Goal: Task Accomplishment & Management: Use online tool/utility

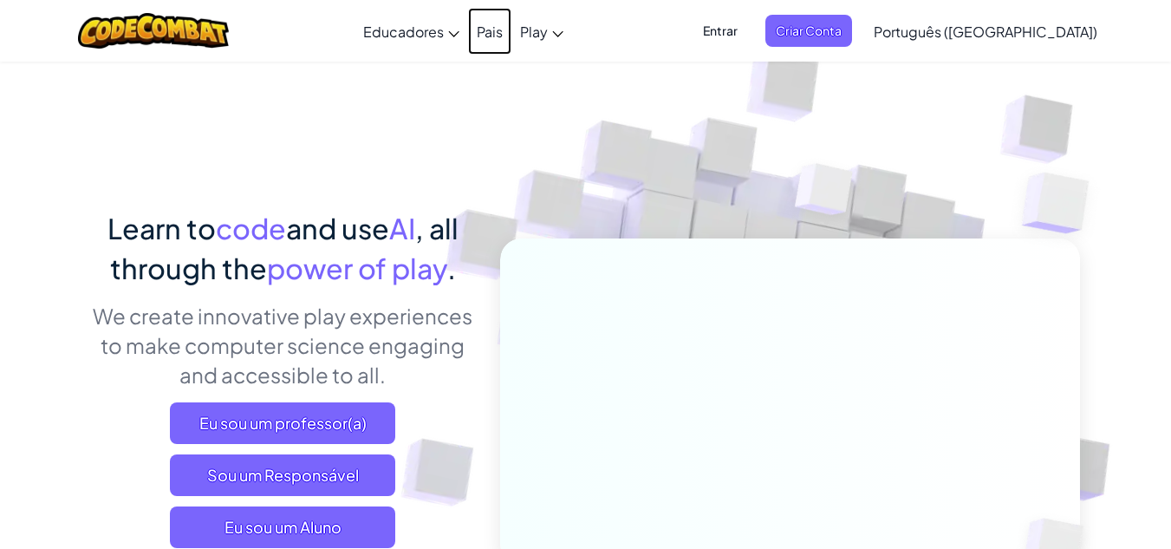
click at [511, 37] on link "Pais" at bounding box center [489, 31] width 43 height 47
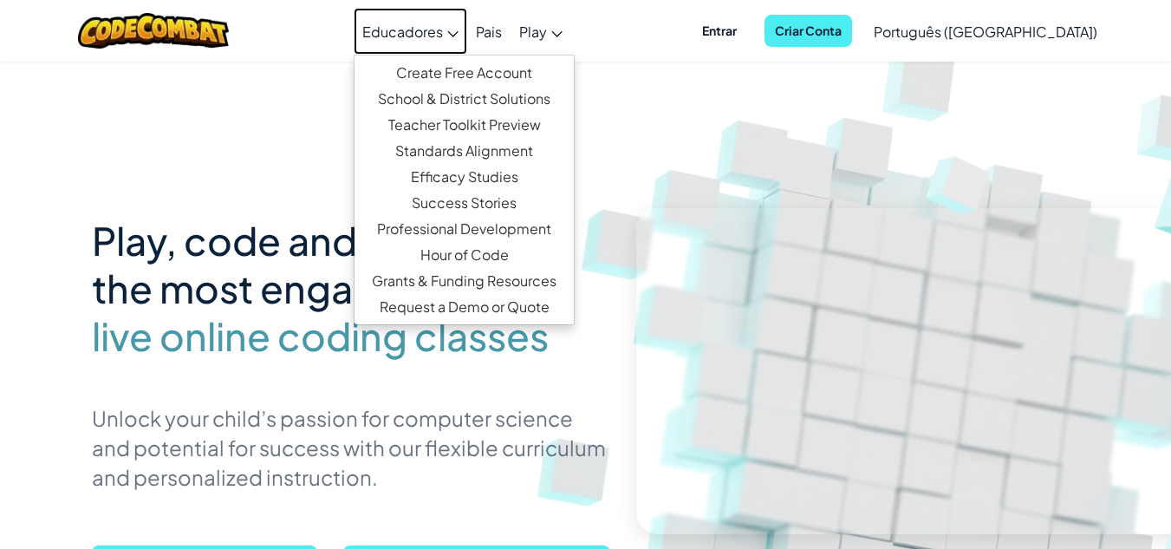
click at [443, 26] on span "Educadores" at bounding box center [402, 32] width 81 height 18
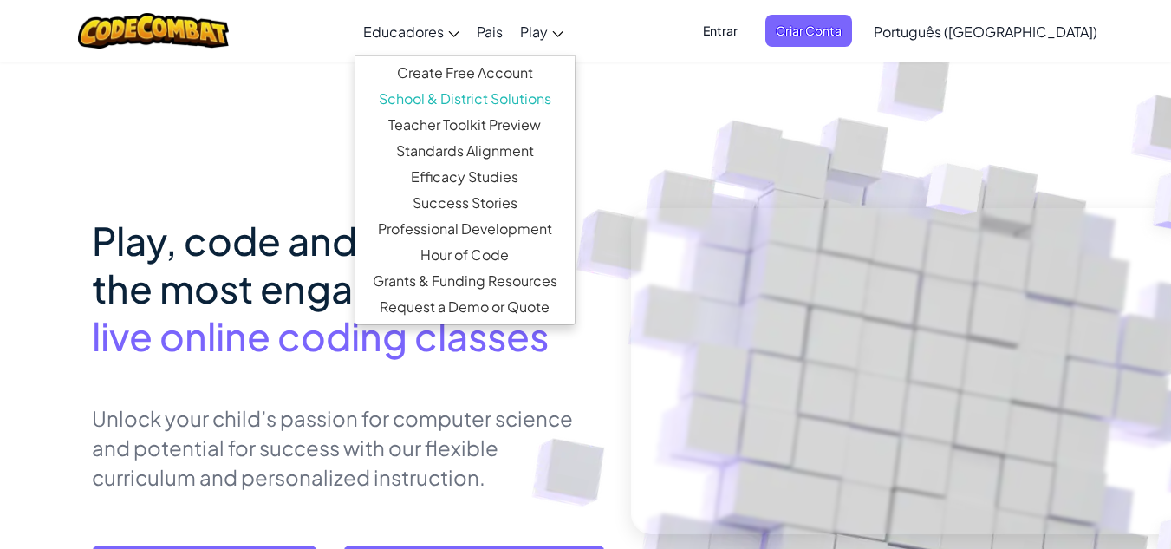
click at [444, 26] on span "Educadores" at bounding box center [403, 32] width 81 height 18
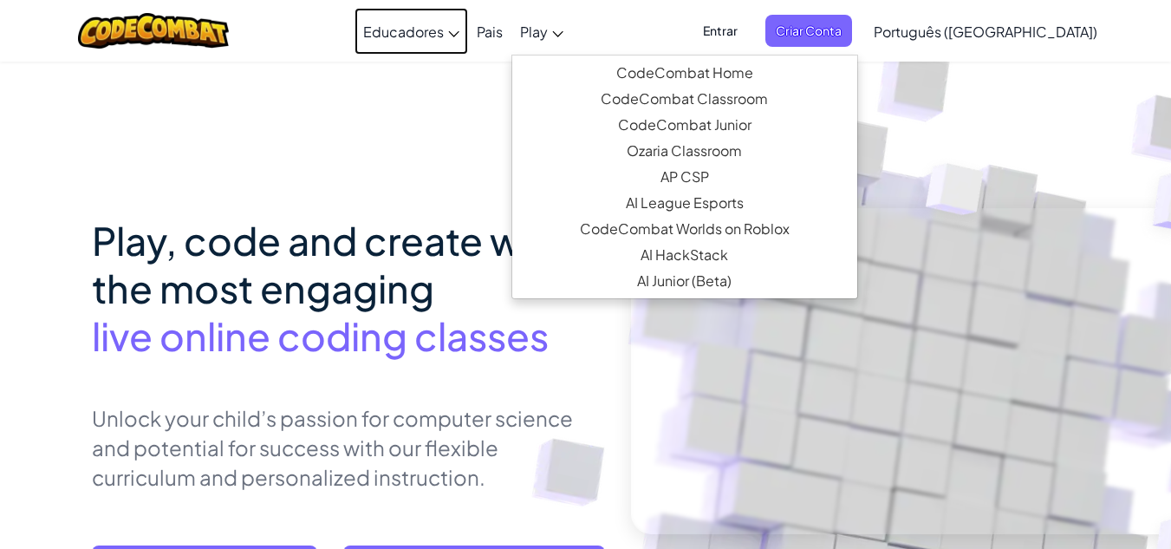
drag, startPoint x: 464, startPoint y: 26, endPoint x: 603, endPoint y: 23, distance: 139.6
click at [572, 23] on ul "Educadores Create Free Account School & District Solutions Teacher Toolkit Prev…" at bounding box center [463, 31] width 218 height 47
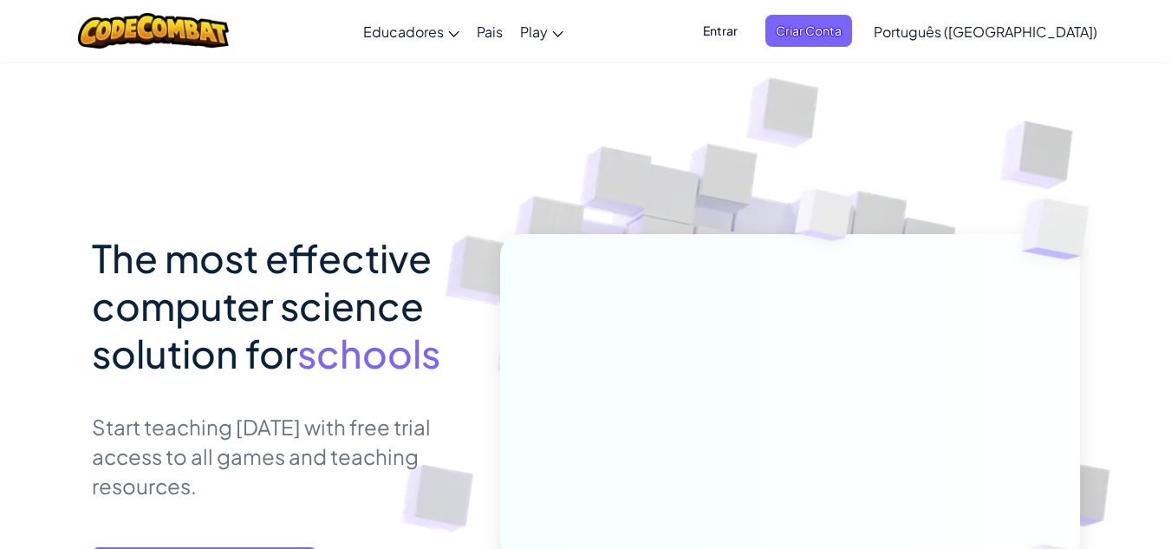
click at [572, 23] on link "Play" at bounding box center [541, 31] width 61 height 47
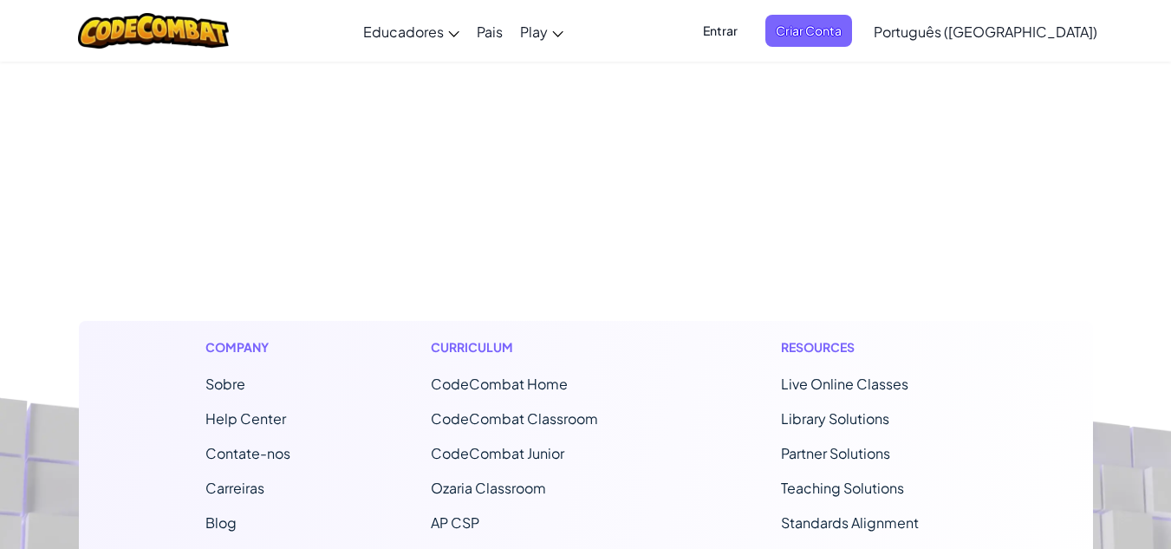
click at [572, 23] on link "Play" at bounding box center [541, 31] width 61 height 47
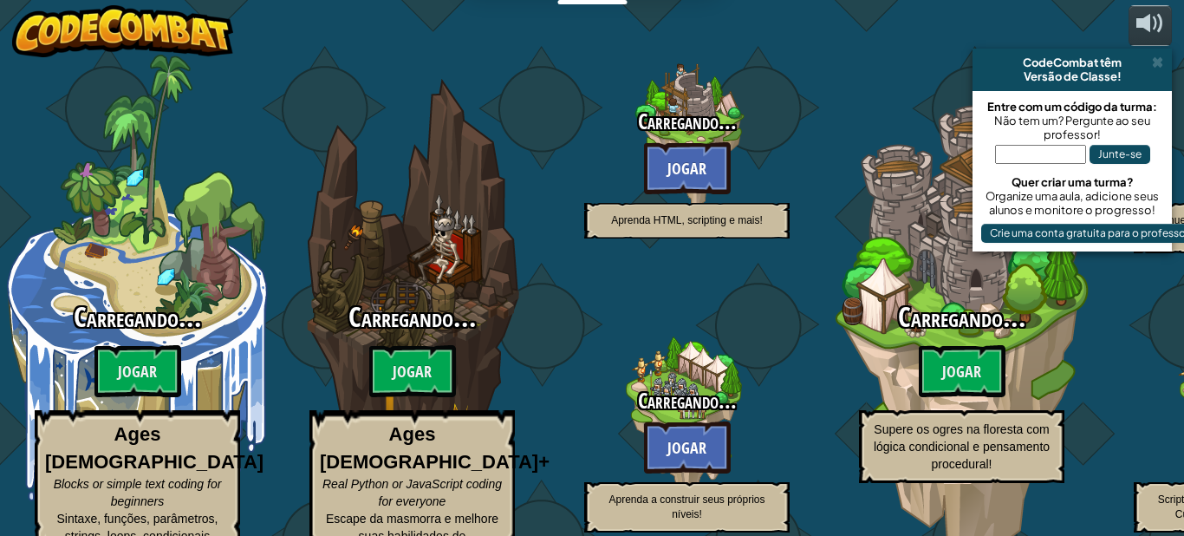
select select "pt-BR"
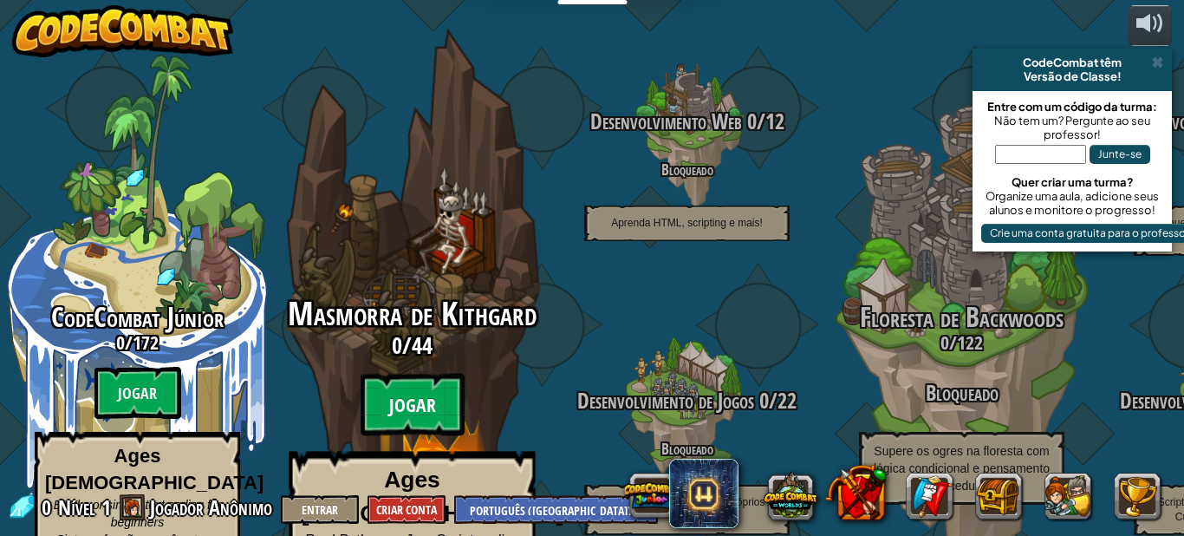
click at [424, 374] on btn "Jogar" at bounding box center [413, 405] width 104 height 62
select select "pt-BR"
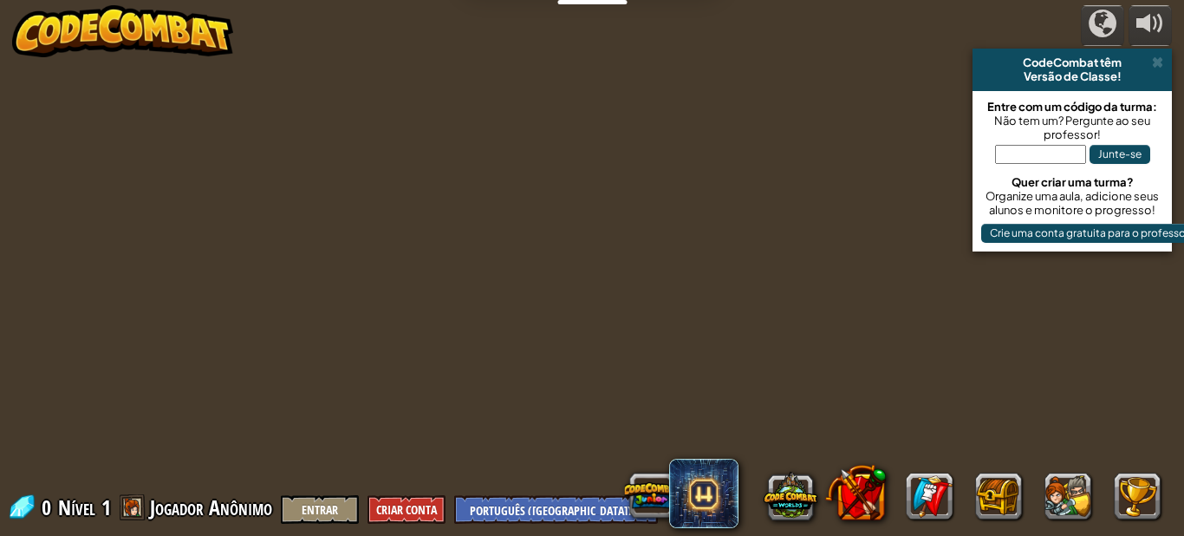
select select "pt-BR"
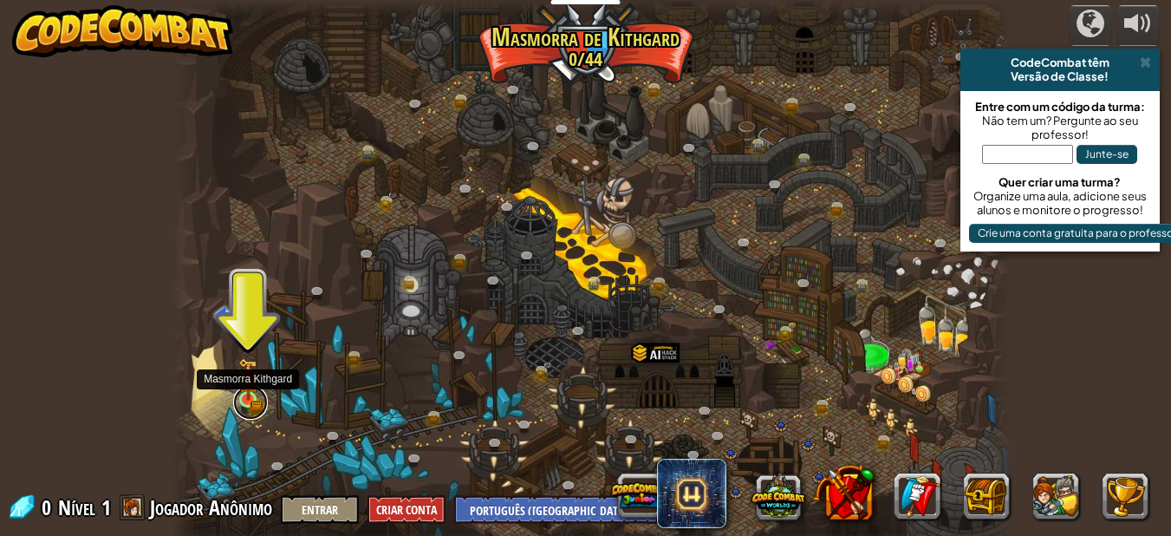
click at [250, 407] on link at bounding box center [250, 402] width 35 height 35
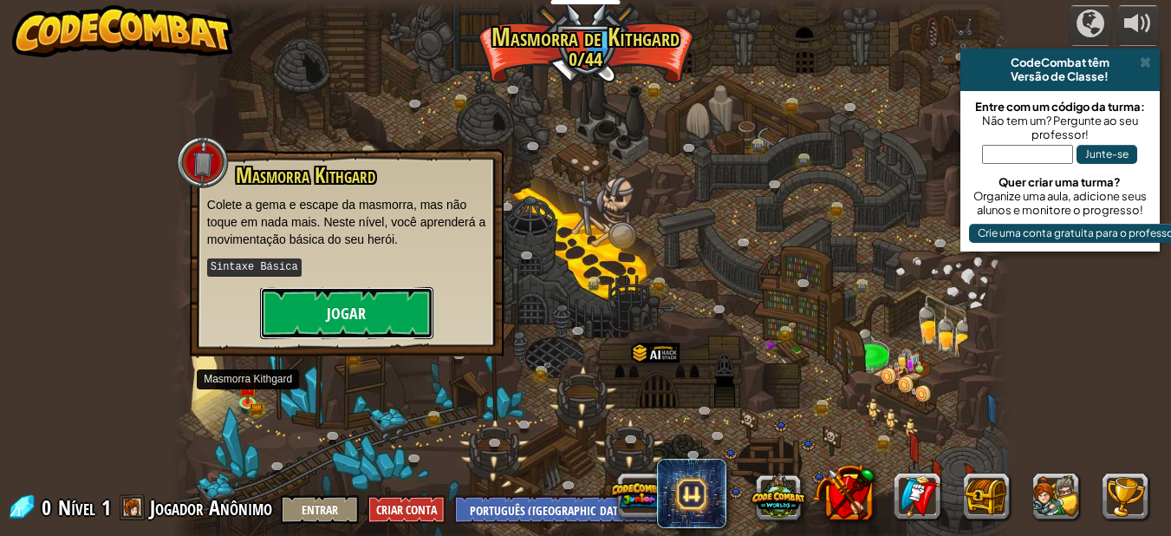
click at [364, 313] on button "Jogar" at bounding box center [346, 313] width 173 height 52
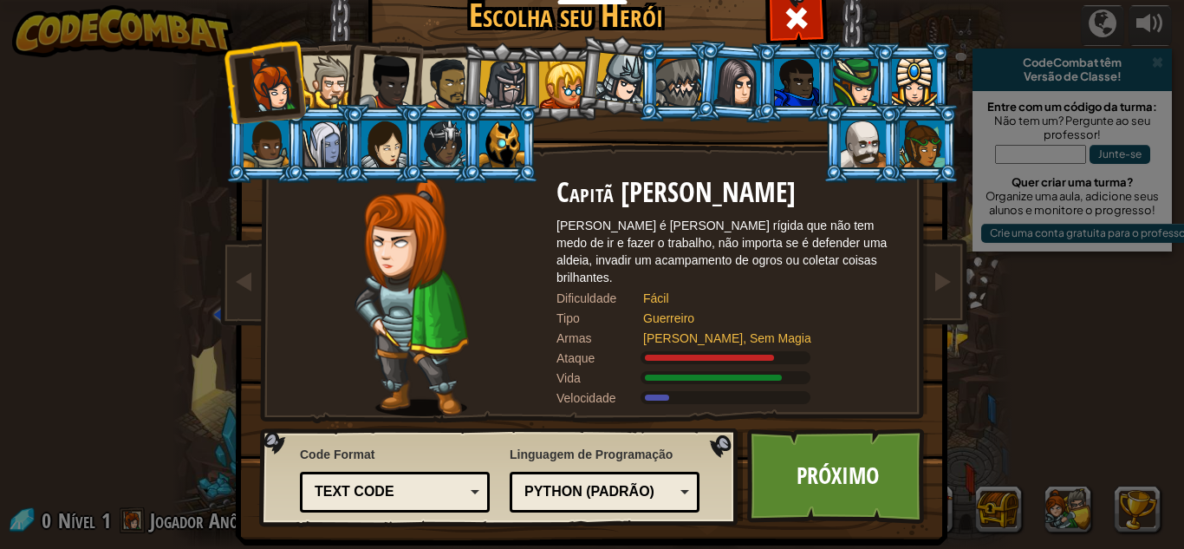
click at [860, 144] on div at bounding box center [863, 143] width 45 height 47
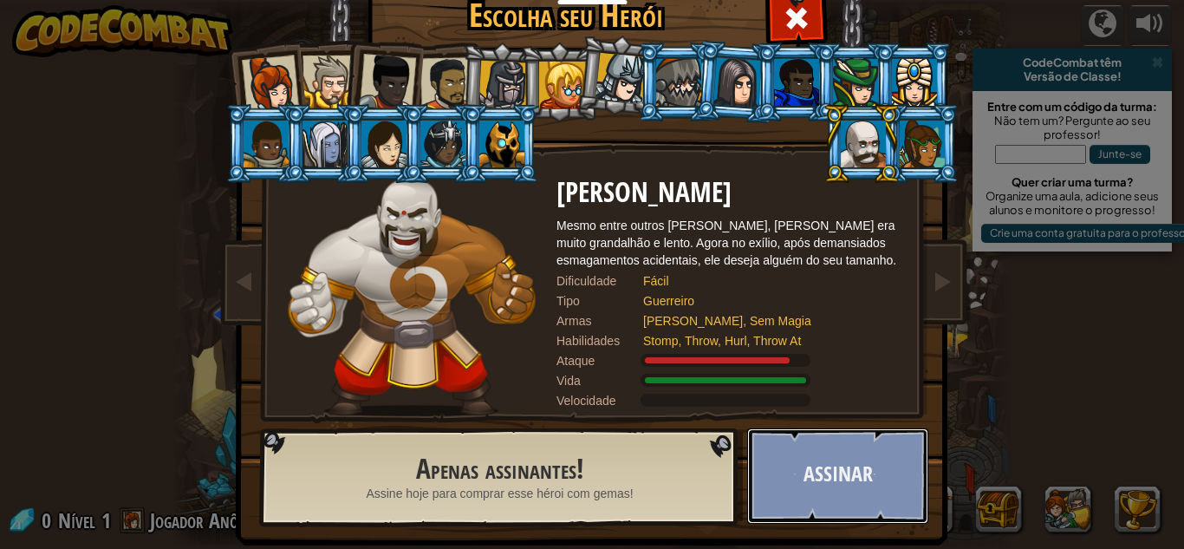
click at [825, 441] on button "Assinar" at bounding box center [837, 475] width 181 height 95
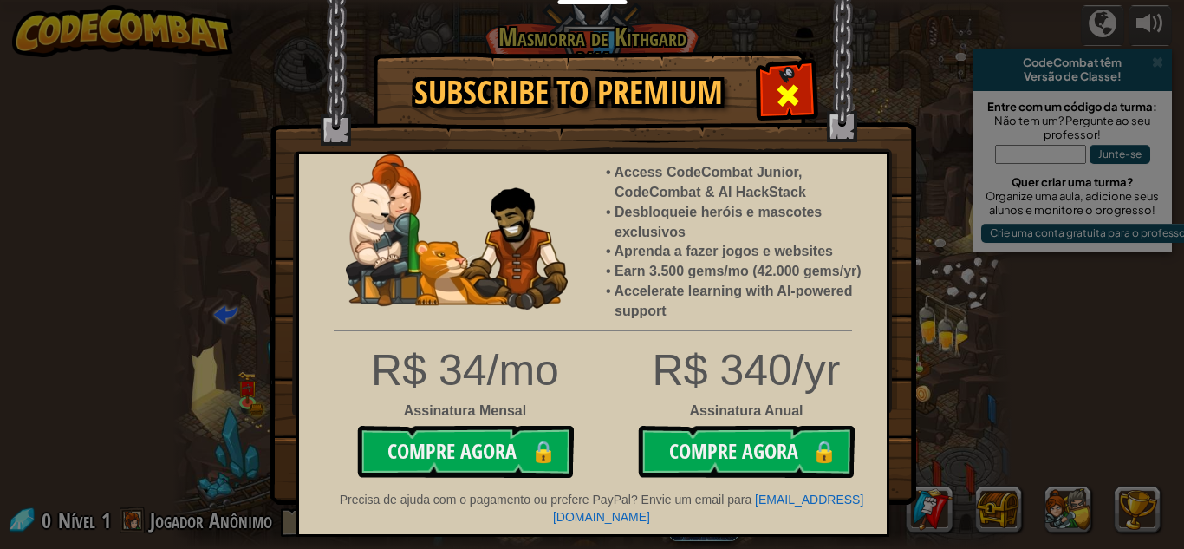
click at [797, 67] on div at bounding box center [787, 93] width 55 height 55
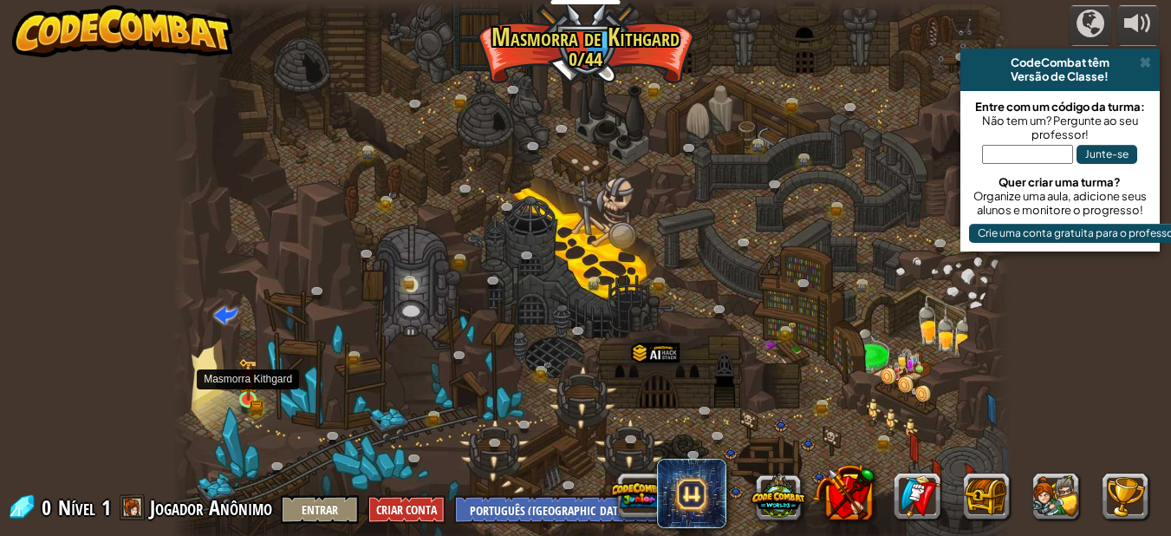
click at [241, 395] on img at bounding box center [248, 379] width 20 height 43
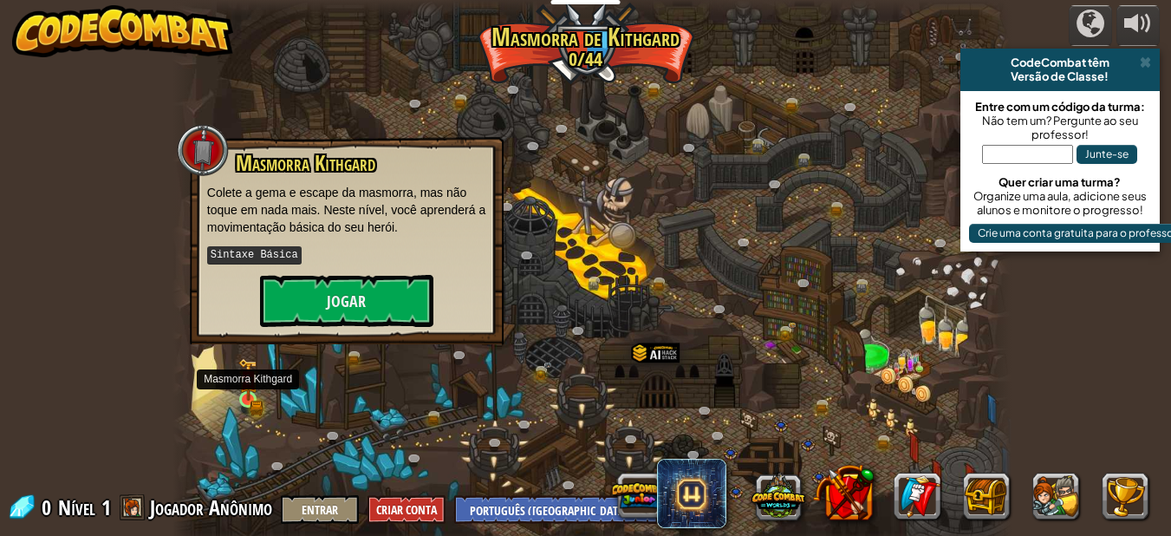
click at [241, 395] on img at bounding box center [248, 379] width 20 height 43
click at [313, 309] on button "Jogar" at bounding box center [346, 301] width 173 height 52
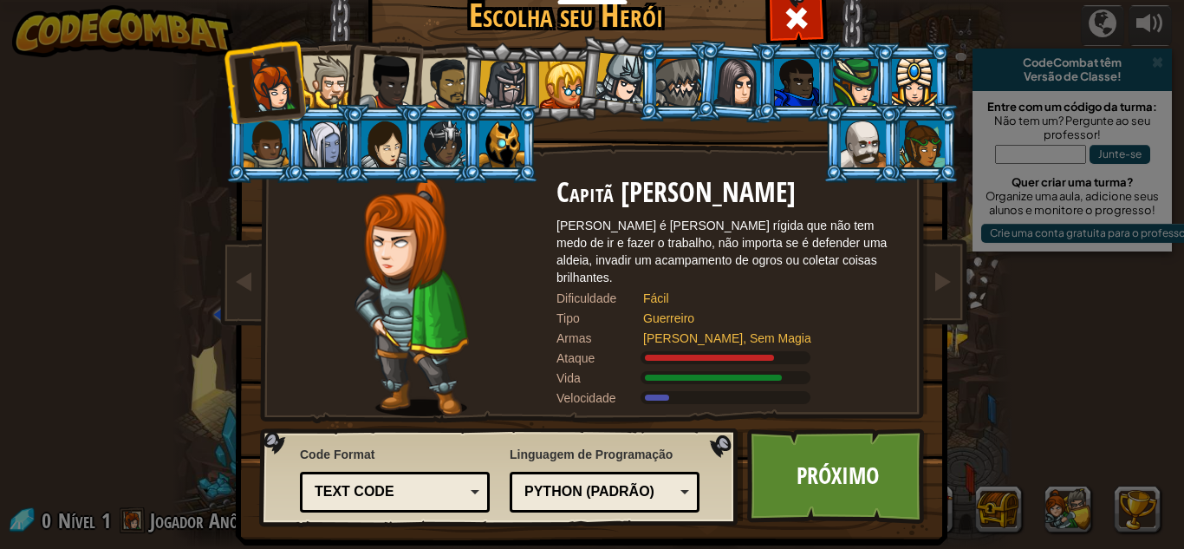
click at [852, 135] on div at bounding box center [863, 143] width 45 height 47
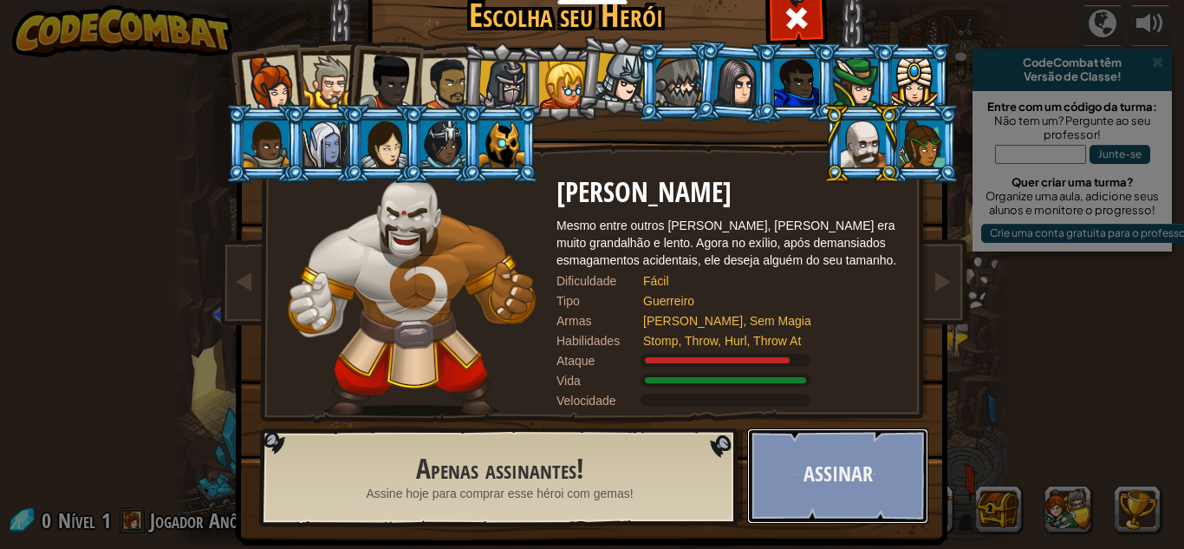
click at [792, 446] on button "Assinar" at bounding box center [837, 475] width 181 height 95
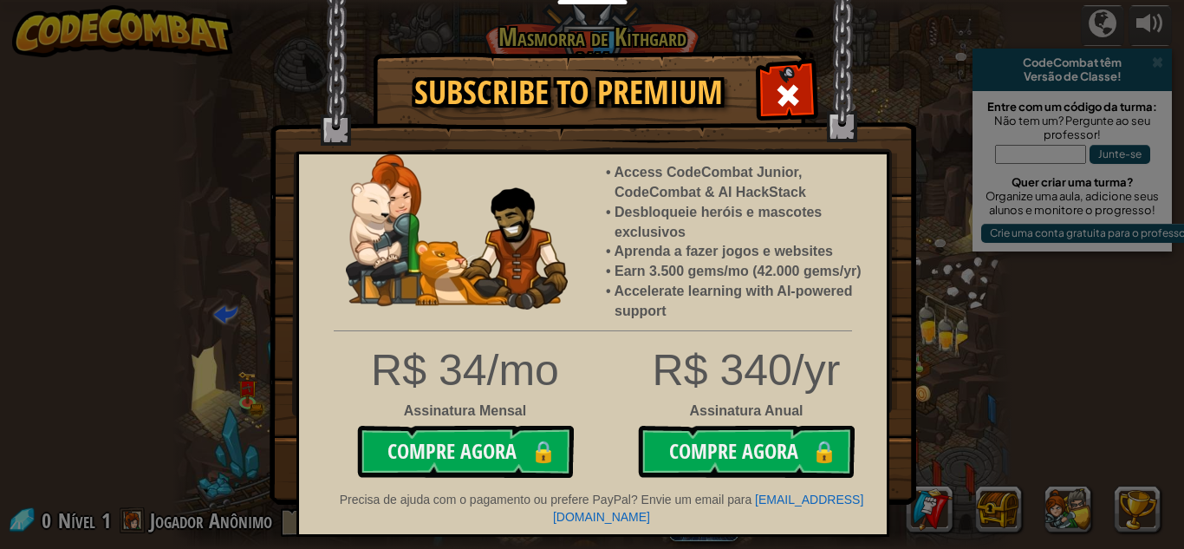
click at [779, 89] on span at bounding box center [788, 95] width 28 height 28
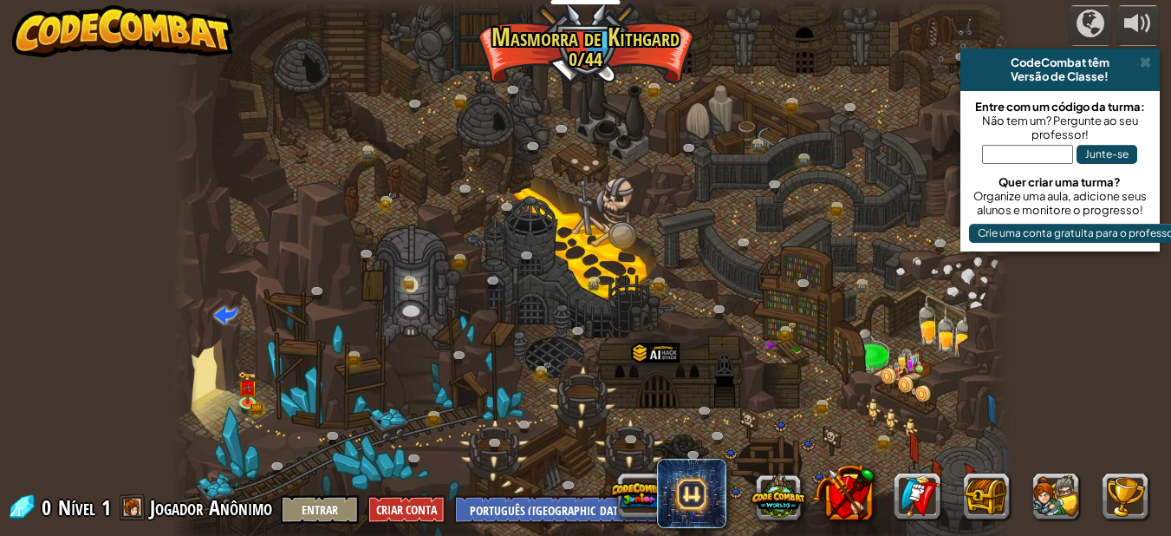
click at [779, 89] on div at bounding box center [591, 274] width 839 height 549
drag, startPoint x: 779, startPoint y: 89, endPoint x: 698, endPoint y: 375, distance: 297.1
click at [698, 375] on div at bounding box center [591, 274] width 839 height 549
click at [237, 400] on link at bounding box center [250, 402] width 35 height 35
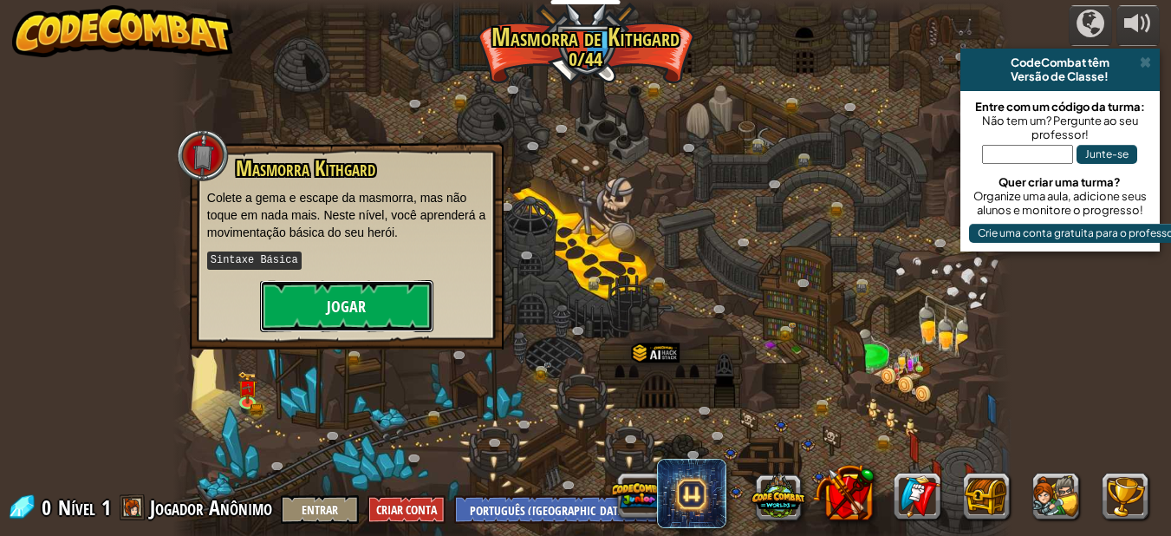
click at [372, 305] on button "Jogar" at bounding box center [346, 306] width 173 height 52
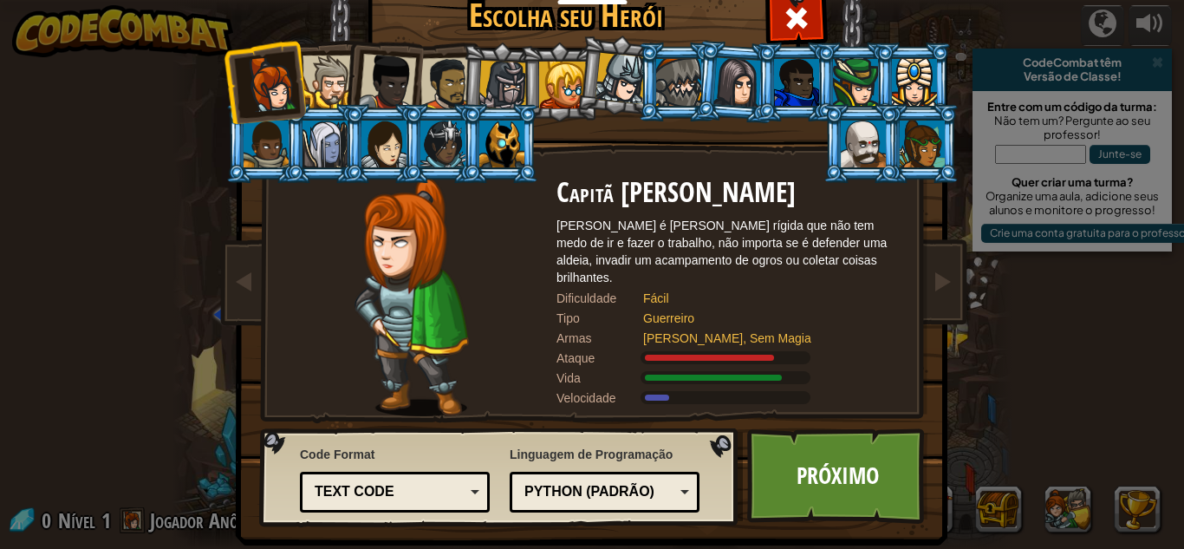
click at [619, 75] on div at bounding box center [620, 78] width 51 height 51
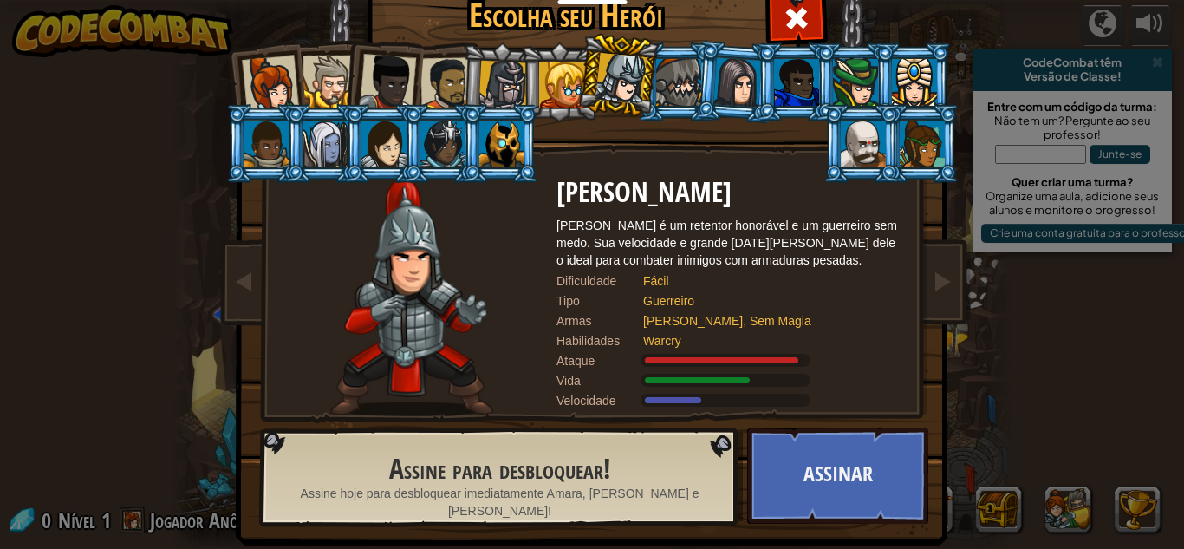
click at [327, 91] on div at bounding box center [328, 81] width 53 height 53
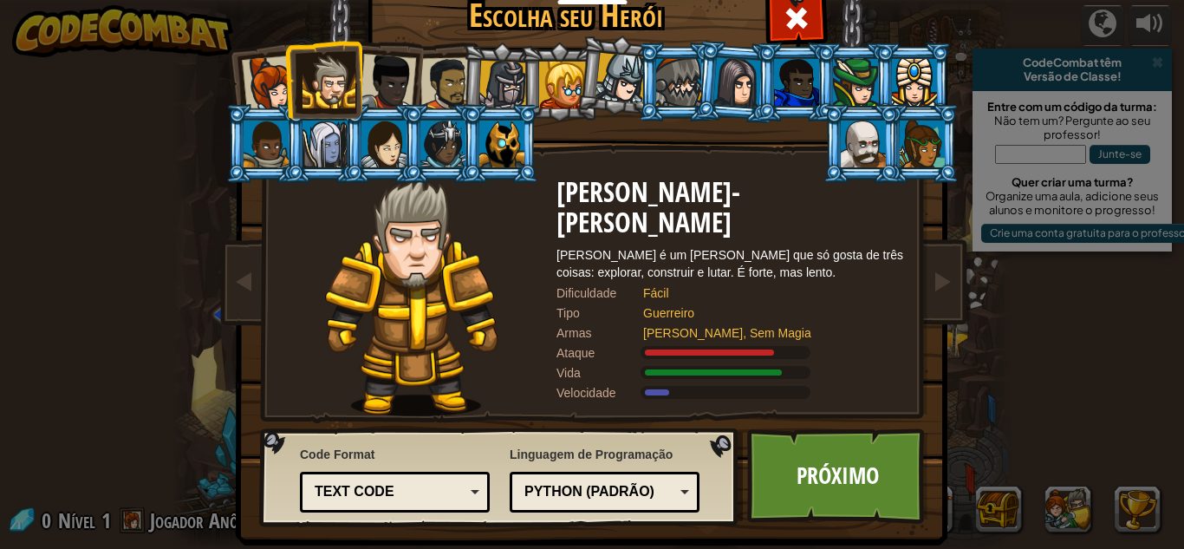
click at [390, 74] on div at bounding box center [387, 82] width 57 height 57
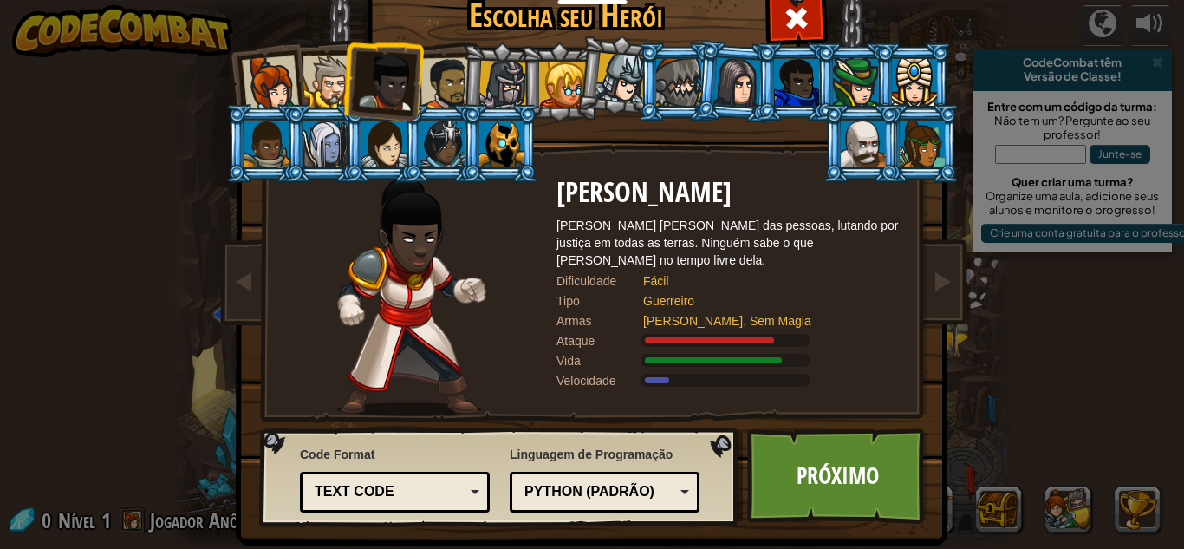
click at [446, 74] on div at bounding box center [447, 84] width 54 height 54
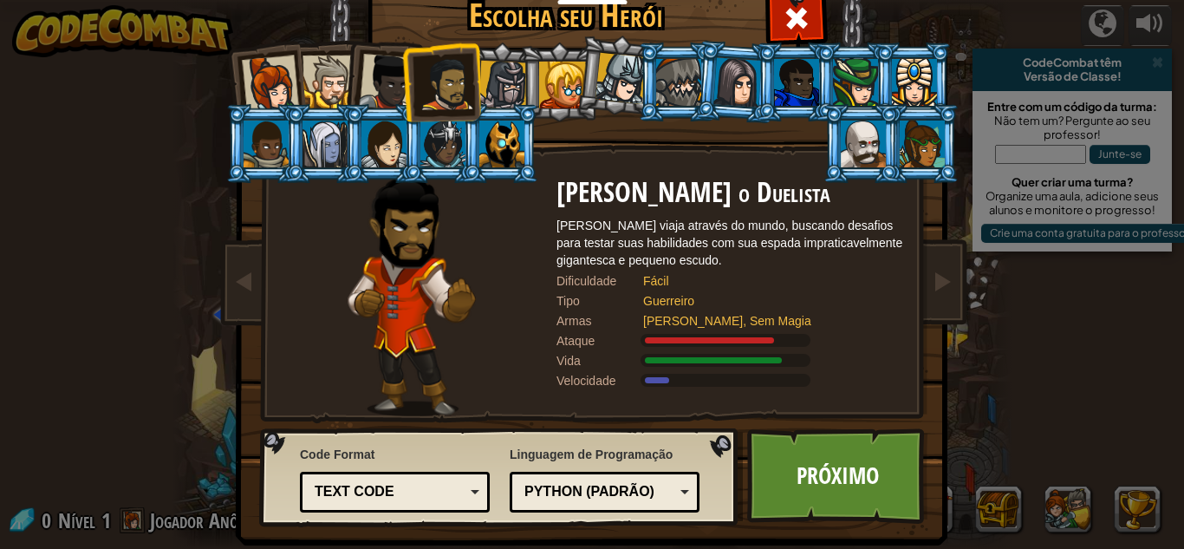
click at [318, 93] on div at bounding box center [328, 81] width 53 height 53
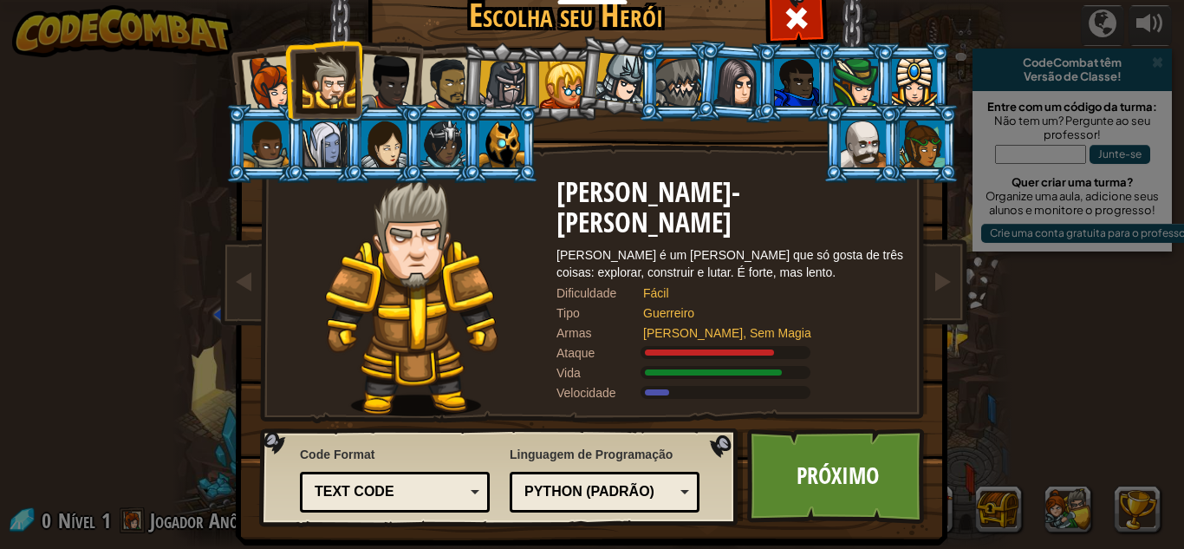
drag, startPoint x: 432, startPoint y: 85, endPoint x: 520, endPoint y: 333, distance: 262.9
click at [520, 333] on div "Capitã [PERSON_NAME] [PERSON_NAME] é [PERSON_NAME] rígida que não tem medo de i…" at bounding box center [592, 223] width 650 height 378
click at [448, 75] on div at bounding box center [447, 84] width 54 height 54
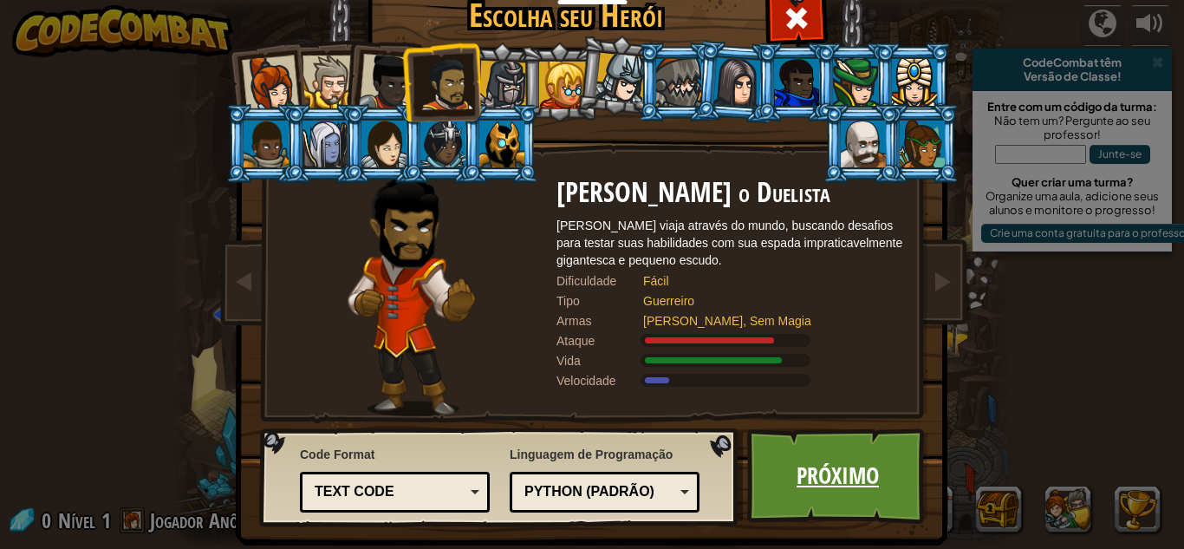
click at [785, 482] on link "Próximo" at bounding box center [837, 475] width 181 height 95
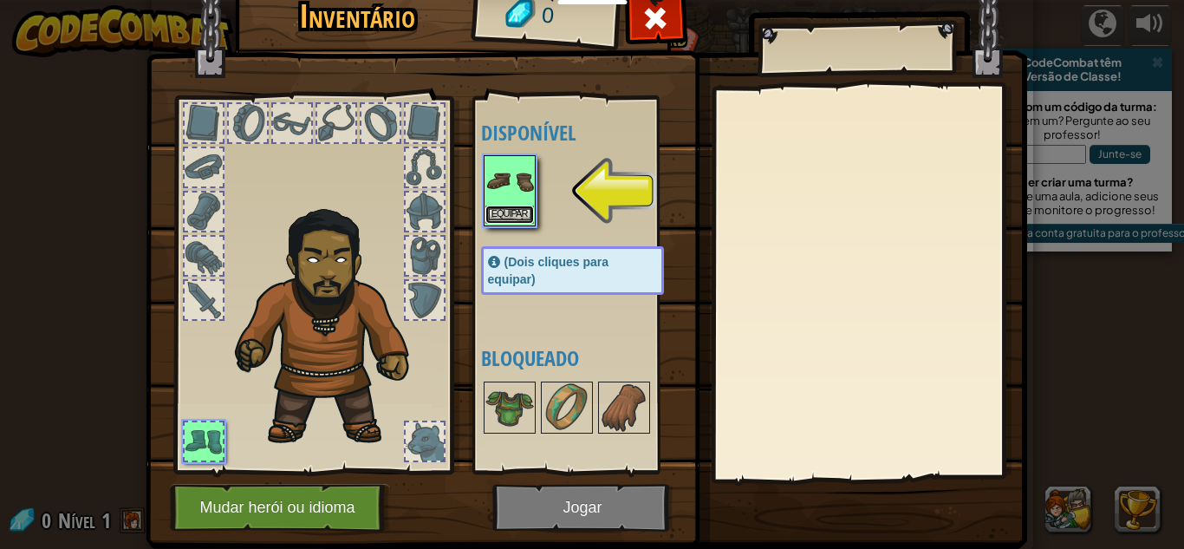
click at [512, 217] on button "Equipar" at bounding box center [509, 214] width 49 height 18
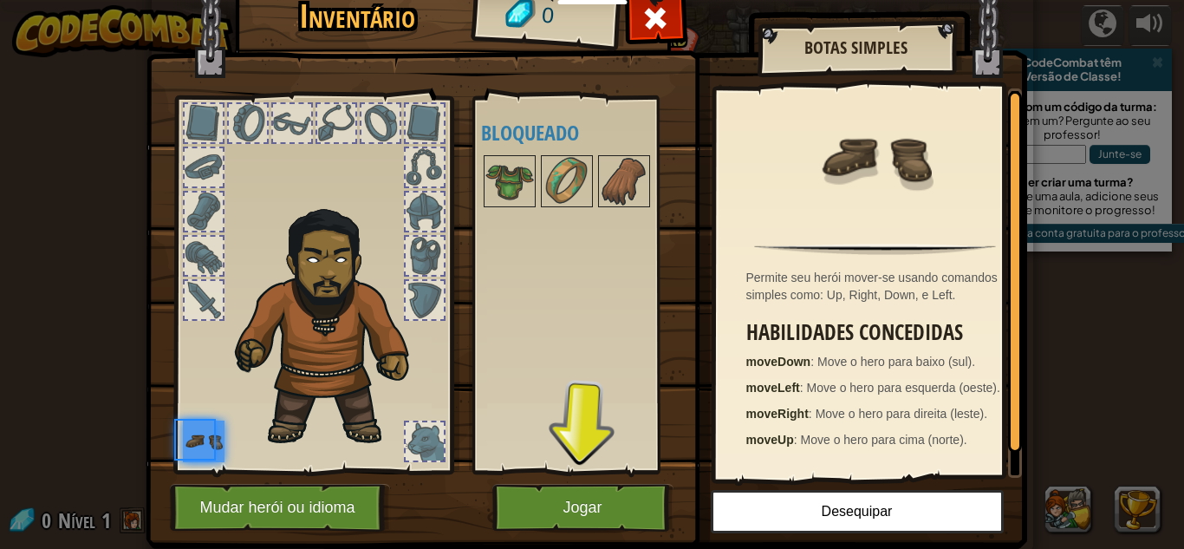
click at [512, 217] on div "Disponível Equipar (Dois cliques para equipar) Bloqueado" at bounding box center [590, 284] width 218 height 361
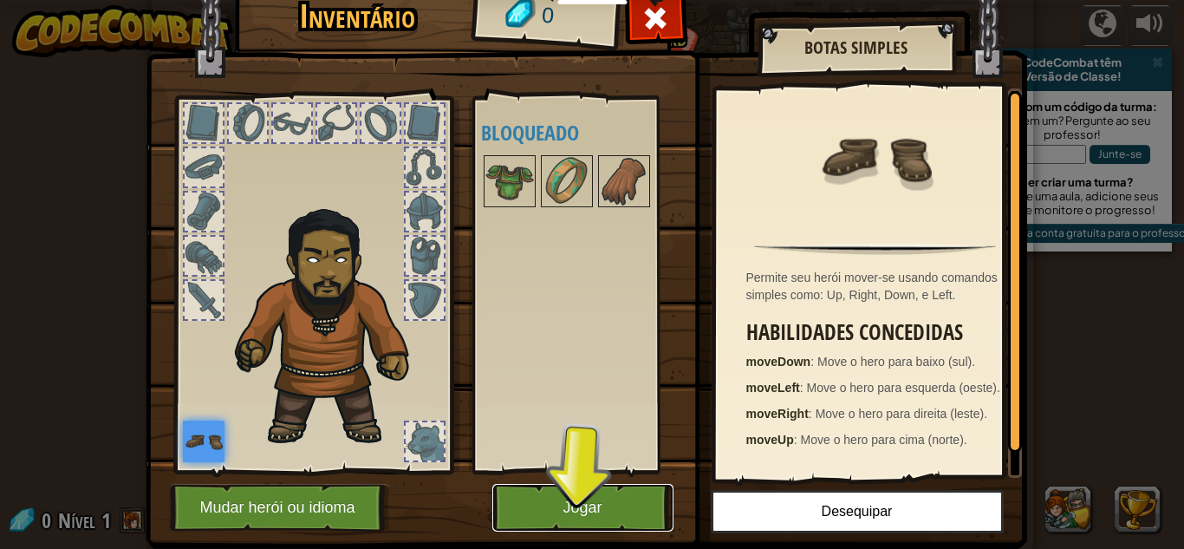
click at [521, 512] on button "Jogar" at bounding box center [582, 508] width 181 height 48
drag, startPoint x: 521, startPoint y: 512, endPoint x: 521, endPoint y: 588, distance: 75.4
click at [521, 2] on html "Educadores Create Free Account School & District Solutions Teacher Toolkit Prev…" at bounding box center [592, 1] width 1184 height 2
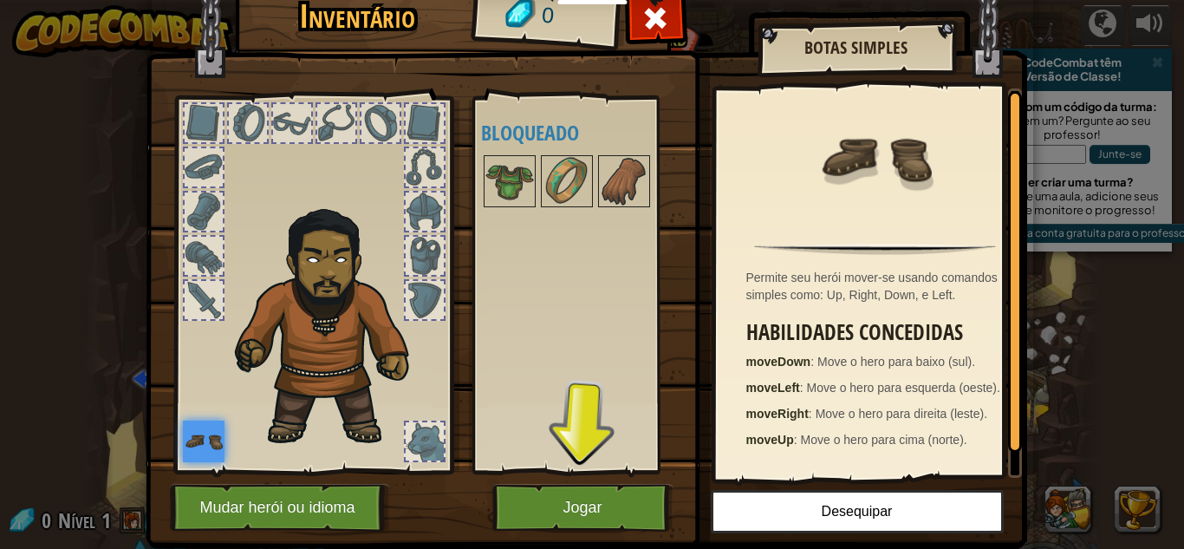
click at [521, 2] on body "Educadores Create Free Account School & District Solutions Teacher Toolkit Prev…" at bounding box center [592, 1] width 1184 height 2
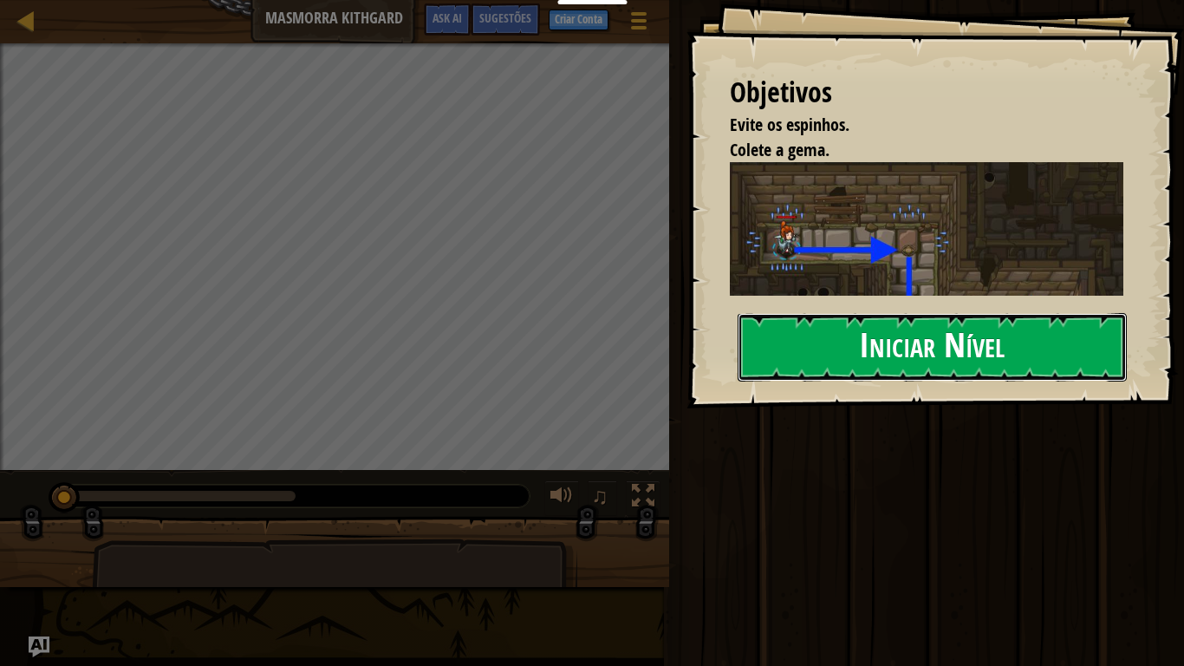
click at [854, 356] on button "Iniciar Nível" at bounding box center [931, 347] width 389 height 68
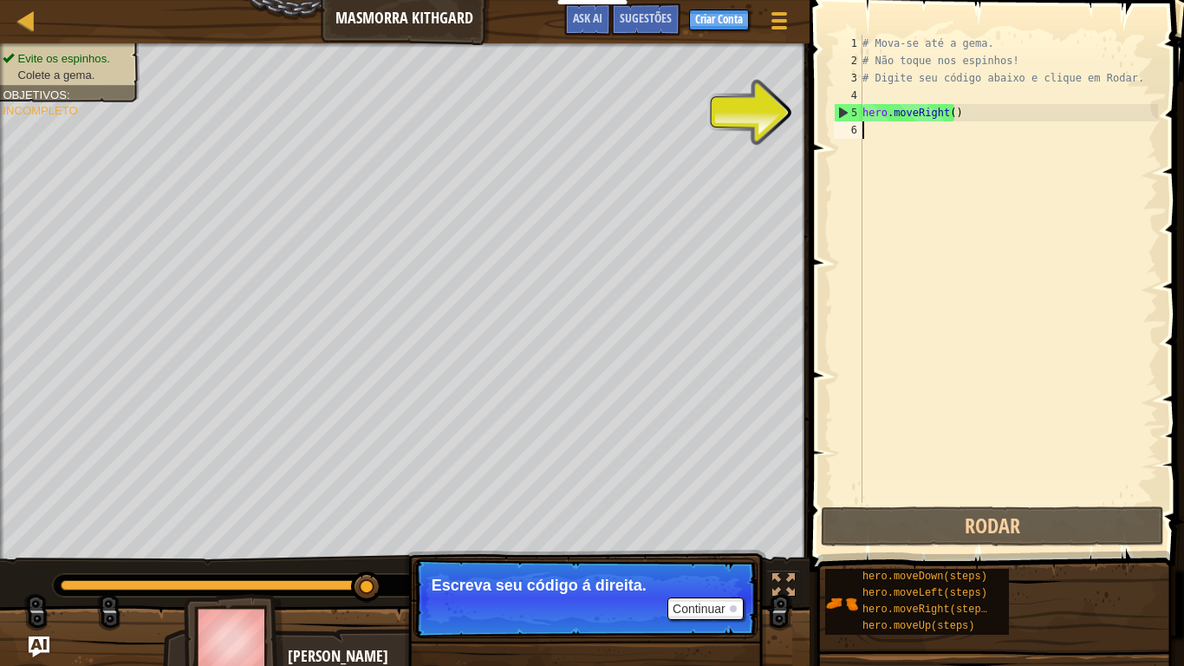
click at [862, 128] on div "# Mova-se até a gema. # Não toque nos espinhos! # Digite seu código abaixo e cl…" at bounding box center [1008, 286] width 299 height 503
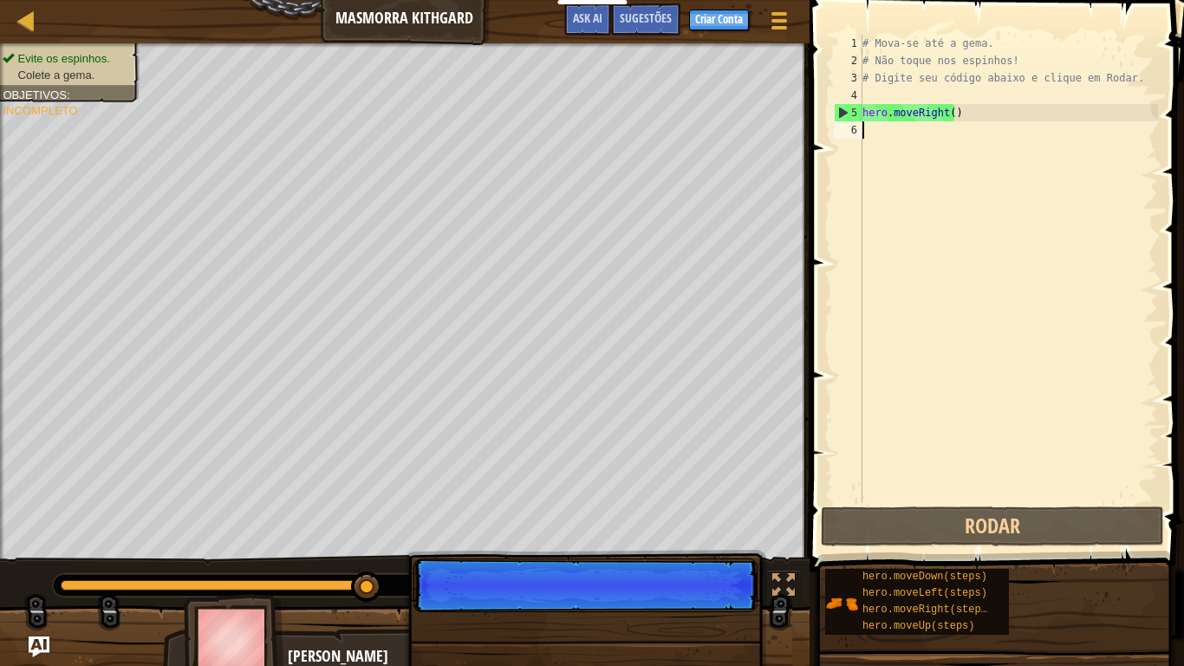
type textarea "d"
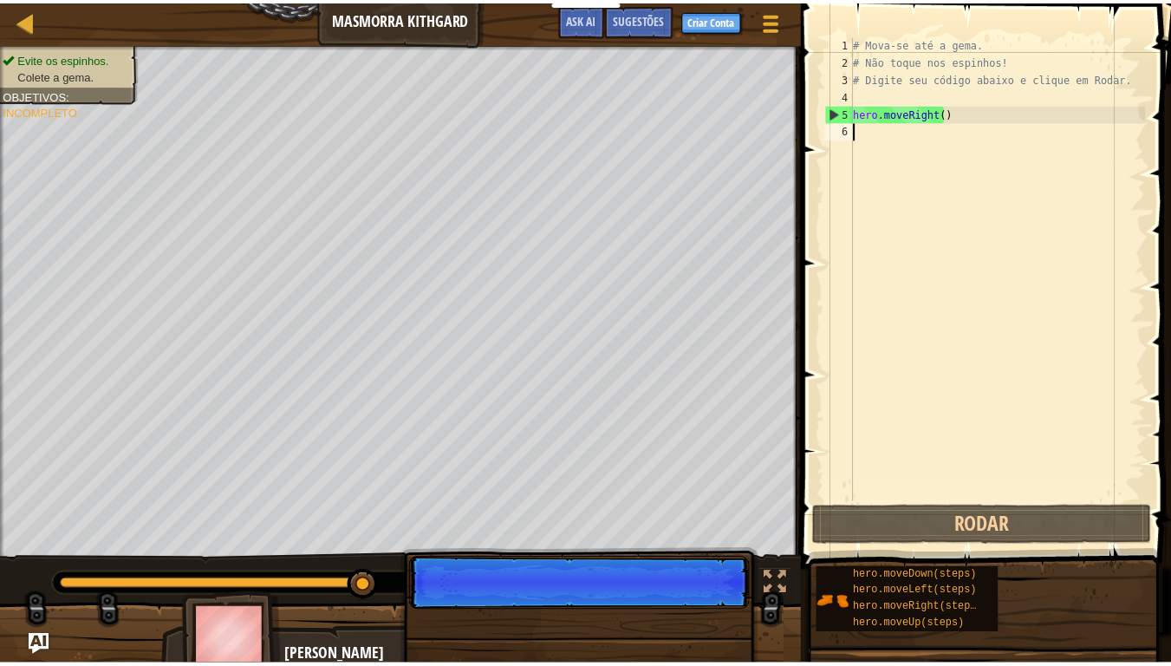
scroll to position [8, 0]
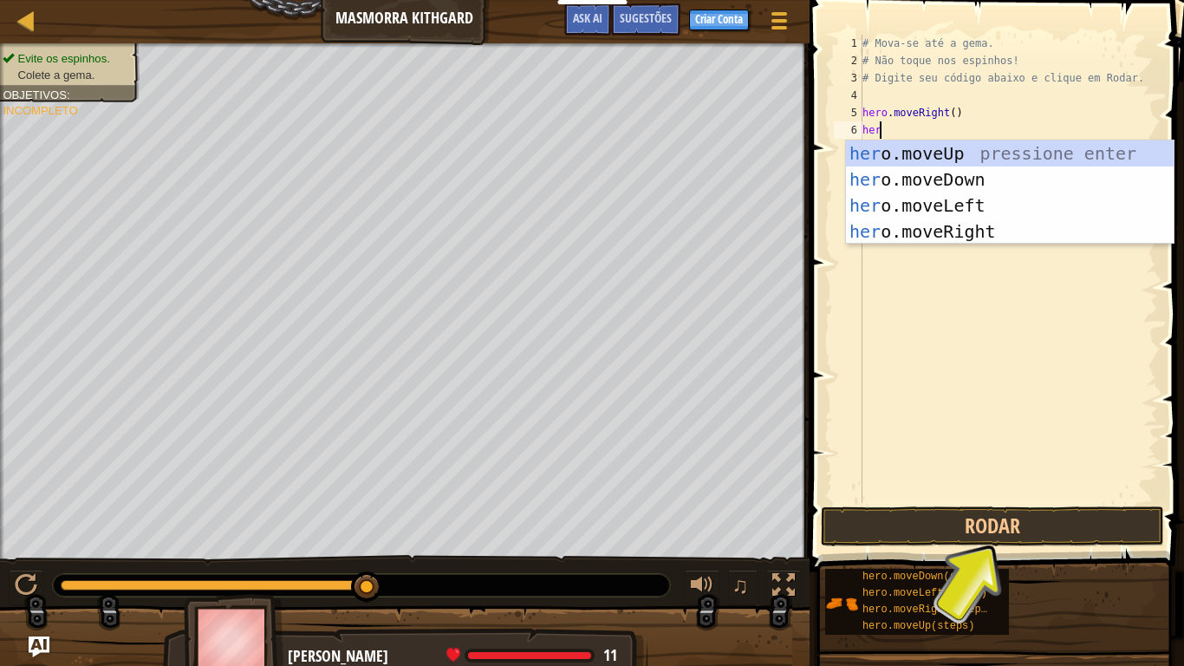
type textarea "hero"
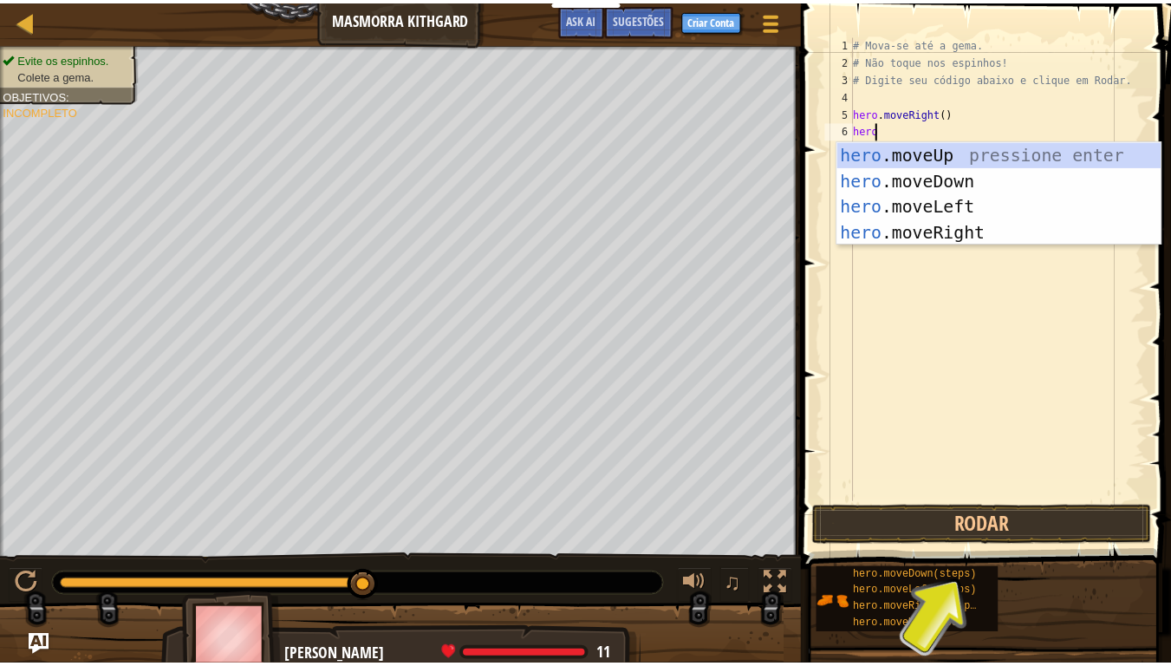
scroll to position [8, 1]
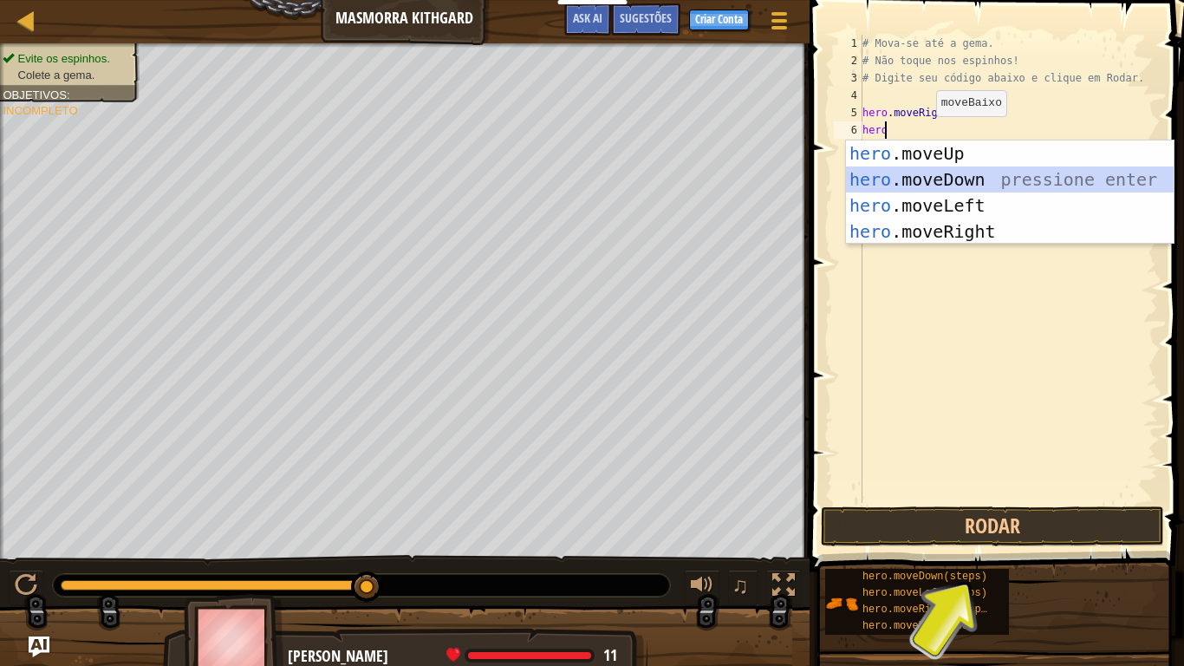
click at [970, 181] on div "hero .moveUp pressione enter hero .moveDown pressione enter hero .moveLeft pres…" at bounding box center [1010, 218] width 328 height 156
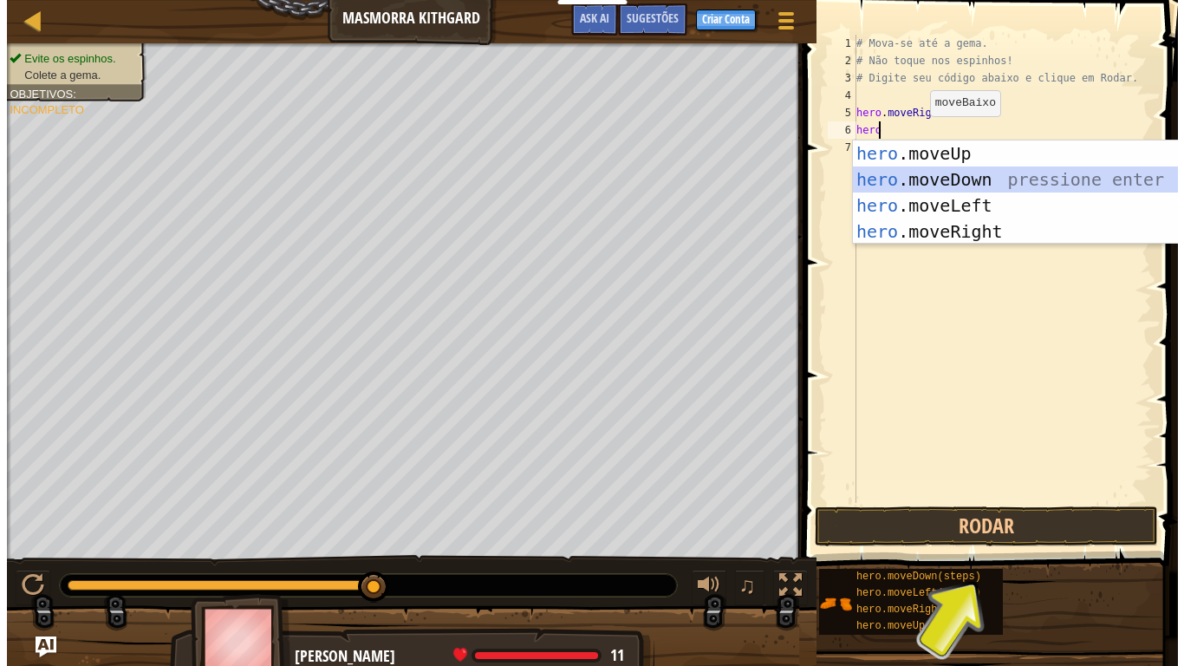
scroll to position [8, 0]
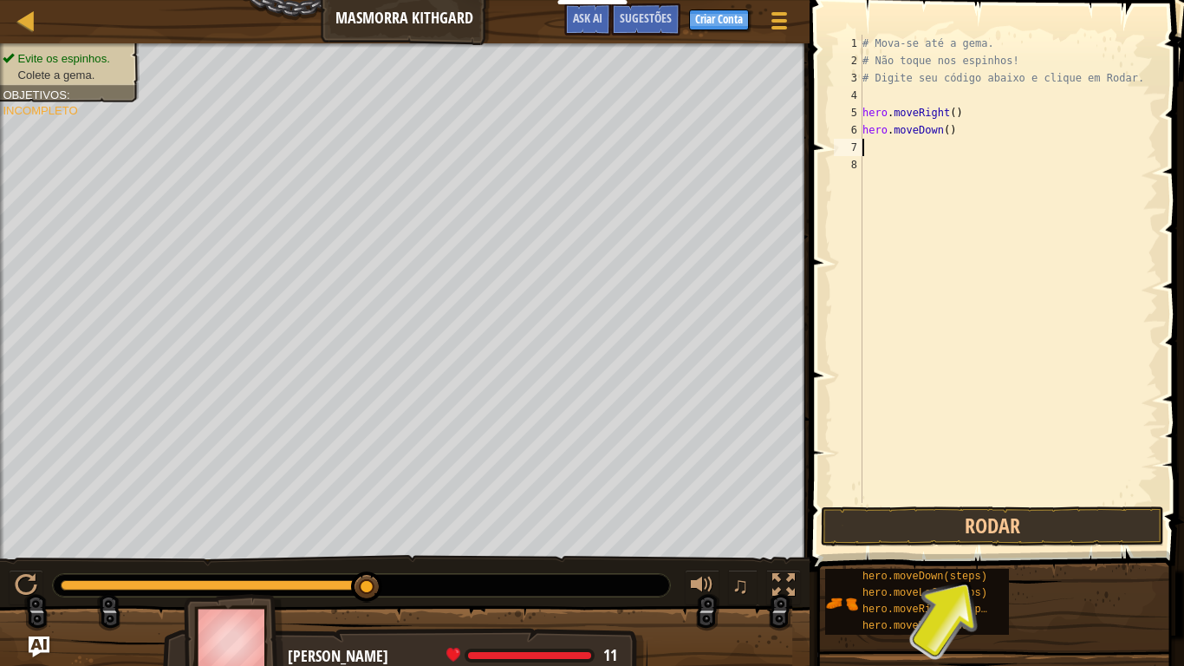
click at [865, 142] on div "# Mova-se até a [PERSON_NAME]. # Não toque nos espinhos! # Digite seu código ab…" at bounding box center [1008, 286] width 299 height 503
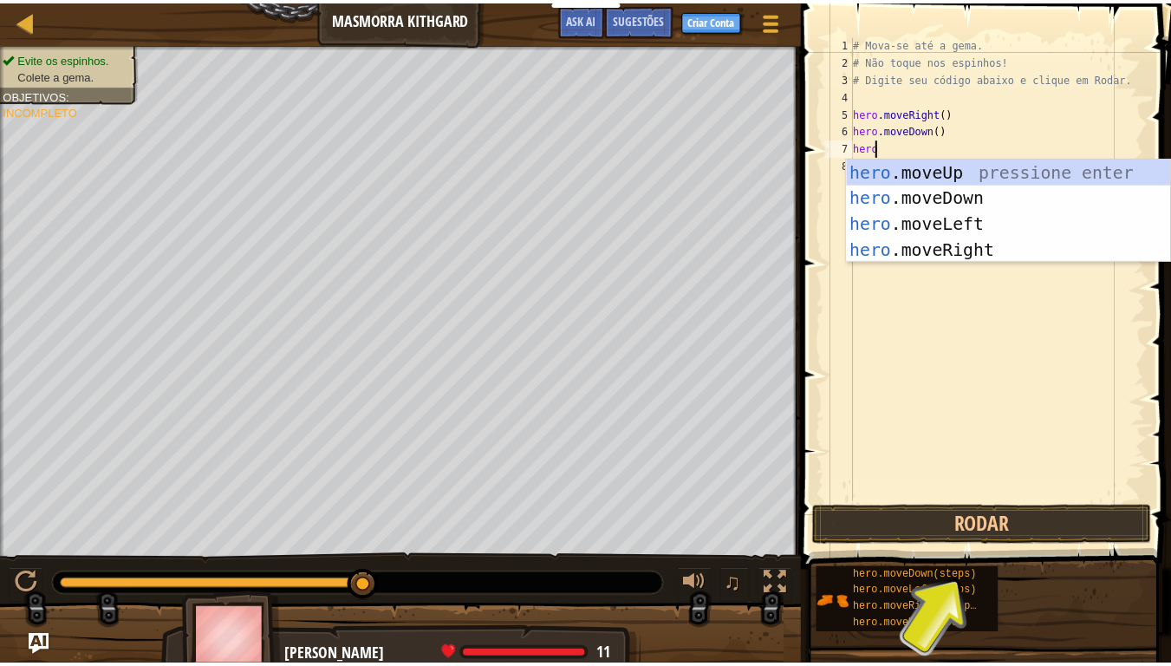
scroll to position [8, 1]
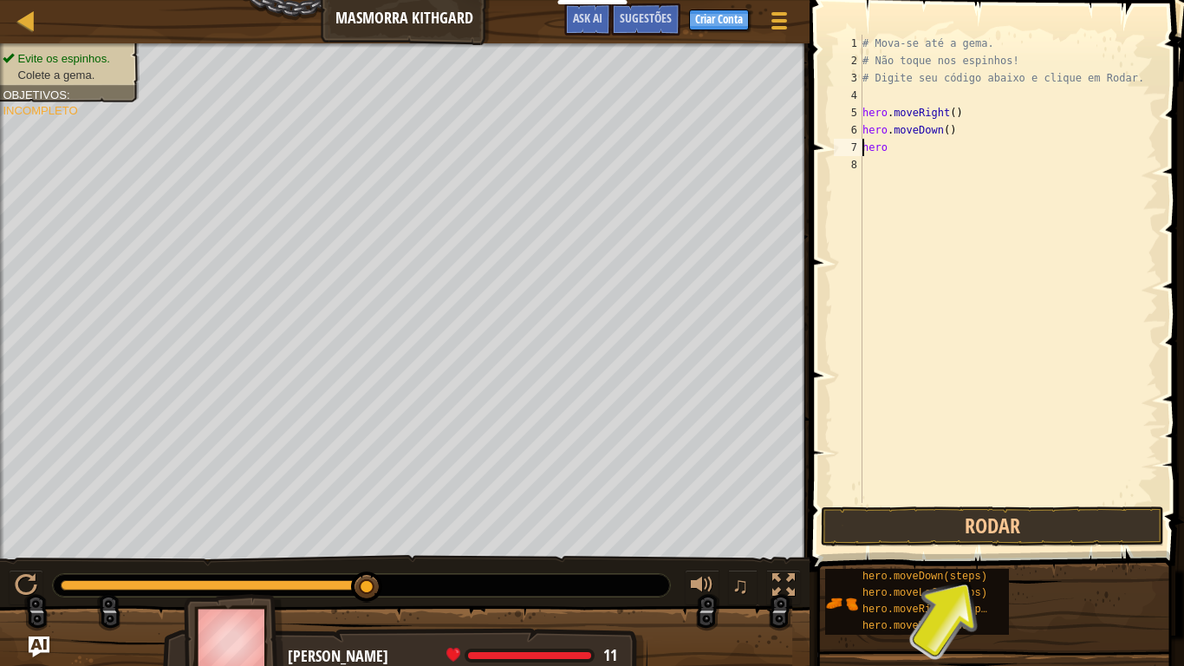
click at [865, 142] on div "# Mova-se até a [PERSON_NAME]. # Não toque nos espinhos! # Digite seu código ab…" at bounding box center [1008, 286] width 299 height 503
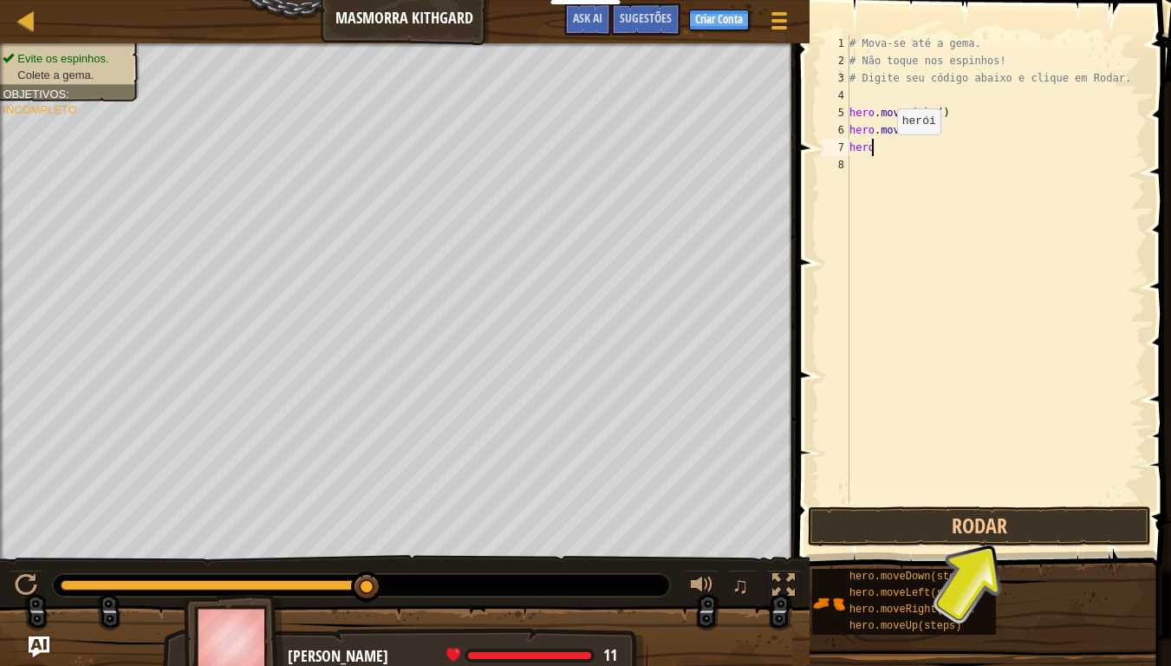
click at [882, 152] on div "# Mova-se até a [PERSON_NAME]. # Não toque nos espinhos! # Digite seu código ab…" at bounding box center [995, 286] width 299 height 503
type textarea "hero"
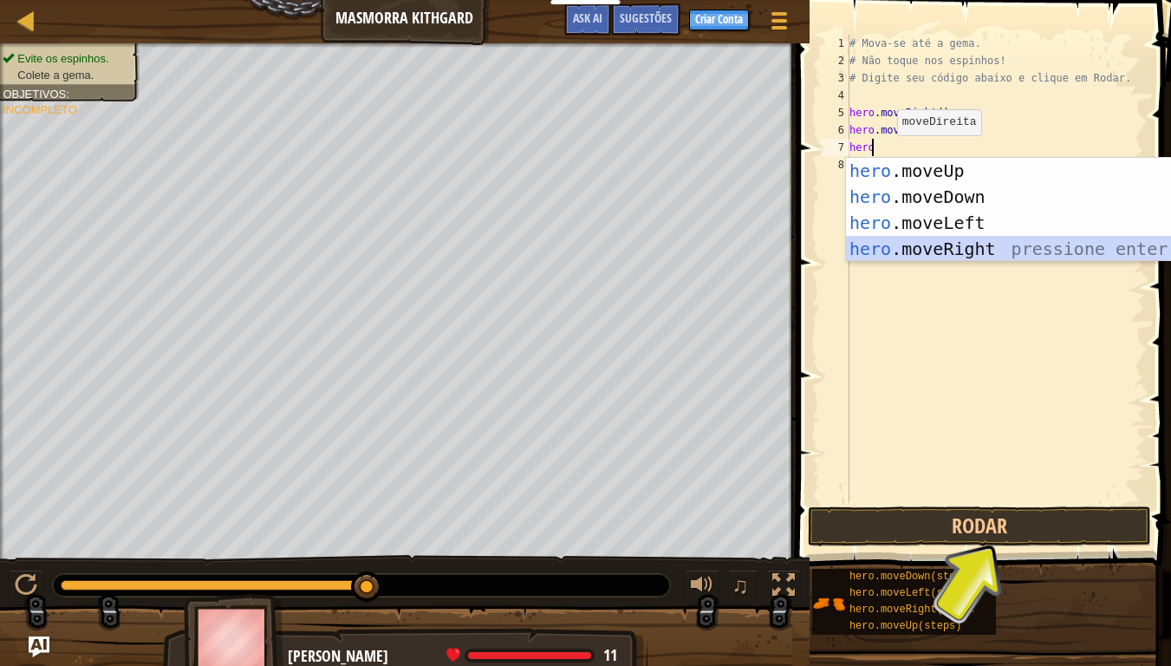
click at [923, 245] on div "hero .moveUp pressione enter hero .moveDown pressione enter hero .moveLeft pres…" at bounding box center [1010, 236] width 328 height 156
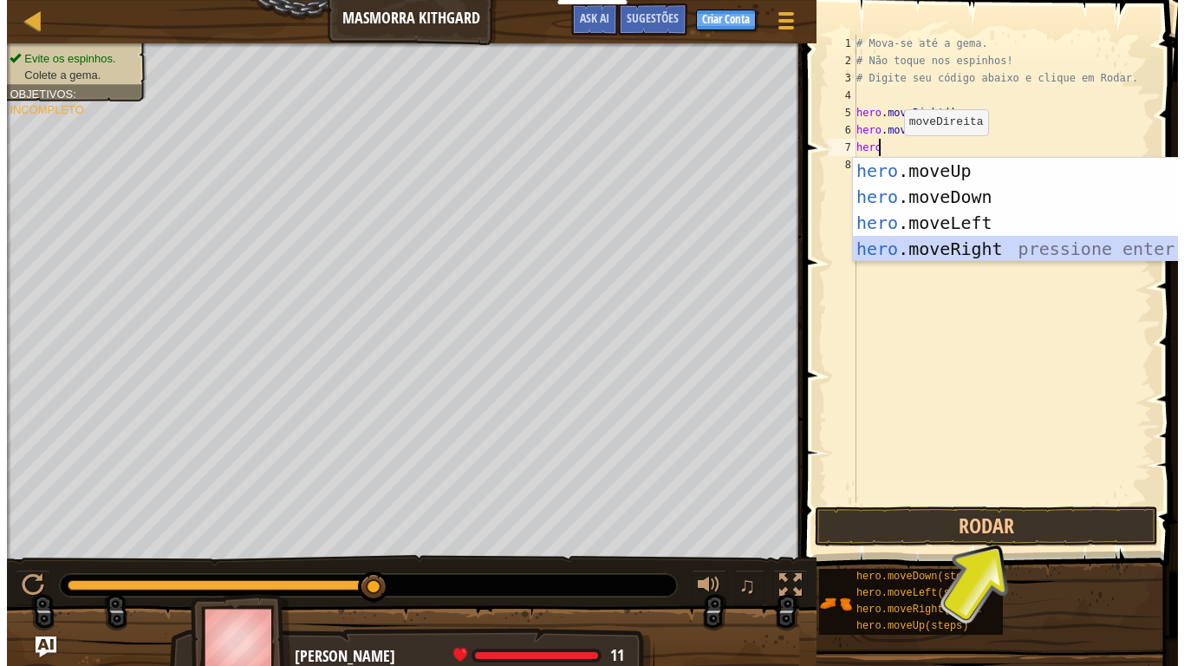
scroll to position [8, 0]
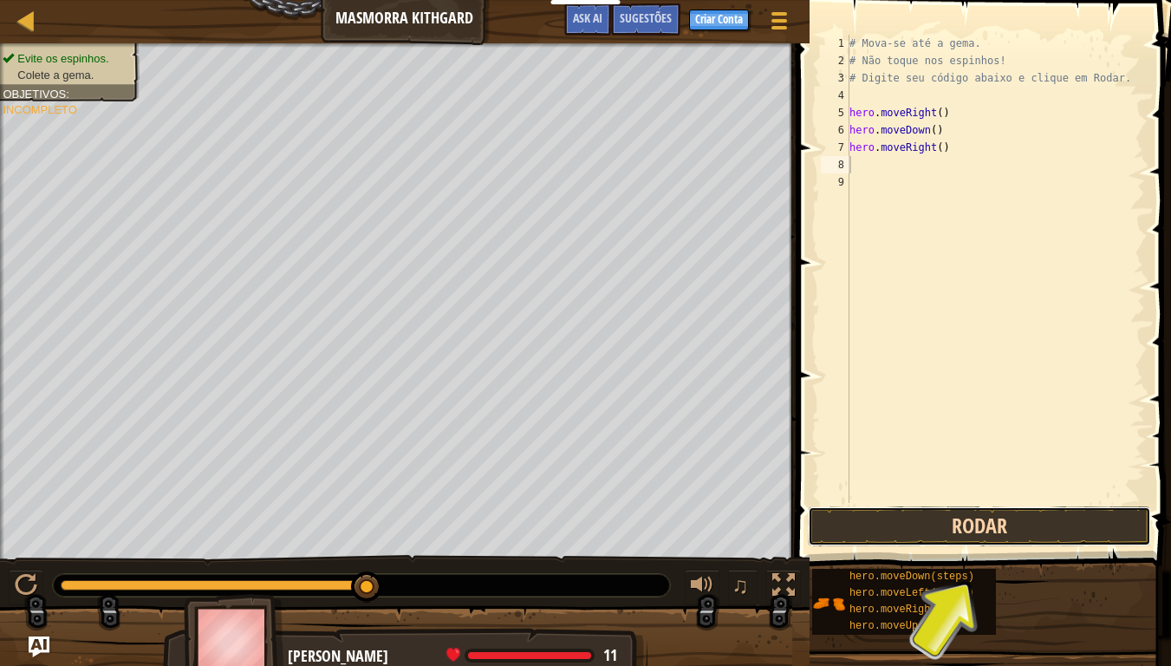
click at [939, 532] on button "Rodar" at bounding box center [979, 526] width 343 height 40
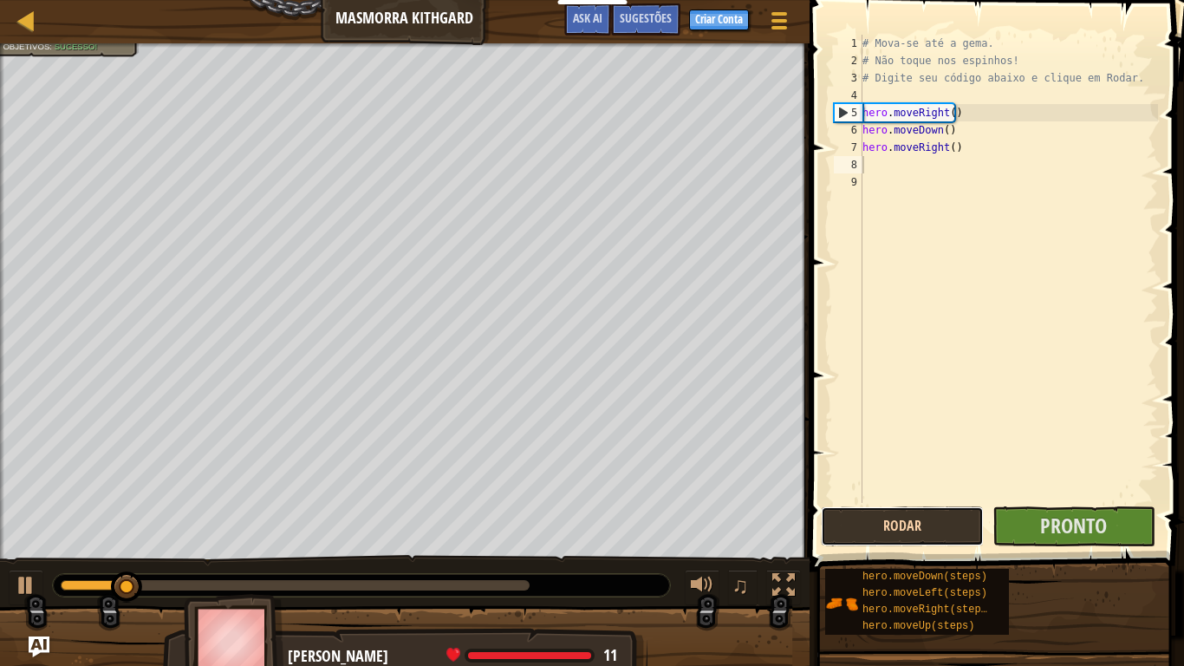
click at [939, 532] on button "Rodar" at bounding box center [902, 526] width 163 height 40
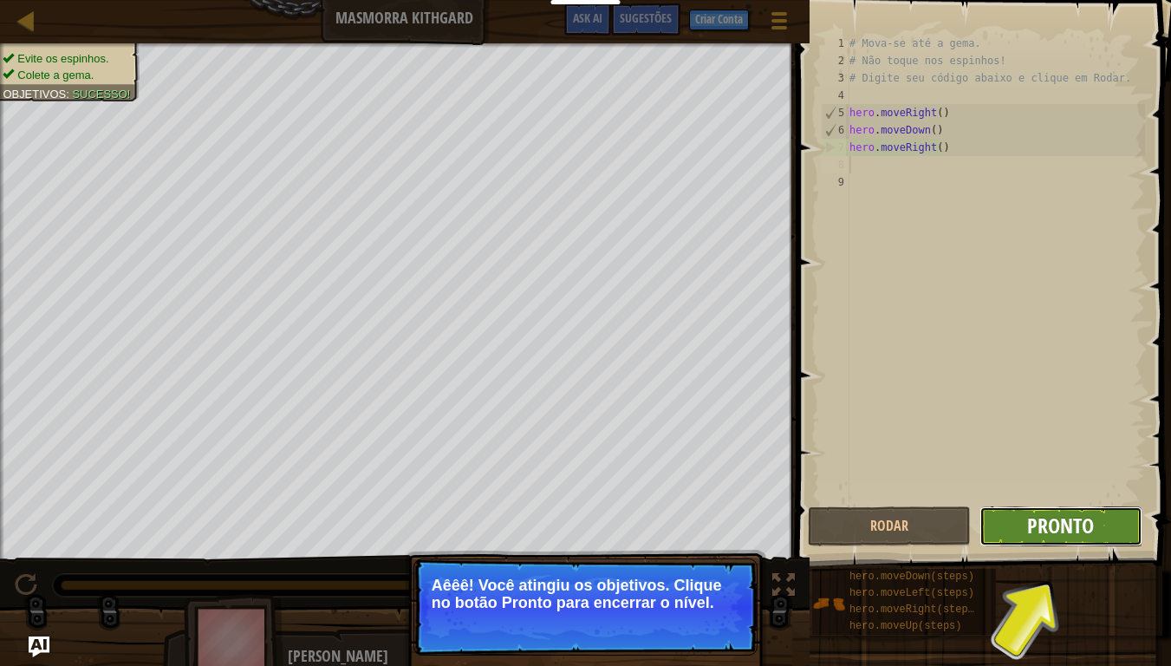
click at [1064, 533] on span "Pronto" at bounding box center [1060, 525] width 67 height 28
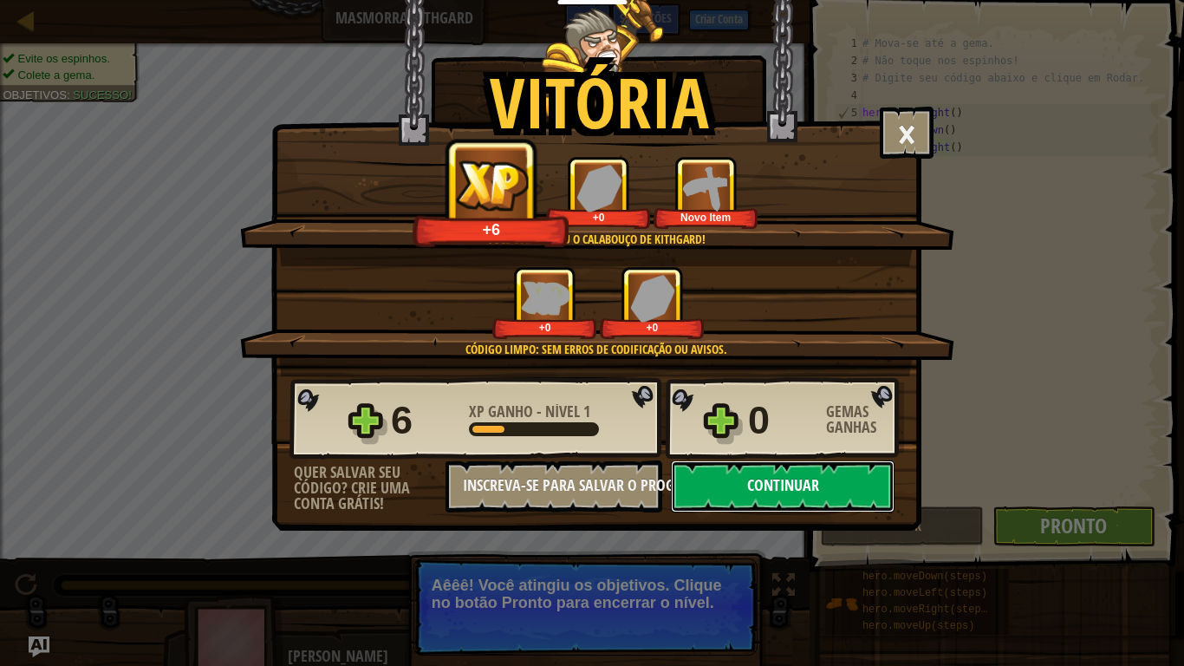
click at [860, 497] on button "Continuar" at bounding box center [783, 486] width 224 height 52
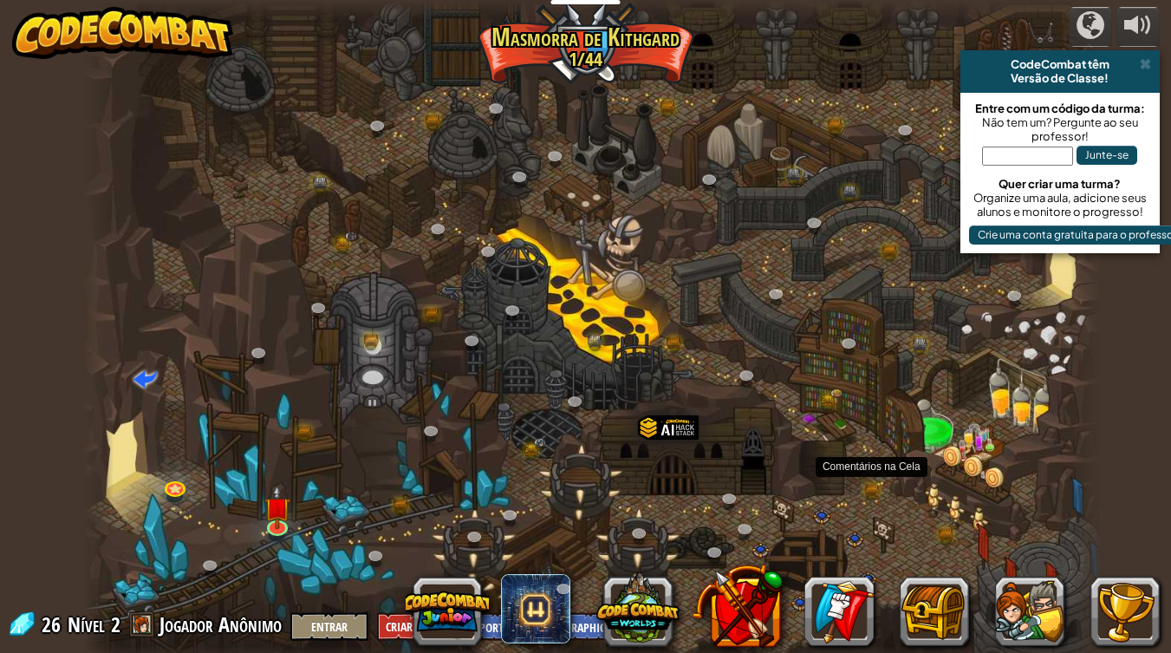
select select "pt-BR"
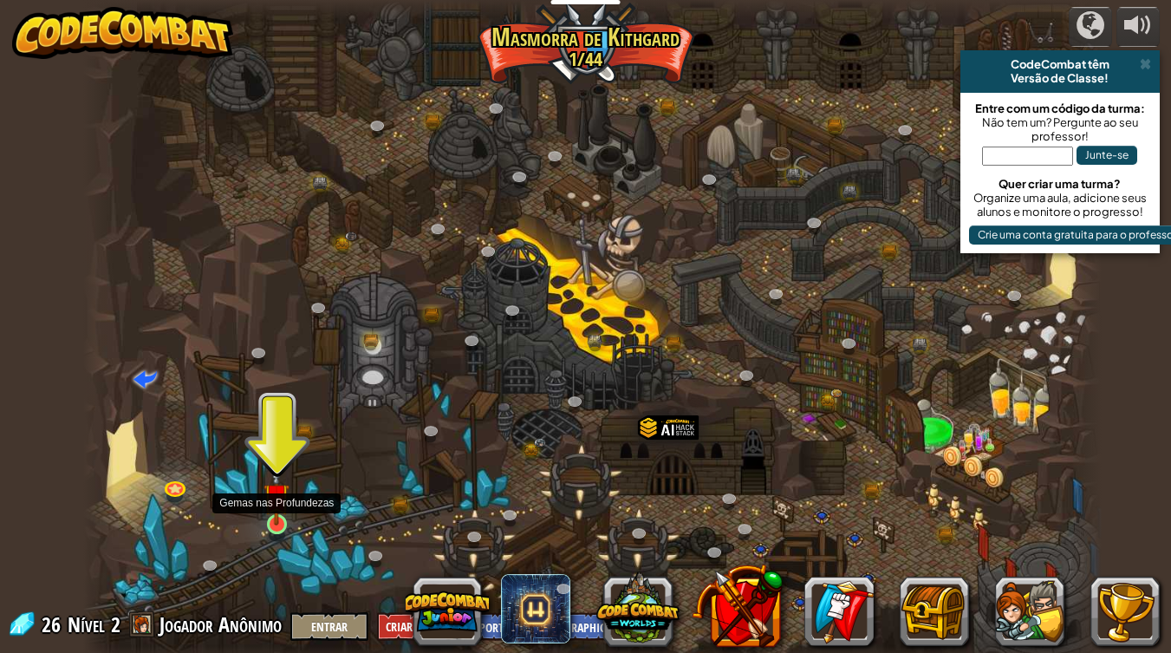
click at [275, 509] on img at bounding box center [276, 495] width 26 height 59
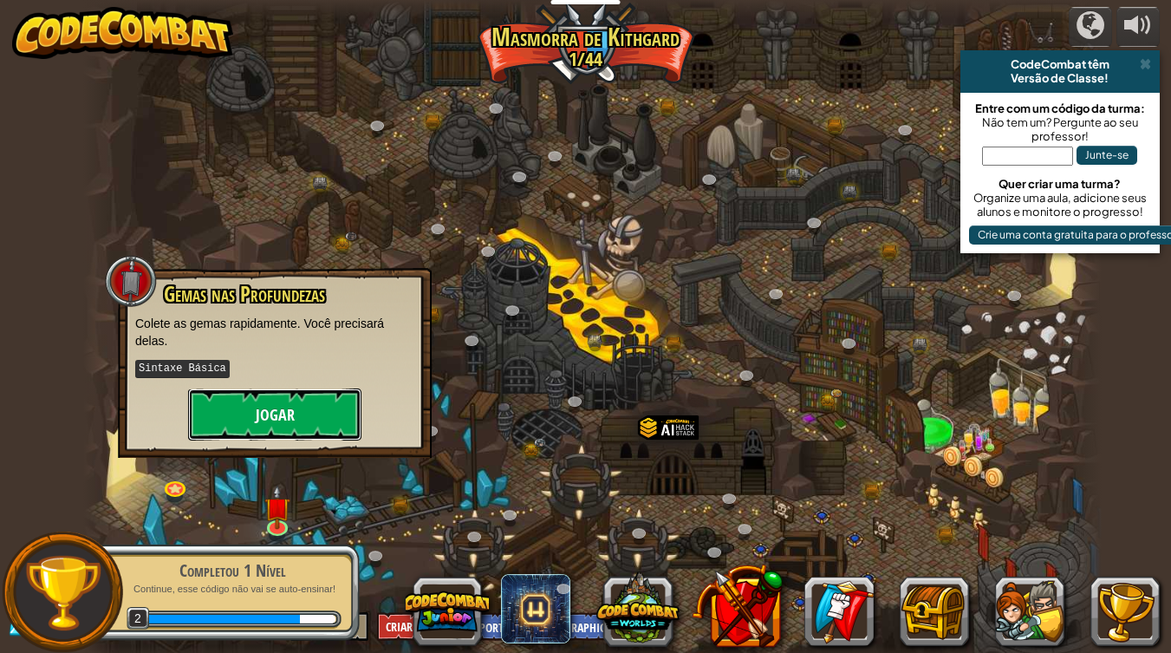
click at [299, 388] on button "Jogar" at bounding box center [274, 414] width 173 height 52
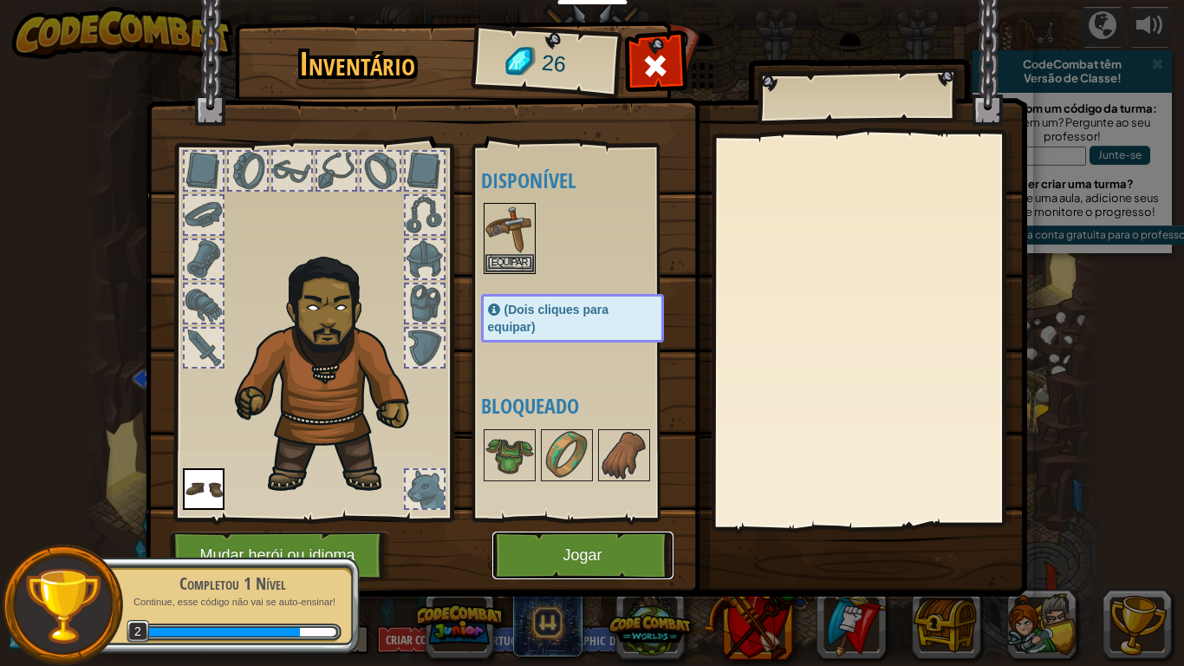
click at [543, 543] on button "Jogar" at bounding box center [582, 555] width 181 height 48
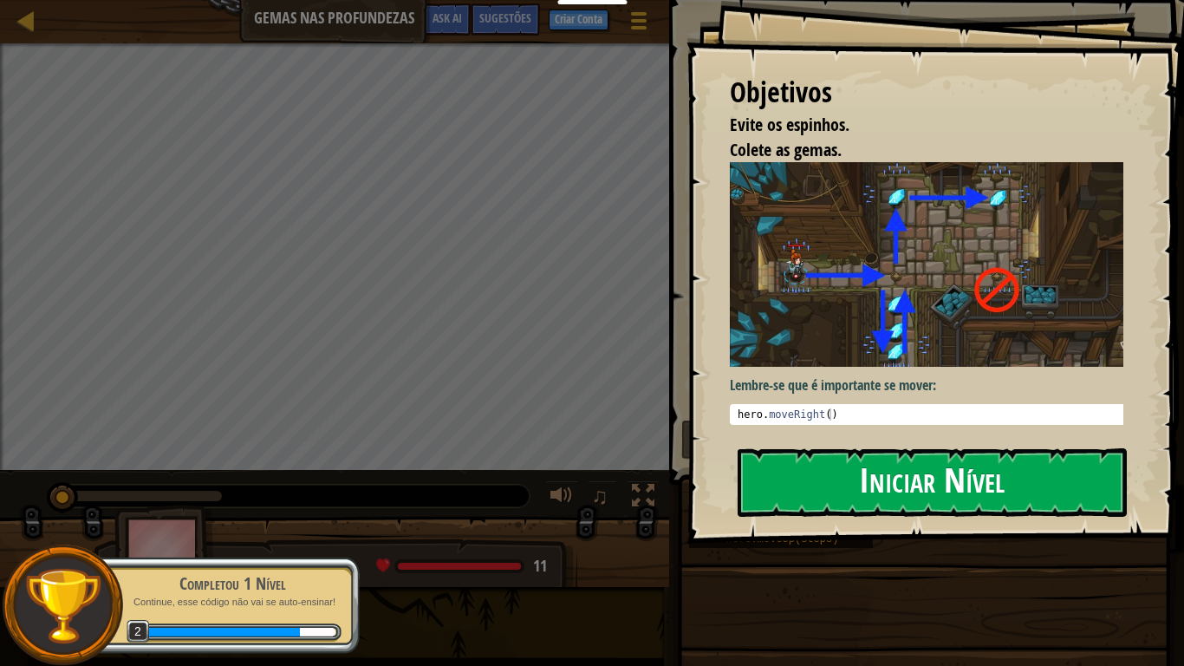
click at [848, 458] on button "Iniciar Nível" at bounding box center [931, 482] width 389 height 68
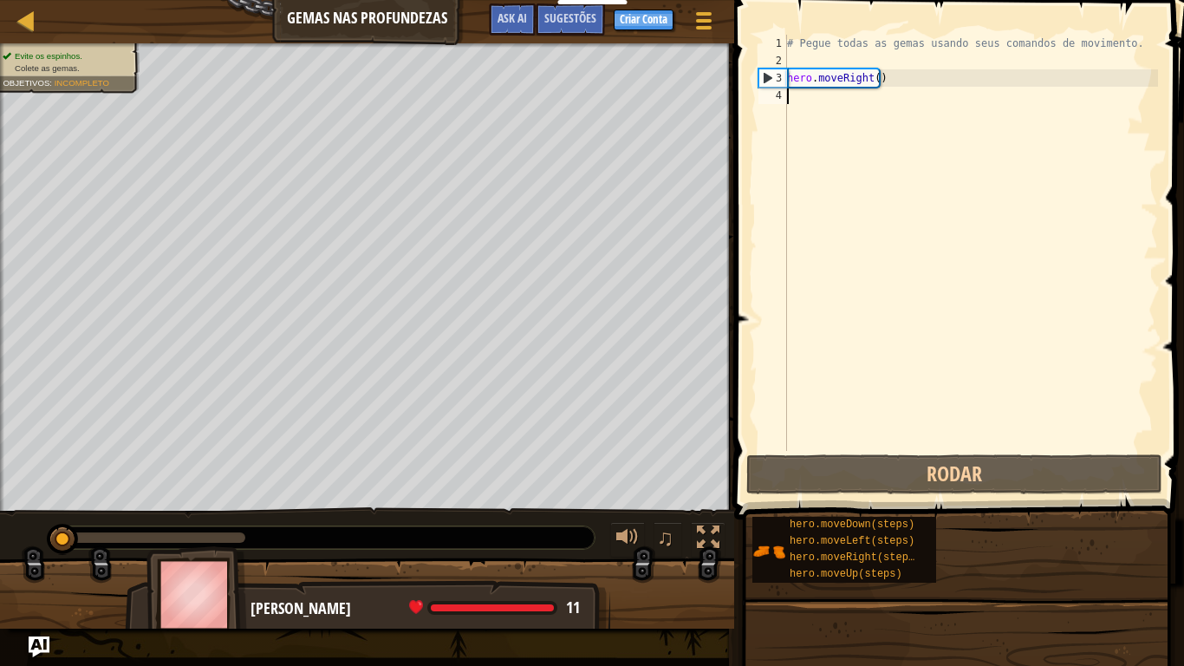
click at [791, 103] on div "# Pegue todas as gemas usando seus comandos de movimento. hero . moveRight ( )" at bounding box center [970, 260] width 374 height 451
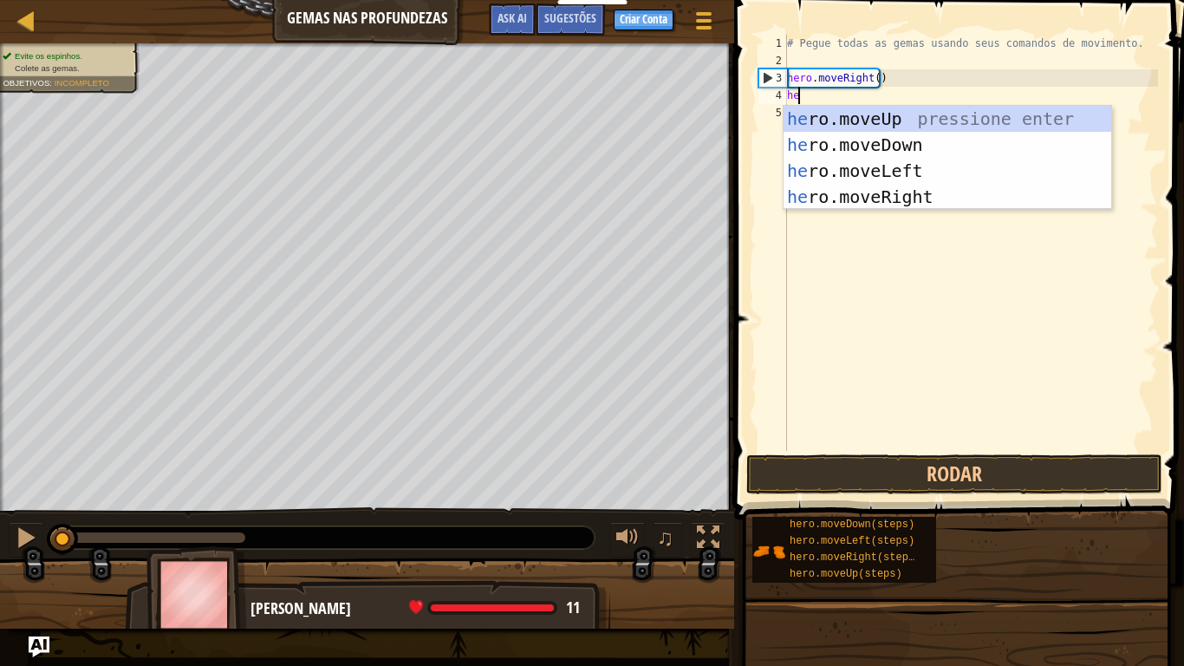
scroll to position [8, 1]
type textarea "hero"
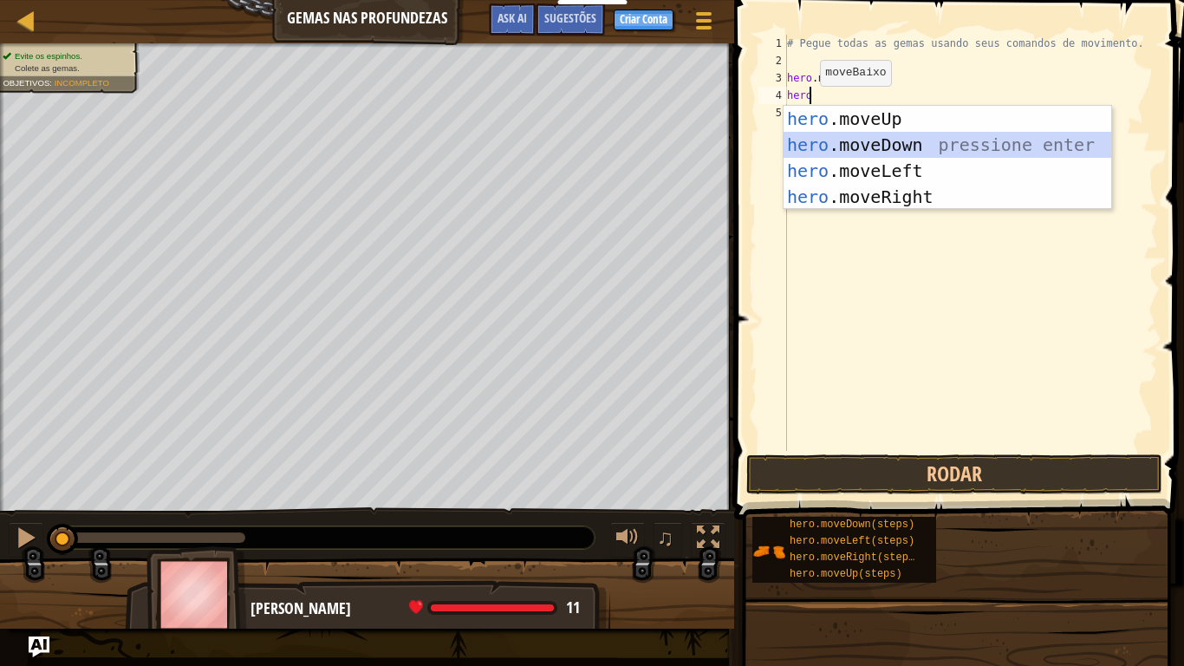
click at [891, 144] on div "hero .moveUp pressione enter hero .moveDown pressione enter hero .moveLeft pres…" at bounding box center [947, 184] width 328 height 156
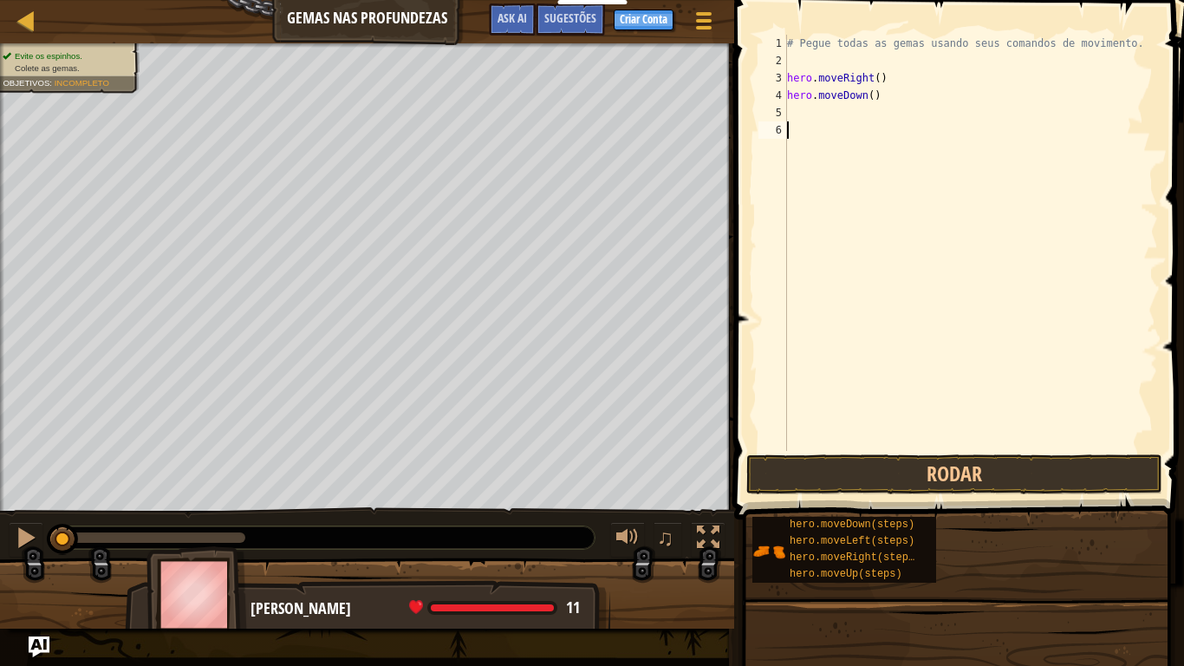
click at [804, 121] on div "# Pegue todas as gemas usando seus comandos de movimento. hero . moveRight ( ) …" at bounding box center [970, 260] width 374 height 451
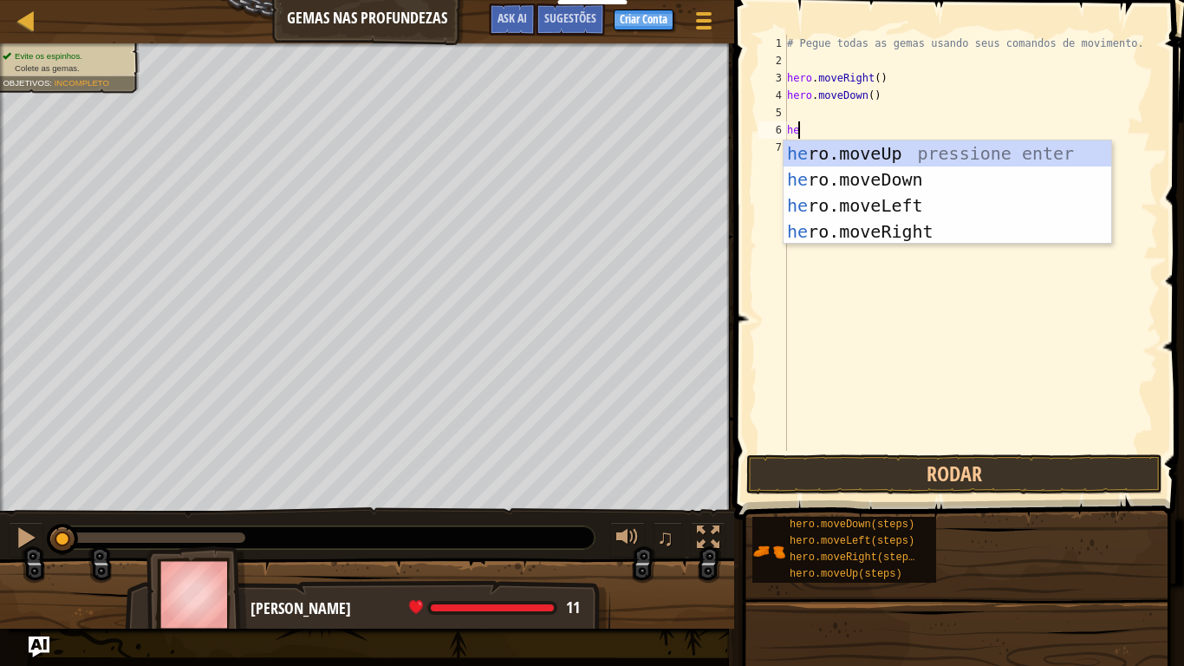
type textarea "h"
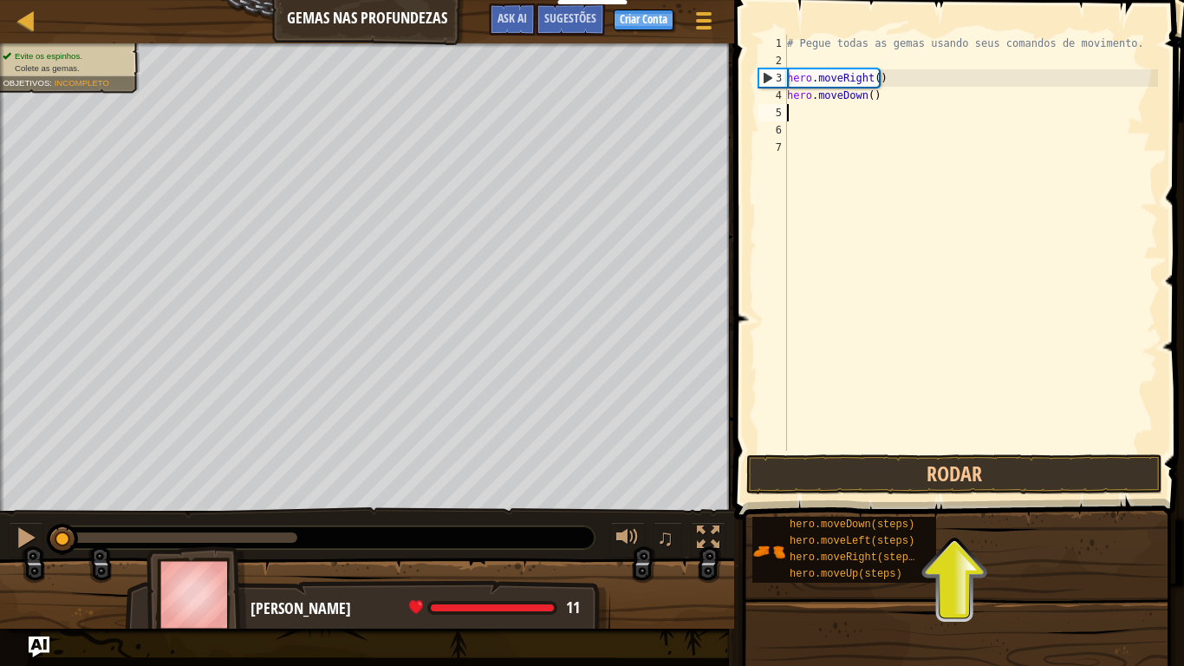
click at [789, 117] on div "# Pegue todas as gemas usando seus comandos de movimento. hero . moveRight ( ) …" at bounding box center [970, 260] width 374 height 451
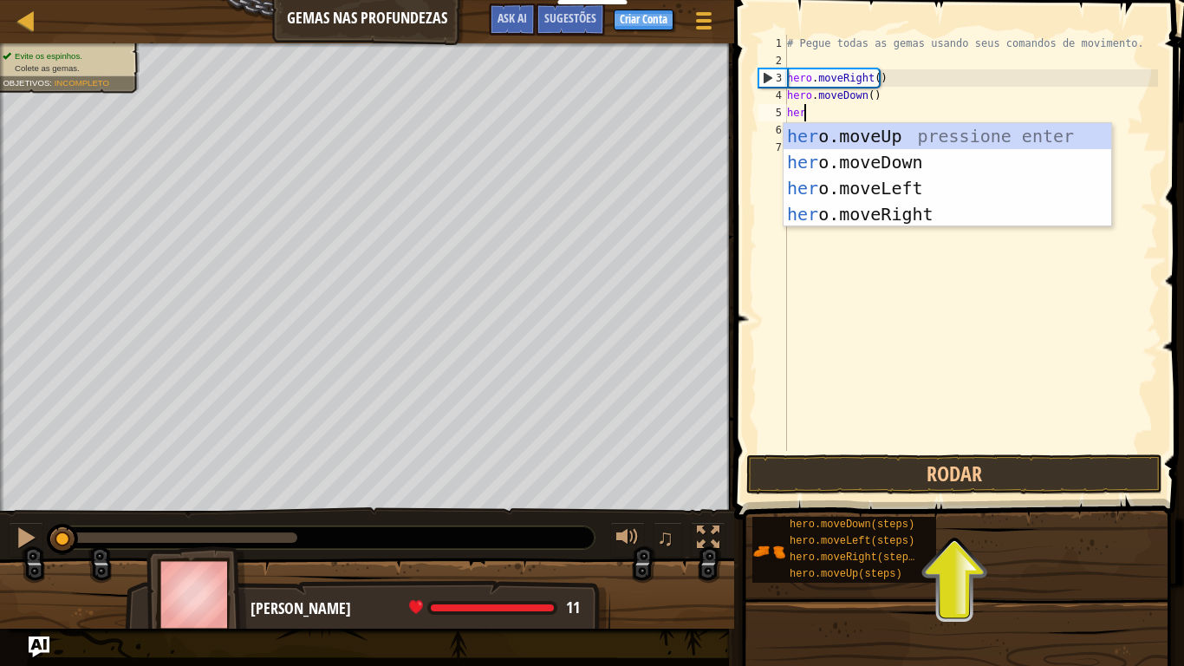
scroll to position [8, 1]
type textarea "hero"
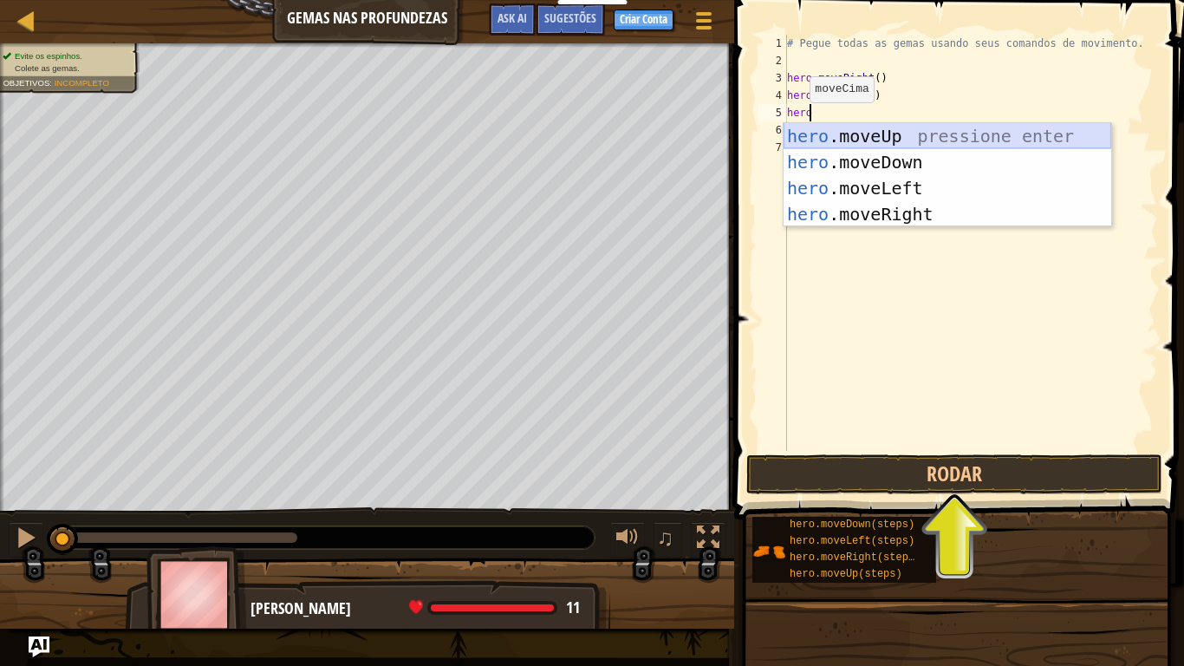
click at [879, 123] on div "hero .moveUp pressione enter hero .moveDown pressione enter hero .moveLeft pres…" at bounding box center [947, 201] width 328 height 156
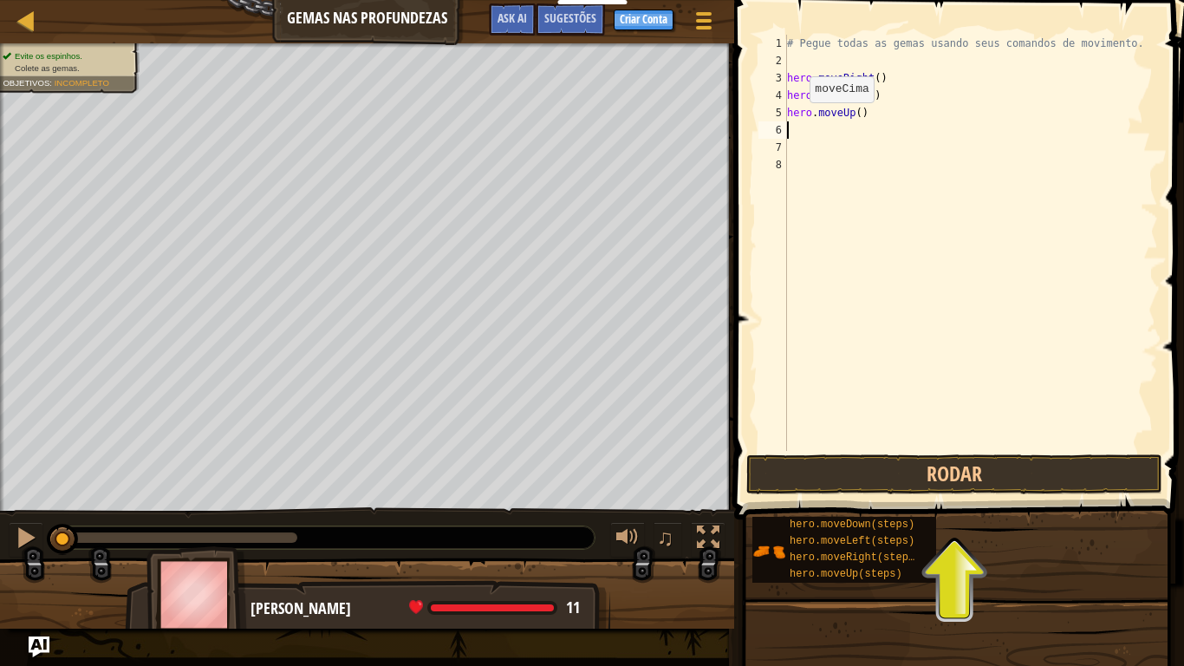
scroll to position [8, 0]
click at [879, 123] on div "# Pegue todas as gemas usando seus comandos de movimento. hero . moveRight ( ) …" at bounding box center [970, 260] width 374 height 451
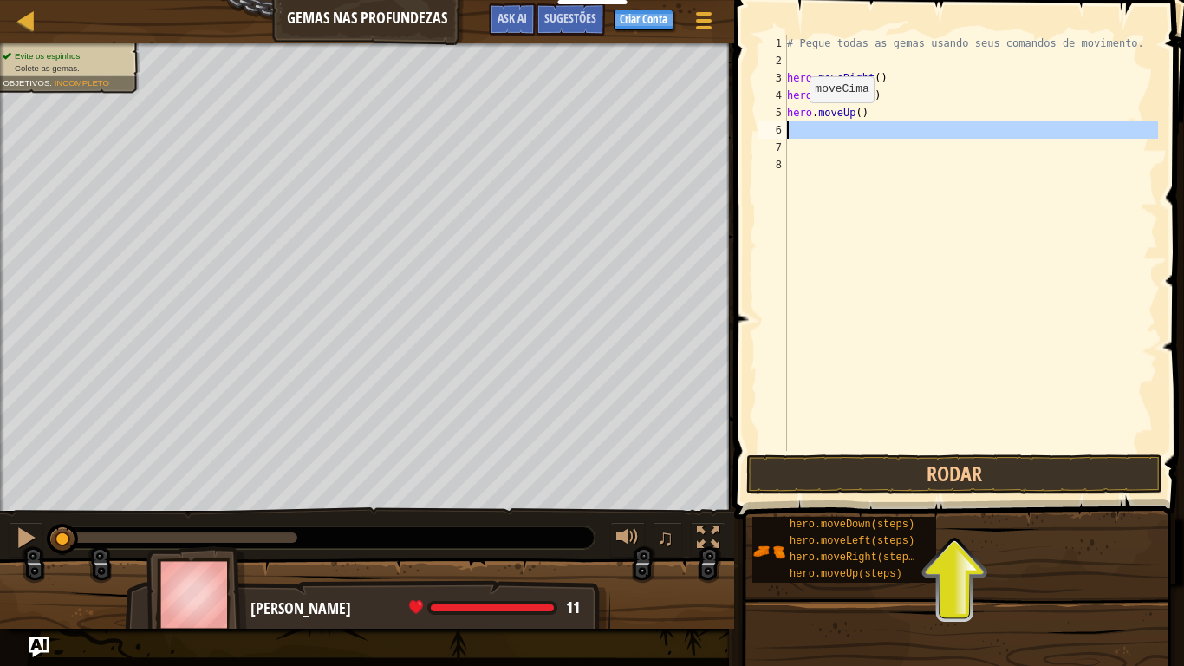
click at [879, 123] on div "# Pegue todas as gemas usando seus comandos de movimento. hero . moveRight ( ) …" at bounding box center [970, 260] width 374 height 451
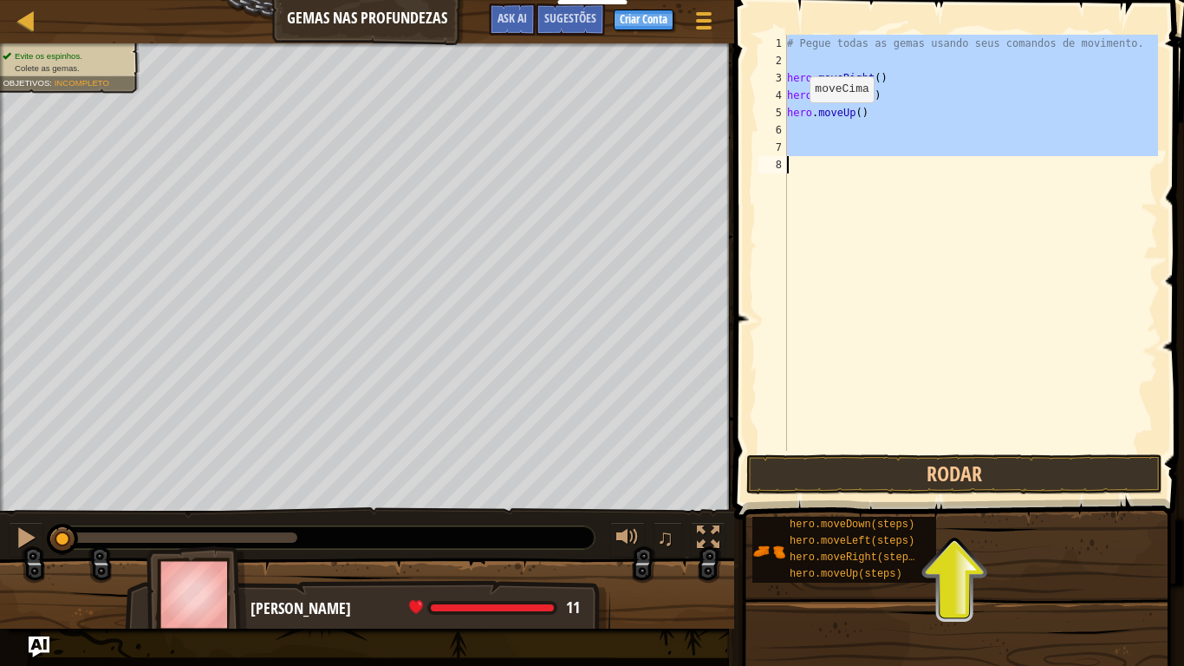
click at [879, 123] on div "# Pegue todas as gemas usando seus comandos de movimento. hero . moveRight ( ) …" at bounding box center [970, 260] width 374 height 451
click at [793, 127] on div "# Pegue todas as gemas usando seus comandos de movimento. hero . moveRight ( ) …" at bounding box center [970, 243] width 374 height 416
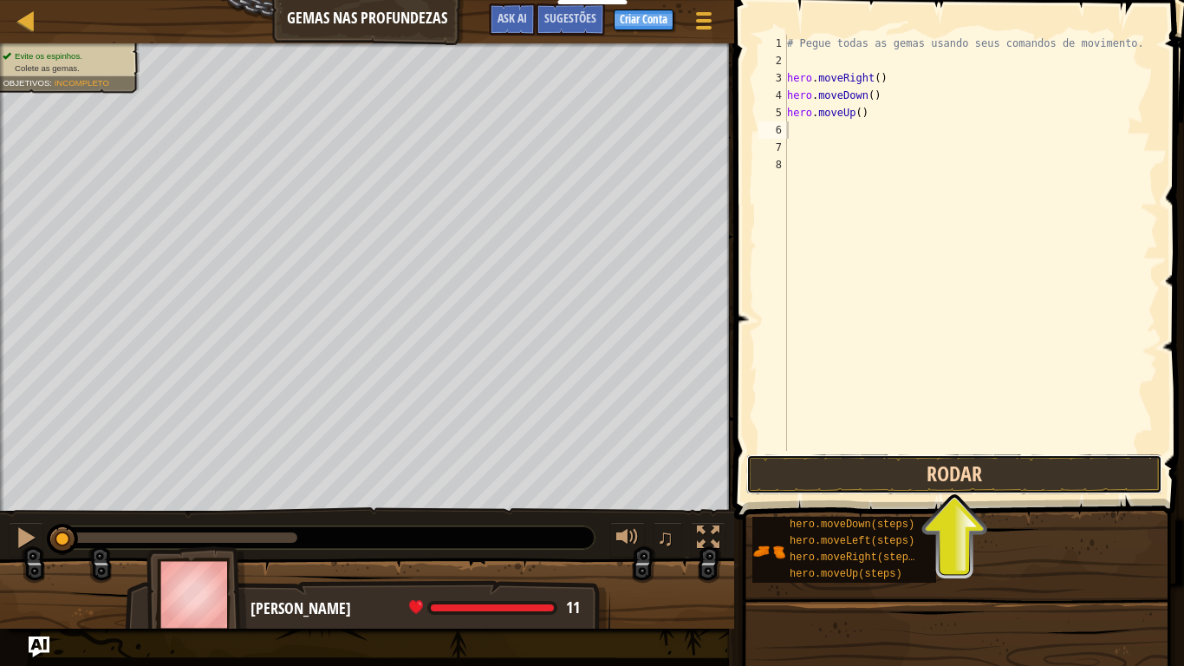
click at [908, 474] on button "Rodar" at bounding box center [954, 474] width 416 height 40
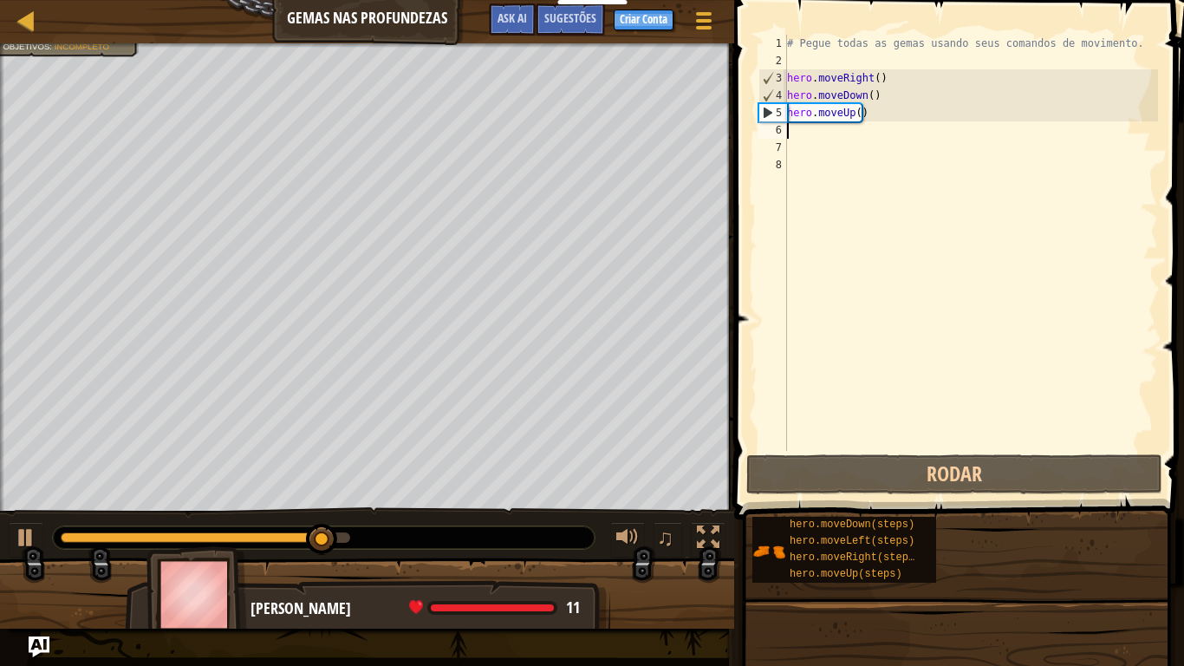
click at [794, 123] on div "# Pegue todas as gemas usando seus comandos de movimento. hero . moveRight ( ) …" at bounding box center [970, 260] width 374 height 451
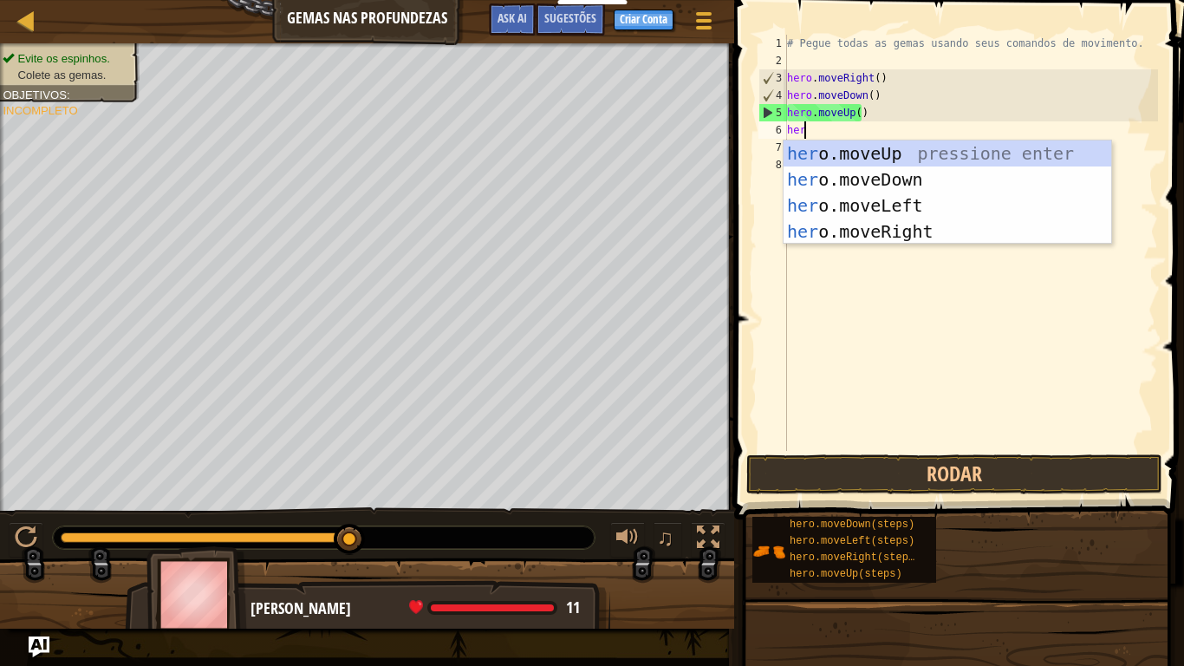
scroll to position [8, 1]
type textarea "hero"
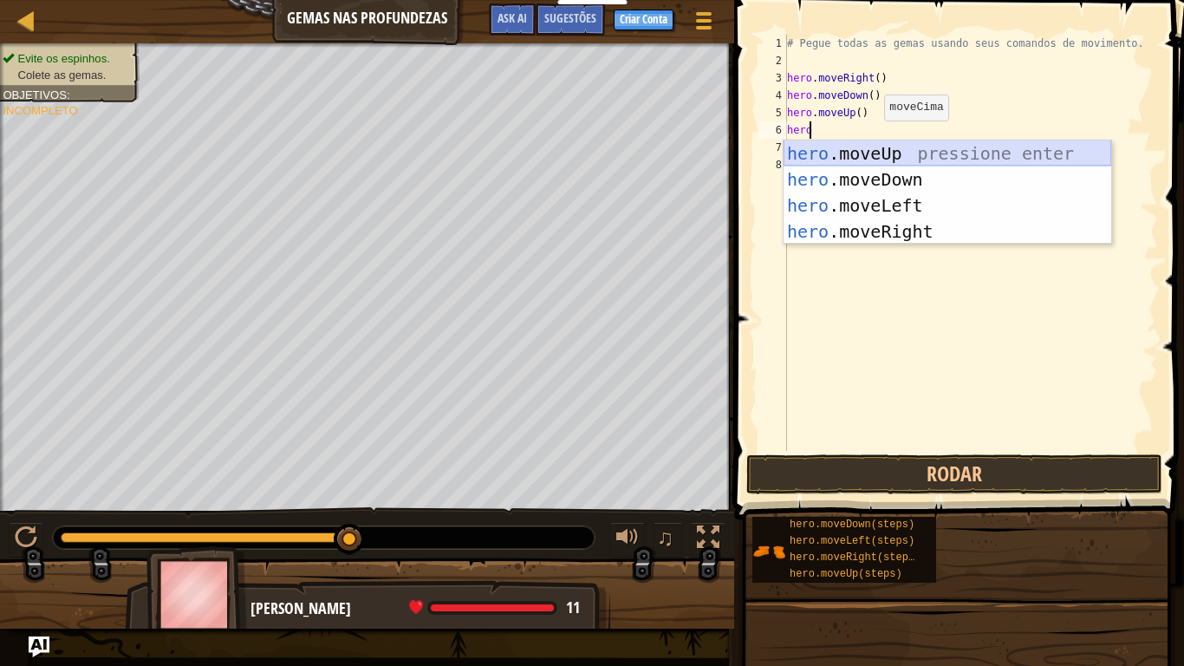
click at [876, 146] on div "hero .moveUp pressione enter hero .moveDown pressione enter hero .moveLeft pres…" at bounding box center [947, 218] width 328 height 156
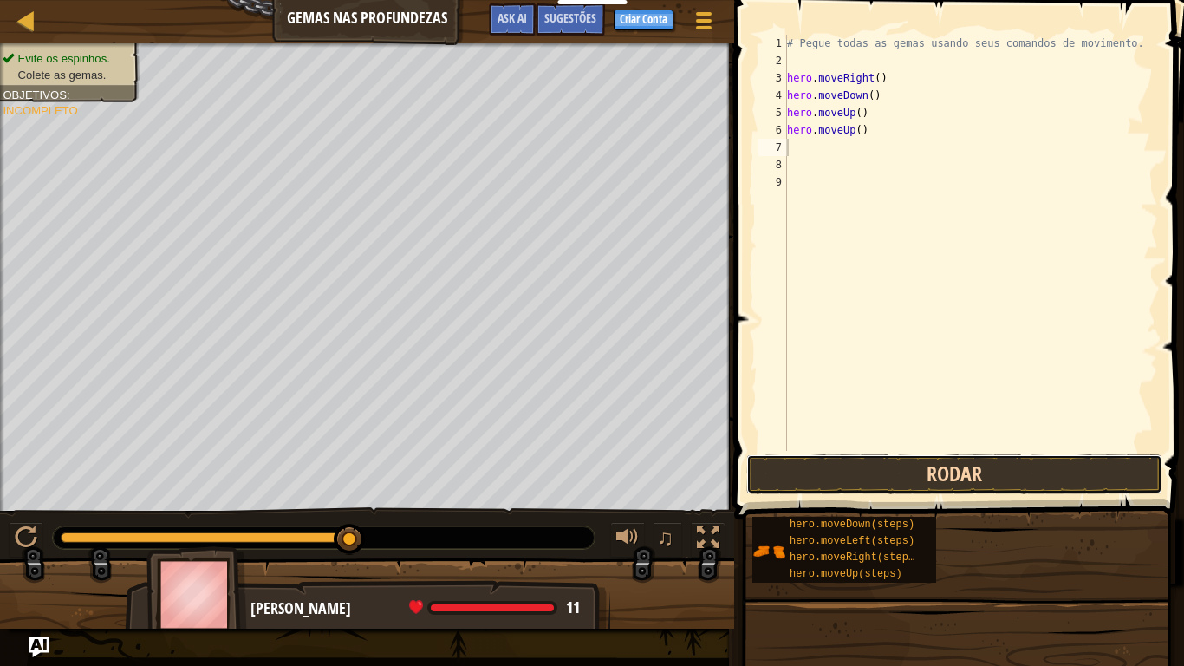
click at [829, 480] on button "Rodar" at bounding box center [954, 474] width 416 height 40
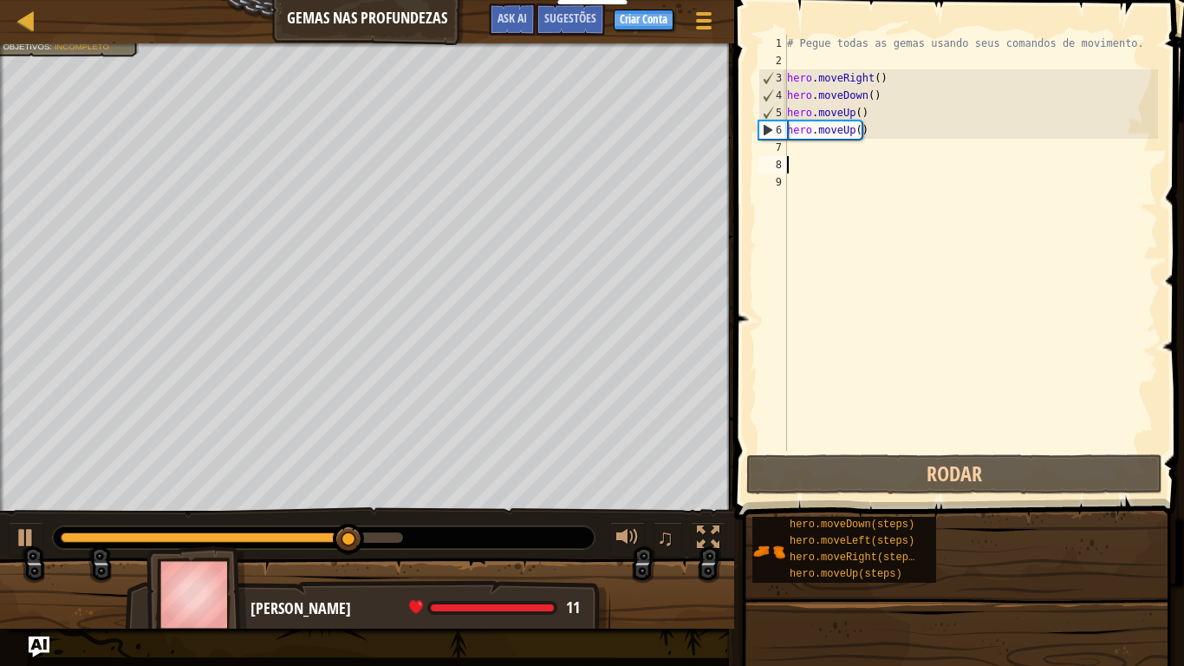
click at [807, 159] on div "# Pegue todas as gemas usando seus comandos de movimento. hero . moveRight ( ) …" at bounding box center [970, 260] width 374 height 451
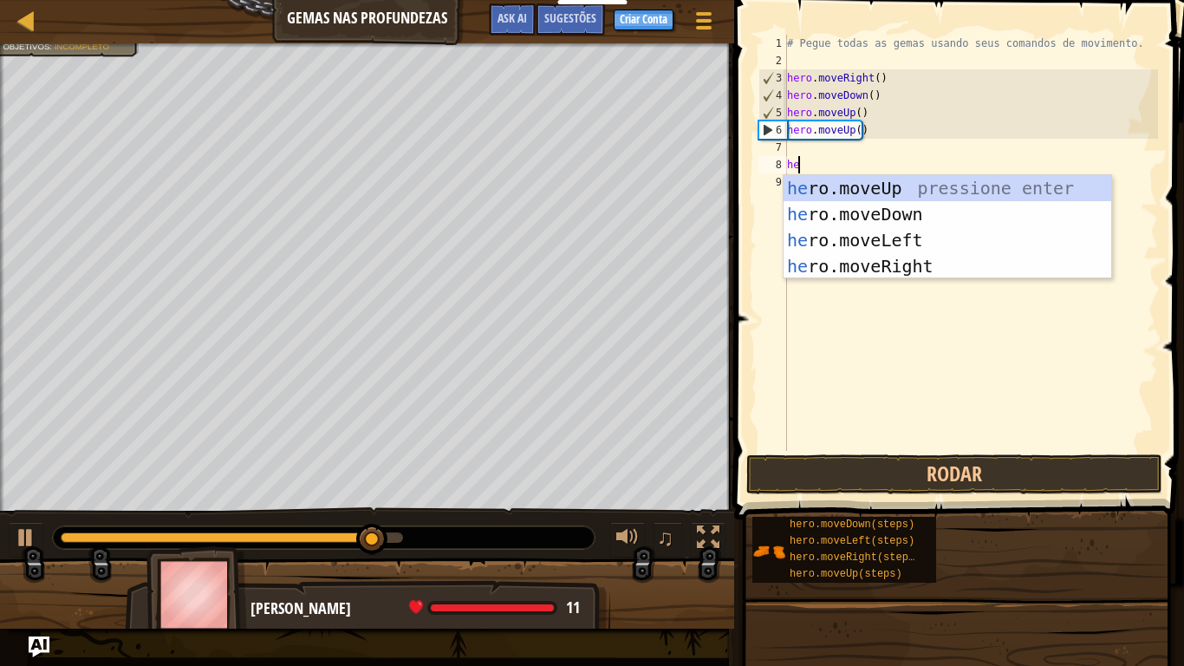
scroll to position [8, 1]
type textarea "hero"
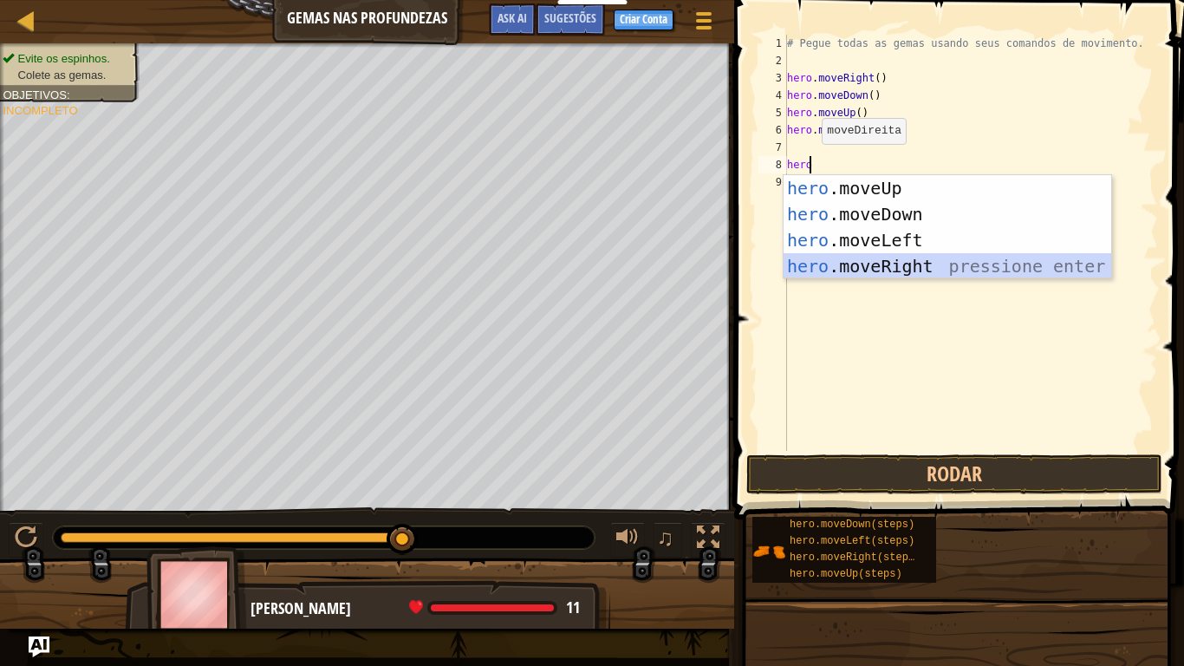
click at [851, 253] on div "hero .moveUp pressione enter hero .moveDown pressione enter hero .moveLeft pres…" at bounding box center [947, 253] width 328 height 156
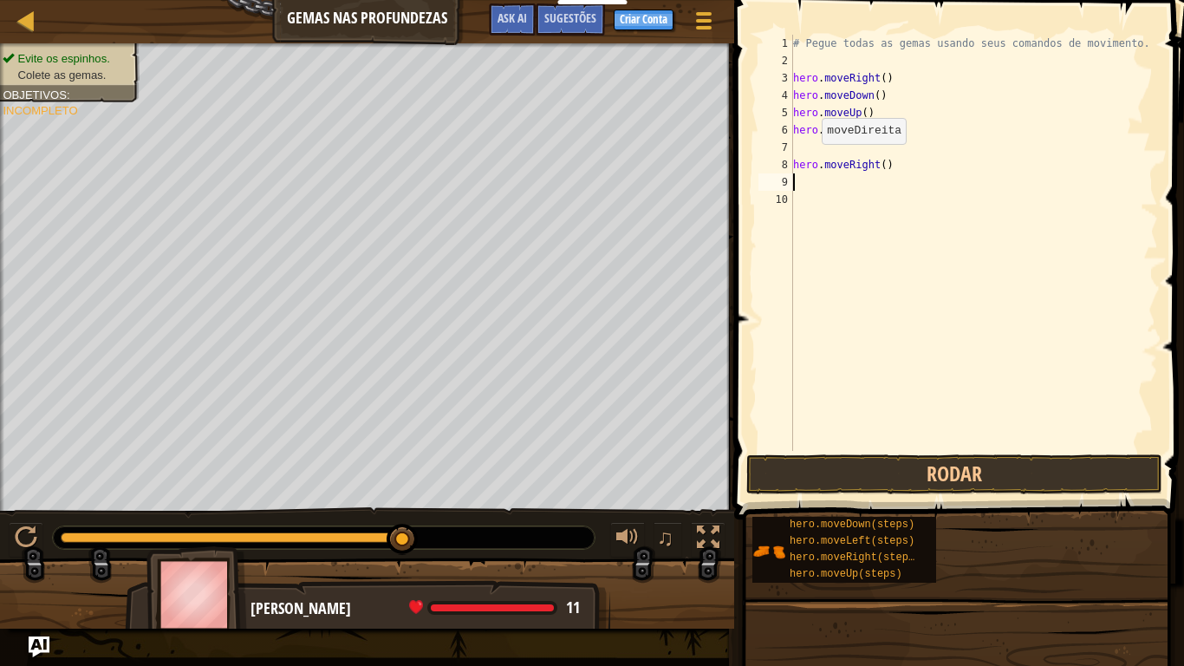
scroll to position [8, 0]
click at [818, 148] on div "# Pegue todas as gemas usando seus comandos de movimento. hero . moveRight ( ) …" at bounding box center [973, 260] width 369 height 451
type textarea "hero.moveUp()"
click at [799, 162] on div "# Pegue todas as gemas usando seus comandos de movimento. hero . moveRight ( ) …" at bounding box center [970, 260] width 374 height 451
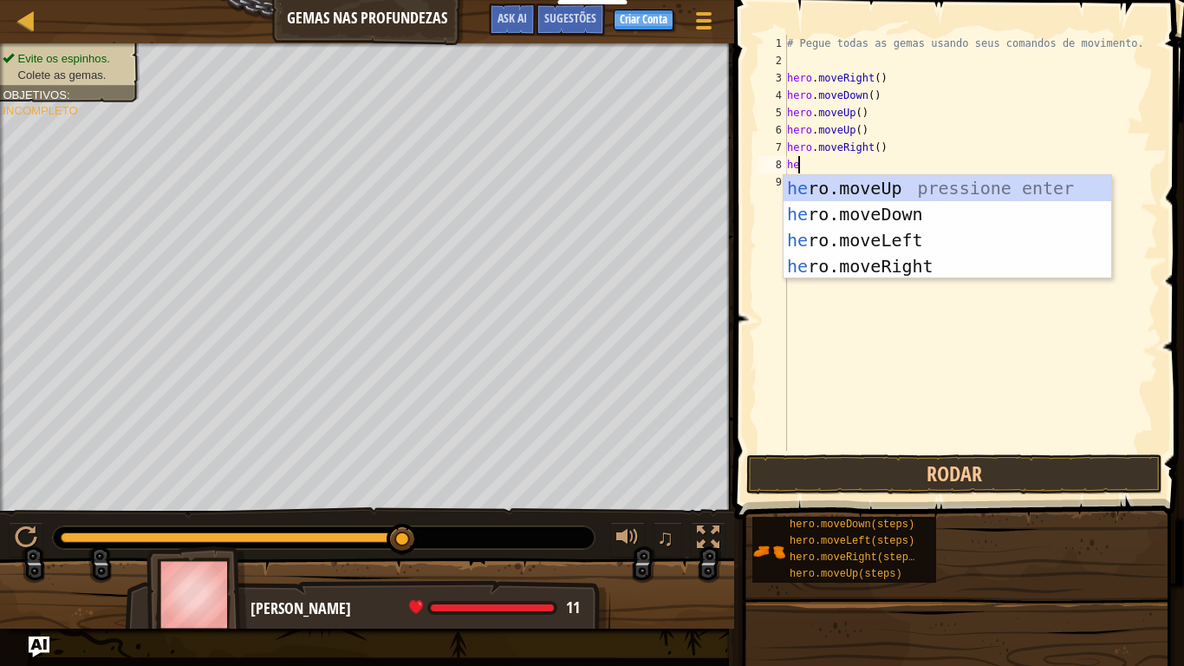
scroll to position [8, 1]
type textarea "hero"
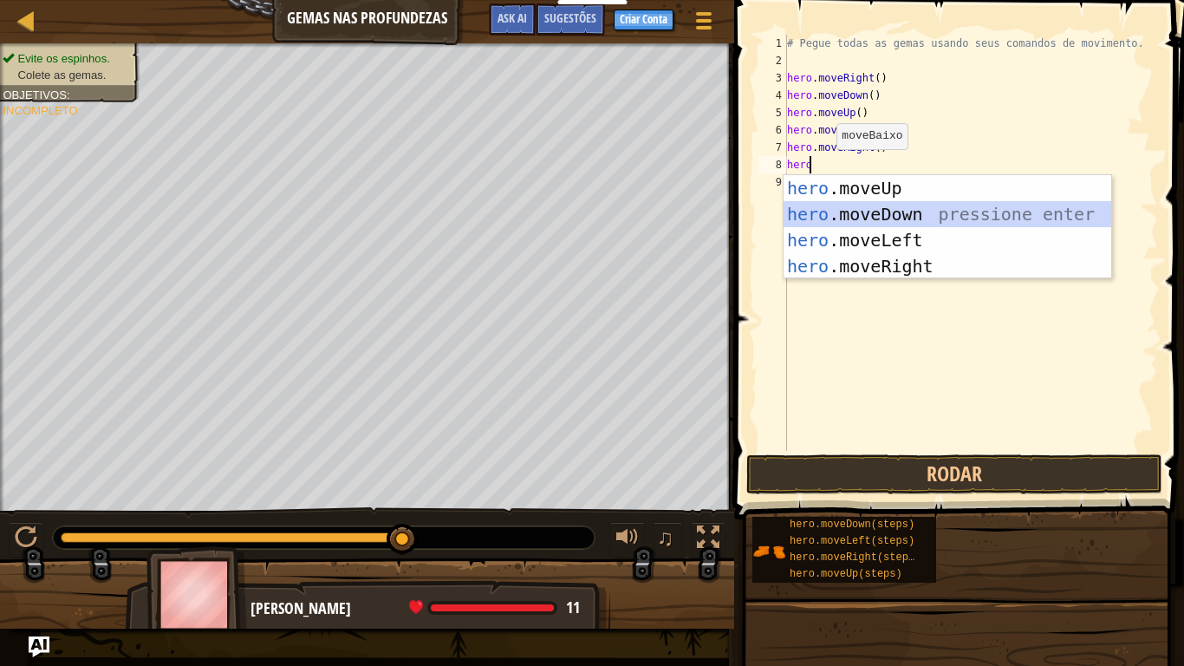
click at [881, 201] on div "hero .moveUp pressione enter hero .moveDown pressione enter hero .moveLeft pres…" at bounding box center [947, 253] width 328 height 156
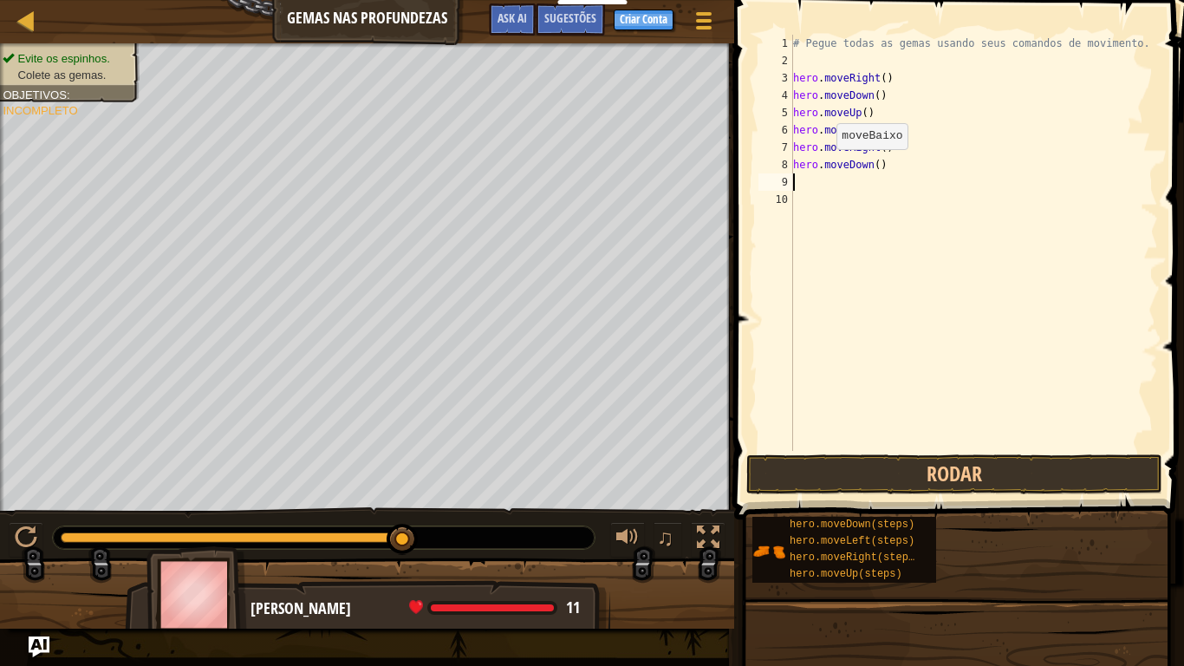
scroll to position [8, 0]
click at [916, 456] on button "Rodar" at bounding box center [954, 474] width 416 height 40
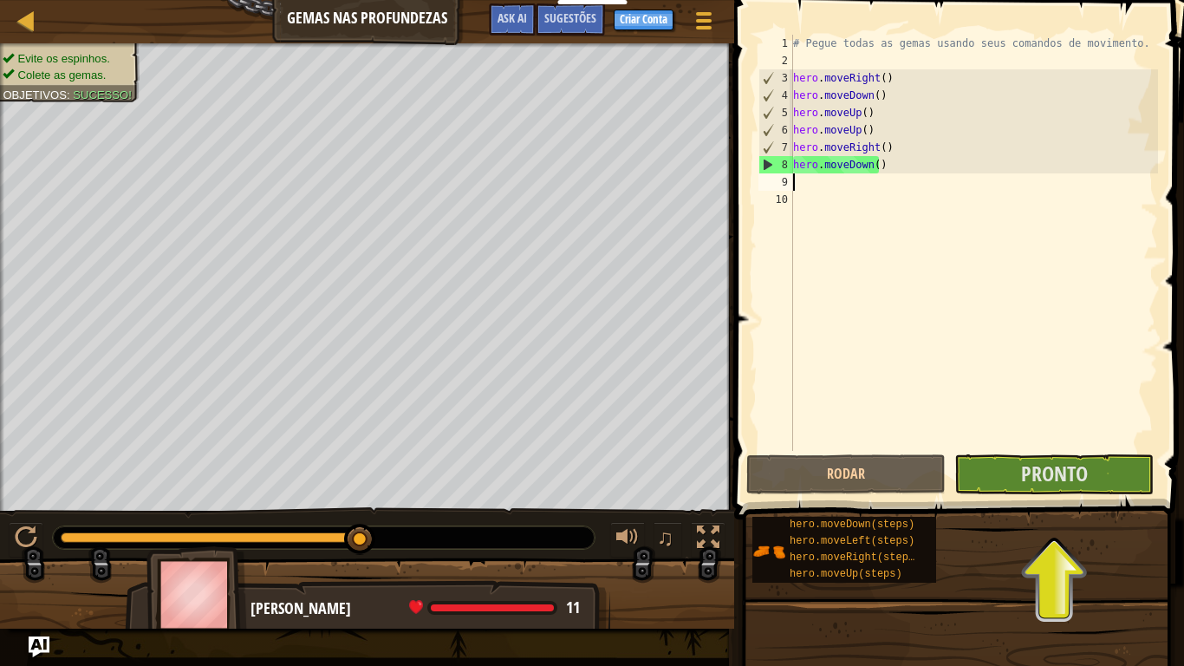
click at [794, 180] on div "# Pegue todas as gemas usando seus comandos de movimento. hero . moveRight ( ) …" at bounding box center [973, 260] width 369 height 451
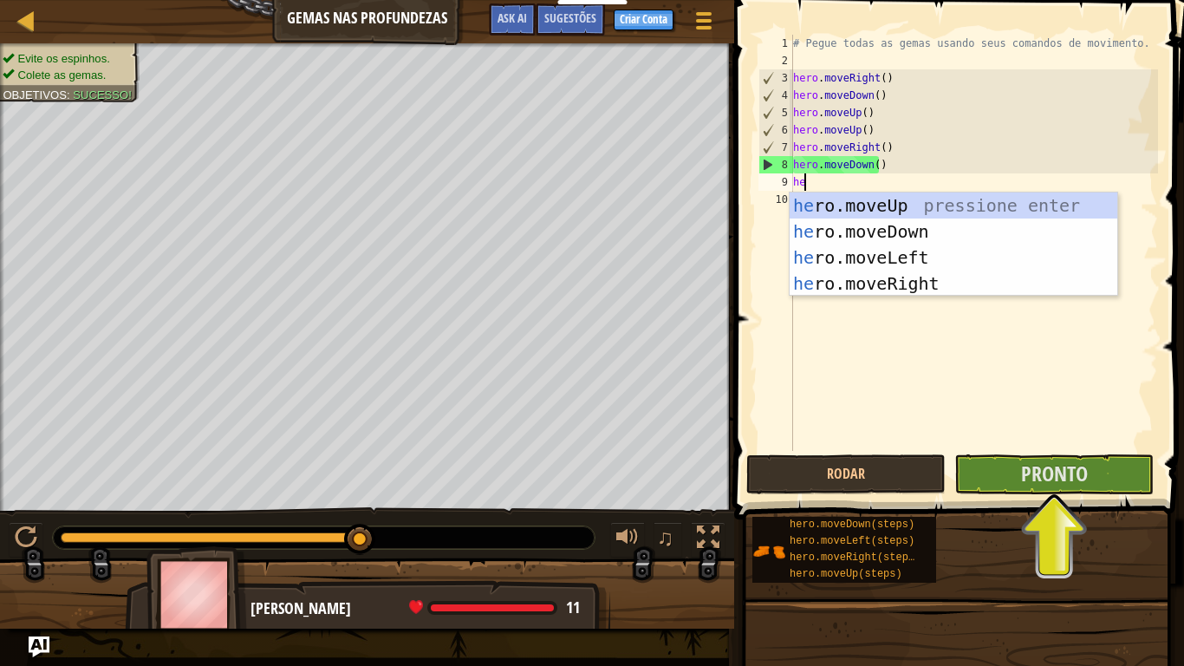
scroll to position [8, 1]
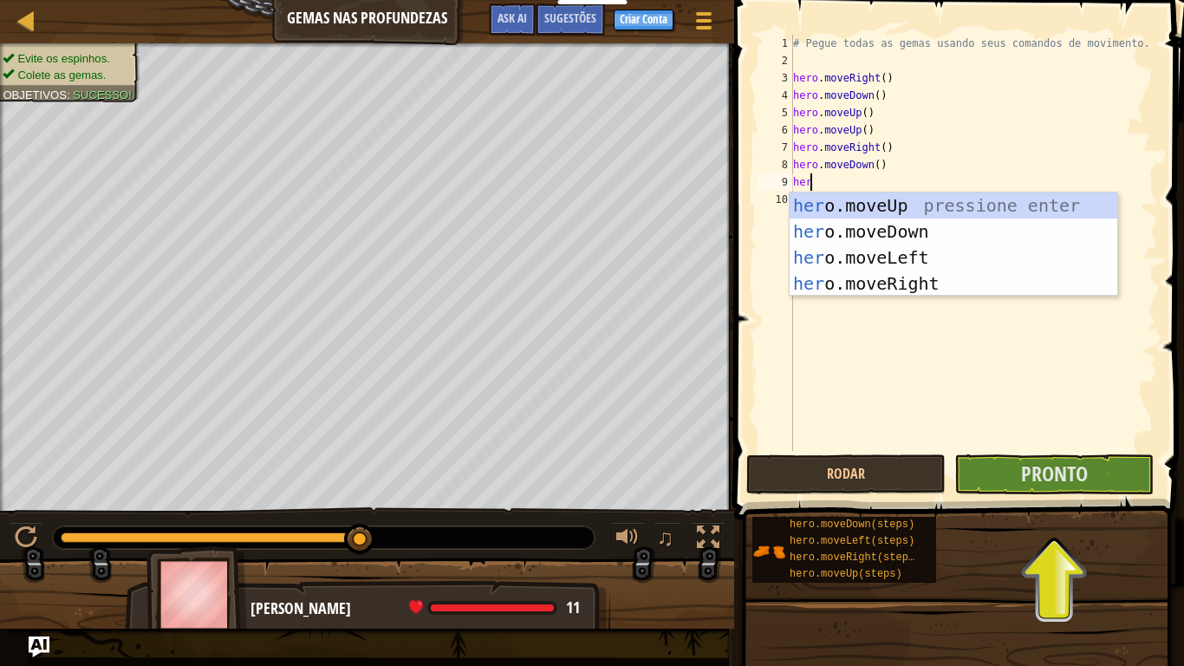
type textarea "hero"
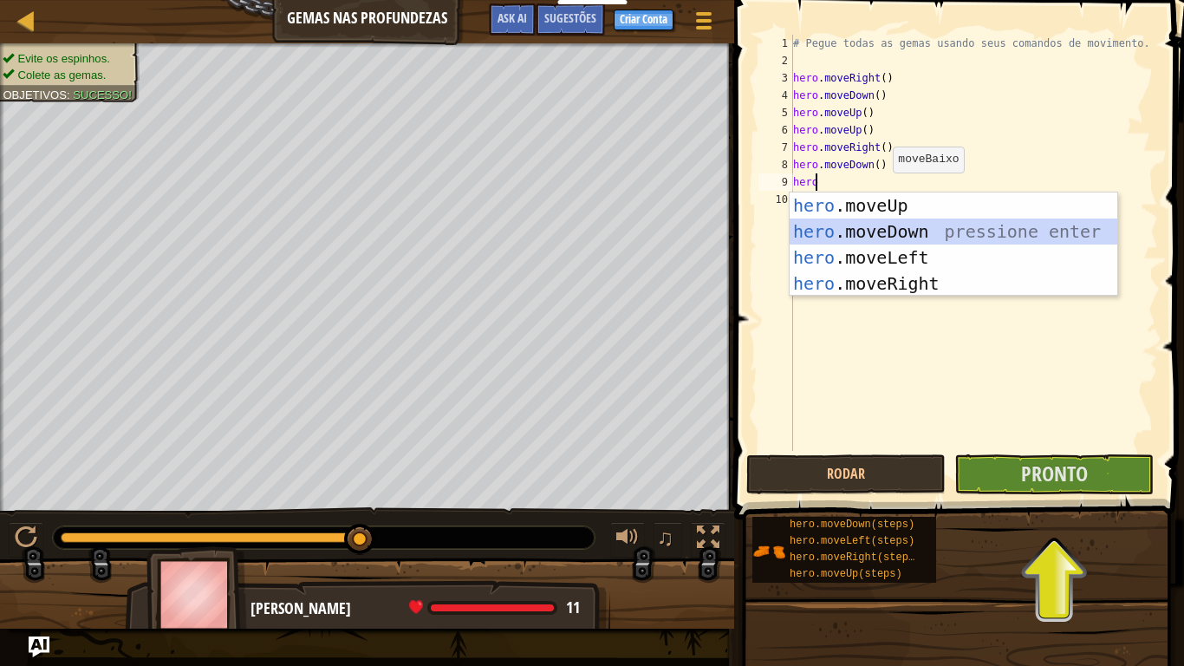
click at [893, 229] on div "hero .moveUp pressione enter hero .moveDown pressione enter hero .moveLeft pres…" at bounding box center [953, 270] width 328 height 156
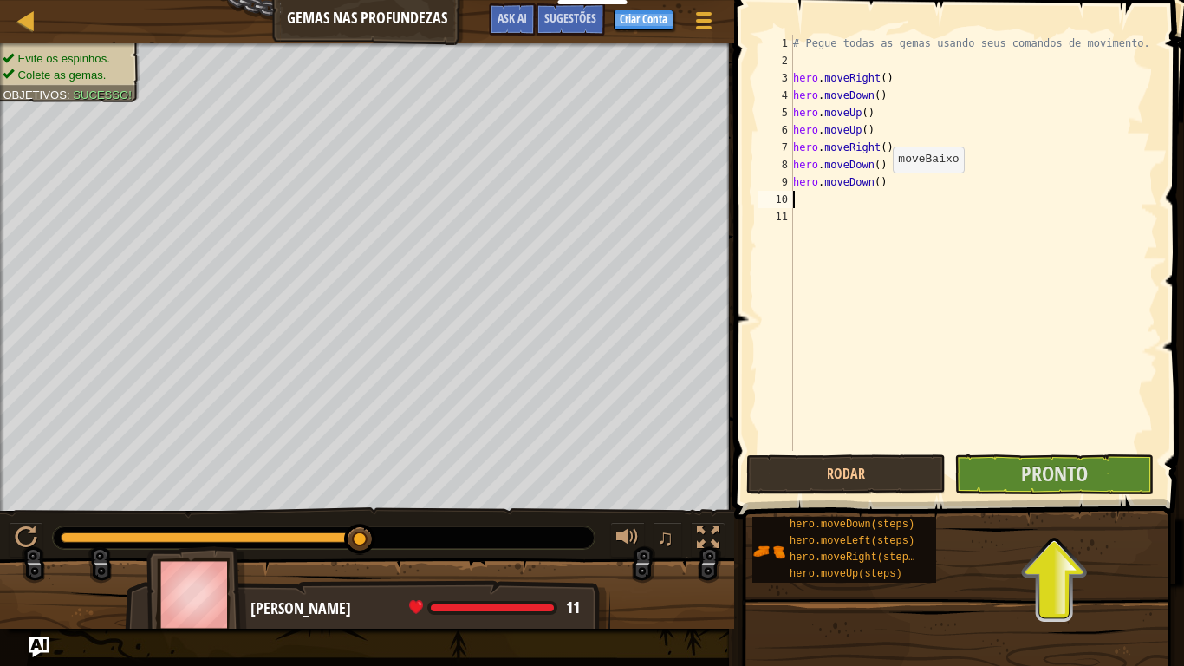
scroll to position [8, 0]
click at [1036, 490] on button "Pronto" at bounding box center [1053, 474] width 199 height 40
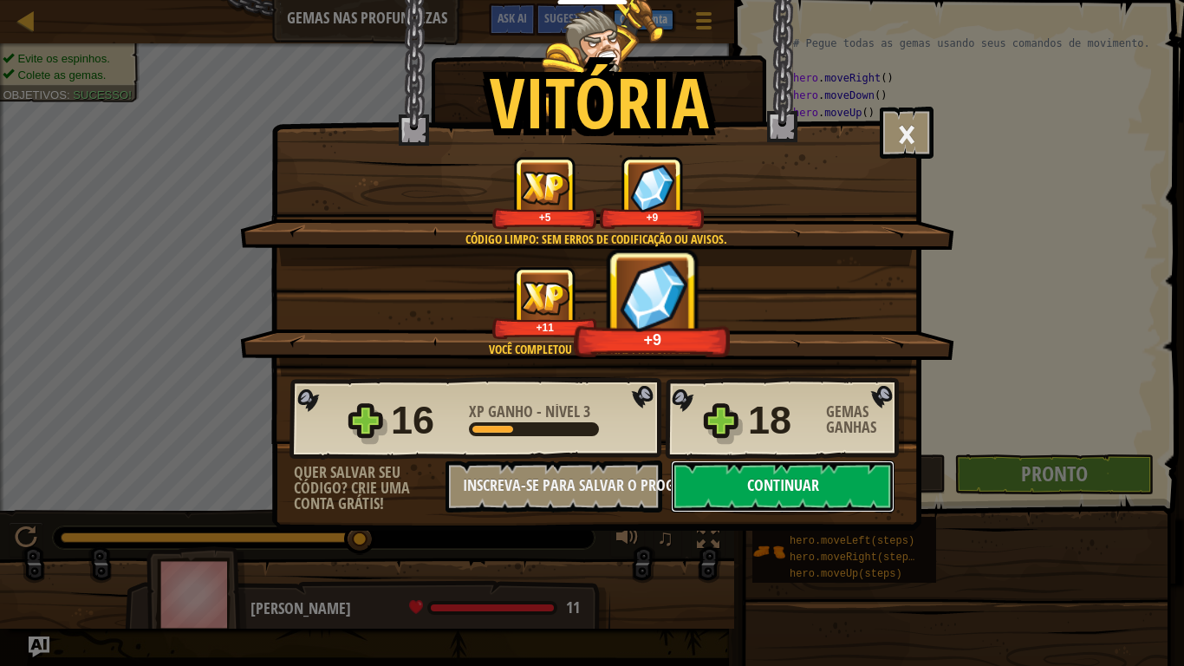
click at [839, 495] on button "Continuar" at bounding box center [783, 486] width 224 height 52
select select "pt-BR"
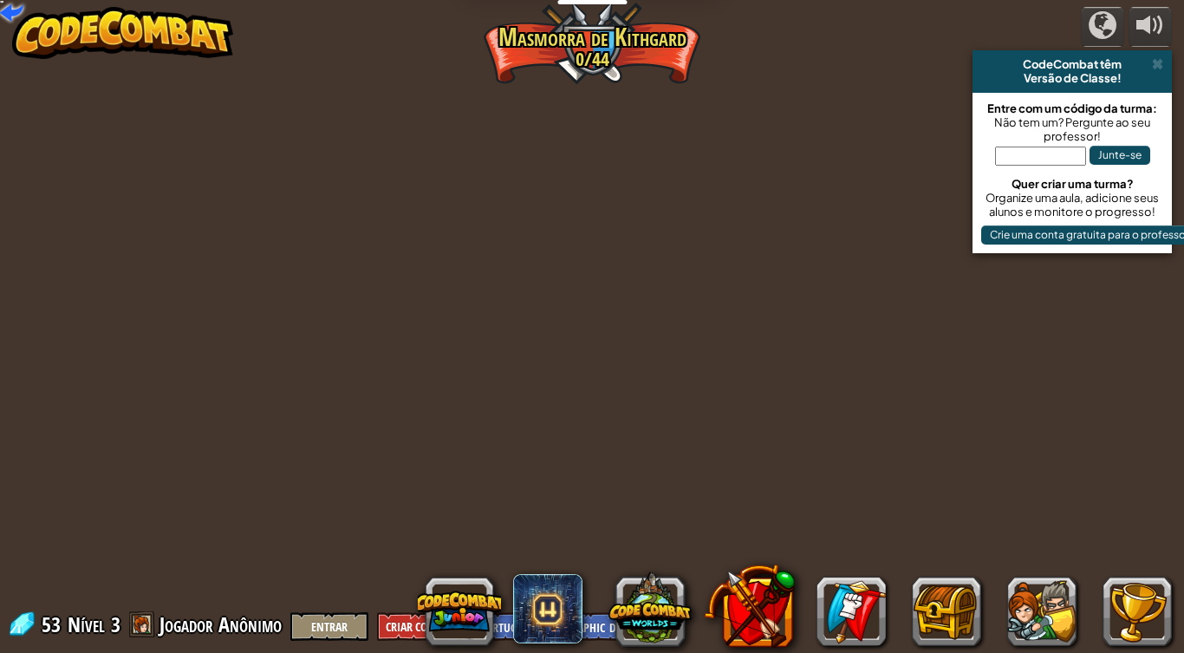
select select "pt-BR"
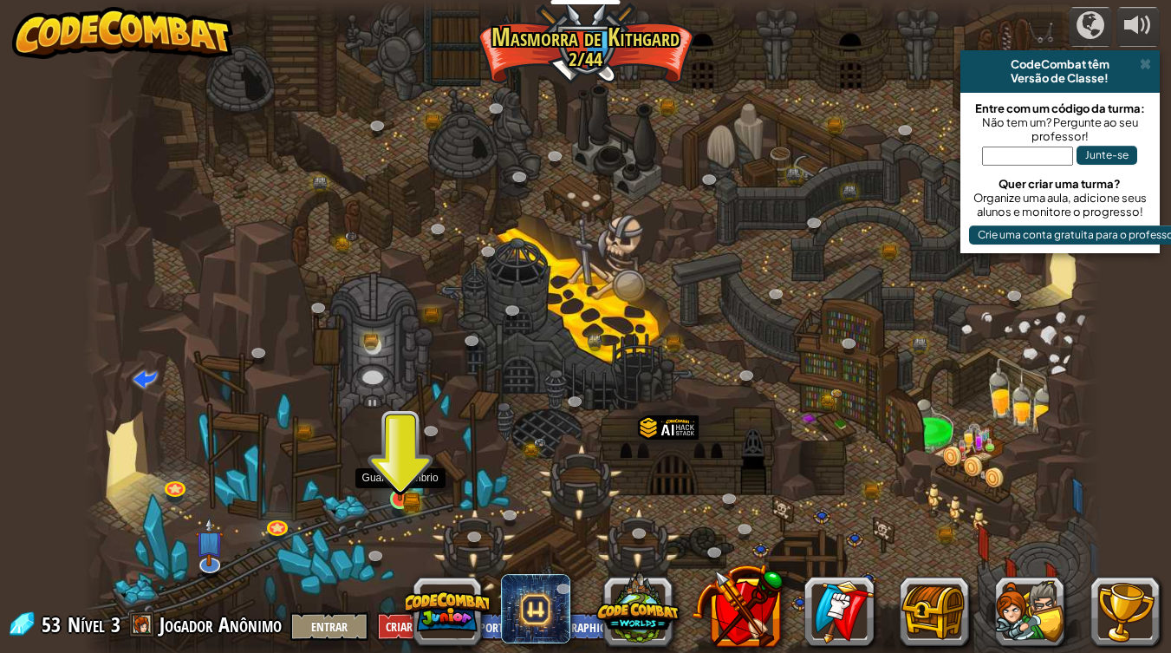
click at [401, 491] on img at bounding box center [400, 472] width 26 height 56
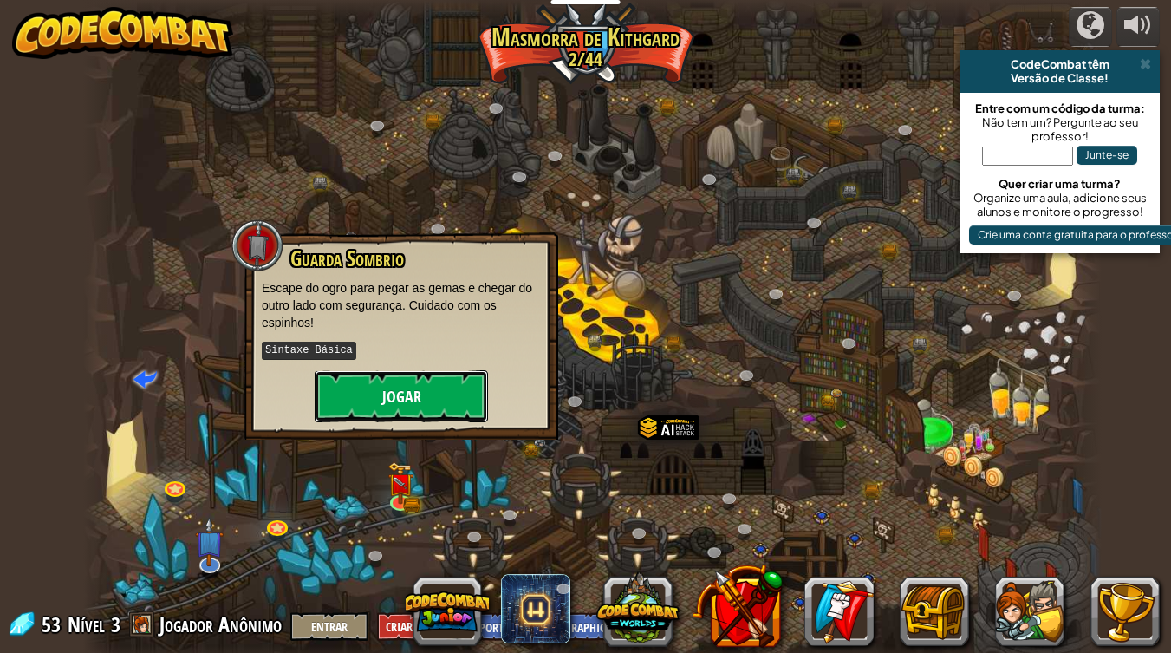
click at [425, 385] on button "Jogar" at bounding box center [401, 396] width 173 height 52
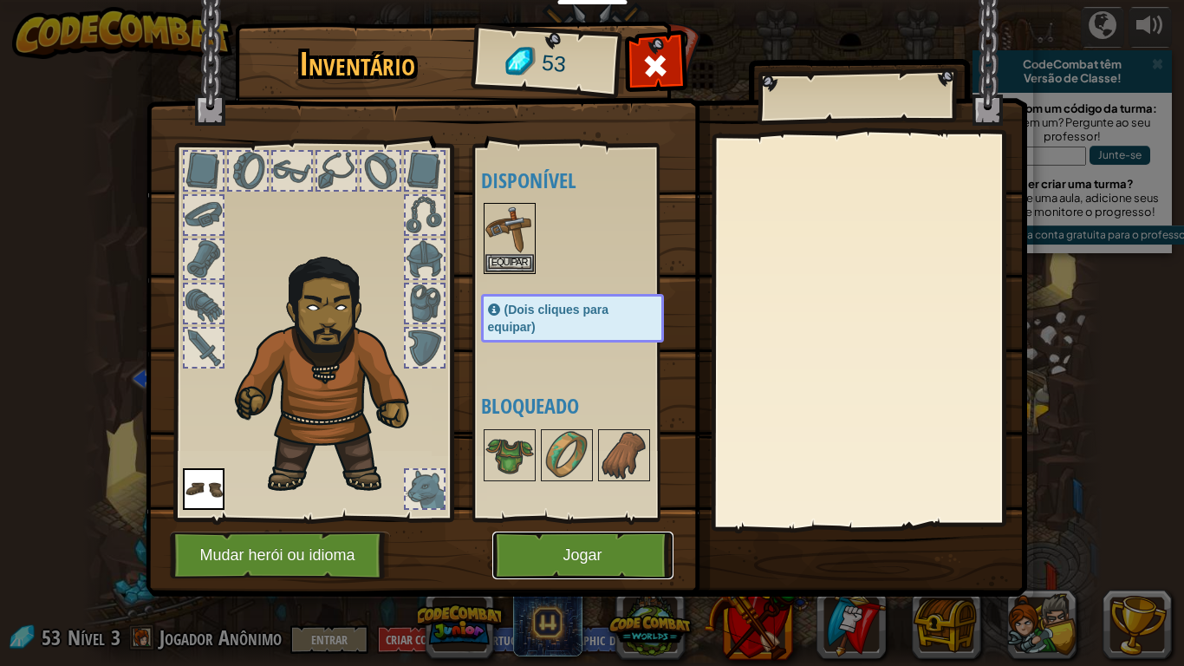
click at [555, 536] on button "Jogar" at bounding box center [582, 555] width 181 height 48
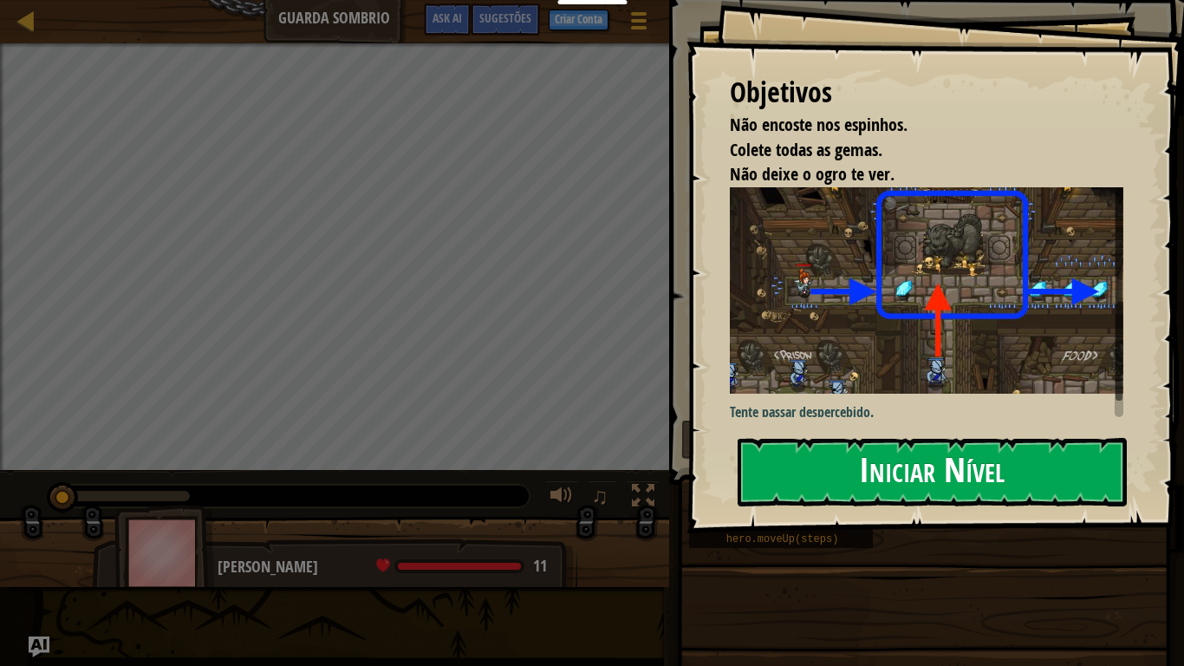
click at [880, 461] on button "Iniciar Nível" at bounding box center [931, 472] width 389 height 68
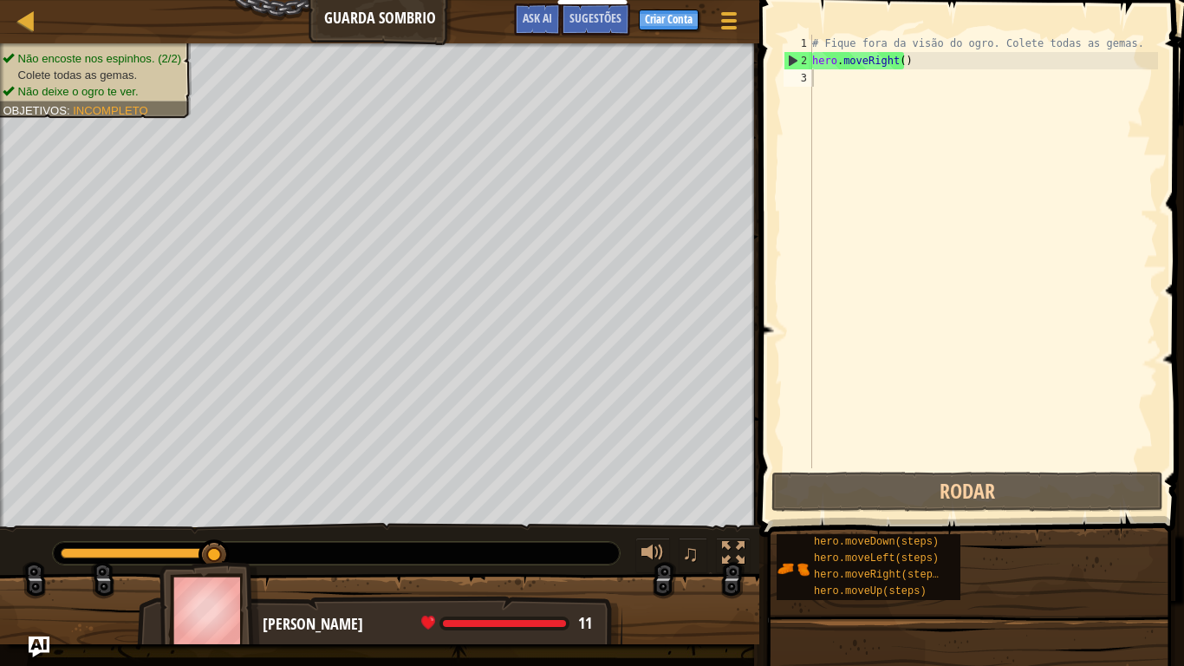
click at [60, 548] on div at bounding box center [336, 553] width 567 height 23
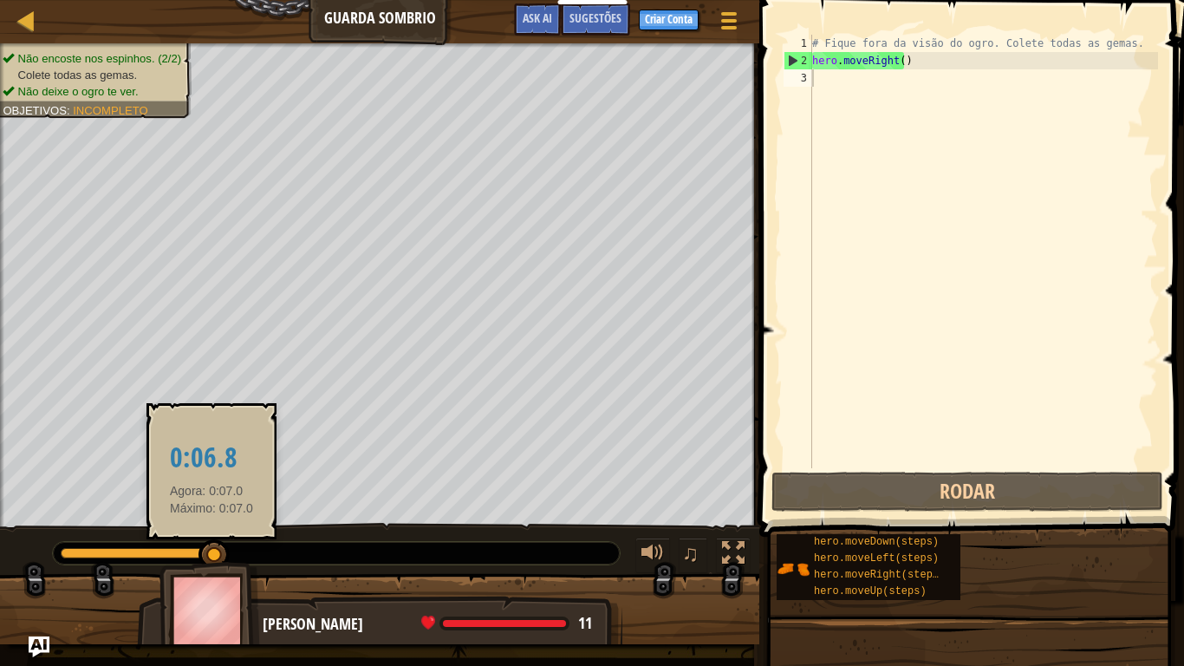
drag, startPoint x: 60, startPoint y: 549, endPoint x: 211, endPoint y: 549, distance: 150.8
click at [211, 548] on div at bounding box center [336, 553] width 567 height 23
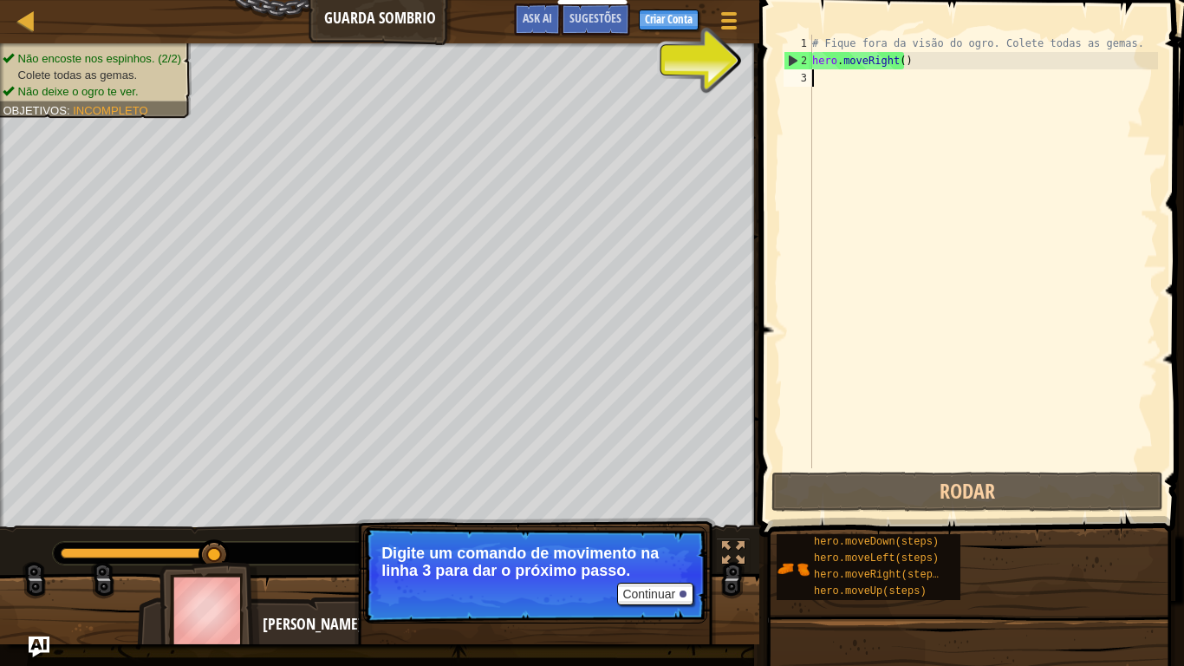
click at [825, 79] on div "# Fique fora da visão do ogro. Colete todas as gemas. hero . moveRight ( )" at bounding box center [983, 269] width 349 height 468
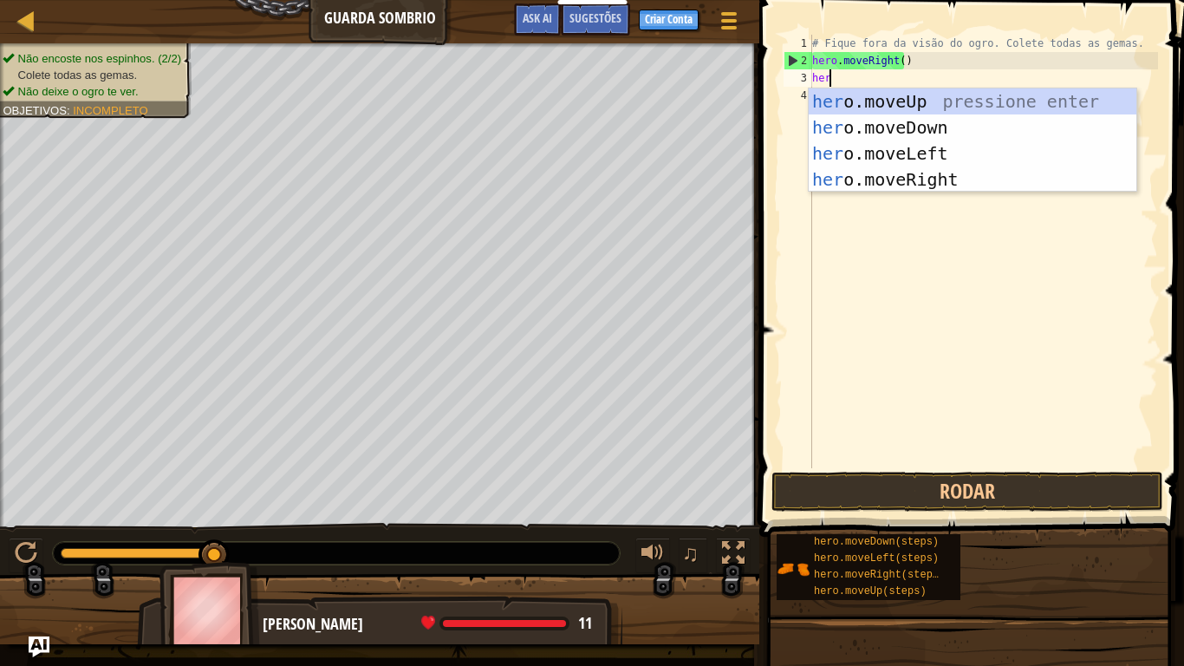
scroll to position [8, 1]
type textarea "hero"
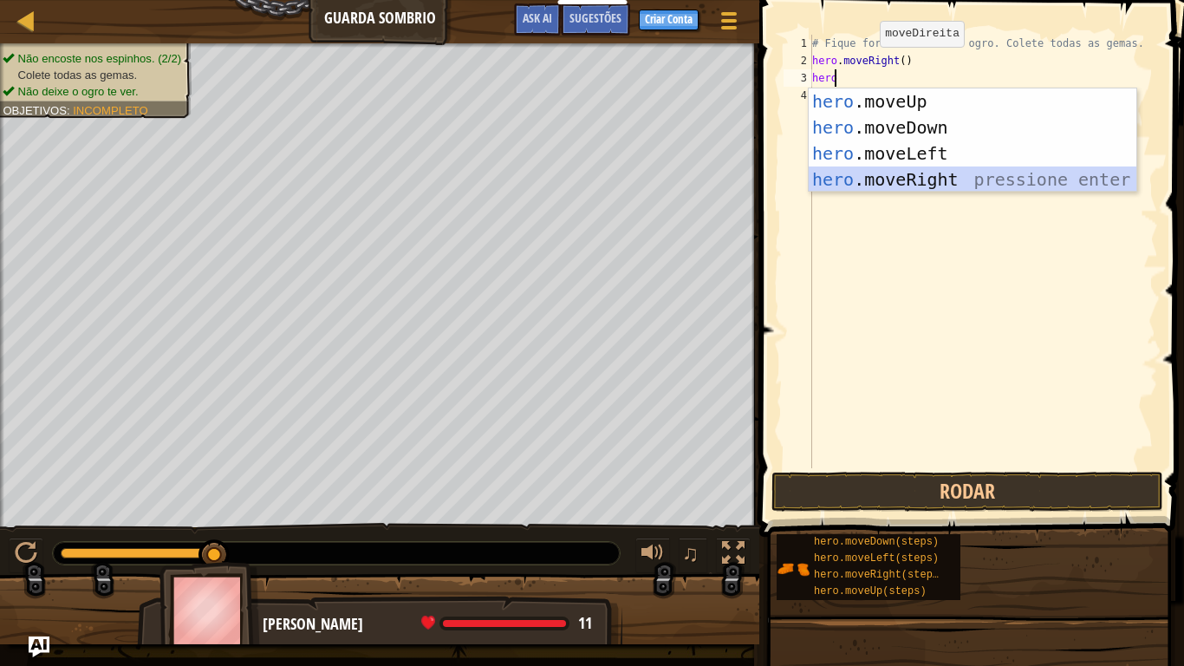
click at [890, 176] on div "hero .moveUp pressione enter hero .moveDown pressione enter hero .moveLeft pres…" at bounding box center [973, 166] width 328 height 156
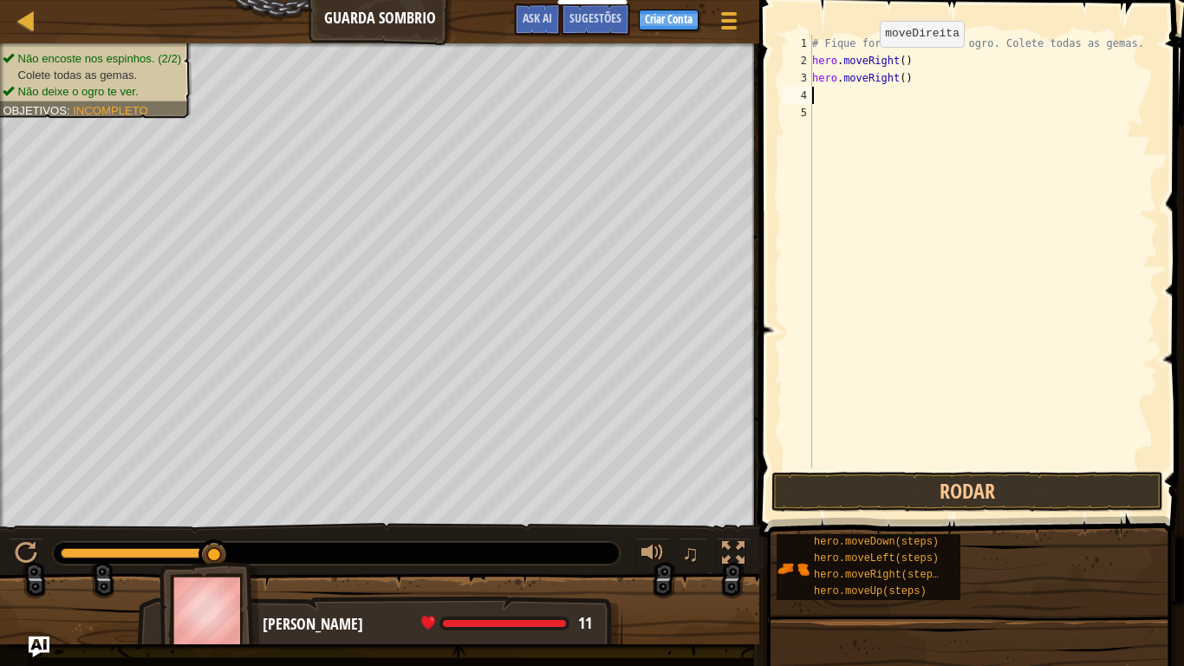
scroll to position [8, 0]
click at [825, 106] on div "# Fique fora da visão do ogro. Colete todas as gemas. hero . moveRight ( ) hero…" at bounding box center [983, 269] width 349 height 468
click at [818, 91] on div "# Fique fora da visão do ogro. Colete todas as gemas. hero . moveRight ( ) hero…" at bounding box center [983, 269] width 349 height 468
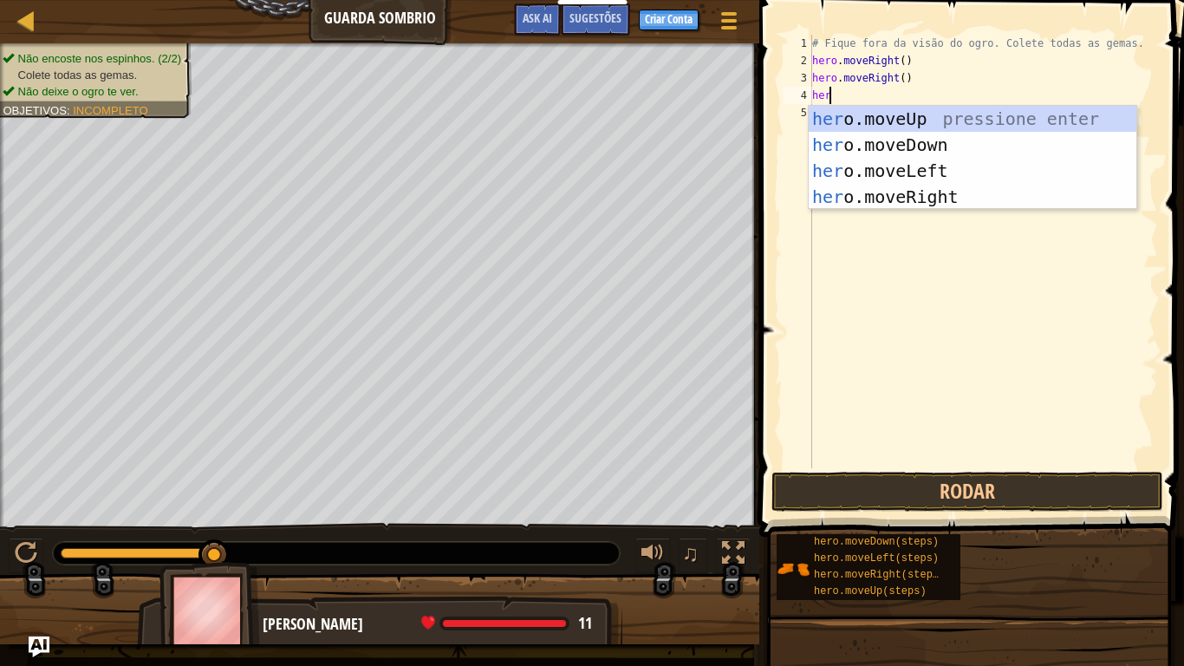
scroll to position [8, 1]
type textarea "hero"
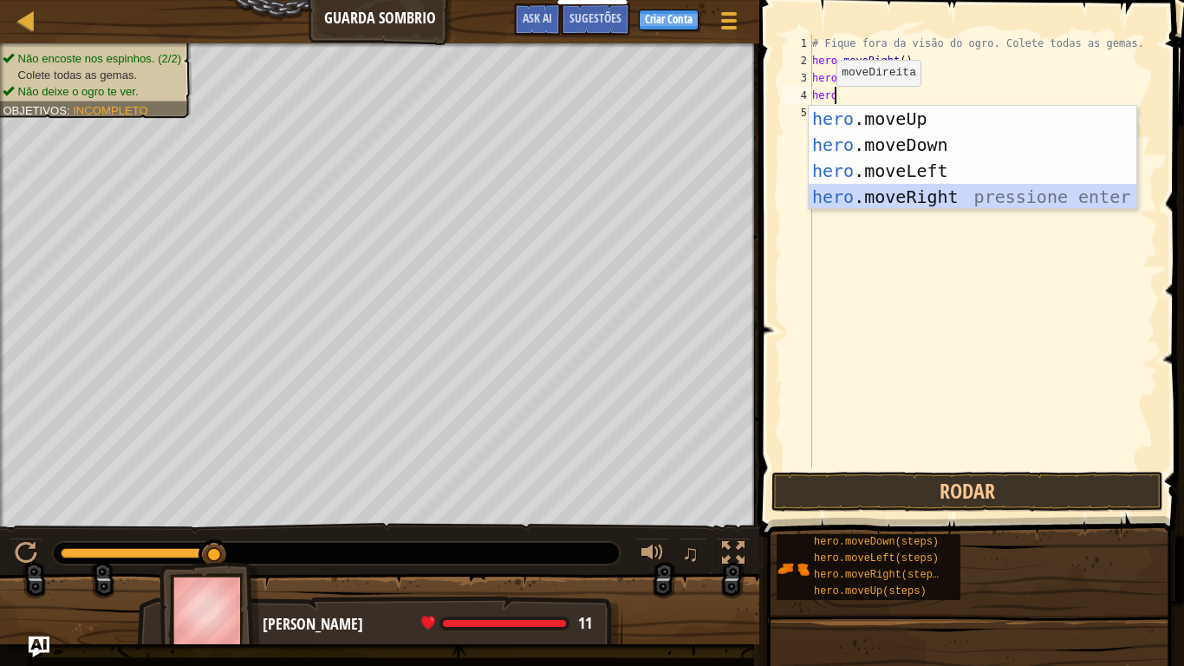
click at [887, 192] on div "hero .moveUp pressione enter hero .moveDown pressione enter hero .moveLeft pres…" at bounding box center [973, 184] width 328 height 156
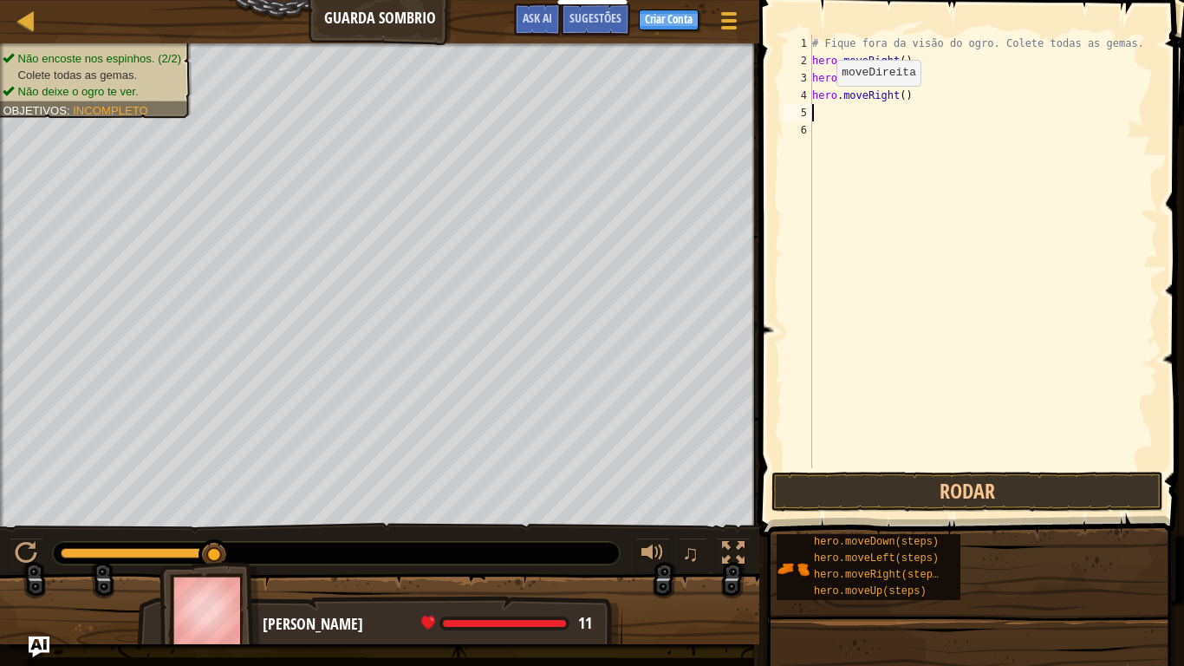
scroll to position [8, 0]
click at [857, 108] on div "# Fique fora da visão do ogro. Colete todas as gemas. hero . moveRight ( ) hero…" at bounding box center [983, 269] width 349 height 468
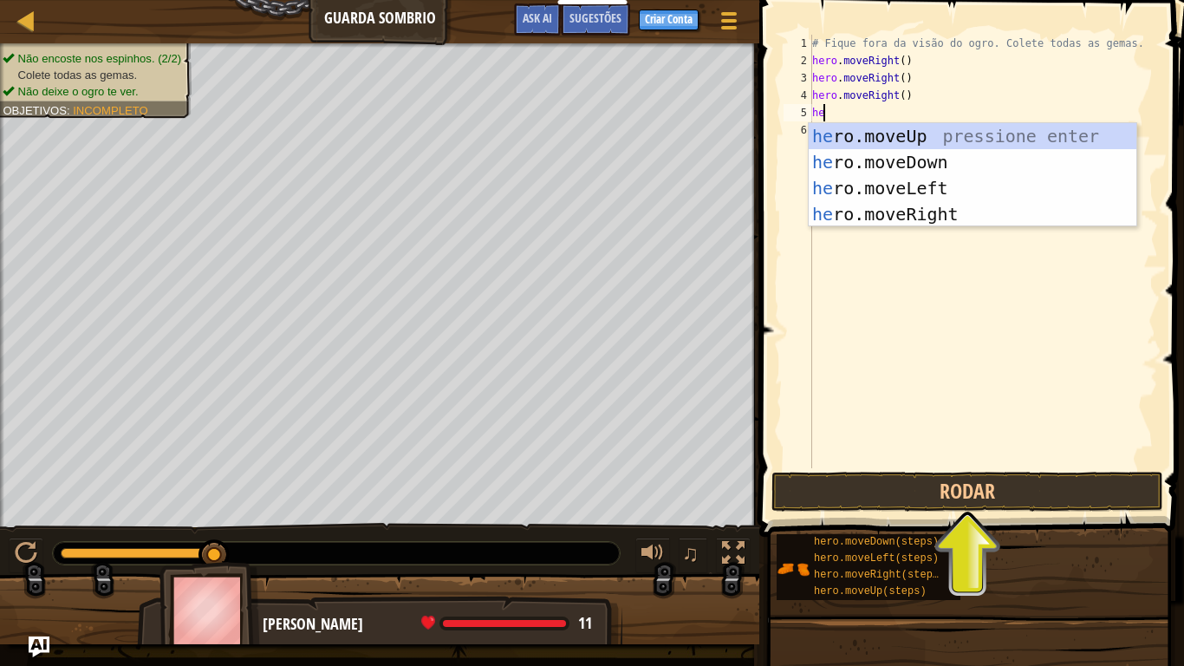
scroll to position [8, 1]
type textarea "hero"
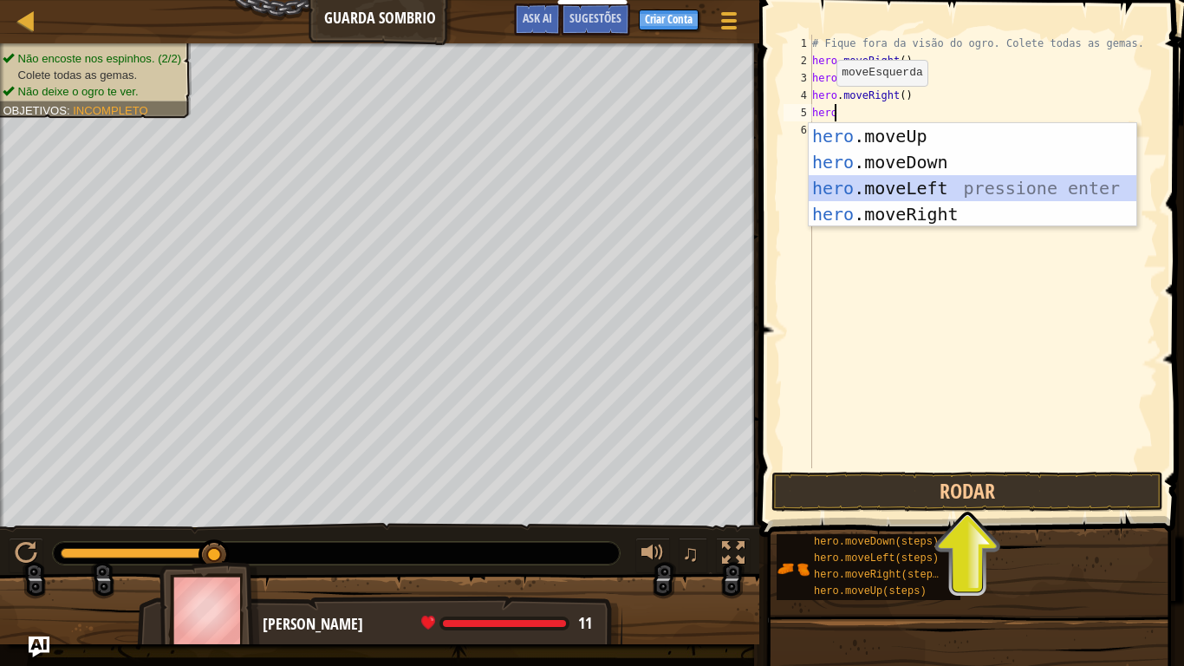
click at [916, 178] on div "hero .moveUp pressione enter hero .moveDown pressione enter hero .moveLeft pres…" at bounding box center [973, 201] width 328 height 156
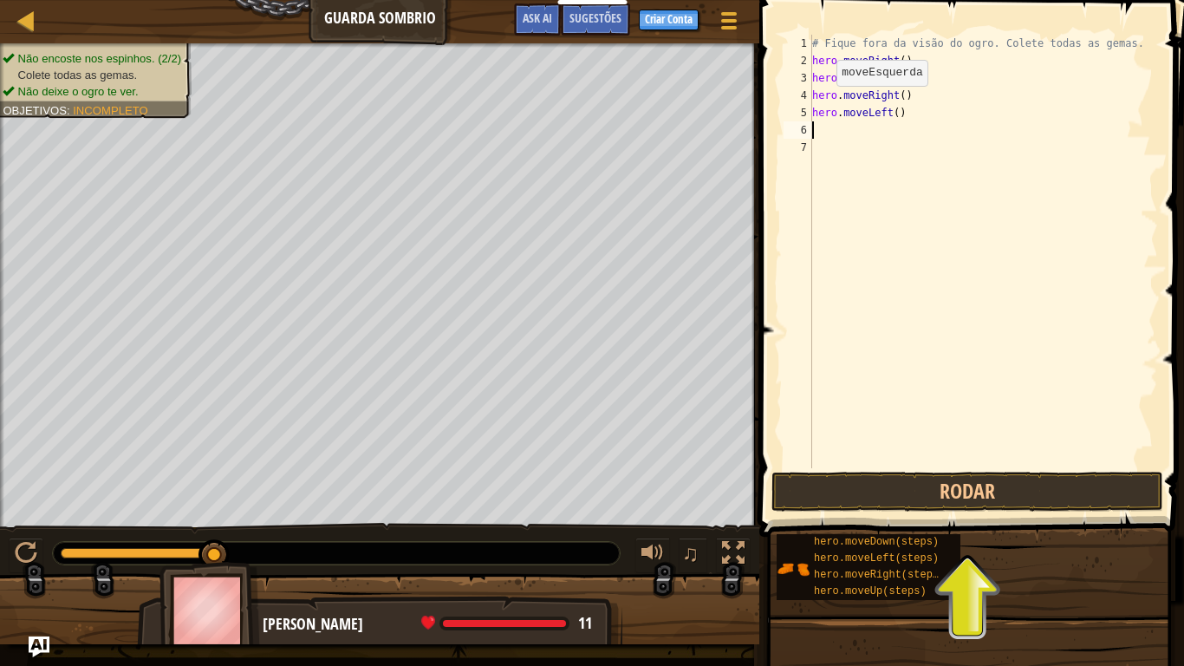
scroll to position [8, 0]
click at [816, 134] on div "# Fique fora da visão do ogro. Colete todas as gemas. hero . moveRight ( ) hero…" at bounding box center [983, 269] width 349 height 468
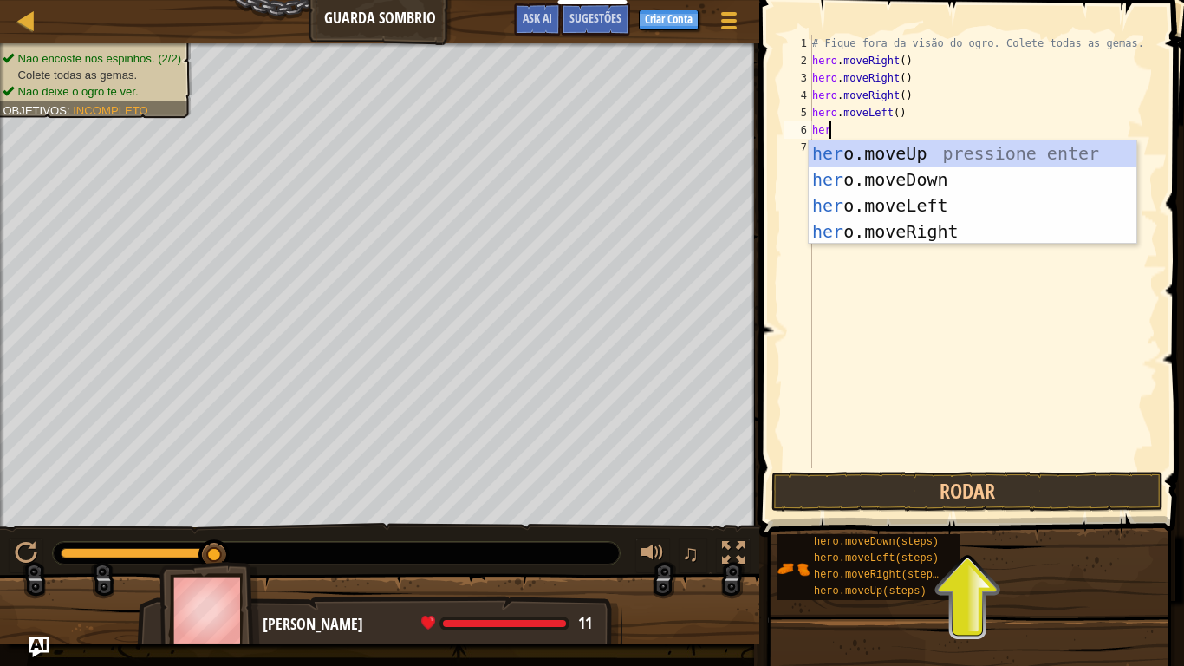
scroll to position [8, 1]
type textarea "hero"
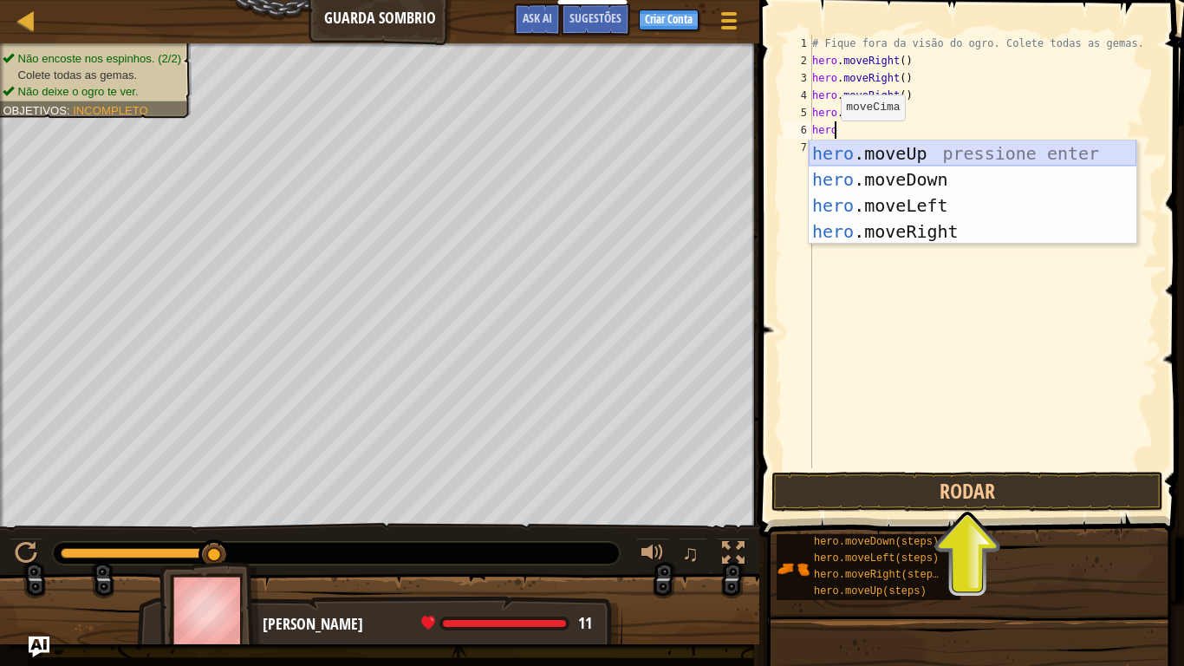
click at [884, 156] on div "hero .moveUp pressione enter hero .moveDown pressione enter hero .moveLeft pres…" at bounding box center [973, 218] width 328 height 156
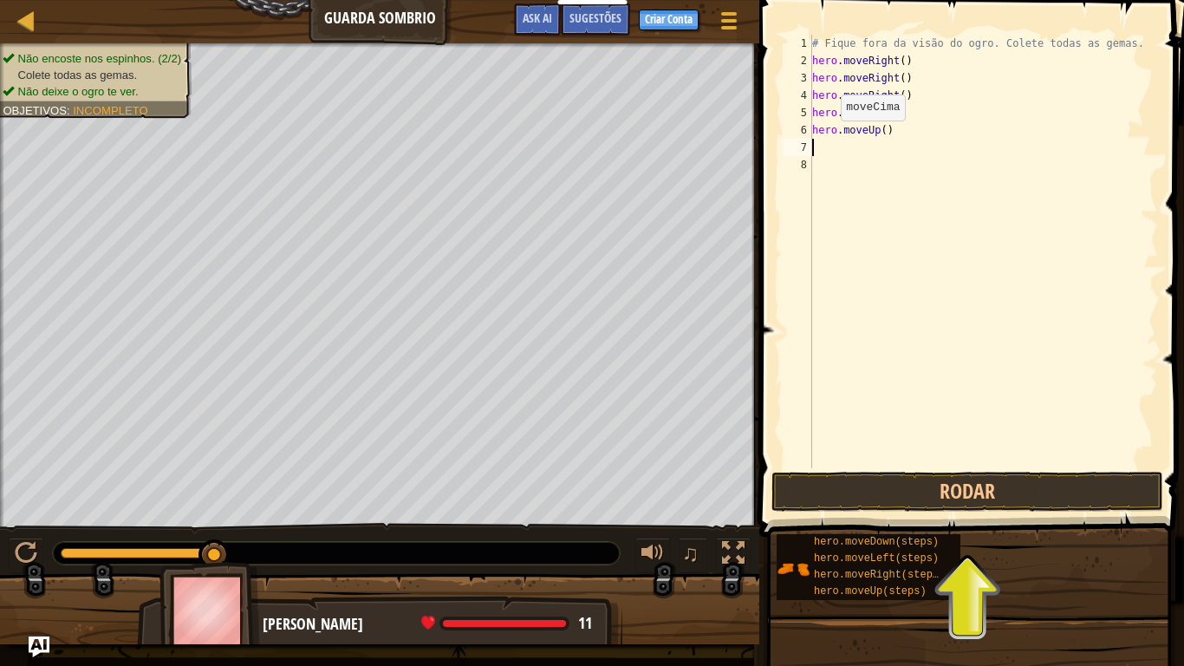
scroll to position [8, 0]
click at [853, 159] on div "# Fique fora da visão do ogro. Colete todas as gemas. hero . moveRight ( ) hero…" at bounding box center [983, 269] width 349 height 468
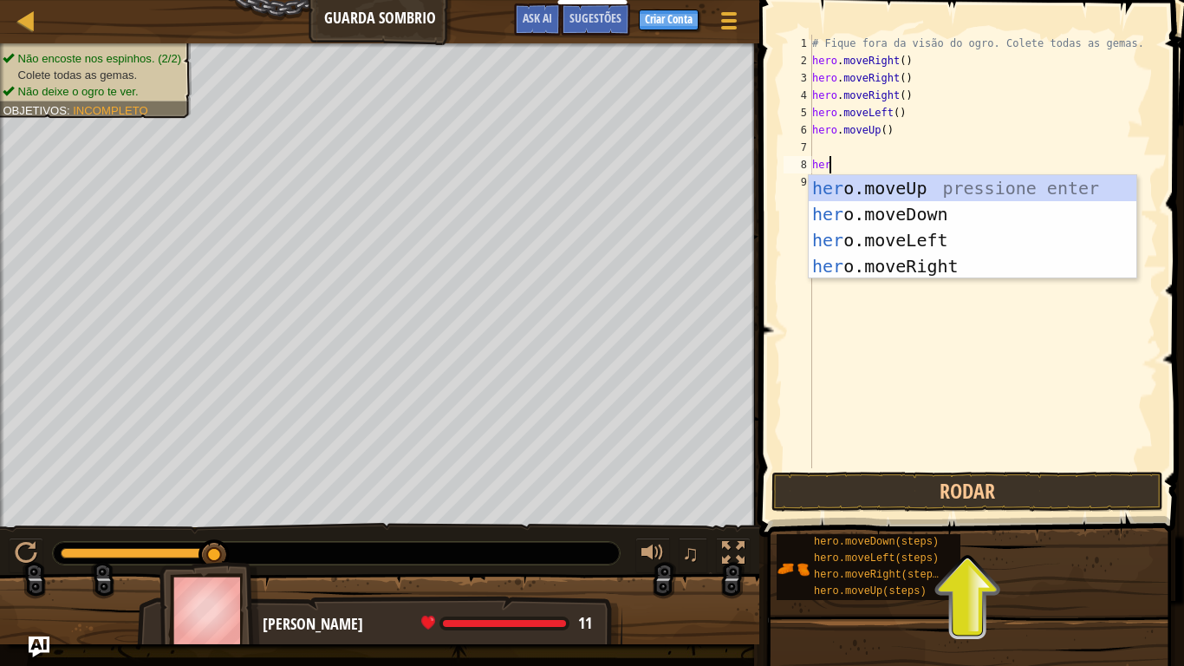
scroll to position [8, 1]
type textarea "hero"
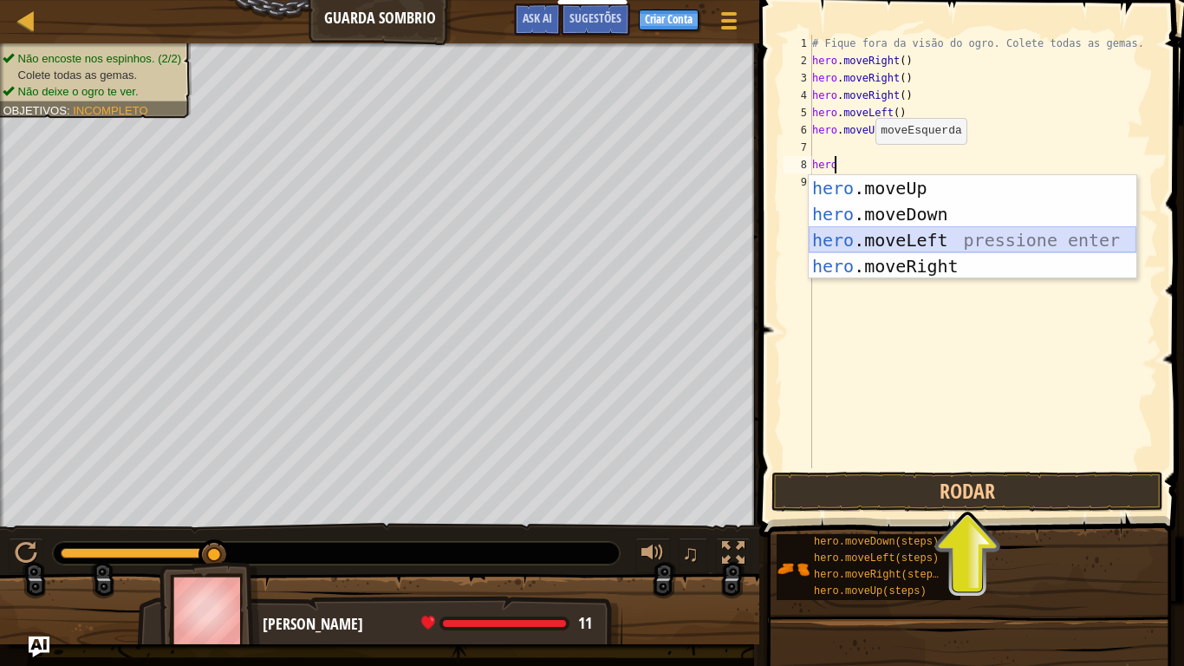
click at [890, 234] on div "hero .moveUp pressione enter hero .moveDown pressione enter hero .moveLeft pres…" at bounding box center [973, 253] width 328 height 156
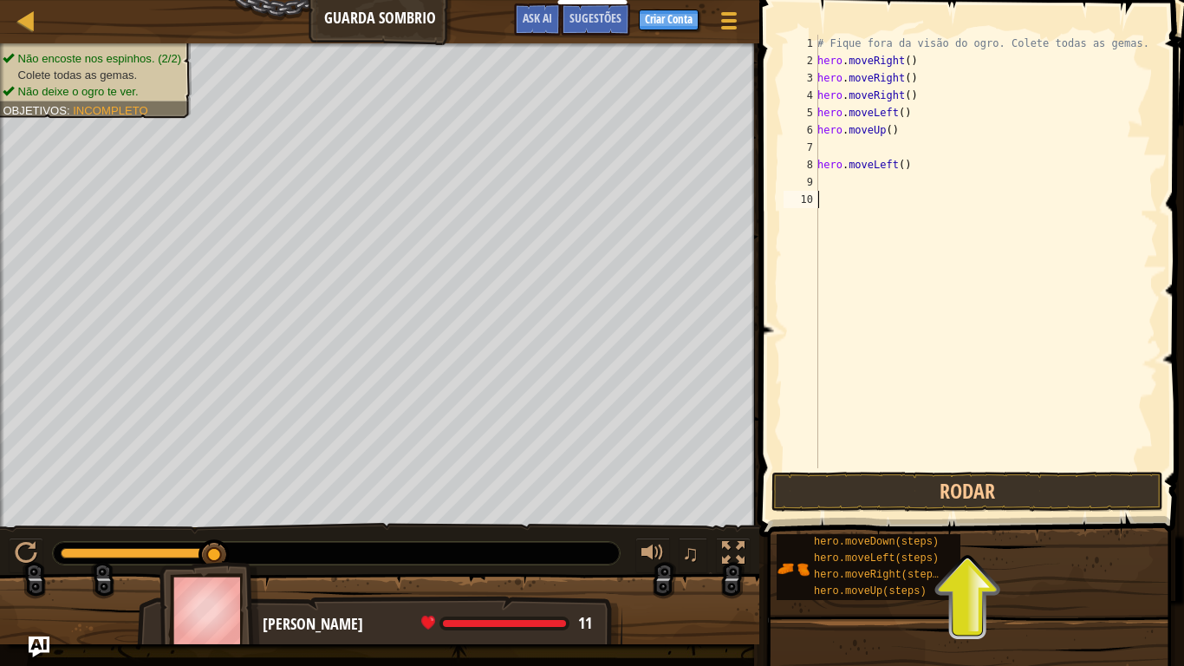
click at [890, 234] on div "# Fique fora da visão do ogro. Colete todas as gemas. hero . moveRight ( ) hero…" at bounding box center [986, 269] width 344 height 468
click at [882, 151] on div "# Fique fora da visão do ogro. Colete todas as gemas. hero . moveRight ( ) hero…" at bounding box center [986, 269] width 344 height 468
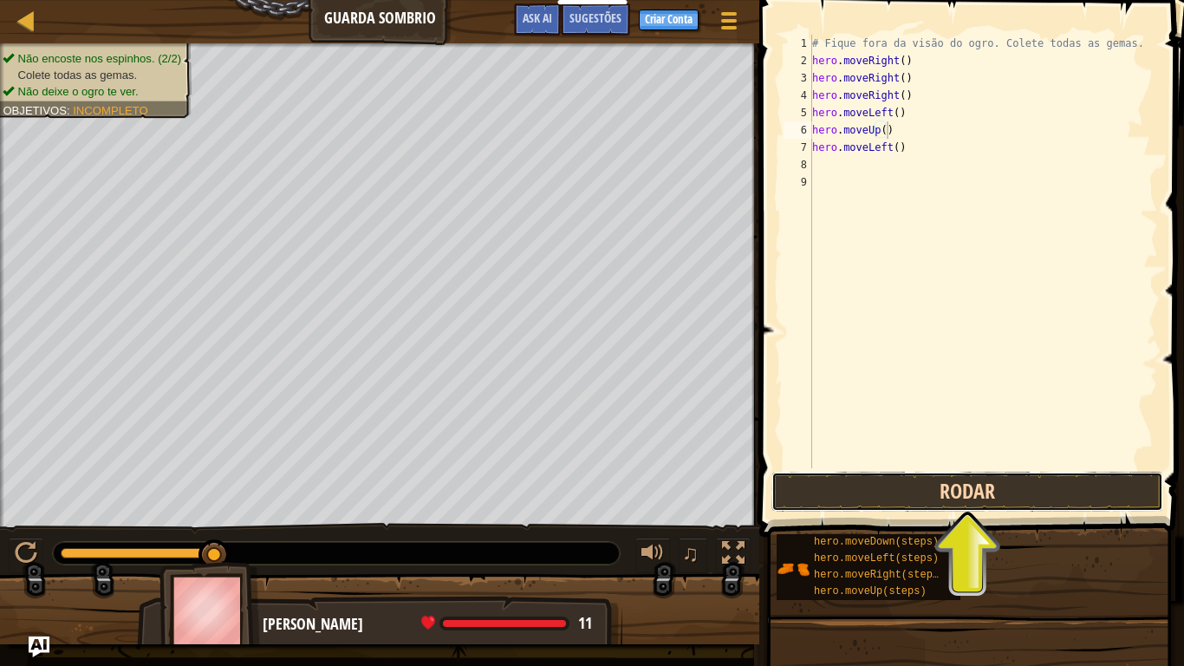
click at [936, 478] on button "Rodar" at bounding box center [967, 491] width 392 height 40
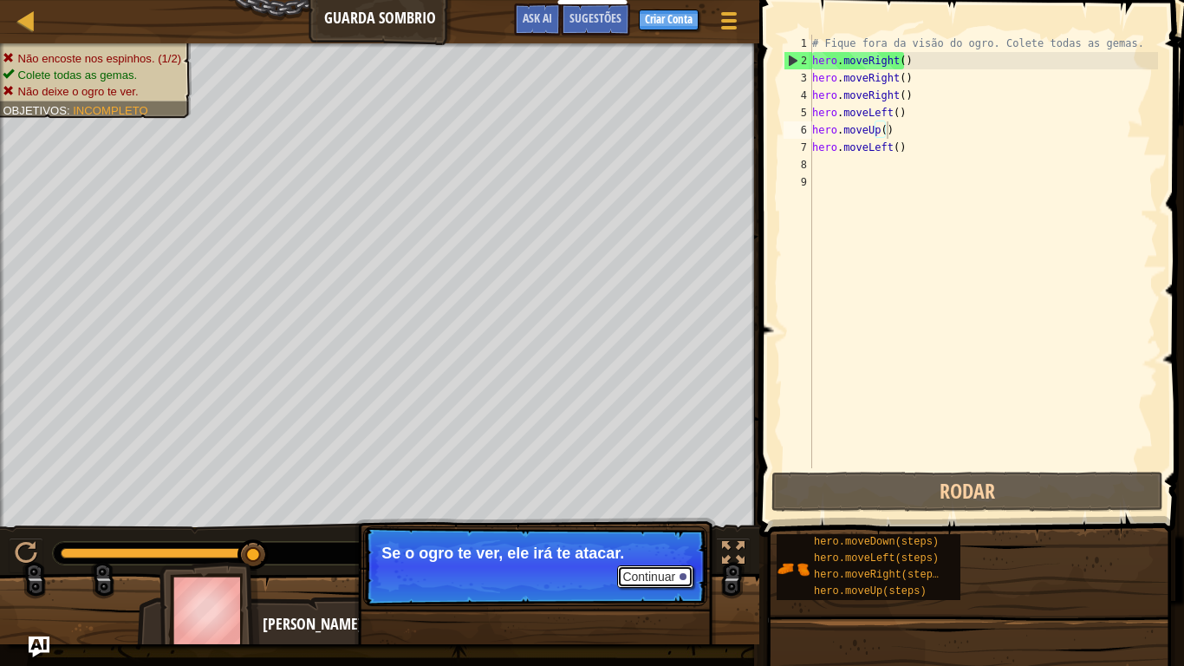
click at [661, 548] on button "Continuar" at bounding box center [655, 576] width 76 height 23
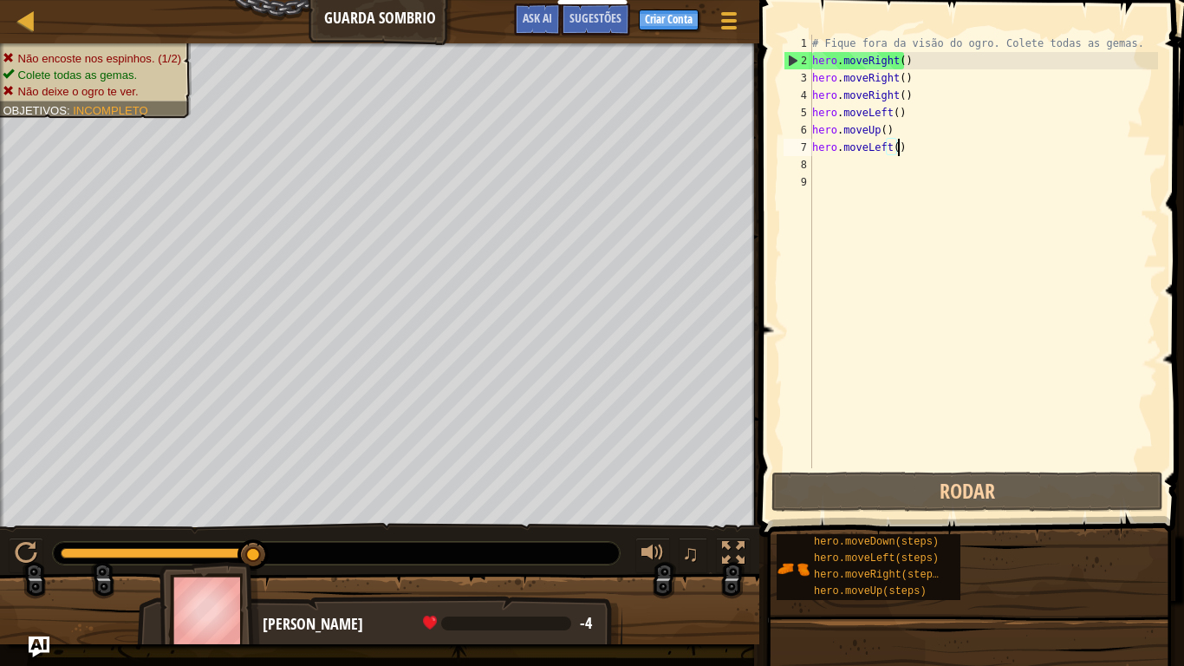
click at [909, 143] on div "# Fique fora da visão do ogro. Colete todas as gemas. hero . moveRight ( ) hero…" at bounding box center [983, 269] width 349 height 468
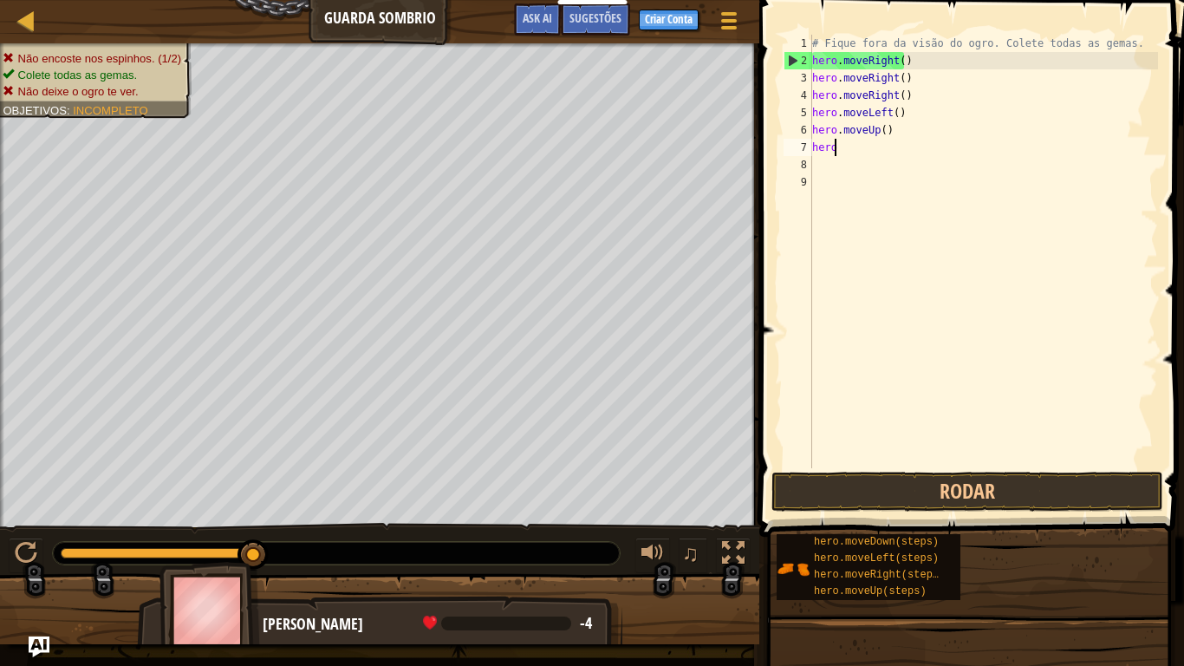
type textarea "h"
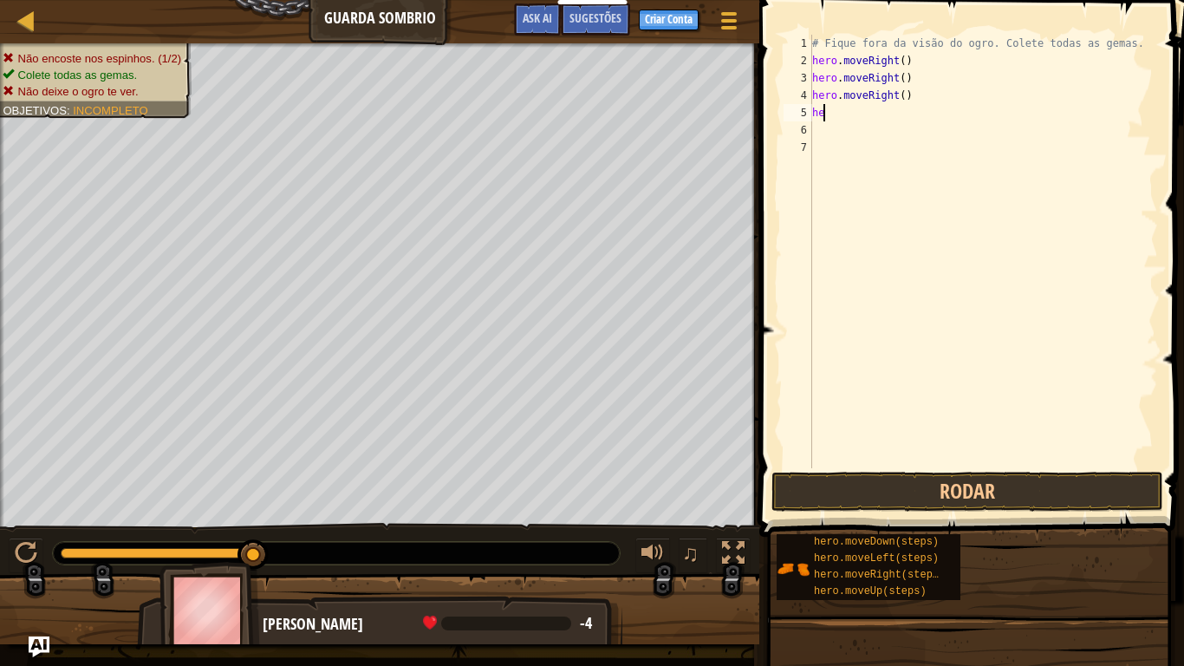
type textarea "h"
type textarea "hero."
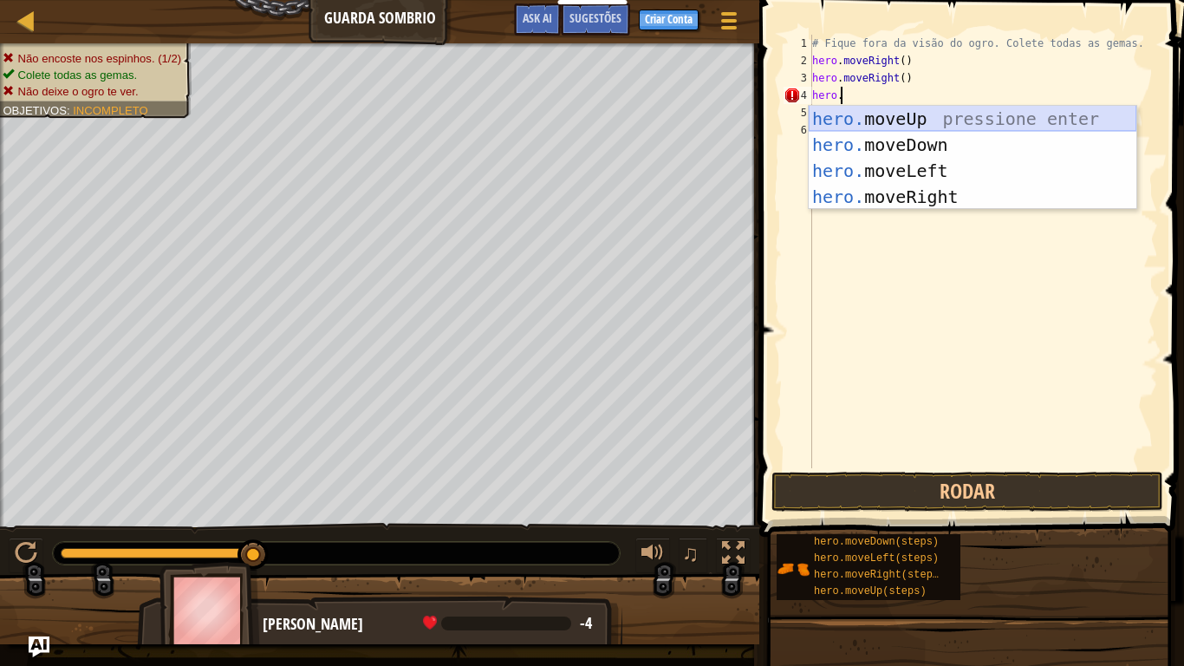
click at [914, 116] on div "hero. moveUp pressione enter hero. moveDown pressione enter hero. moveLeft pres…" at bounding box center [973, 184] width 328 height 156
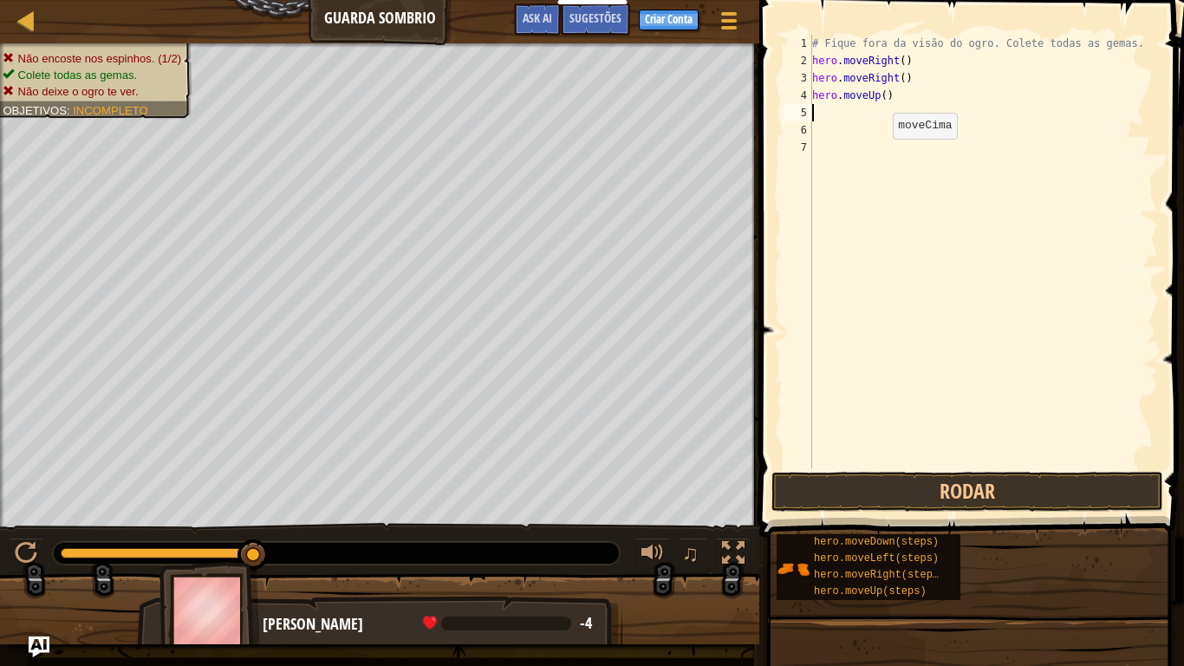
scroll to position [8, 0]
click at [839, 116] on div "# Fique fora da visão do ogro. Colete todas as gemas. hero . moveRight ( ) hero…" at bounding box center [983, 269] width 349 height 468
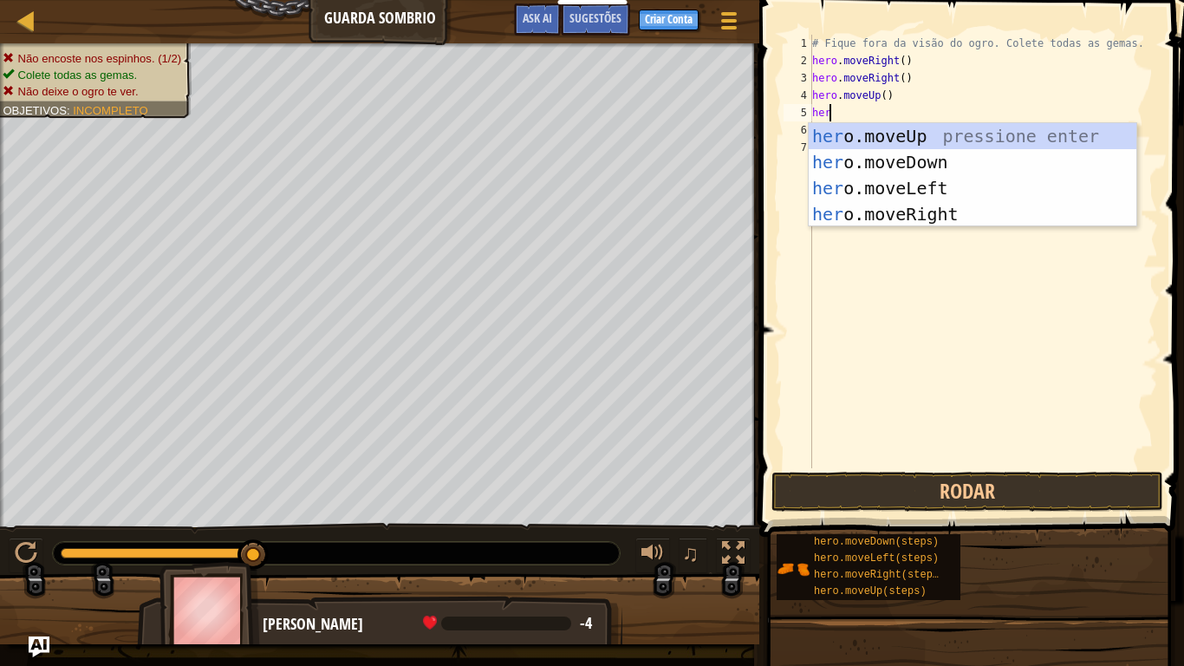
scroll to position [8, 1]
type textarea "hero"
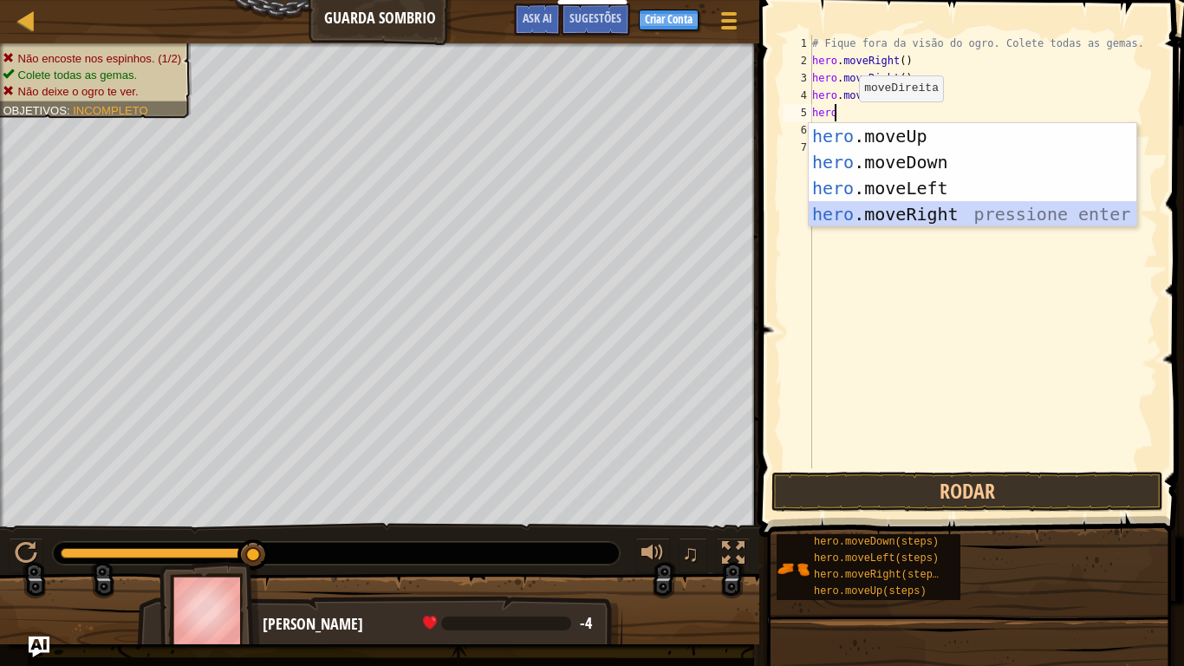
click at [892, 212] on div "hero .moveUp pressione enter hero .moveDown pressione enter hero .moveLeft pres…" at bounding box center [973, 201] width 328 height 156
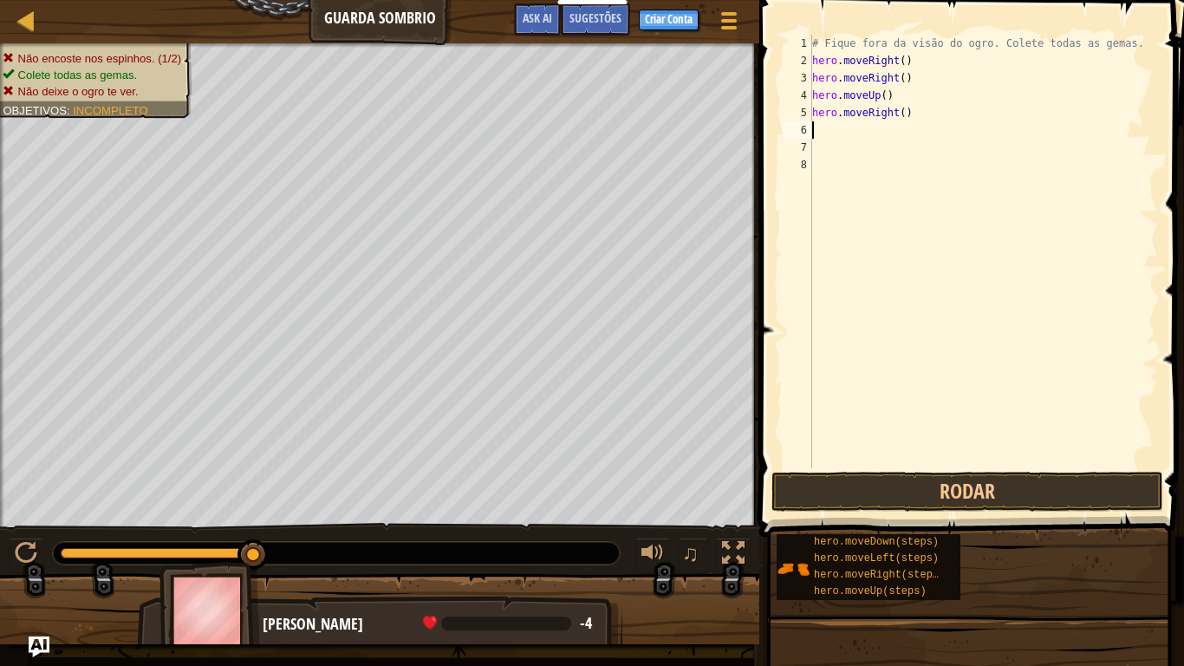
click at [829, 127] on div "# Fique fora da visão do ogro. Colete todas as gemas. hero . moveRight ( ) hero…" at bounding box center [983, 269] width 349 height 468
type textarea "hero"
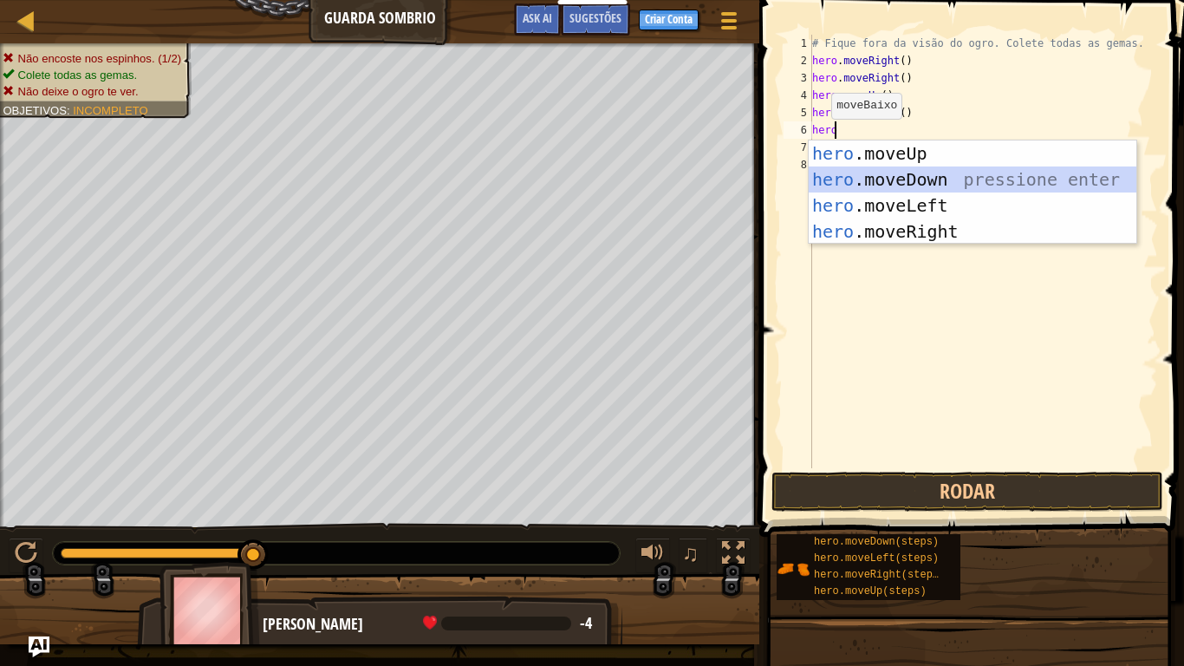
click at [899, 178] on div "hero .moveUp pressione enter hero .moveDown pressione enter hero .moveLeft pres…" at bounding box center [973, 218] width 328 height 156
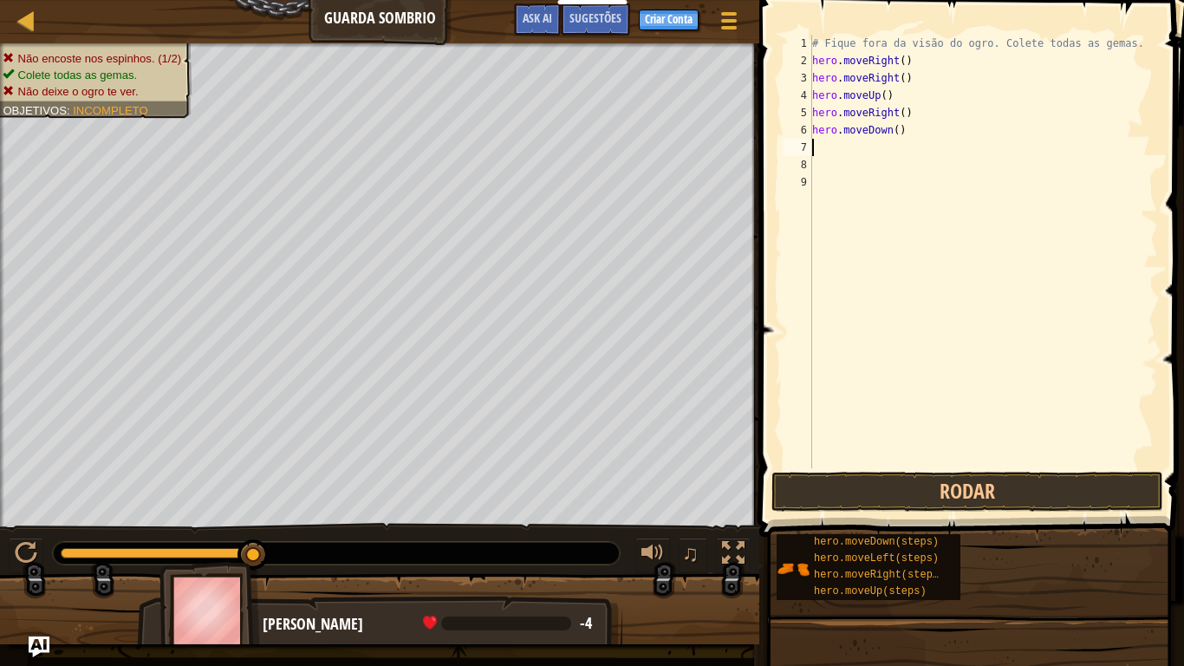
click at [827, 151] on div "# Fique fora da visão do ogro. Colete todas as gemas. hero . moveRight ( ) hero…" at bounding box center [983, 269] width 349 height 468
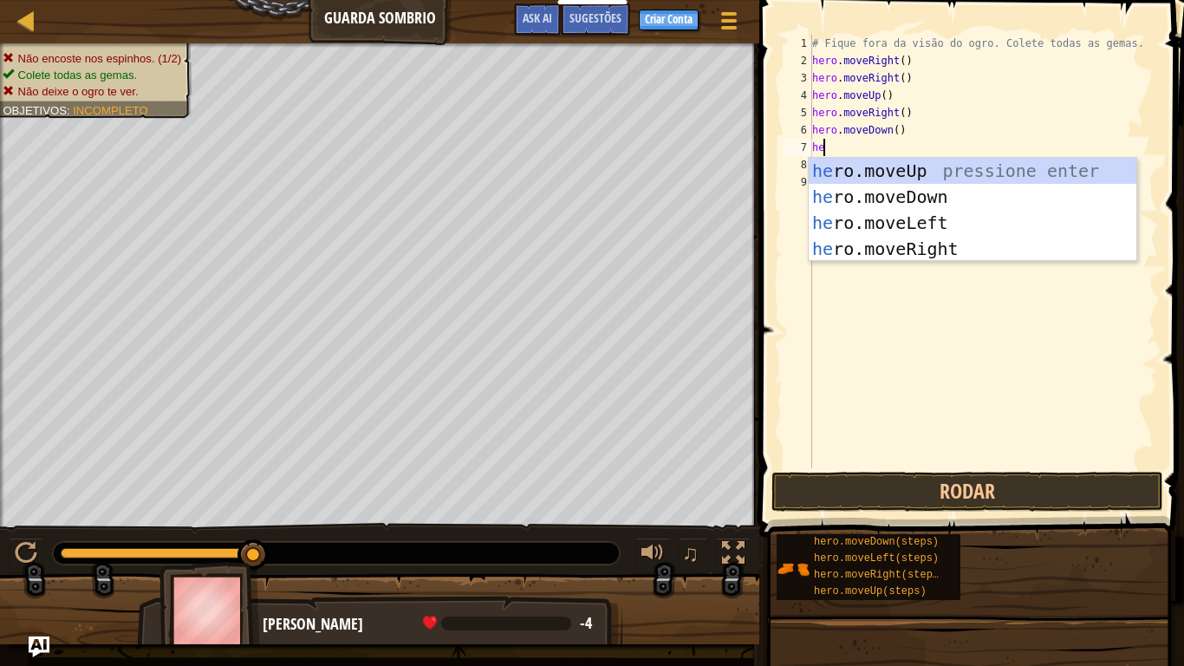
scroll to position [8, 1]
type textarea "hero"
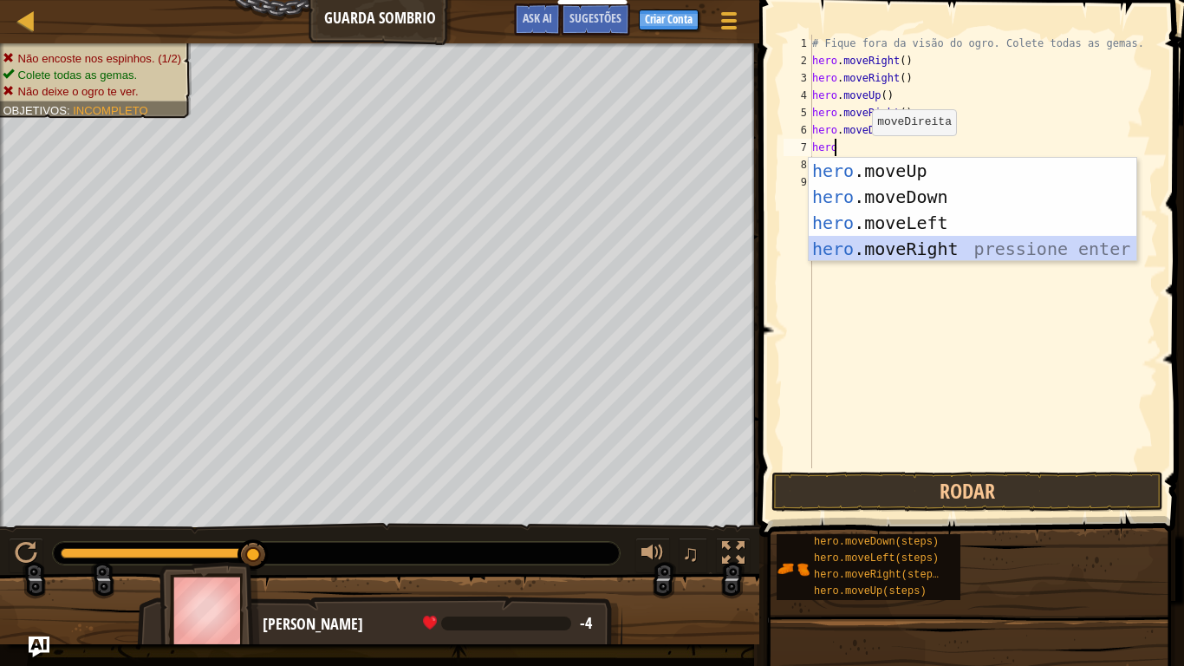
click at [878, 236] on div "hero .moveUp pressione enter hero .moveDown pressione enter hero .moveLeft pres…" at bounding box center [973, 236] width 328 height 156
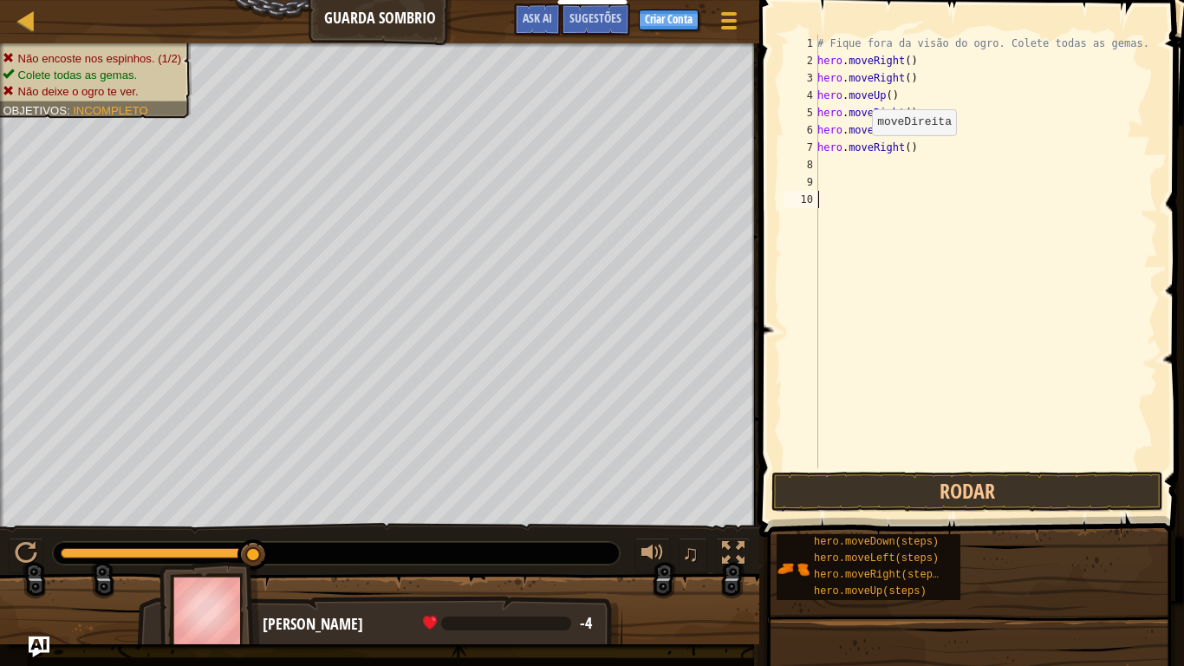
drag, startPoint x: 878, startPoint y: 236, endPoint x: 972, endPoint y: 445, distance: 230.0
click at [972, 445] on div "# Fique fora da visão do ogro. Colete todas as gemas. hero . moveRight ( ) hero…" at bounding box center [986, 269] width 344 height 468
click at [972, 486] on button "Rodar" at bounding box center [967, 491] width 392 height 40
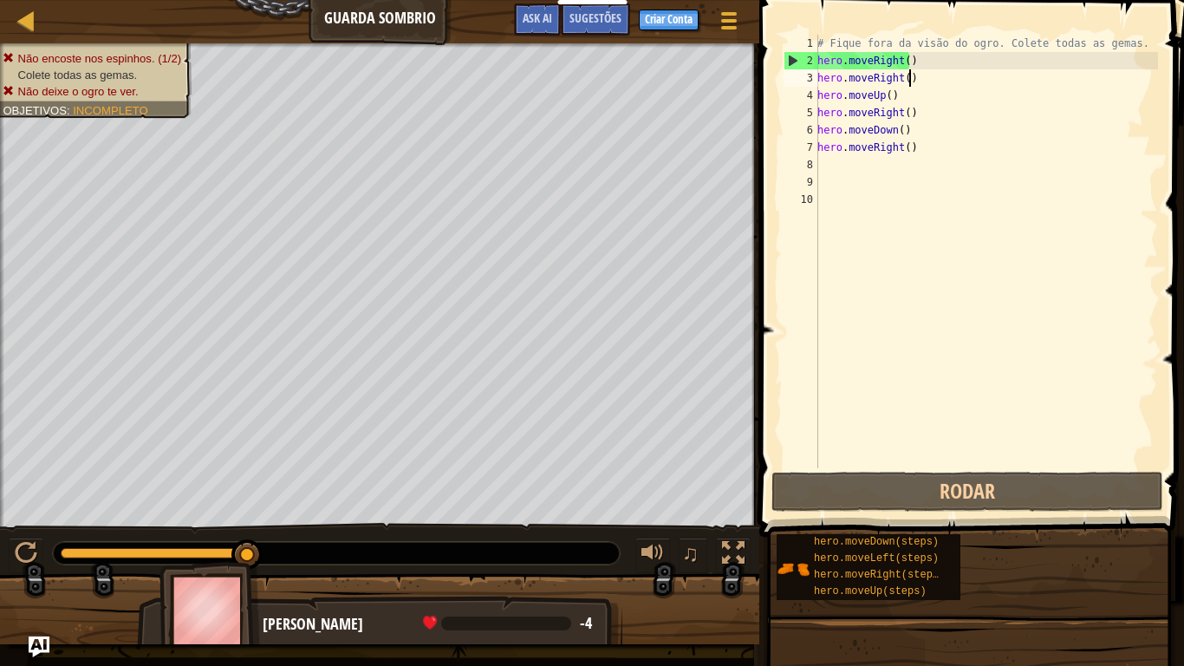
click at [915, 79] on div "# Fique fora da visão do ogro. Colete todas as gemas. hero . moveRight ( ) hero…" at bounding box center [986, 269] width 344 height 468
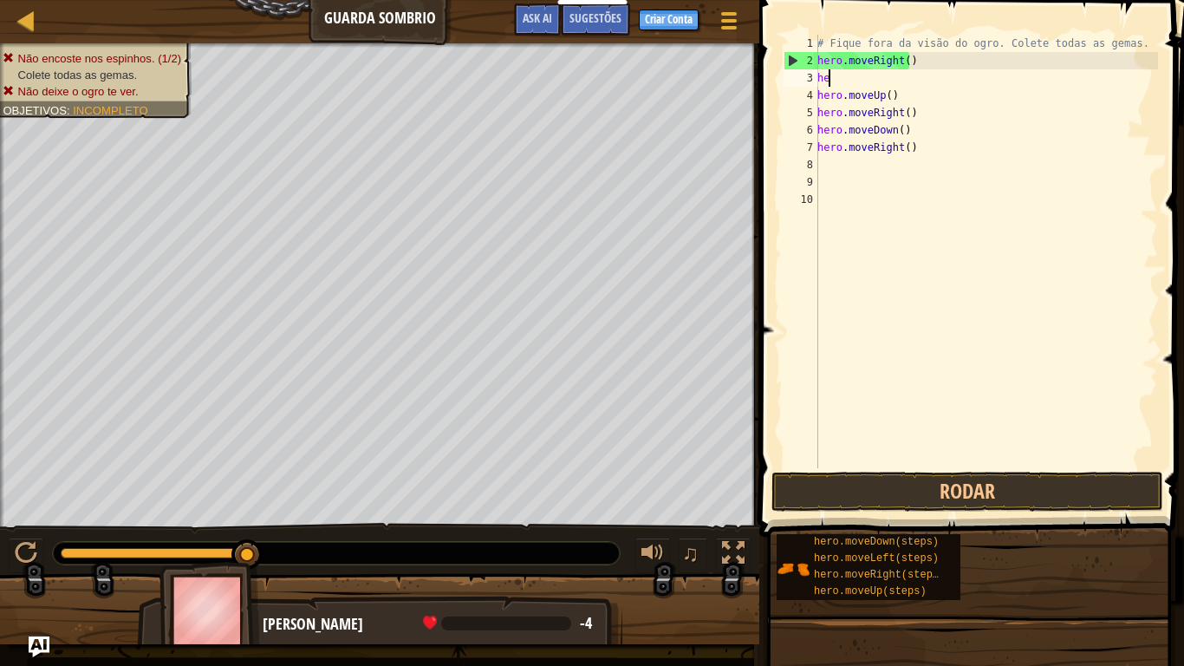
type textarea "h"
type textarea "hero.moveRight()"
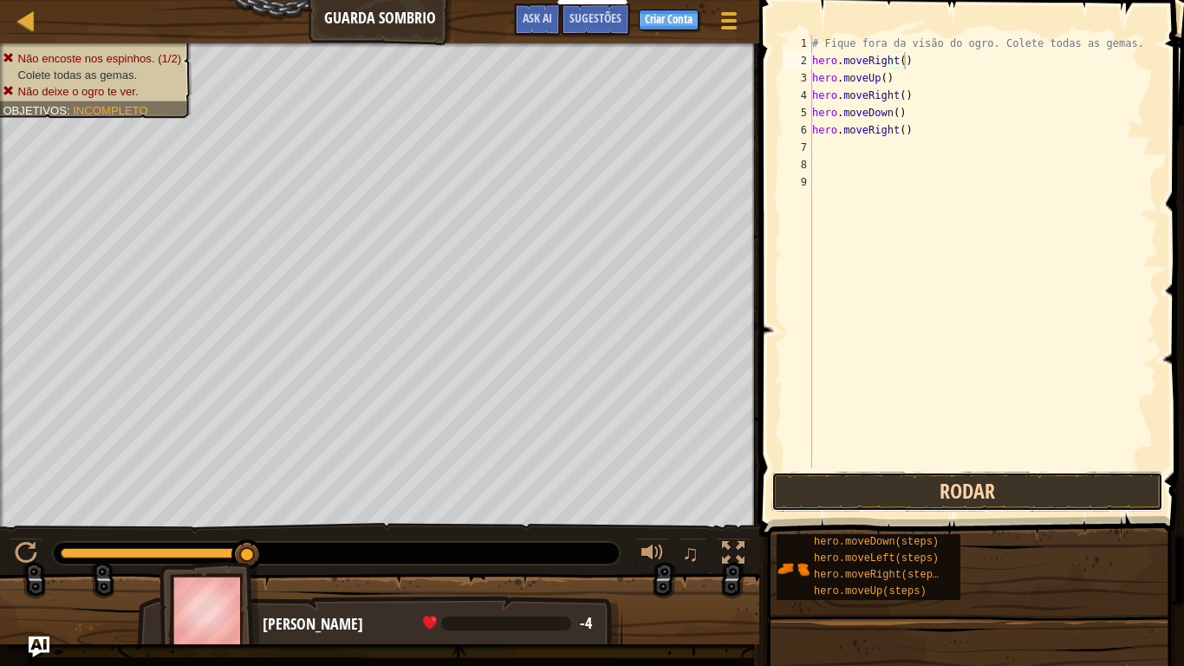
click at [935, 498] on button "Rodar" at bounding box center [967, 491] width 392 height 40
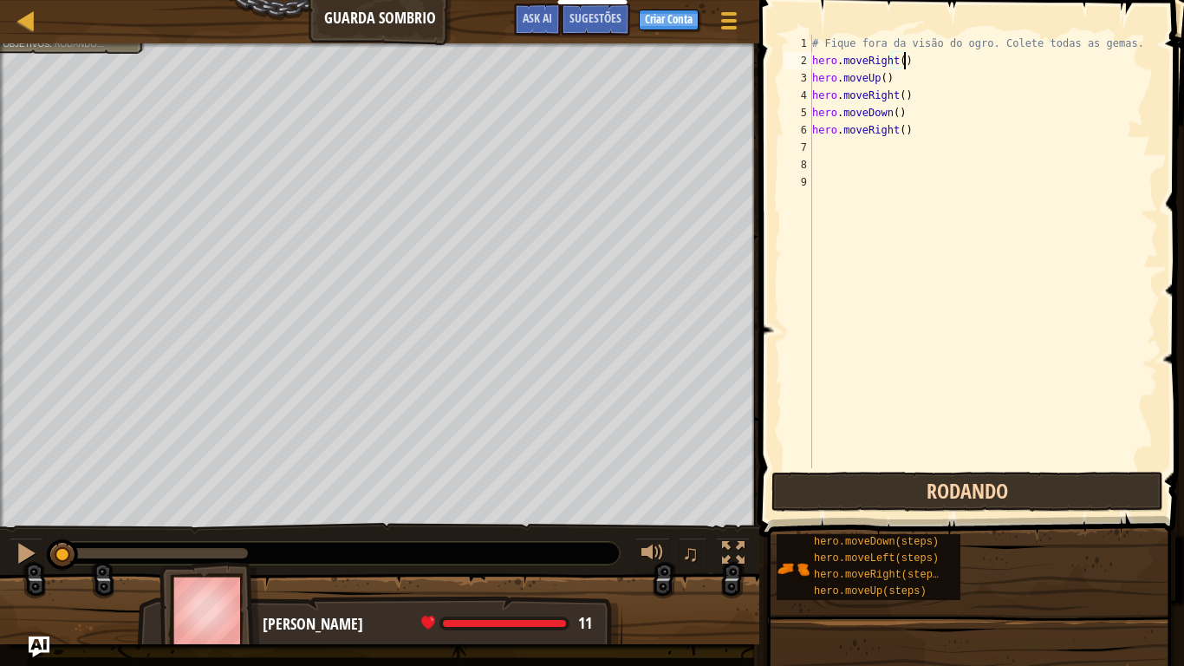
click at [935, 498] on button "Rodando" at bounding box center [967, 491] width 392 height 40
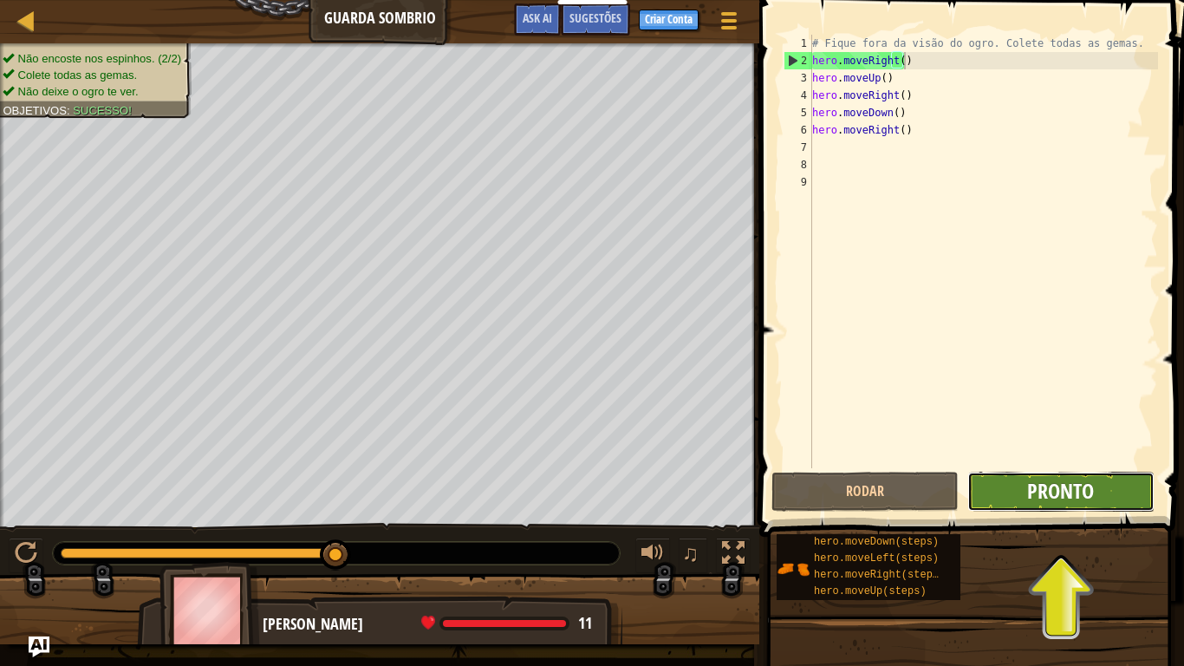
click at [1036, 479] on span "Pronto" at bounding box center [1060, 491] width 67 height 28
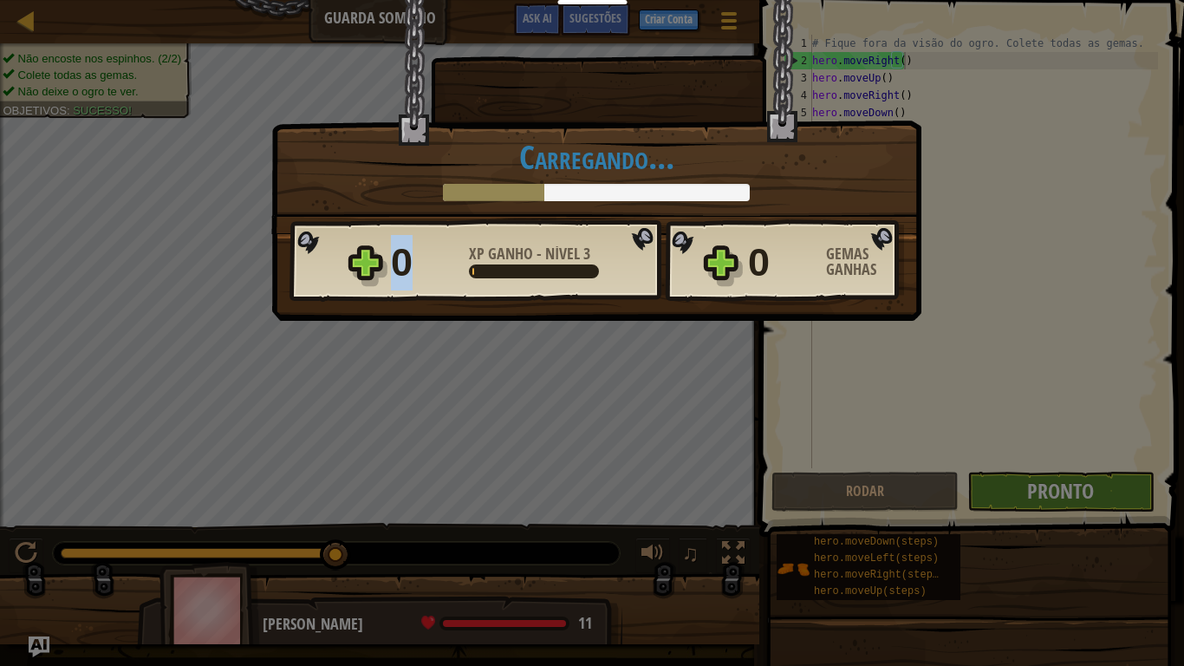
click at [1036, 479] on div "Vitória × Muito bem. Você acabou sem ser detectado. Continue assim. Chegará um …" at bounding box center [592, 333] width 1184 height 666
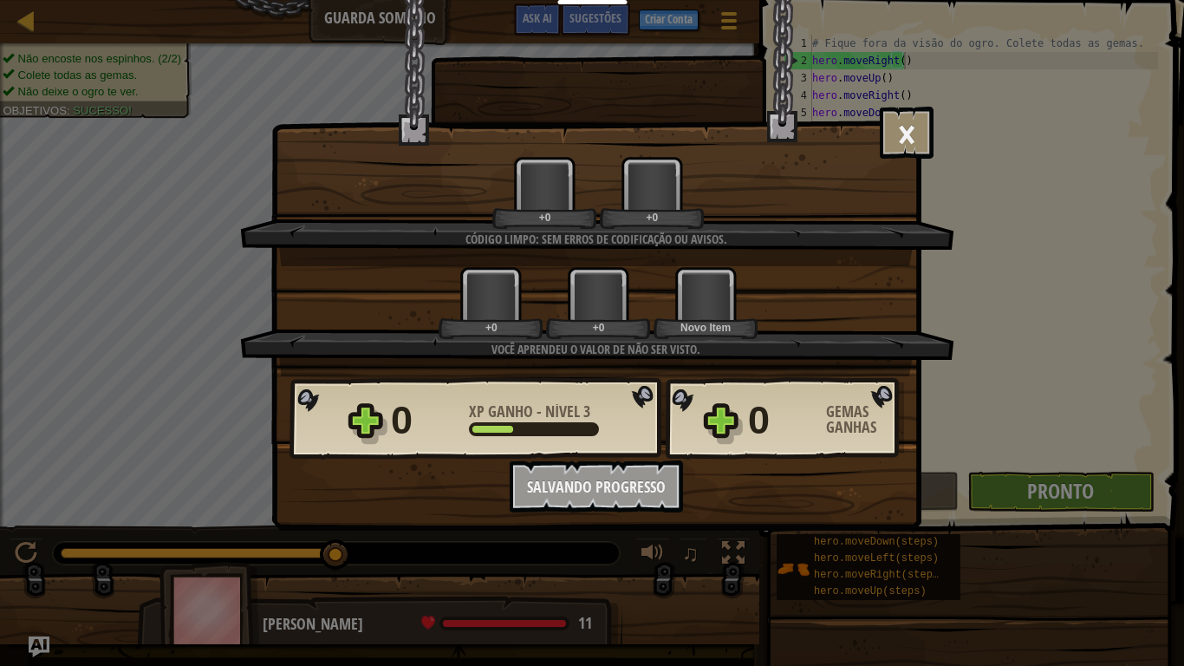
click at [1036, 479] on div "Vitória × Muito bem. Você acabou sem ser detectado. Continue assim. Chegará um …" at bounding box center [592, 333] width 1184 height 666
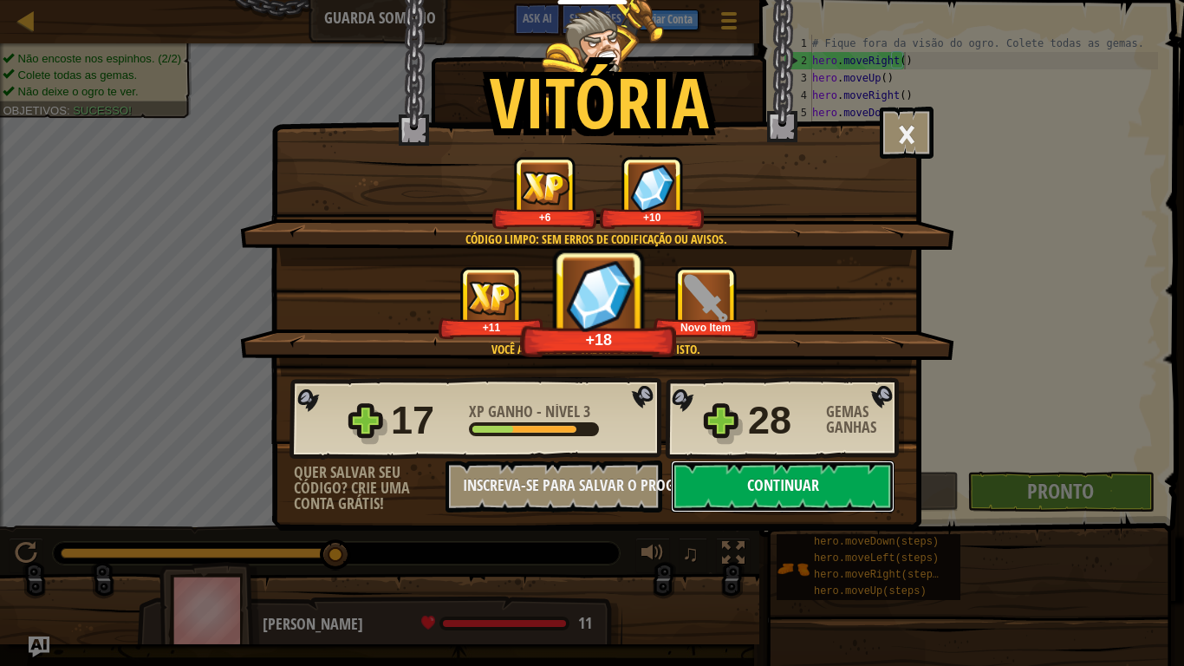
click at [865, 476] on button "Continuar" at bounding box center [783, 486] width 224 height 52
select select "pt-BR"
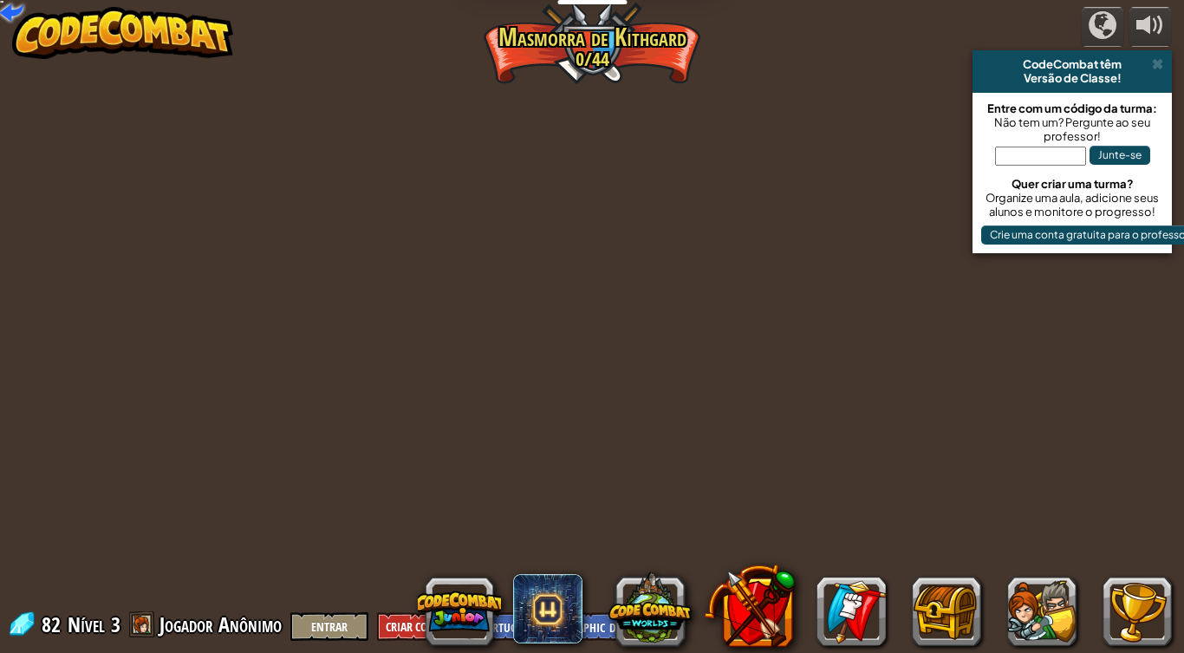
select select "pt-BR"
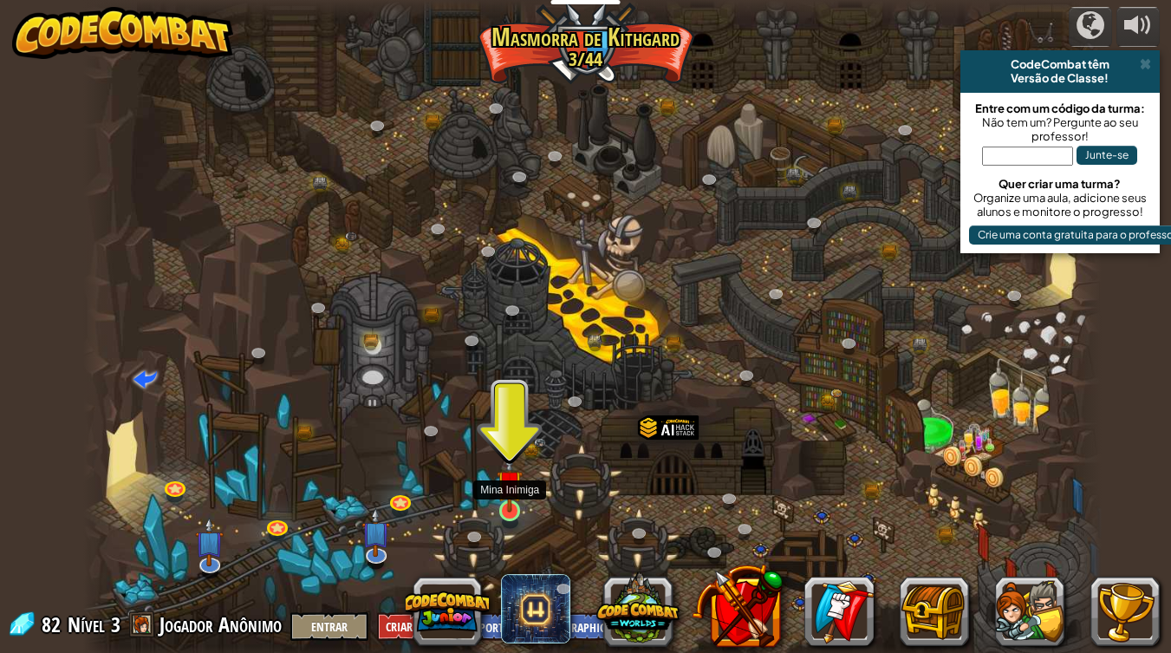
click at [502, 509] on img at bounding box center [510, 482] width 26 height 59
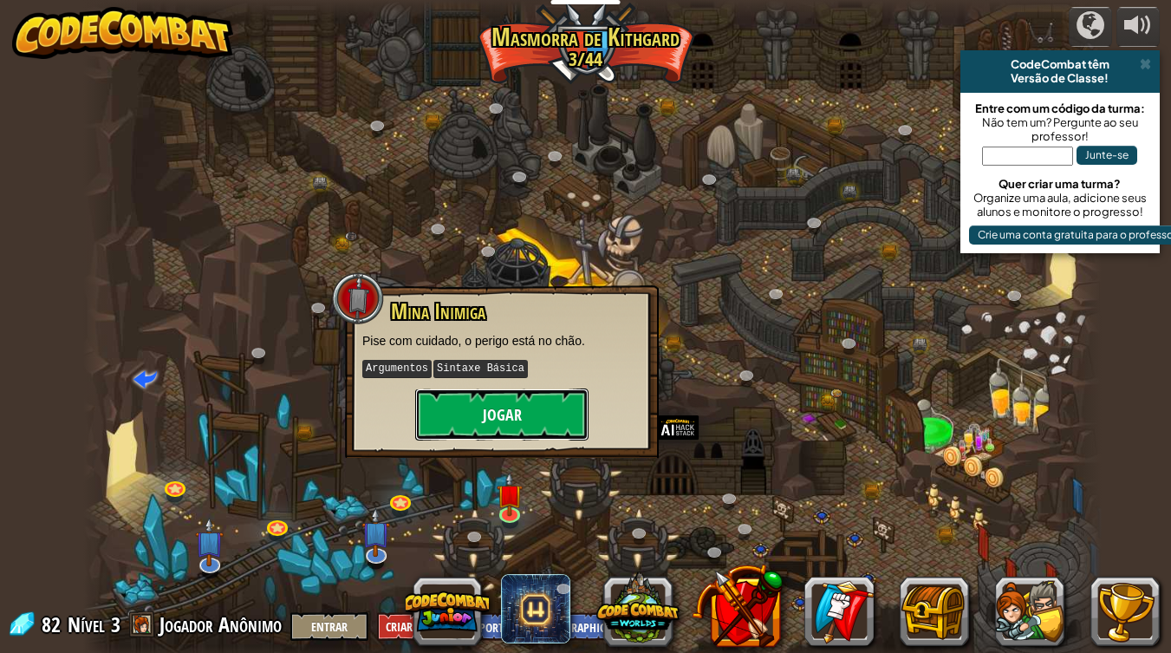
click at [497, 400] on button "Jogar" at bounding box center [501, 414] width 173 height 52
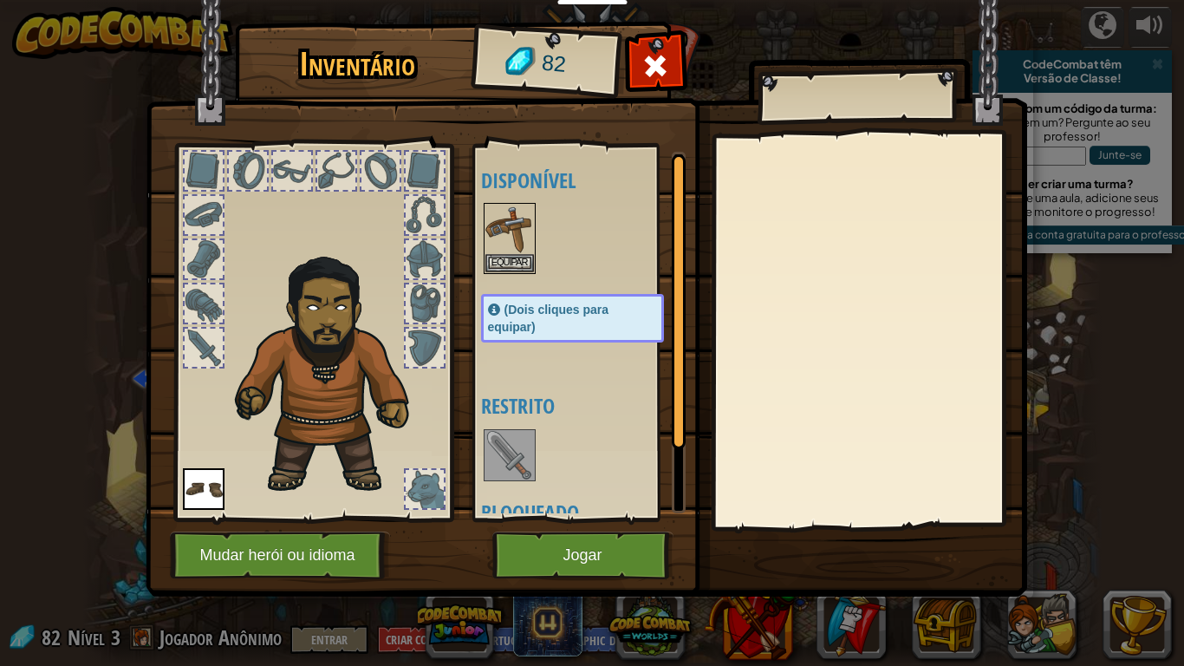
click at [531, 461] on img at bounding box center [509, 455] width 49 height 49
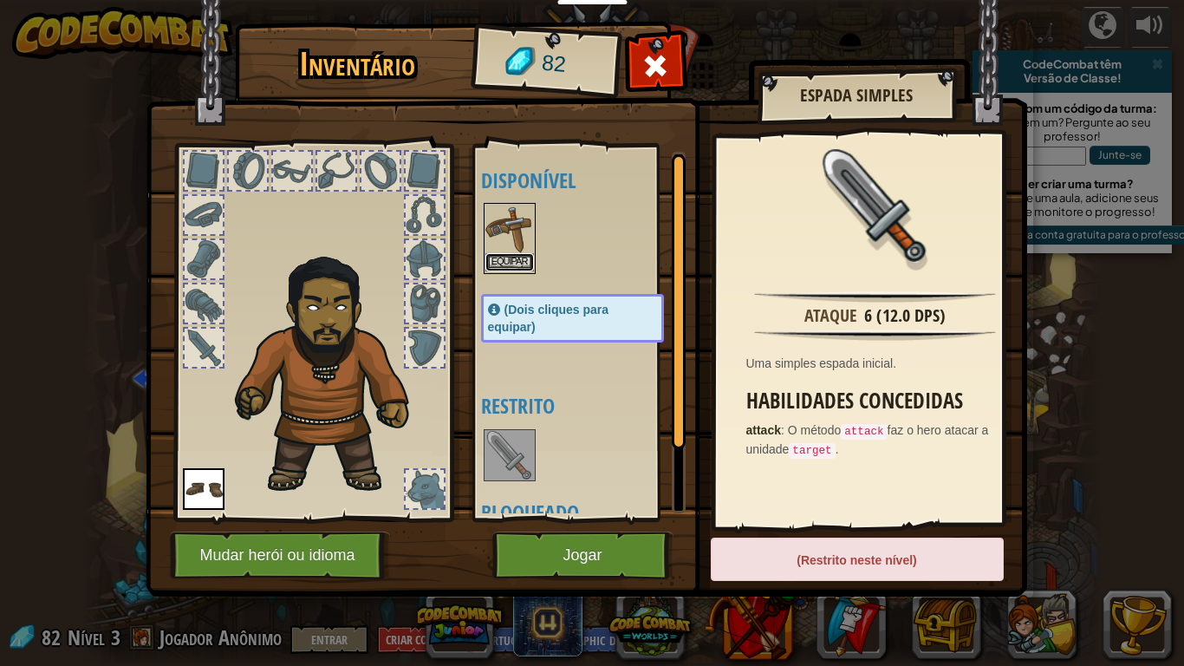
click at [511, 256] on button "Equipar" at bounding box center [509, 262] width 49 height 18
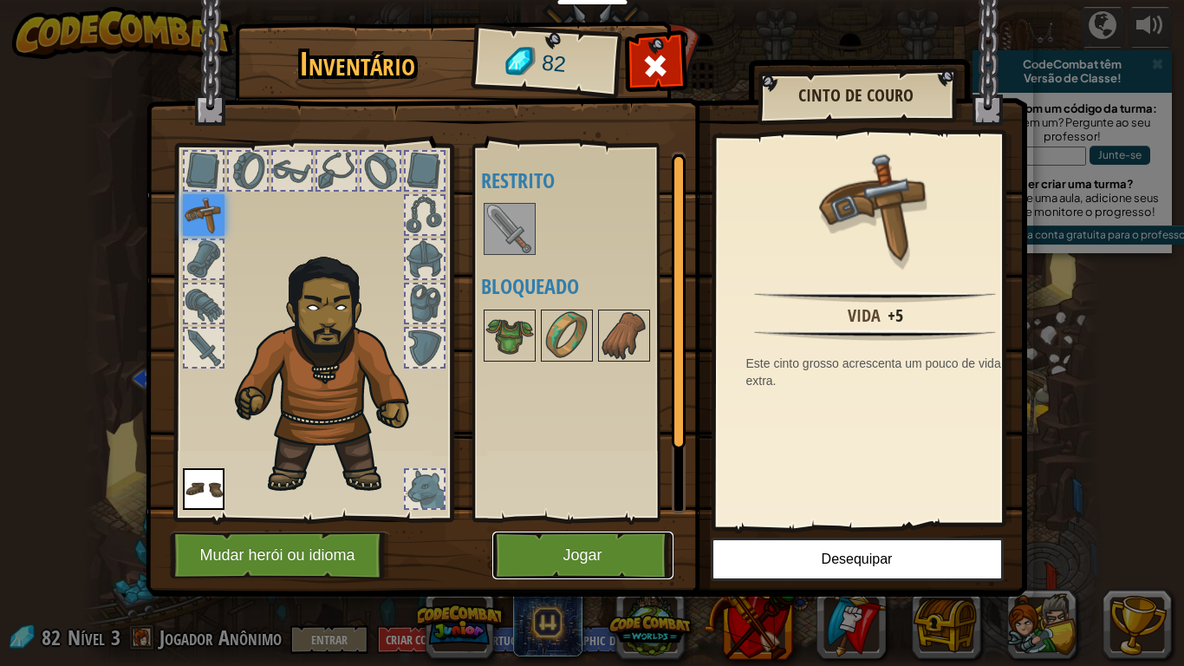
click at [568, 548] on button "Jogar" at bounding box center [582, 555] width 181 height 48
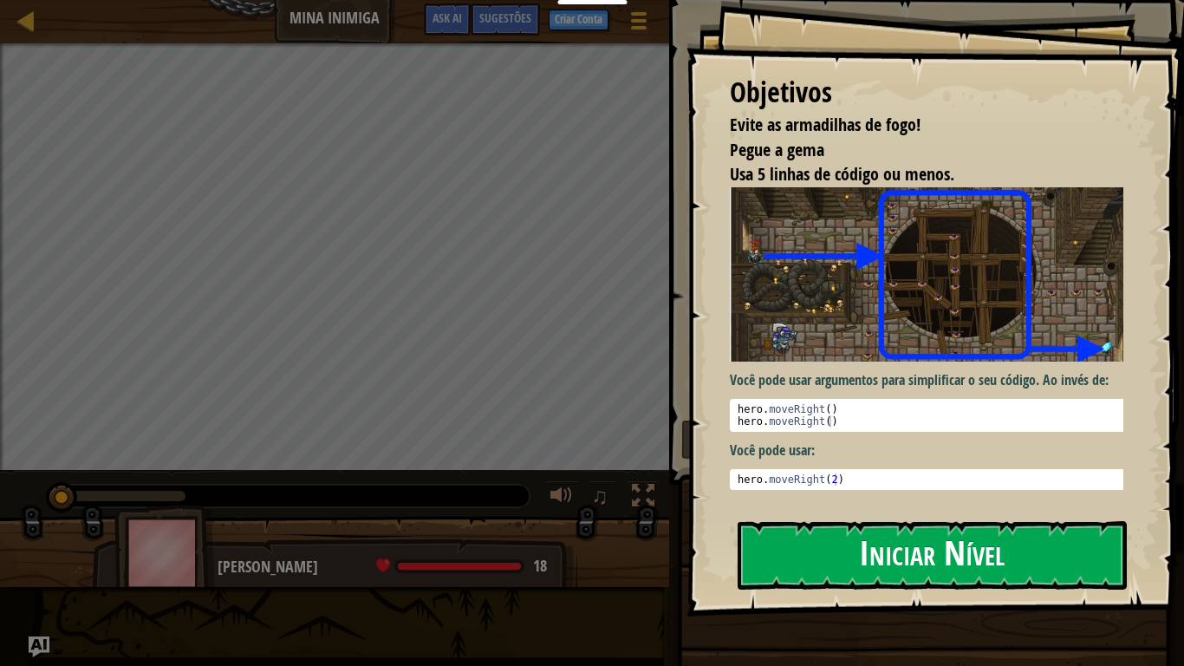
click at [984, 548] on button "Iniciar Nível" at bounding box center [931, 555] width 389 height 68
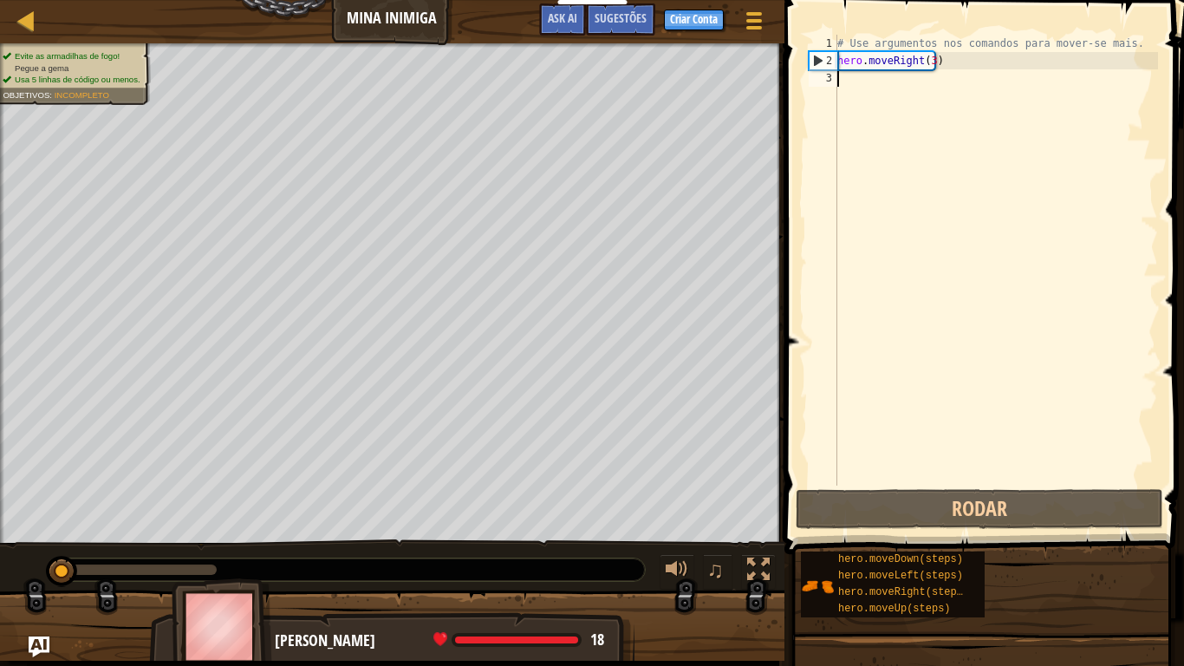
click at [631, 548] on div "Evite as armadilhas de fogo! Pegue a [PERSON_NAME] Usa 5 linhas de código ou me…" at bounding box center [592, 351] width 1184 height 617
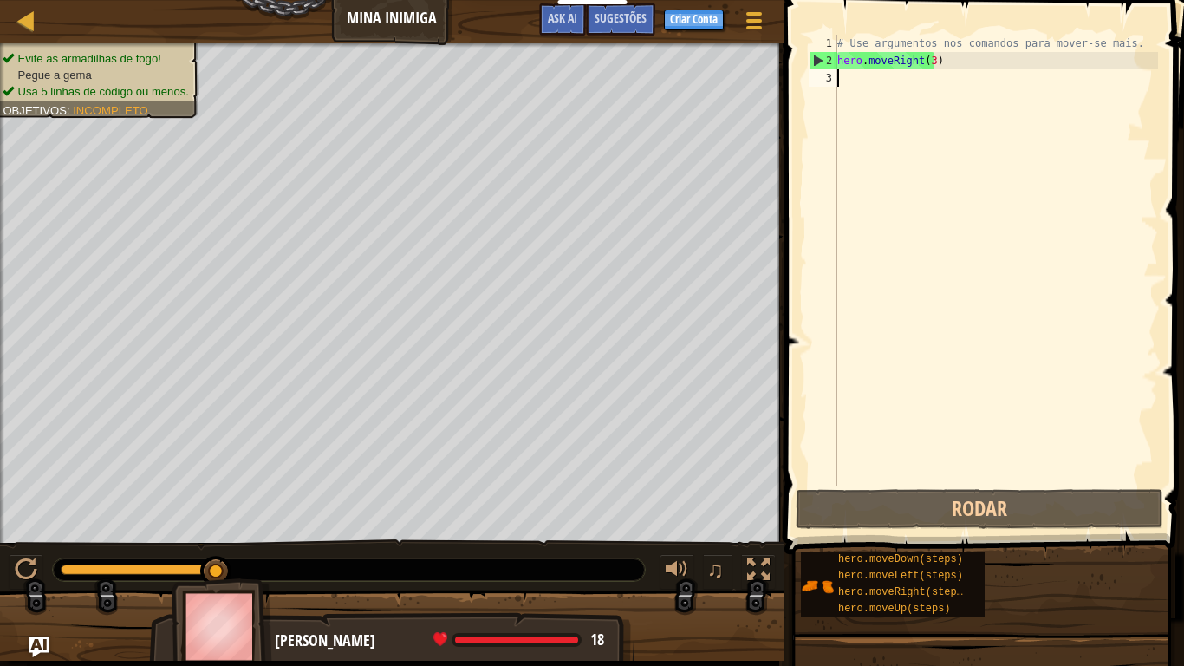
scroll to position [8, 0]
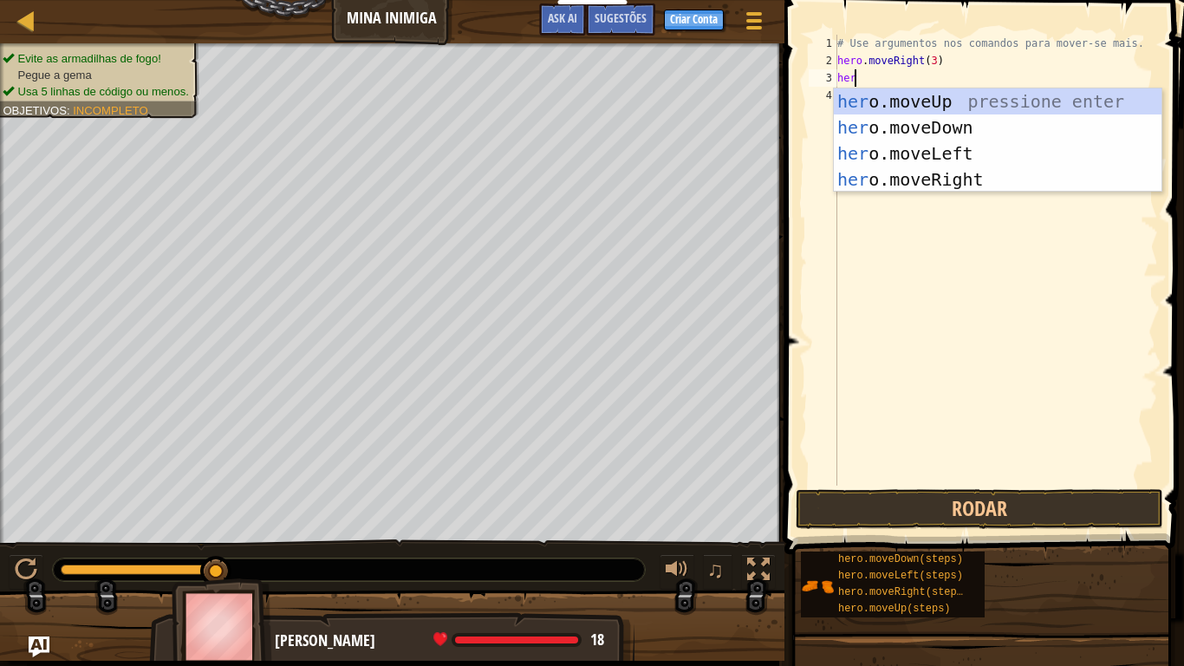
type textarea "hero"
click at [929, 97] on div "hero .moveUp pressione enter hero .moveDown pressione enter hero .moveLeft pres…" at bounding box center [998, 166] width 328 height 156
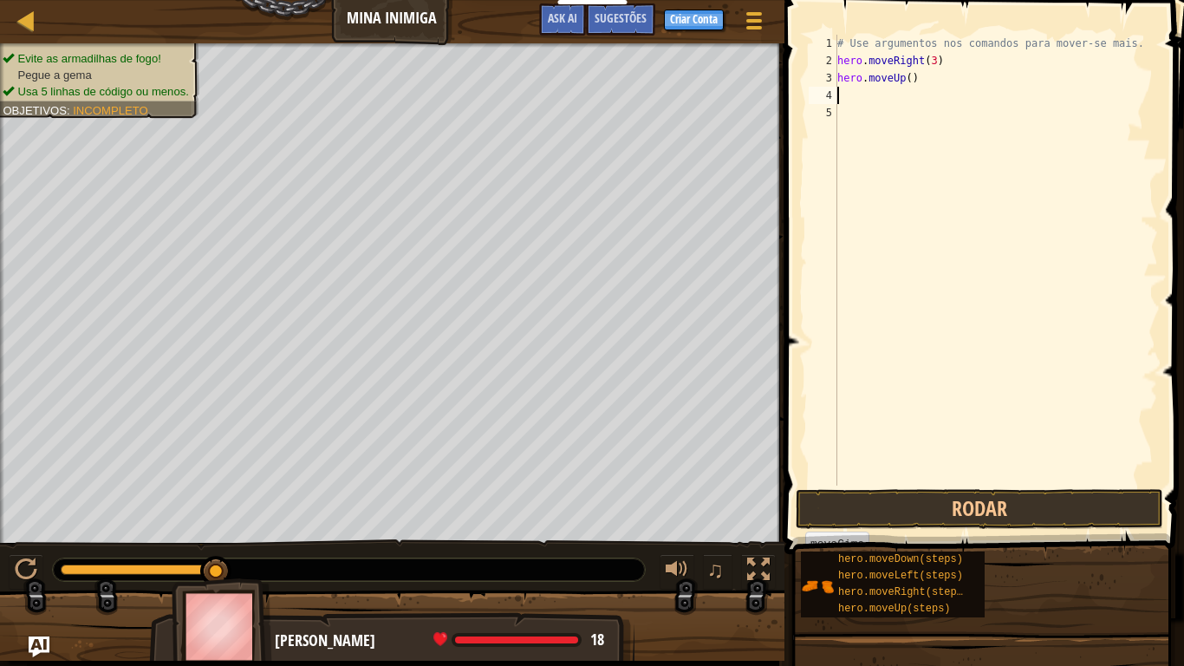
scroll to position [8, 0]
click at [929, 97] on div "# Use argumentos nos comandos para mover-se mais. hero . moveRight ( 3 ) hero .…" at bounding box center [996, 277] width 324 height 485
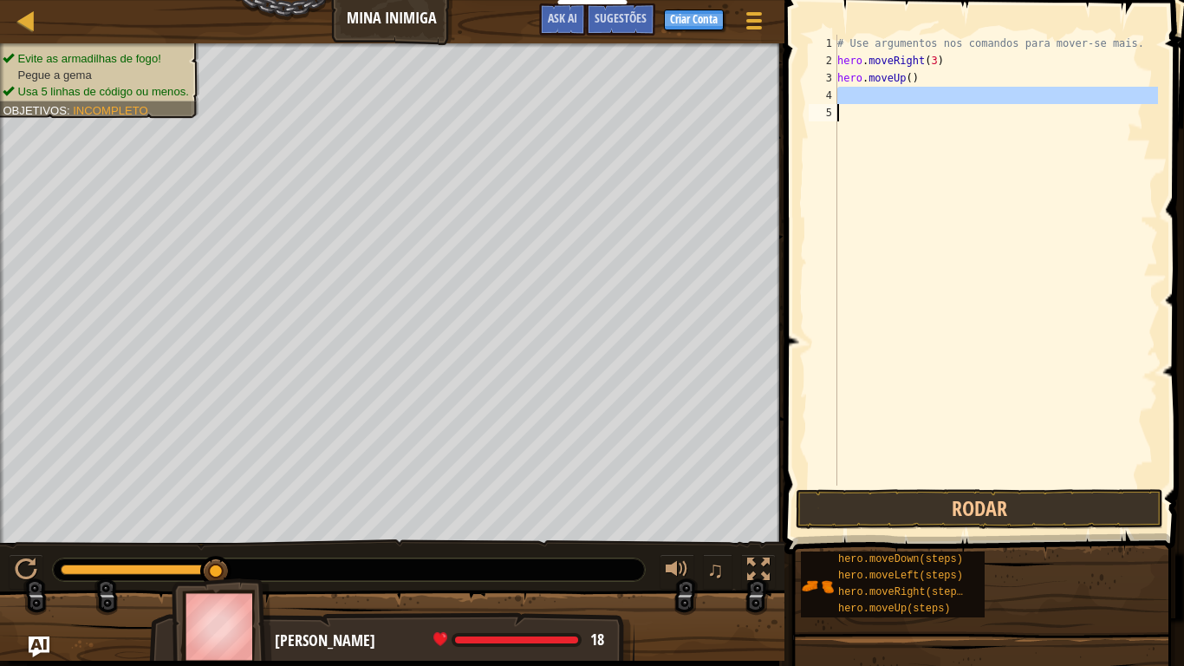
drag, startPoint x: 929, startPoint y: 97, endPoint x: 924, endPoint y: 446, distance: 349.3
click at [924, 446] on div "# Use argumentos nos comandos para mover-se mais. hero . moveRight ( 3 ) hero .…" at bounding box center [996, 277] width 324 height 485
click at [931, 517] on button "Rodar" at bounding box center [979, 509] width 367 height 40
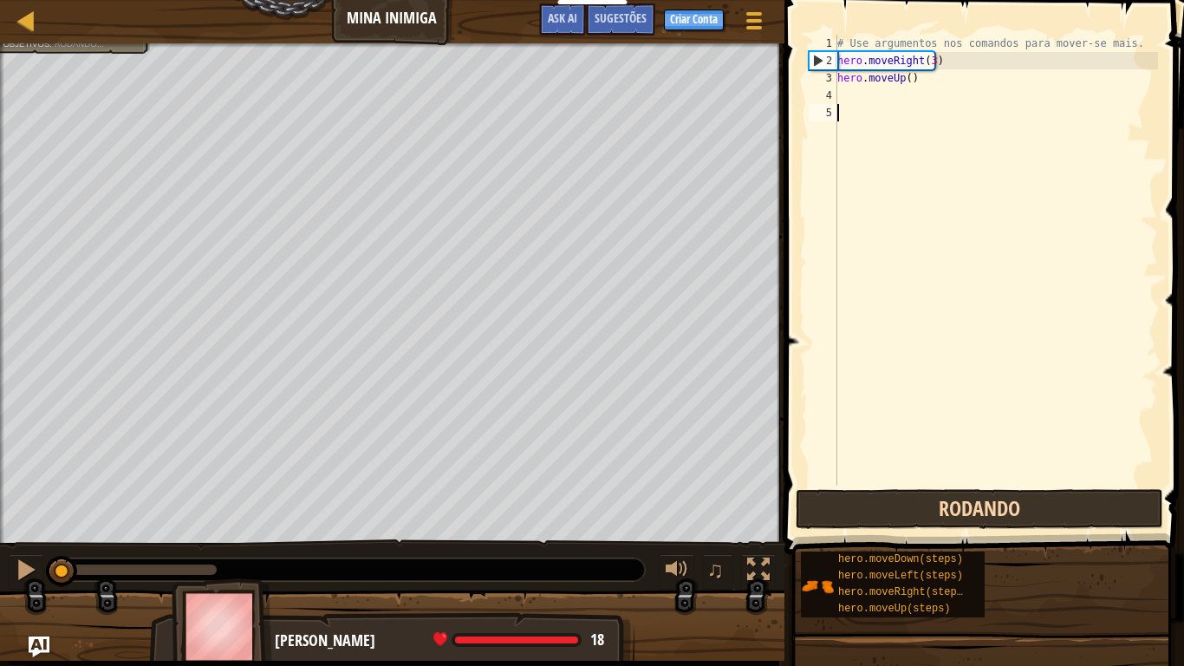
click at [931, 517] on button "Rodando" at bounding box center [979, 509] width 367 height 40
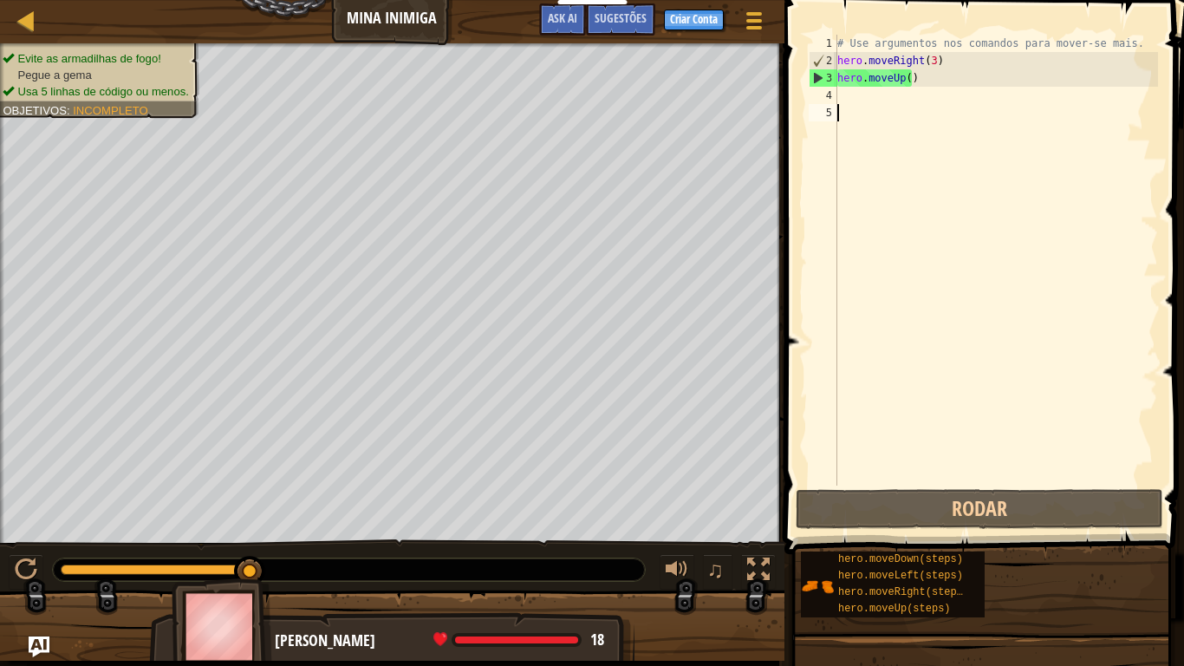
click at [846, 97] on div "# Use argumentos nos comandos para mover-se mais. hero . moveRight ( 3 ) hero .…" at bounding box center [996, 277] width 324 height 485
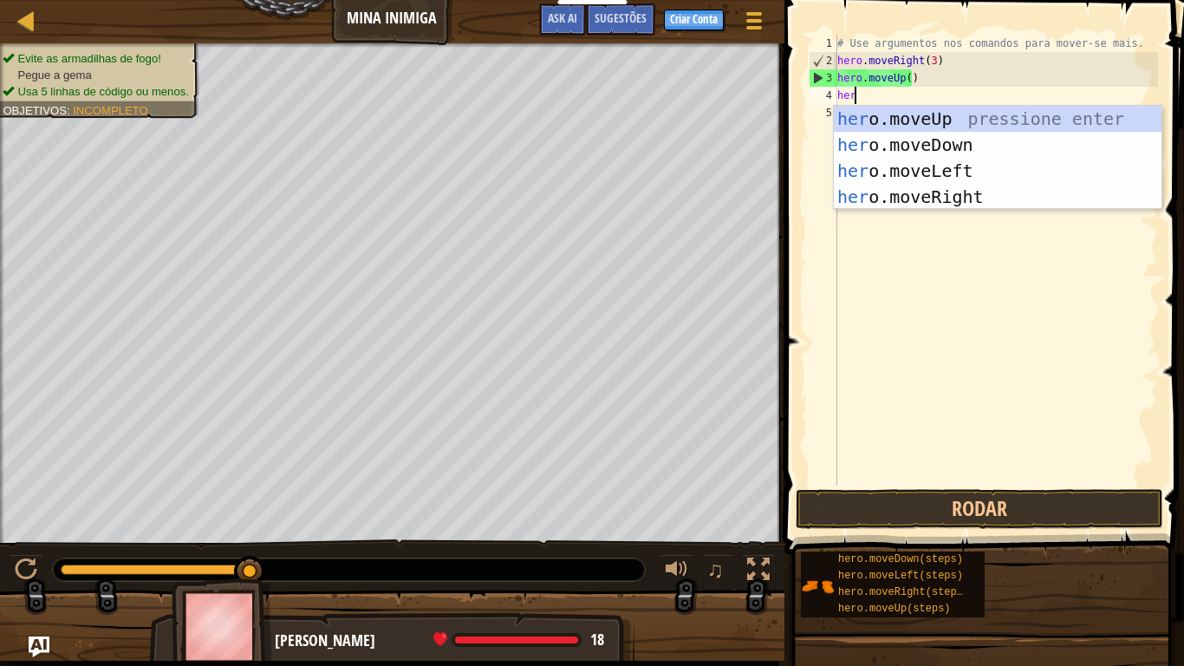
type textarea "hero"
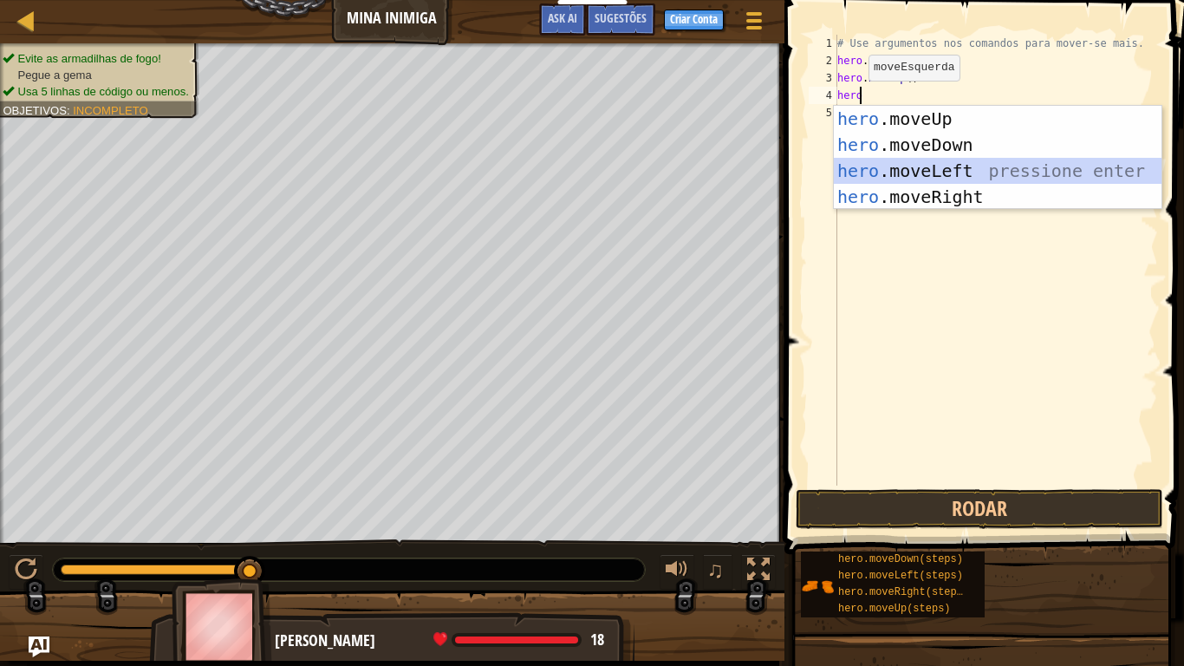
click at [977, 183] on div "hero .moveUp pressione enter hero .moveDown pressione enter hero .moveLeft pres…" at bounding box center [998, 184] width 328 height 156
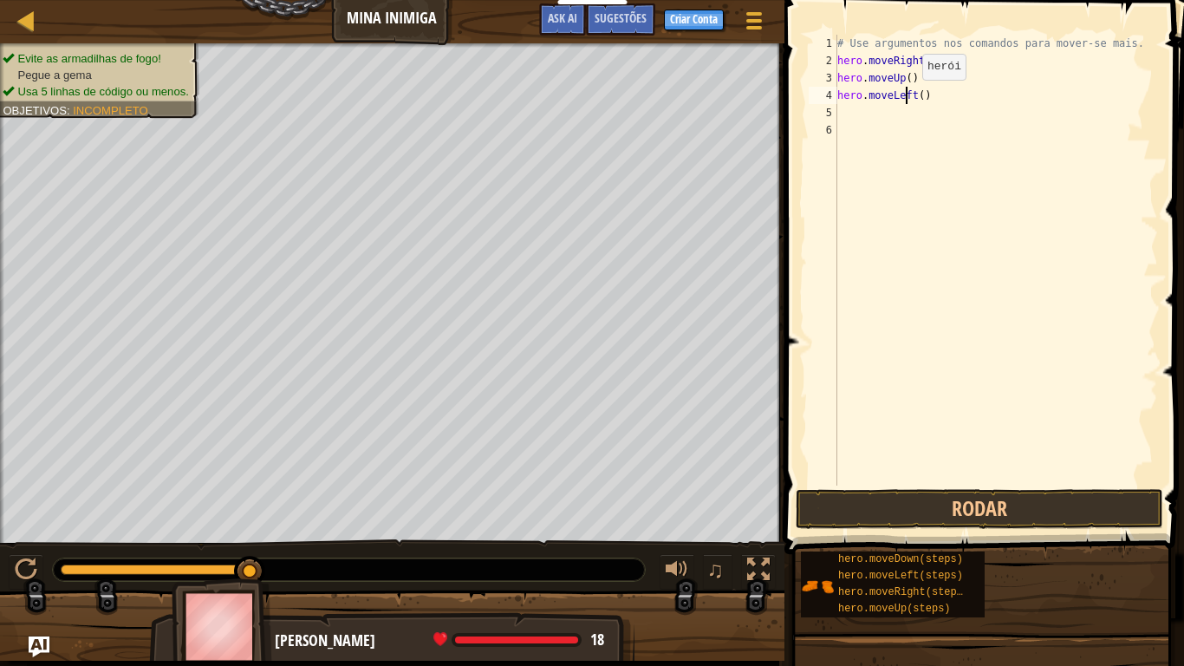
click at [907, 97] on div "# Use argumentos nos comandos para mover-se mais. hero . moveRight ( 3 ) hero .…" at bounding box center [996, 277] width 324 height 485
type textarea "t()"
click at [865, 105] on div "# Use argumentos nos comandos para mover-se mais. hero . moveRight ( 3 ) hero .…" at bounding box center [996, 277] width 324 height 485
drag, startPoint x: 866, startPoint y: 97, endPoint x: 995, endPoint y: 69, distance: 132.1
click at [995, 69] on div "# Use argumentos nos comandos para mover-se mais. hero . moveRight ( 3 ) hero .…" at bounding box center [996, 277] width 324 height 485
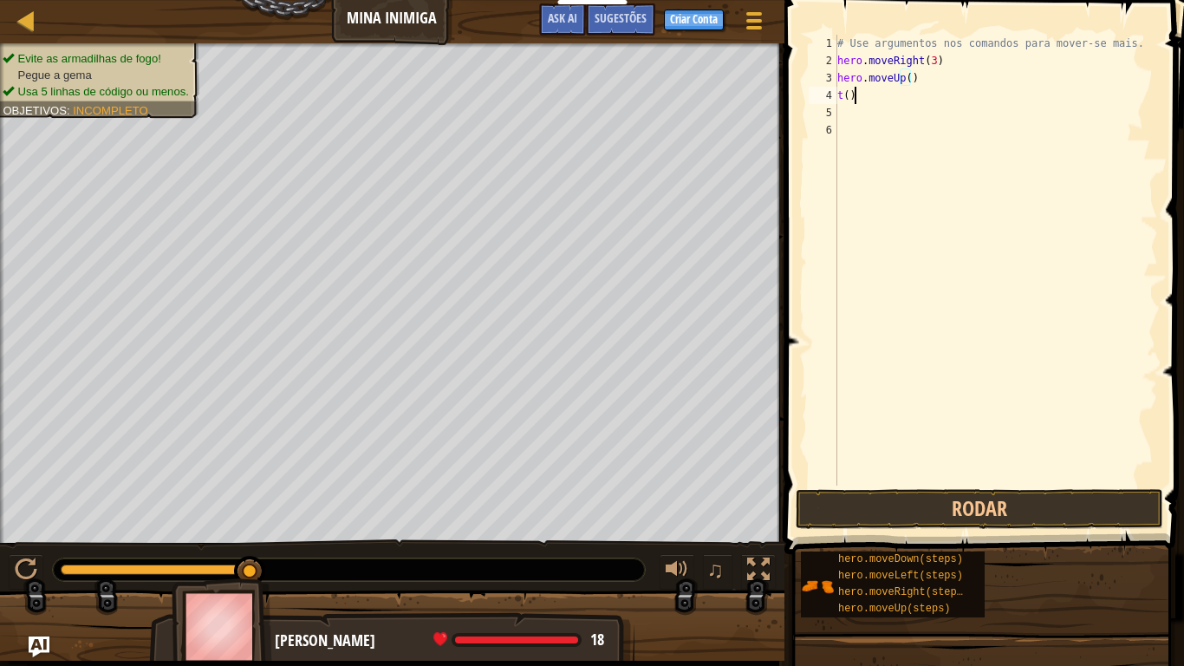
click at [861, 96] on div "# Use argumentos nos comandos para mover-se mais. hero . moveRight ( 3 ) hero .…" at bounding box center [996, 277] width 324 height 485
type textarea "t"
type textarea "hero.moveUp()"
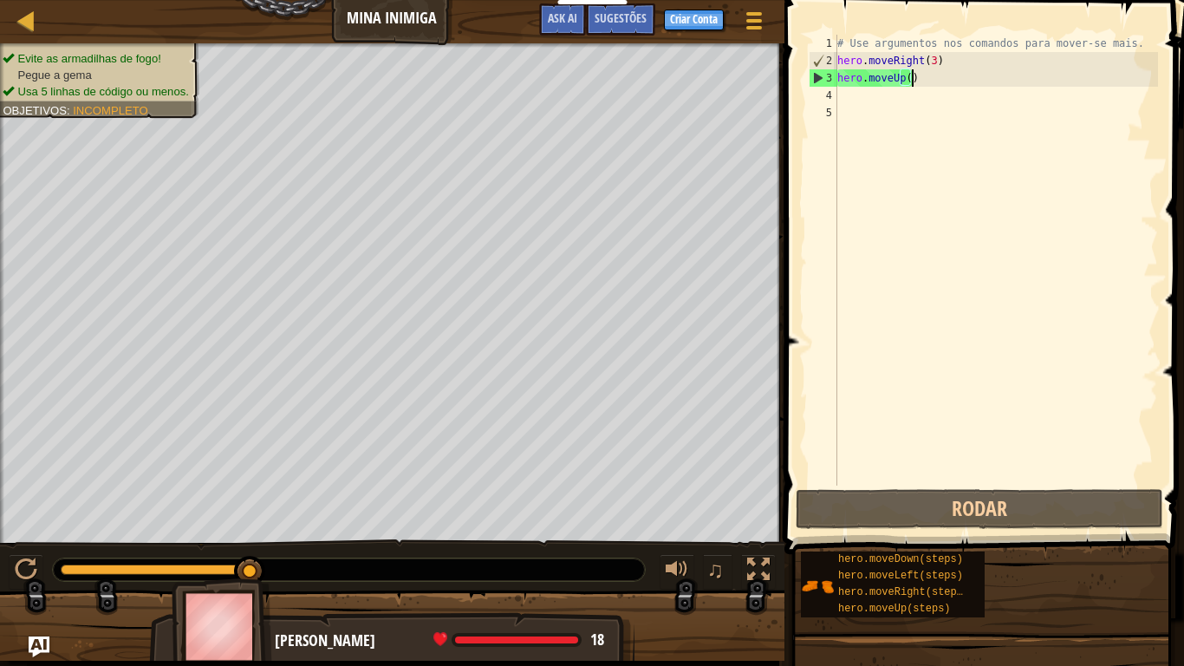
click at [861, 98] on div "# Use argumentos nos comandos para mover-se mais. hero . moveRight ( 3 ) hero .…" at bounding box center [996, 277] width 324 height 485
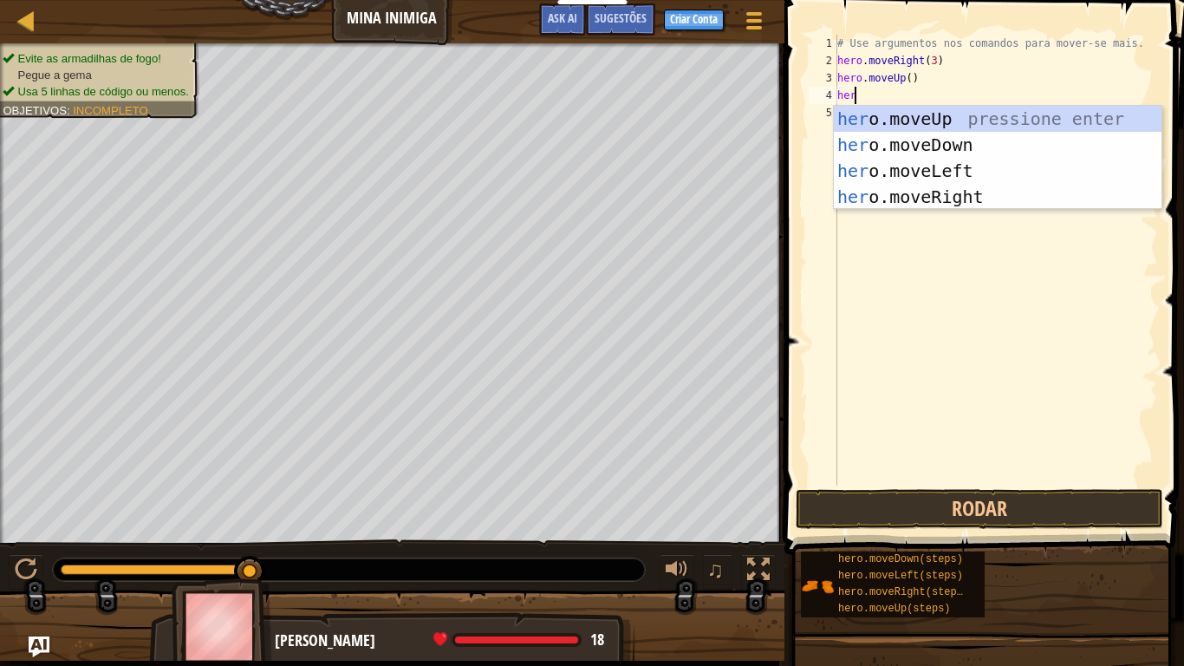
type textarea "hero"
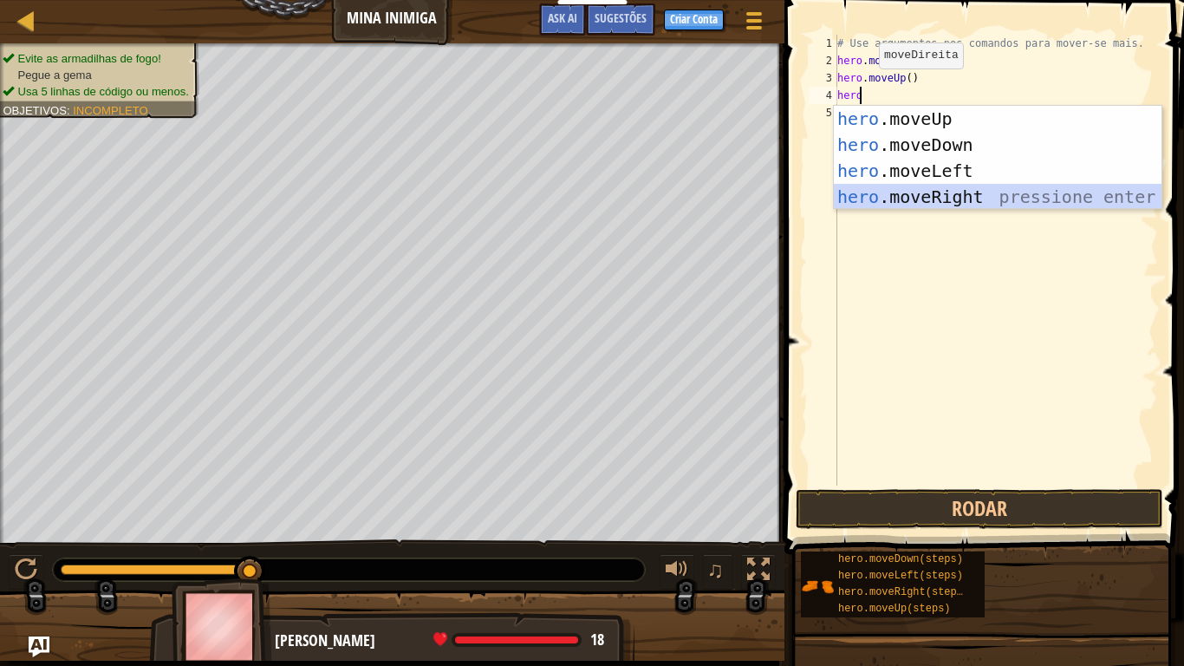
click at [923, 194] on div "hero .moveUp pressione enter hero .moveDown pressione enter hero .moveLeft pres…" at bounding box center [998, 184] width 328 height 156
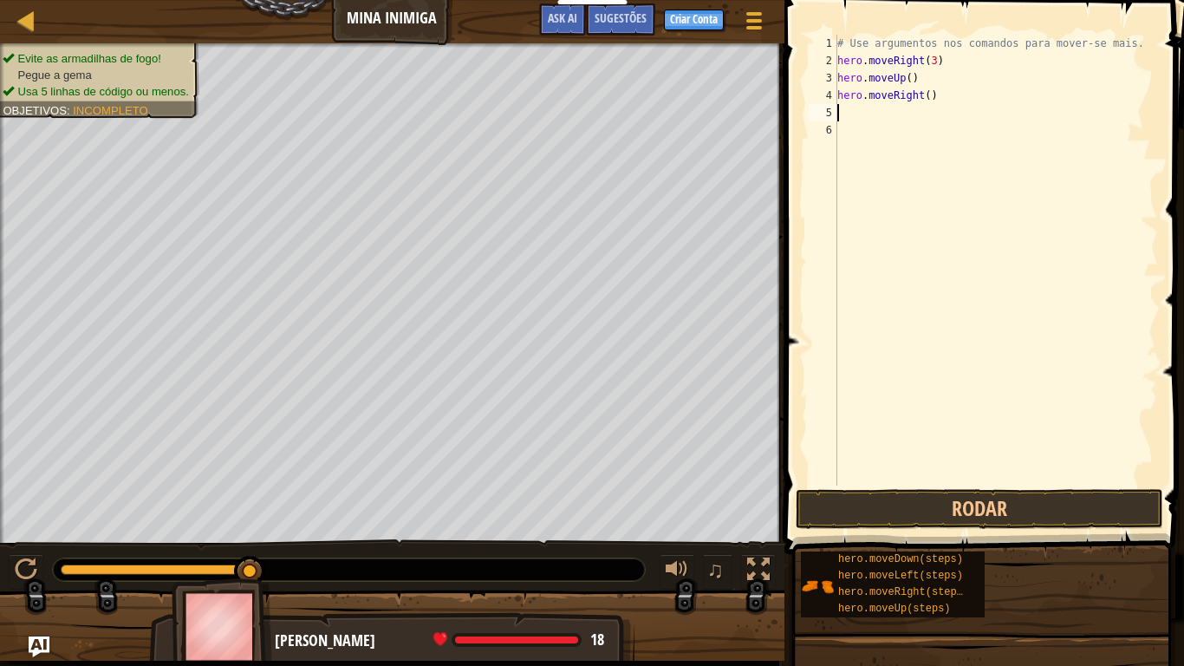
click at [971, 485] on span at bounding box center [985, 252] width 413 height 605
click at [960, 505] on button "Rodar" at bounding box center [979, 509] width 367 height 40
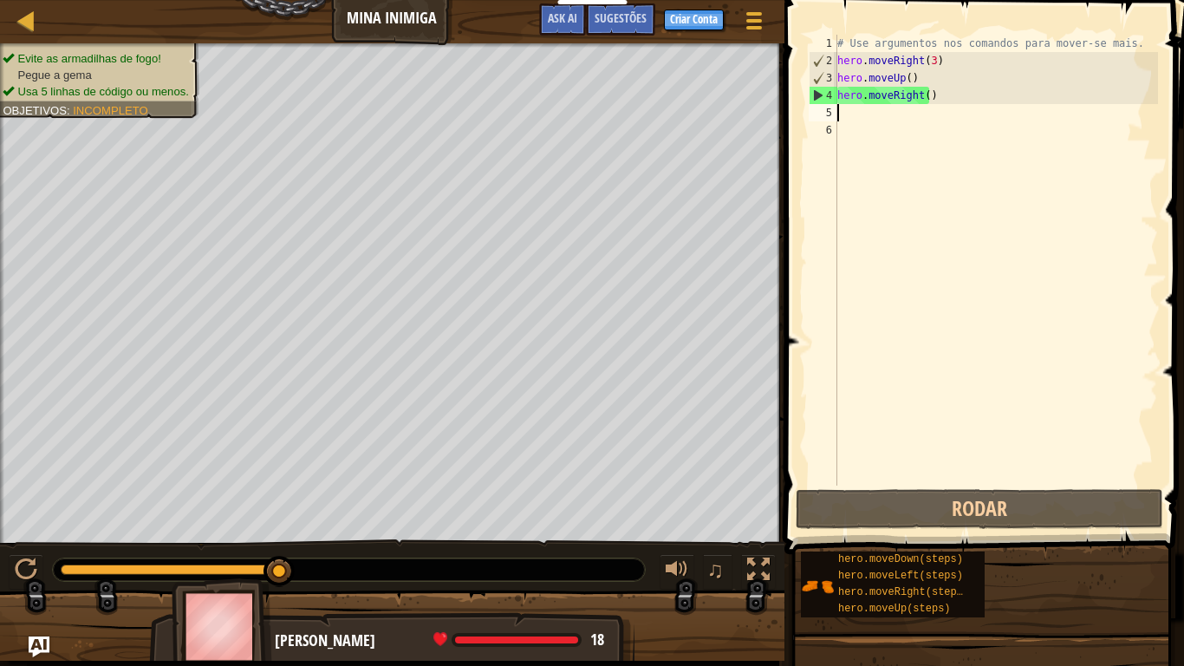
click at [863, 114] on div "# Use argumentos nos comandos para mover-se mais. hero . moveRight ( 3 ) hero .…" at bounding box center [996, 277] width 324 height 485
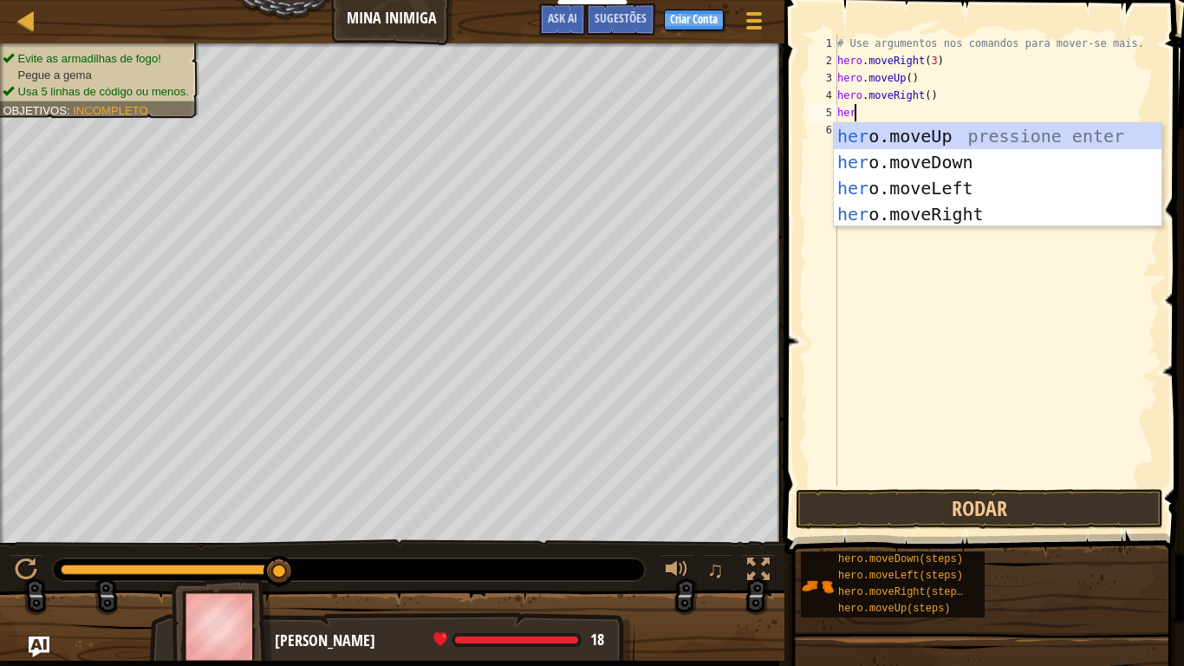
type textarea "hero"
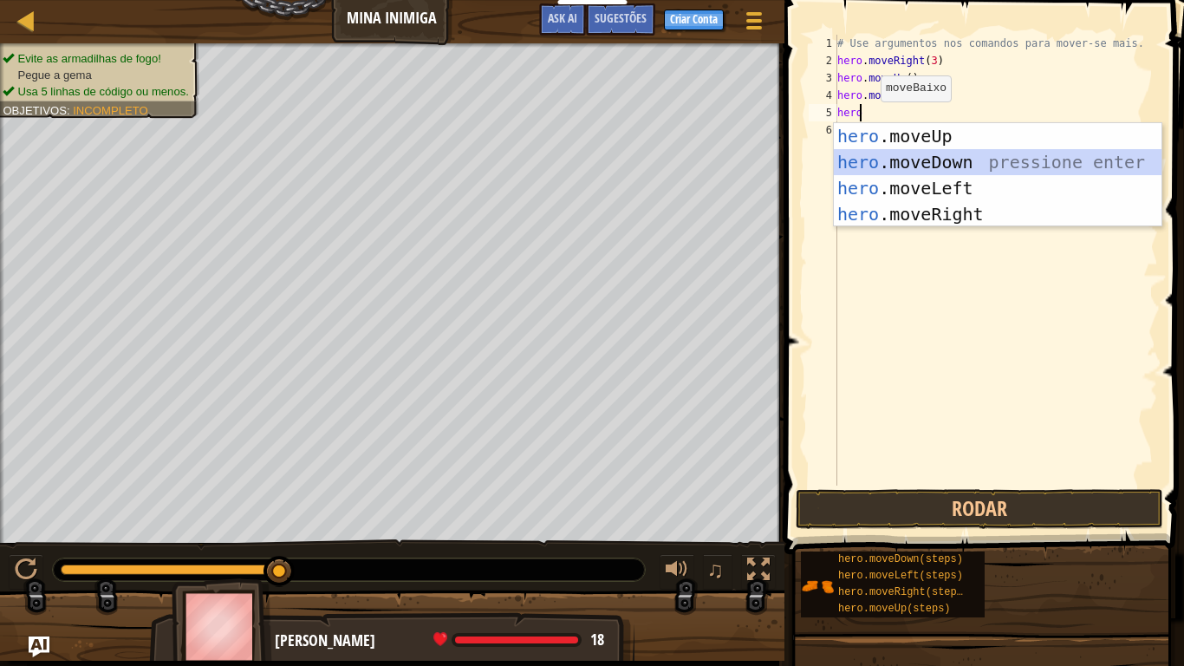
click at [963, 157] on div "hero .moveUp pressione enter hero .moveDown pressione enter hero .moveLeft pres…" at bounding box center [998, 201] width 328 height 156
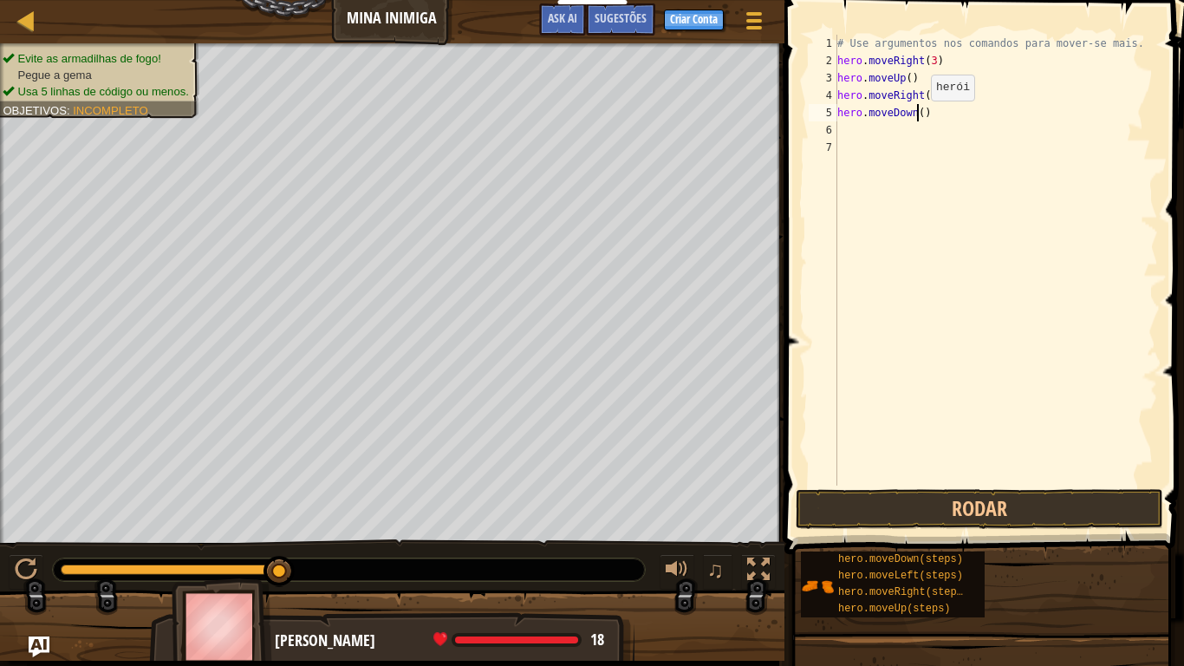
click at [916, 118] on div "# Use argumentos nos comandos para mover-se mais. hero . moveRight ( 3 ) hero .…" at bounding box center [996, 277] width 324 height 485
type textarea "hero.moveDown(3)"
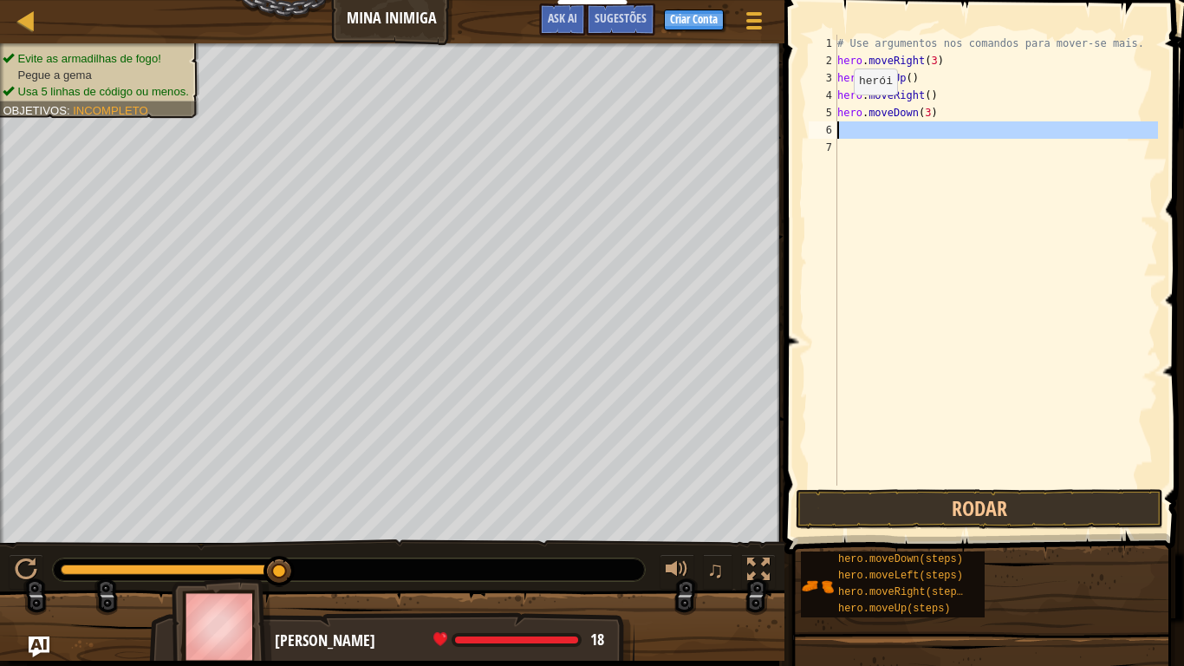
click at [834, 123] on div "6" at bounding box center [823, 129] width 29 height 17
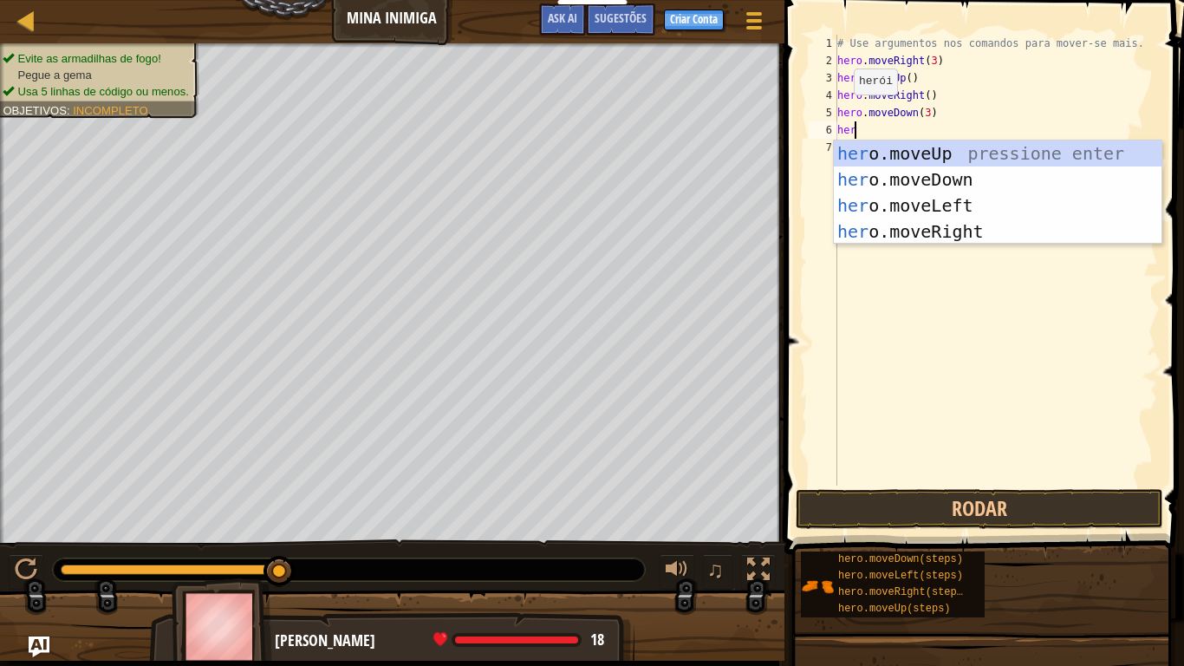
type textarea "hero"
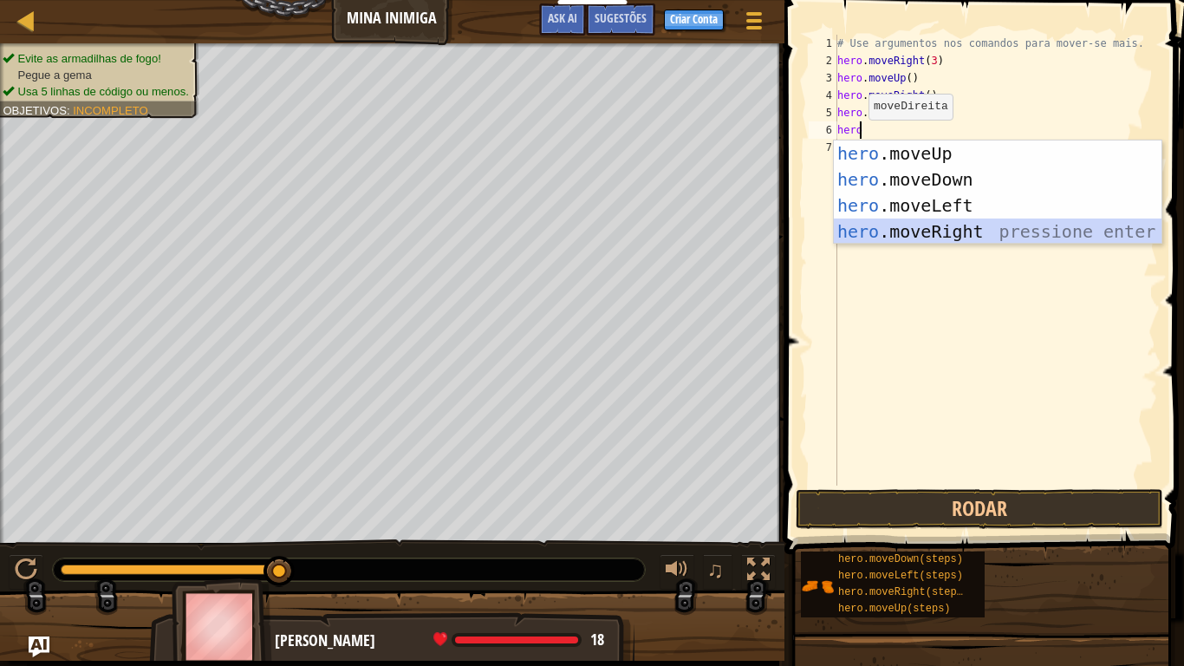
click at [923, 226] on div "hero .moveUp pressione enter hero .moveDown pressione enter hero .moveLeft pres…" at bounding box center [998, 218] width 328 height 156
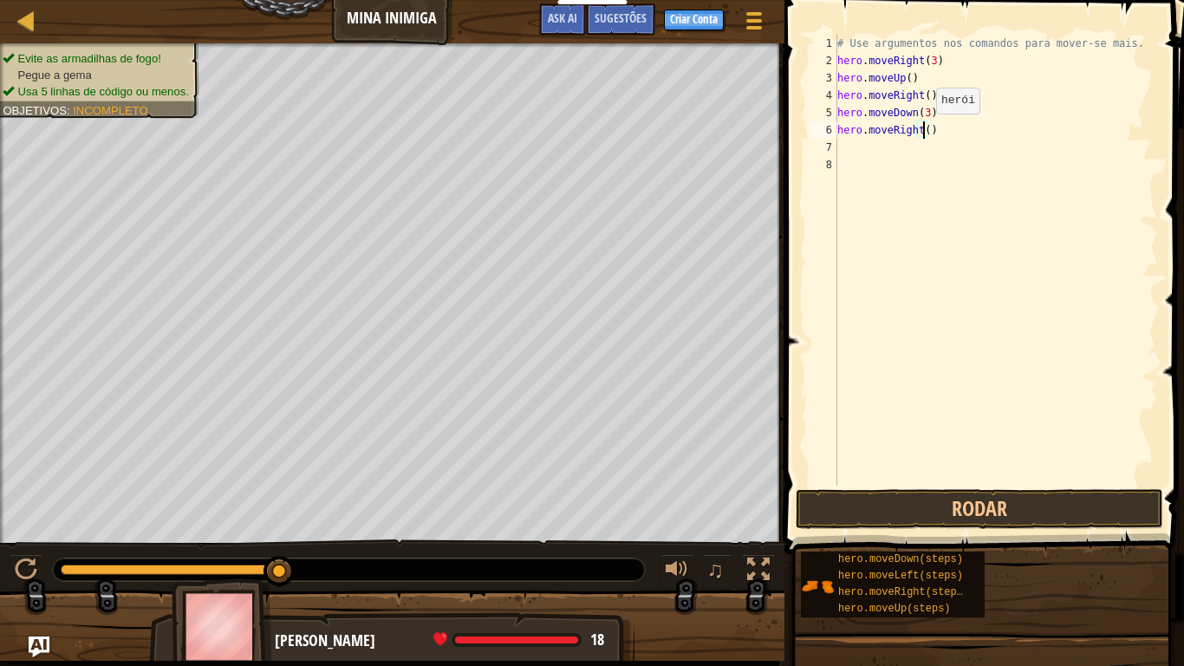
click at [921, 131] on div "# Use argumentos nos comandos para mover-se mais. hero . moveRight ( 3 ) hero .…" at bounding box center [996, 277] width 324 height 485
type textarea "hero.moveRight(2)"
click at [928, 502] on button "Rodar" at bounding box center [979, 509] width 367 height 40
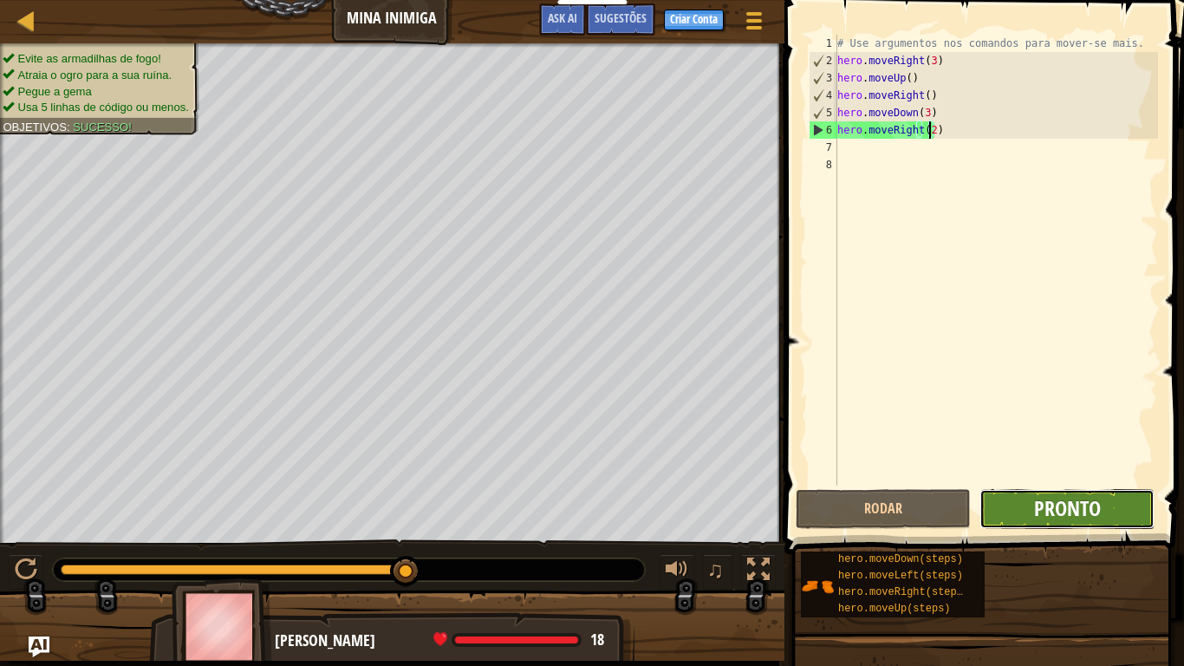
click at [1035, 506] on span "Pronto" at bounding box center [1067, 508] width 67 height 28
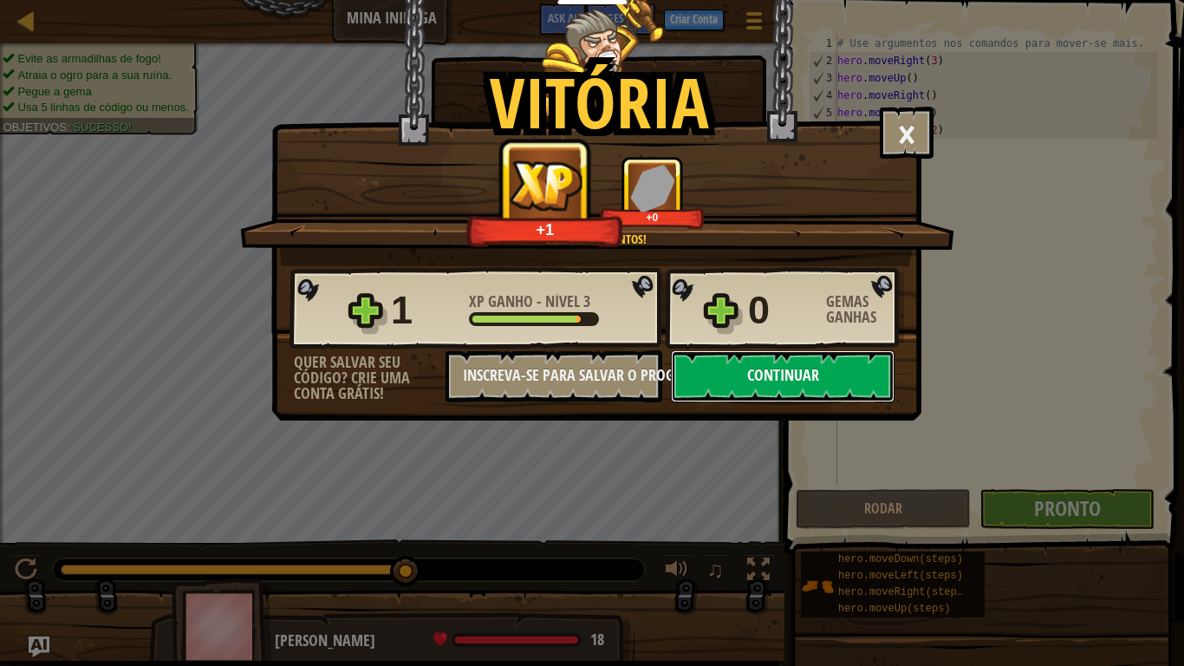
click at [851, 382] on button "Continuar" at bounding box center [783, 376] width 224 height 52
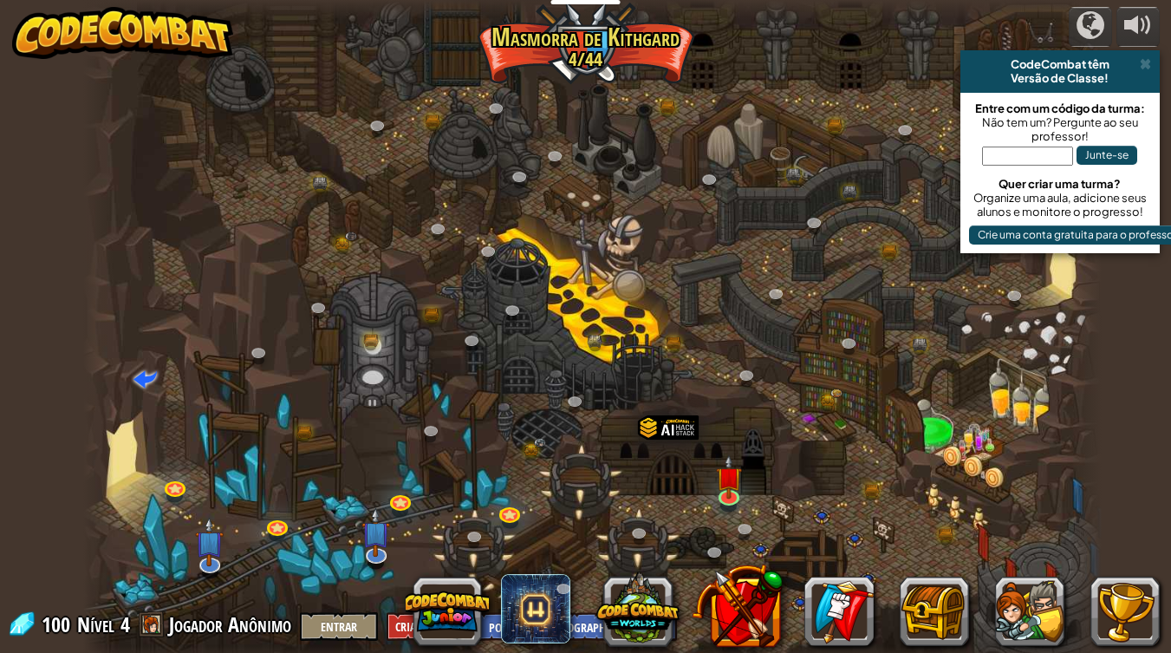
select select "pt-BR"
click at [850, 375] on div at bounding box center [592, 333] width 1018 height 666
click at [734, 485] on img at bounding box center [729, 466] width 26 height 59
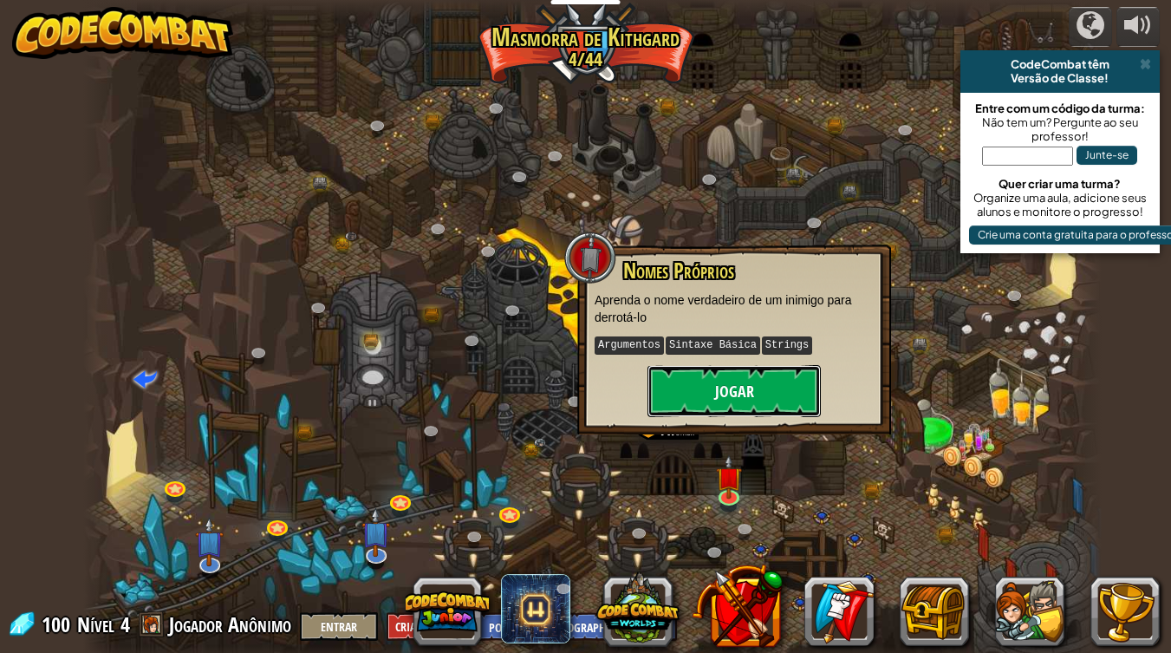
click at [749, 375] on button "Jogar" at bounding box center [733, 391] width 173 height 52
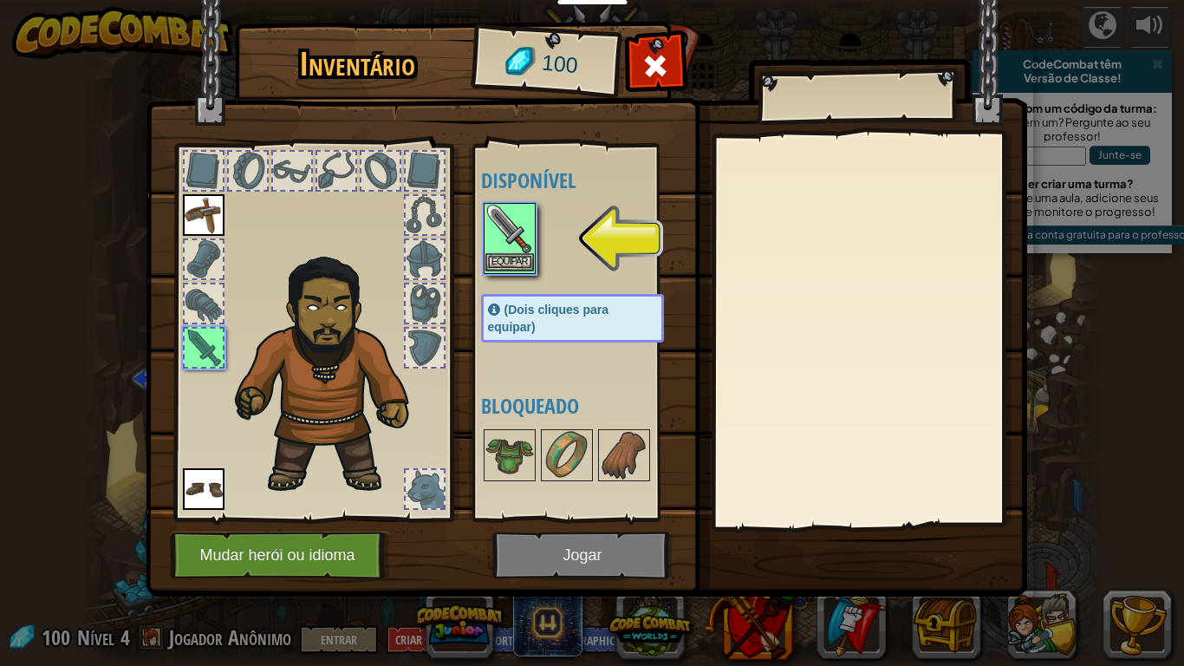
click at [514, 246] on img at bounding box center [509, 229] width 49 height 49
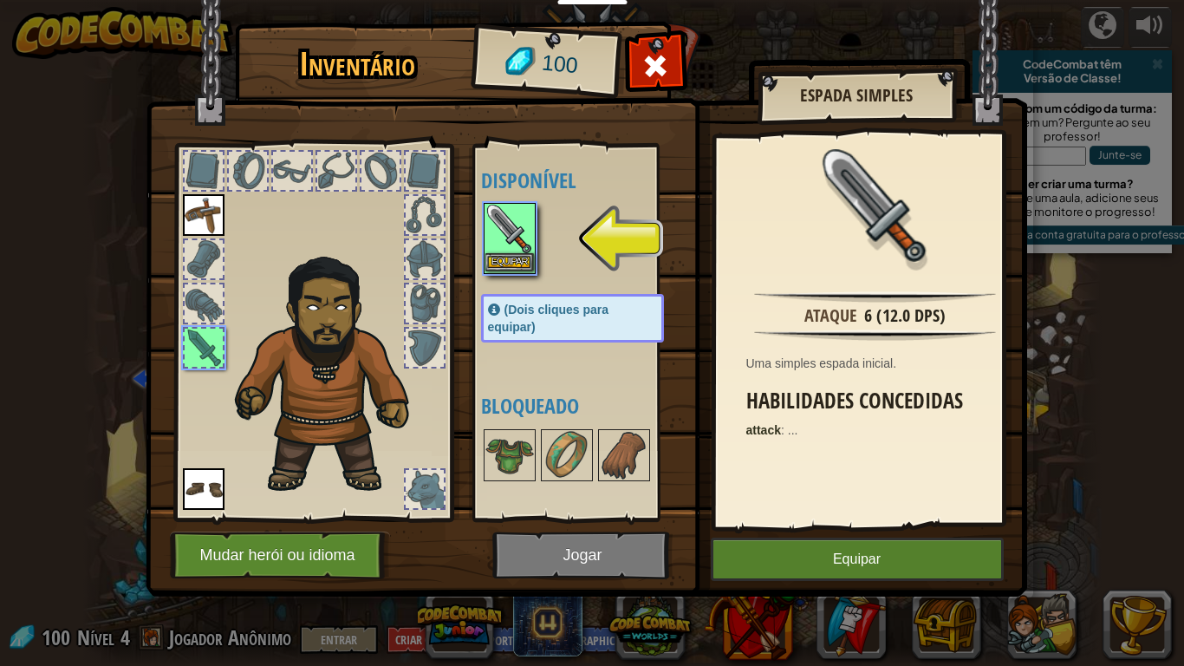
click at [514, 246] on img at bounding box center [509, 229] width 49 height 49
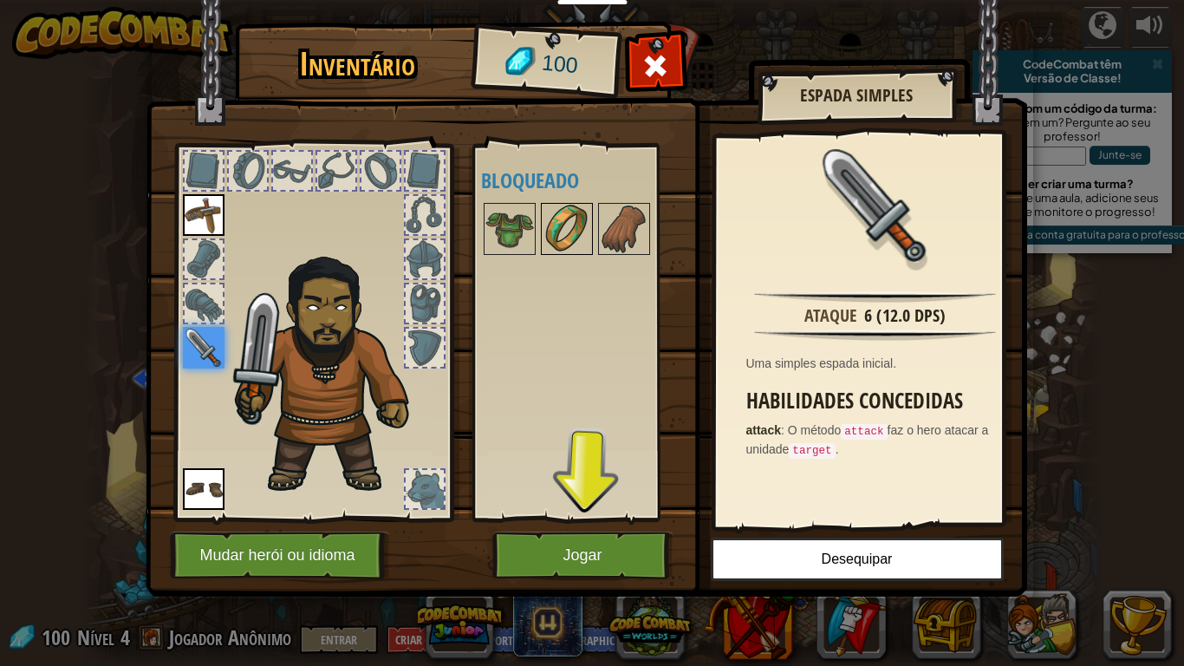
click at [576, 211] on img at bounding box center [567, 229] width 49 height 49
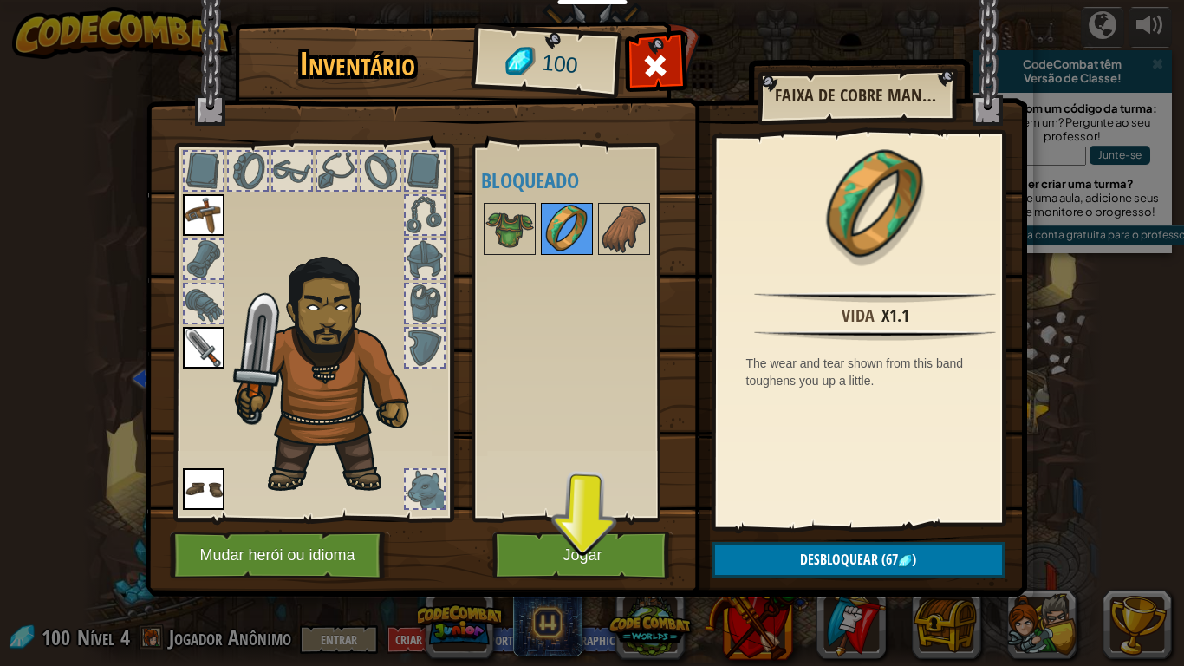
click at [576, 211] on img at bounding box center [567, 229] width 49 height 49
drag, startPoint x: 518, startPoint y: 234, endPoint x: 504, endPoint y: 245, distance: 17.9
click at [504, 245] on img at bounding box center [509, 229] width 49 height 49
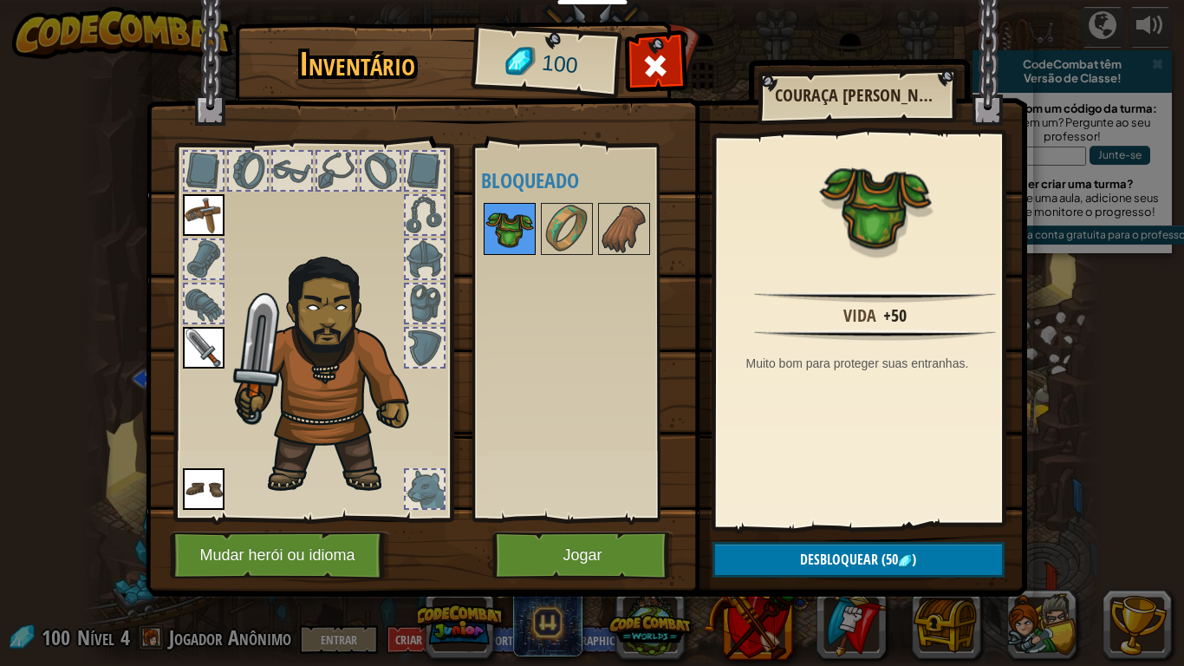
click at [504, 245] on img at bounding box center [509, 229] width 49 height 49
click at [794, 548] on button "Desbloquear (50 )" at bounding box center [858, 560] width 292 height 36
click at [766, 548] on button "Confirmar" at bounding box center [858, 560] width 292 height 36
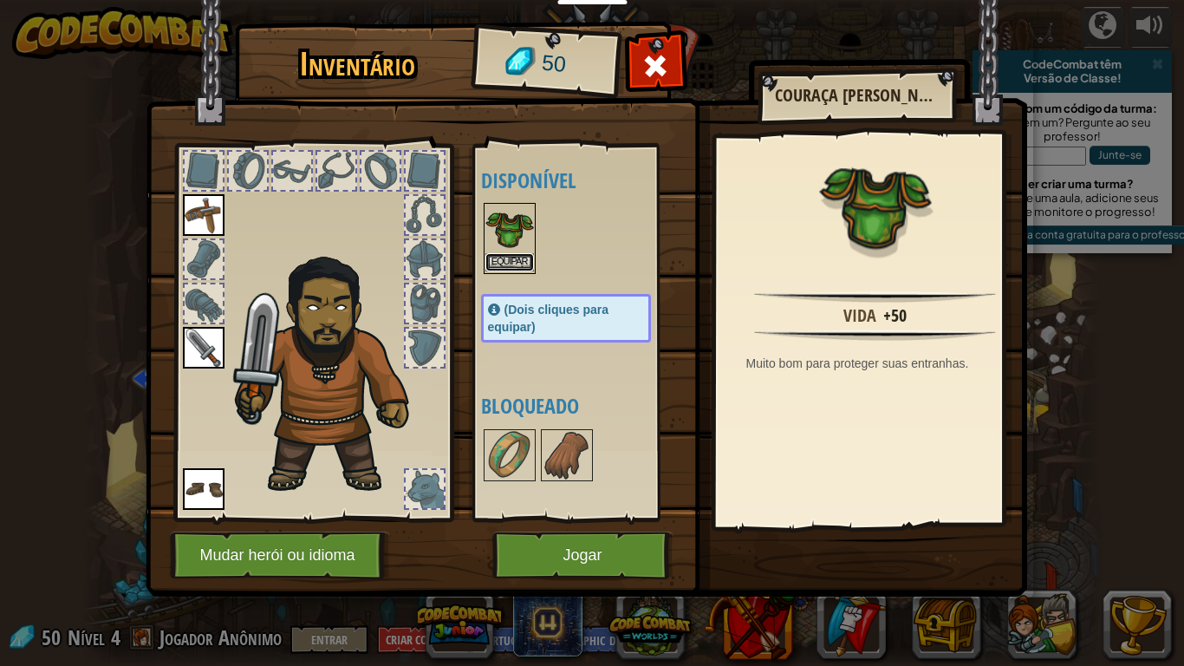
click at [510, 254] on button "Equipar" at bounding box center [509, 262] width 49 height 18
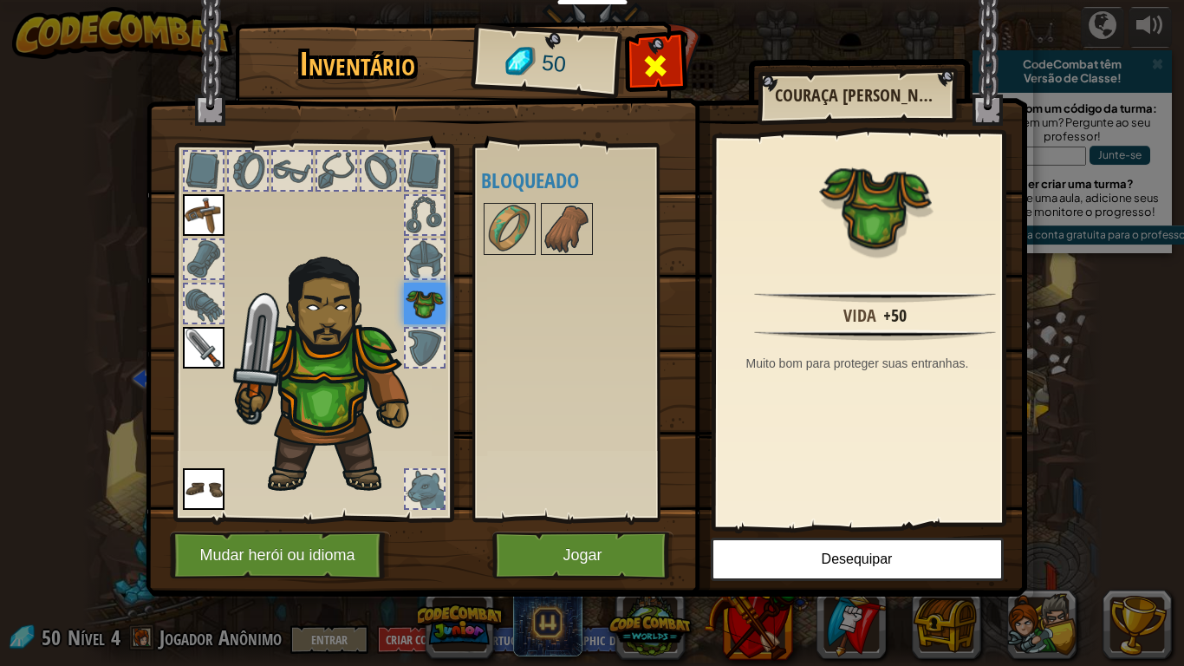
click at [659, 45] on div at bounding box center [655, 70] width 55 height 55
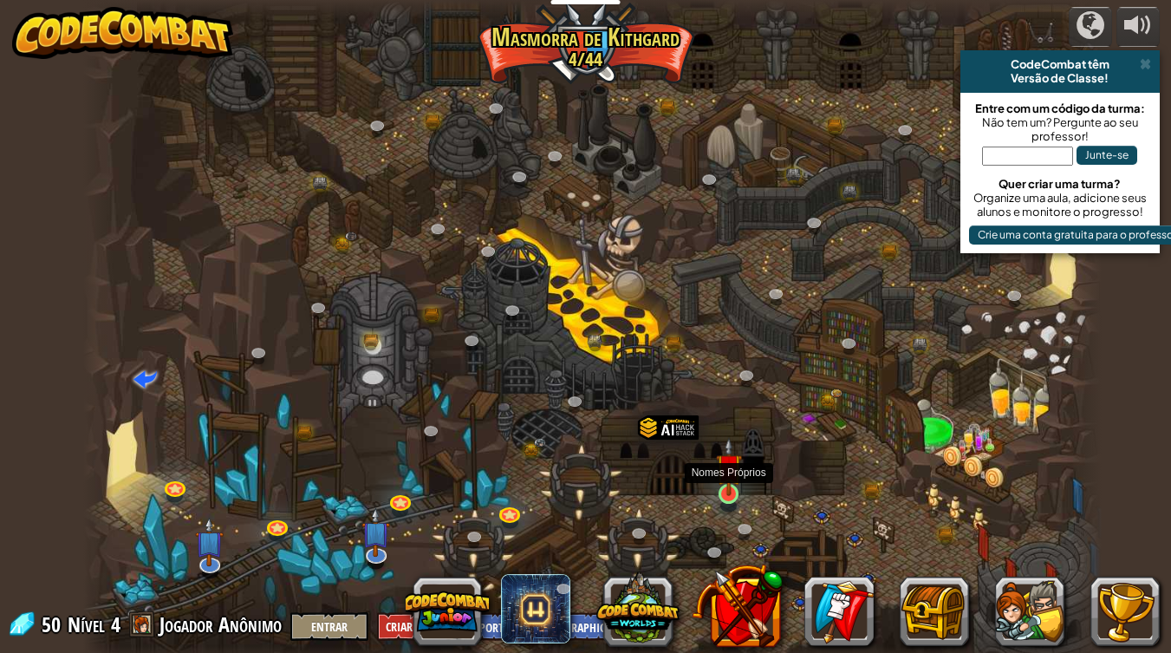
click at [724, 483] on img at bounding box center [729, 466] width 26 height 59
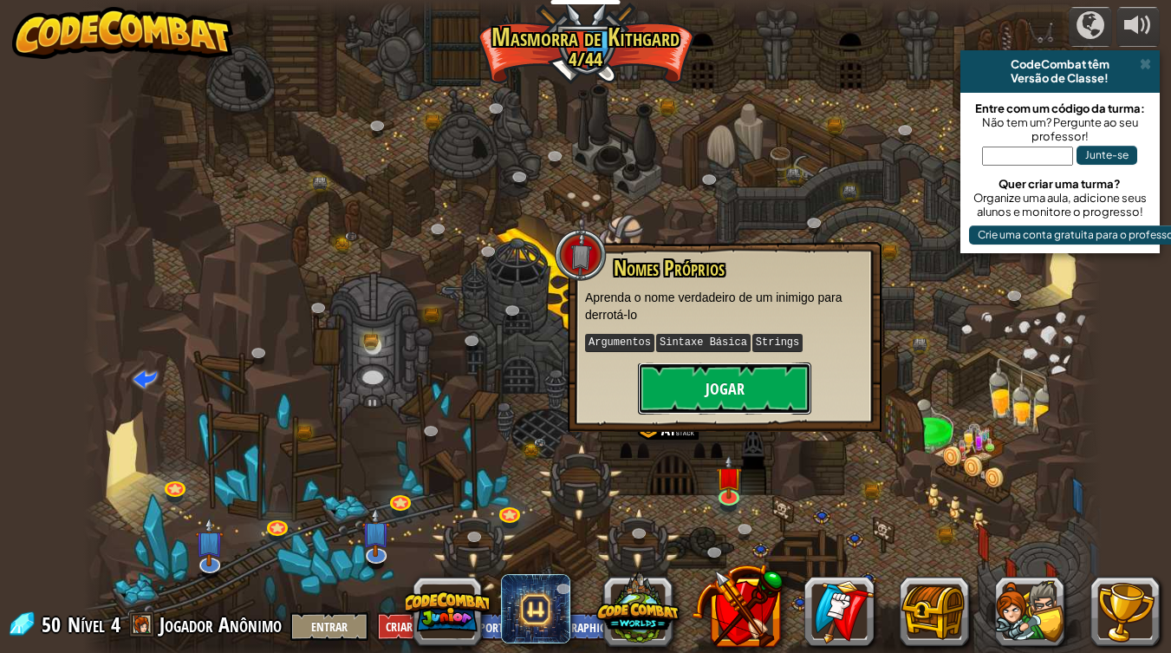
click at [749, 371] on button "Jogar" at bounding box center [724, 388] width 173 height 52
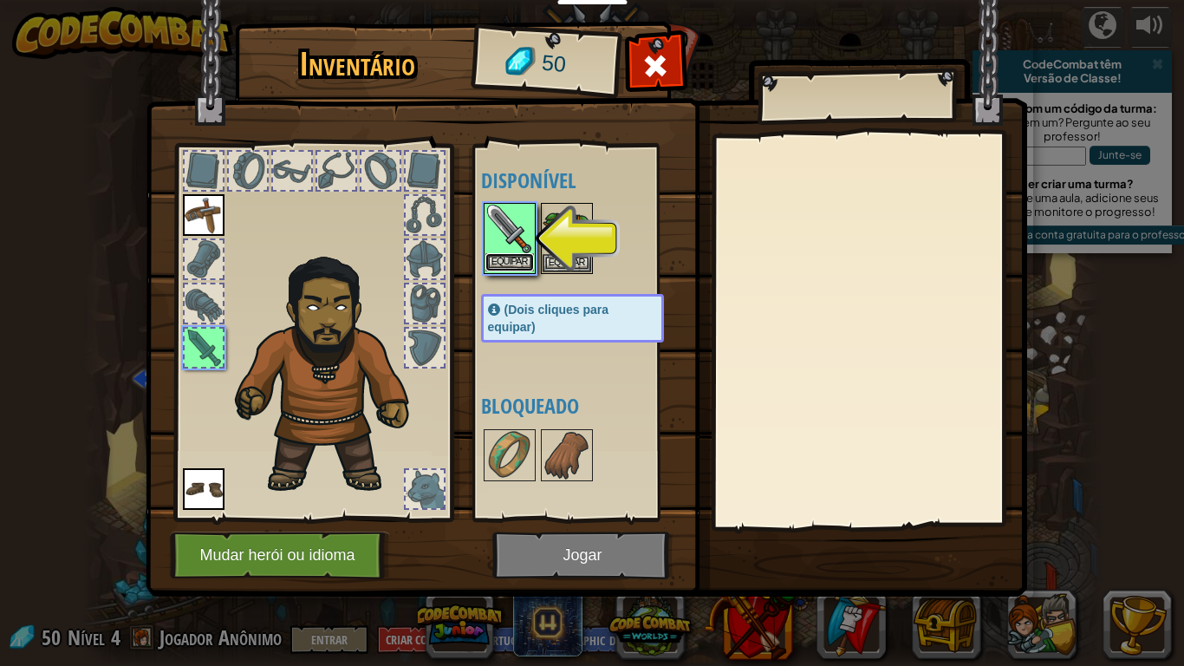
click at [514, 256] on button "Equipar" at bounding box center [509, 262] width 49 height 18
click at [514, 2] on body "Educadores Create Free Account School & District Solutions Teacher Toolkit Prev…" at bounding box center [592, 1] width 1184 height 2
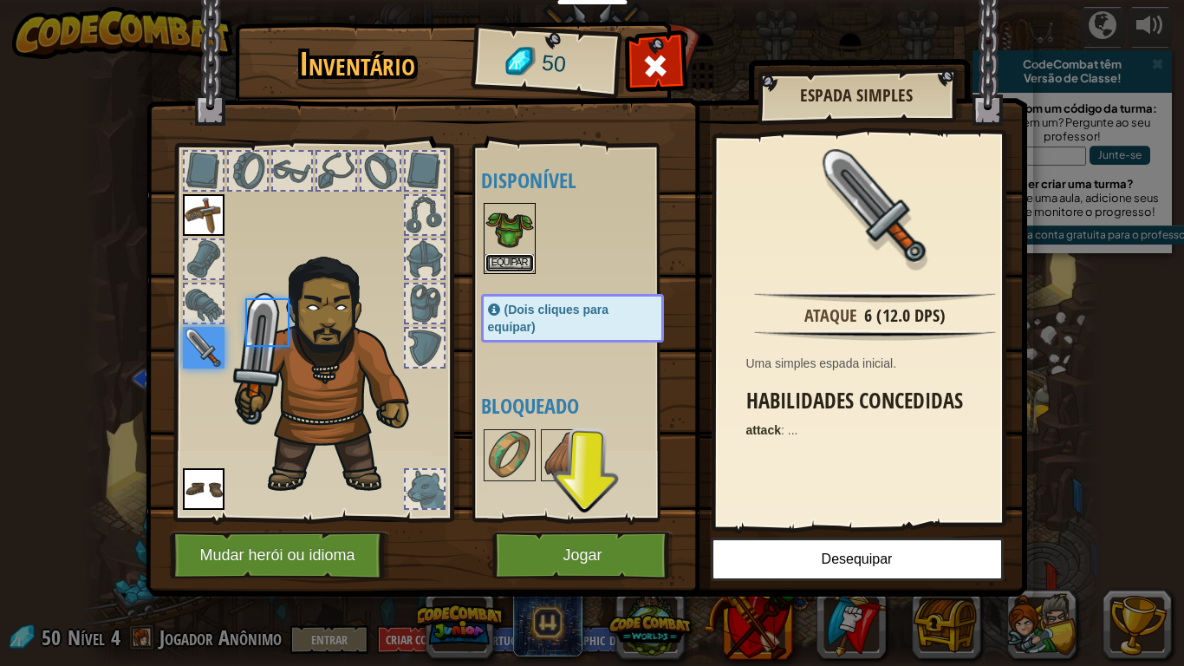
click at [514, 256] on button "Equipar" at bounding box center [509, 263] width 49 height 18
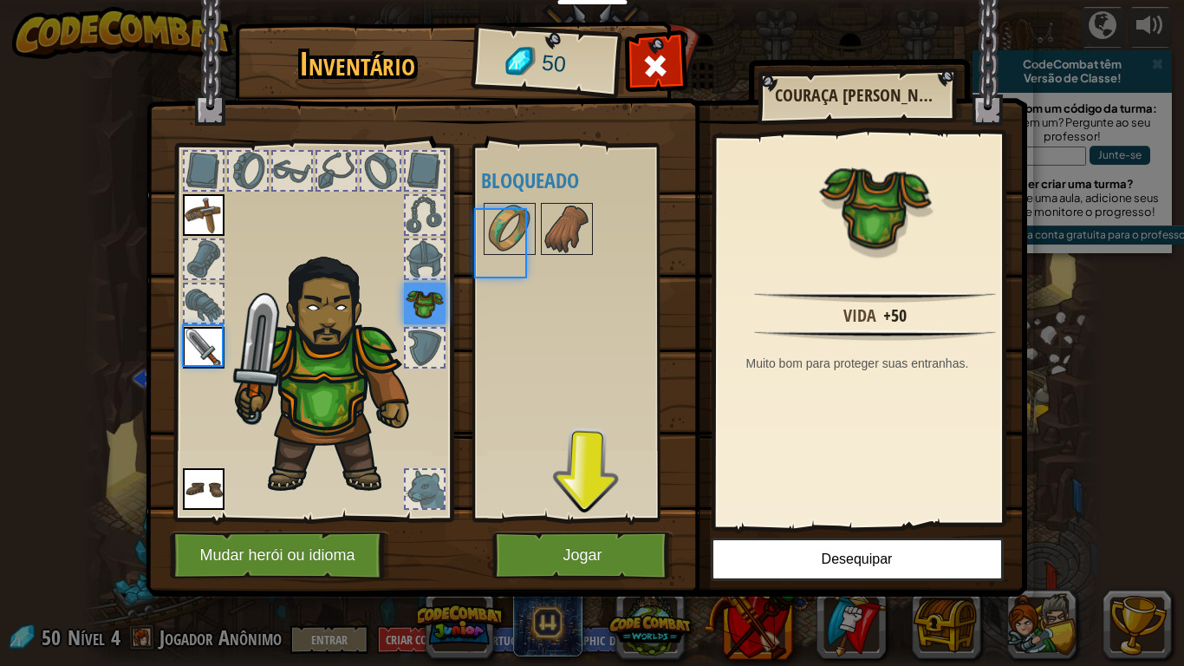
click at [514, 2] on body "Educadores Create Free Account School & District Solutions Teacher Toolkit Prev…" at bounding box center [592, 1] width 1184 height 2
click at [514, 256] on div at bounding box center [590, 228] width 218 height 57
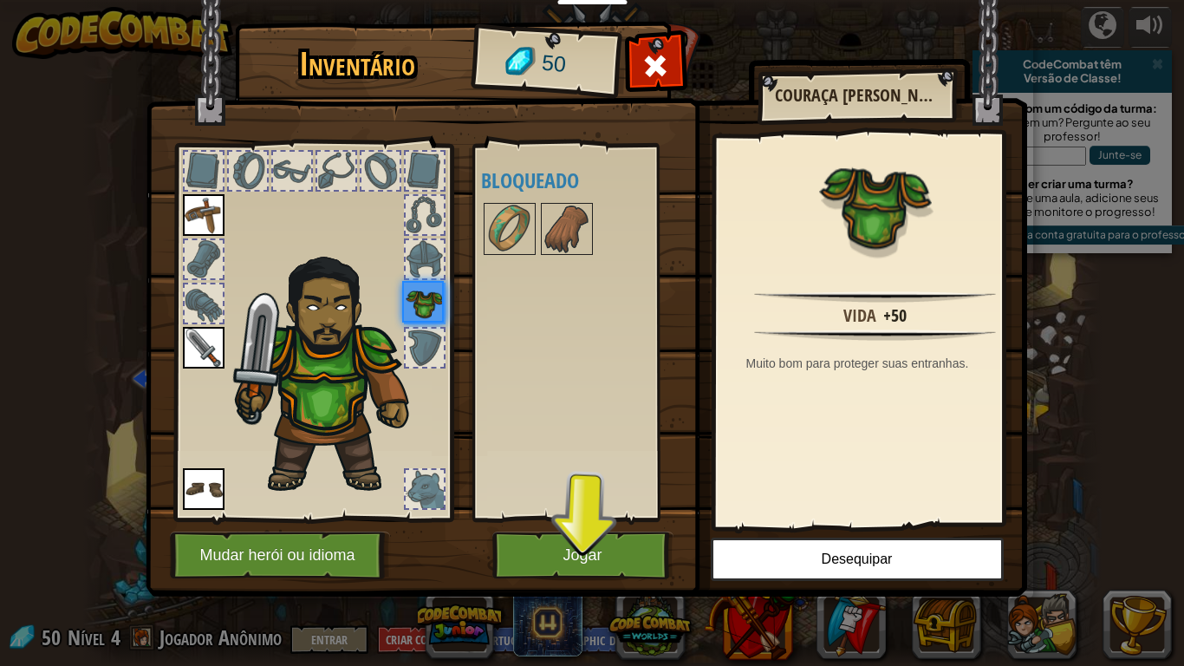
click at [514, 256] on div at bounding box center [590, 228] width 218 height 57
drag, startPoint x: 514, startPoint y: 256, endPoint x: 549, endPoint y: 517, distance: 264.1
click at [549, 517] on div "Disponível Equipar [GEOGRAPHIC_DATA] [GEOGRAPHIC_DATA] [GEOGRAPHIC_DATA] (Dois …" at bounding box center [579, 332] width 212 height 377
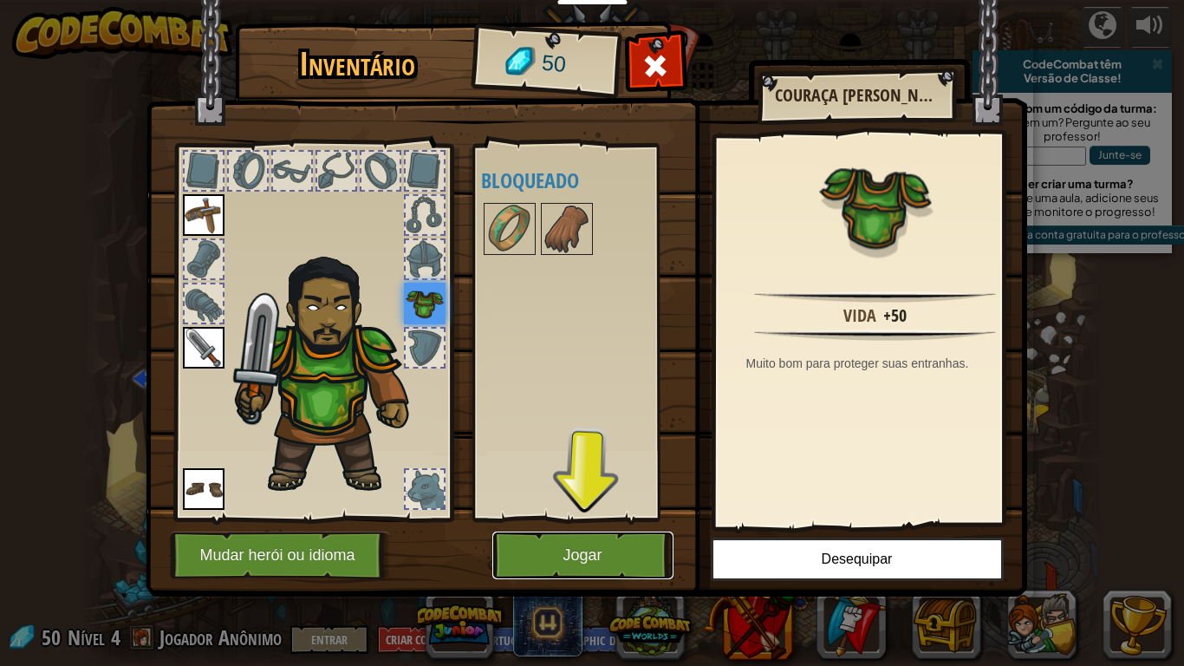
click at [549, 533] on button "Jogar" at bounding box center [582, 555] width 181 height 48
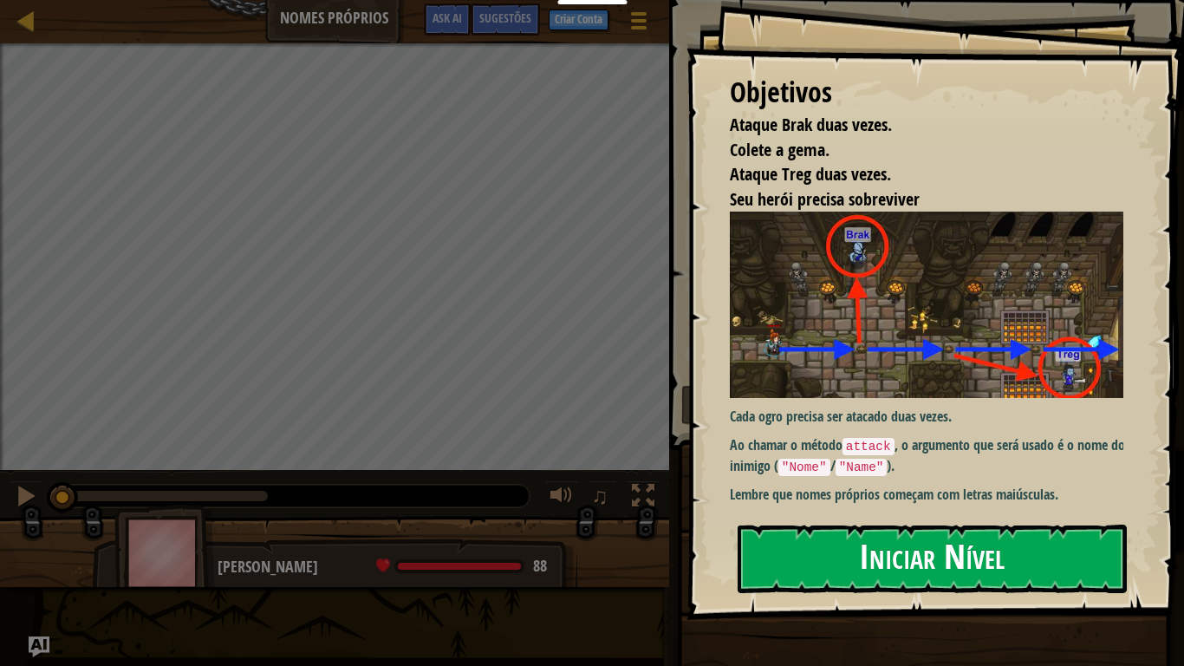
click at [796, 546] on button "Iniciar Nível" at bounding box center [931, 558] width 389 height 68
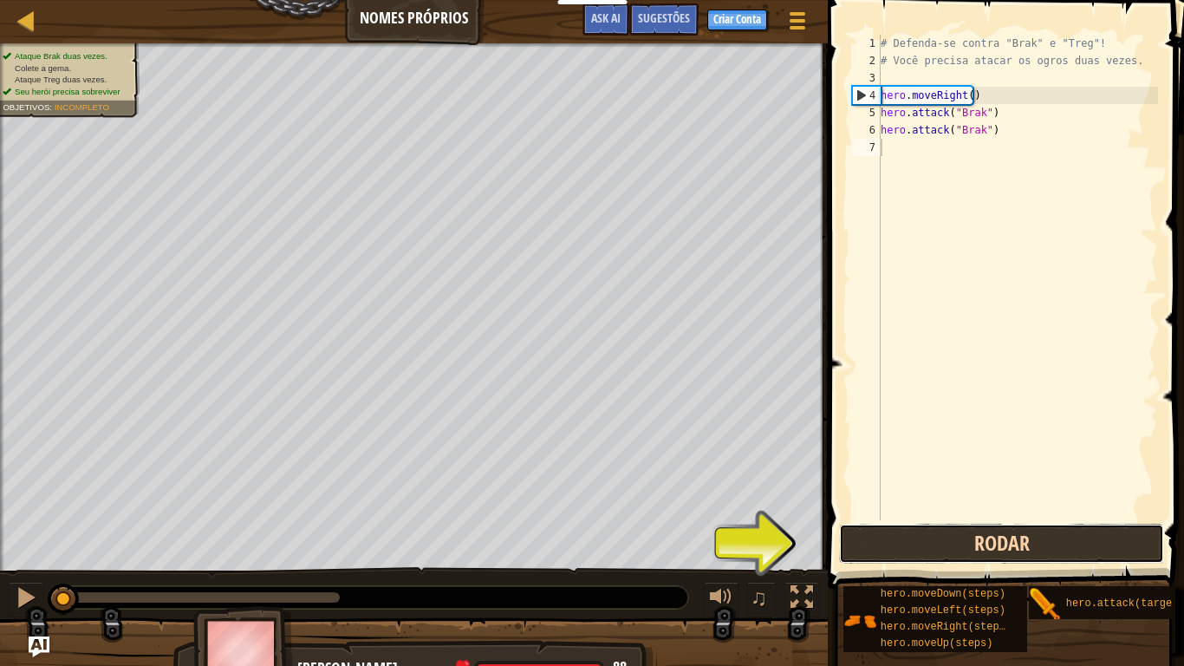
click at [919, 531] on button "Rodar" at bounding box center [1001, 543] width 325 height 40
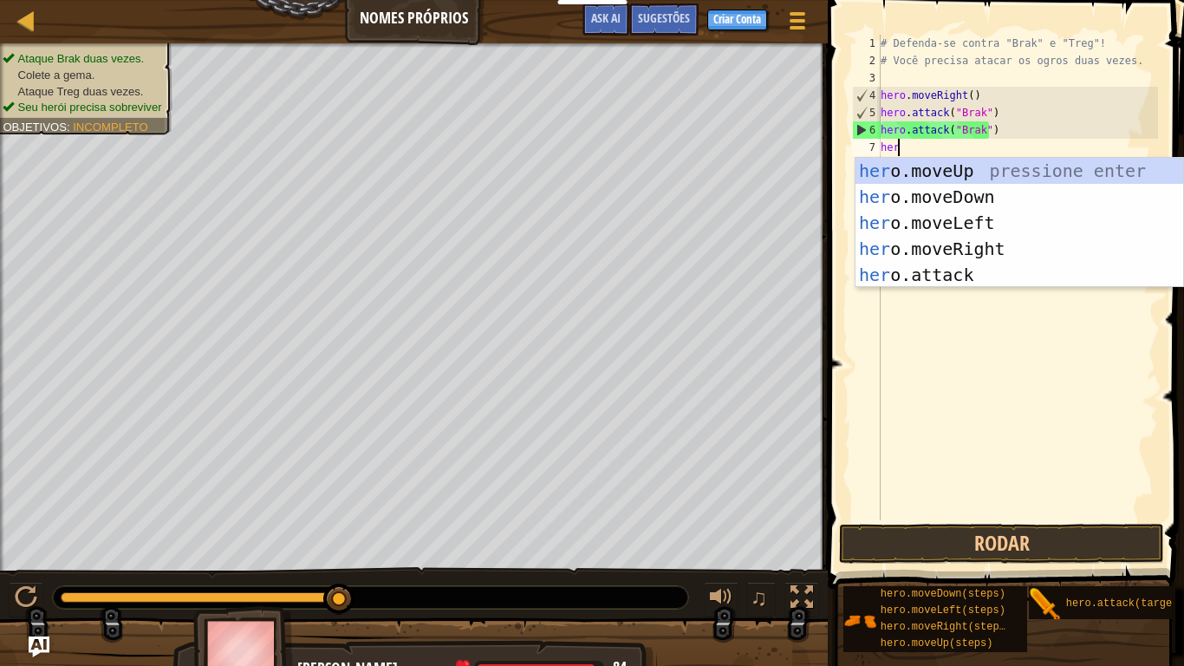
scroll to position [8, 1]
type textarea "hero"
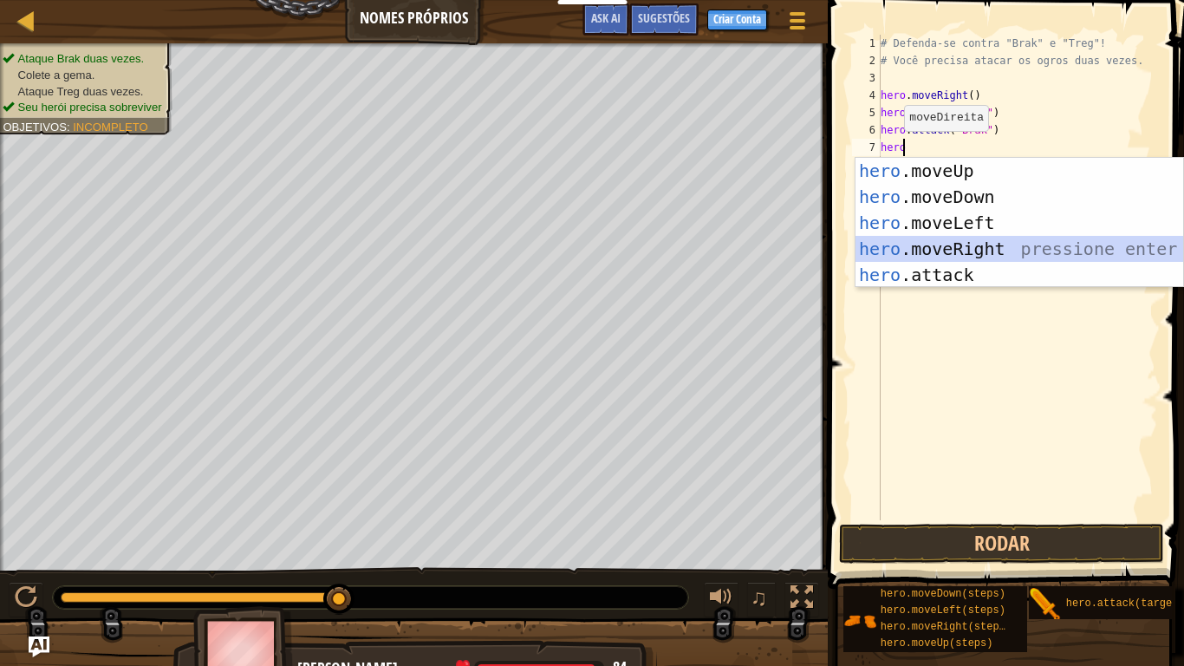
click at [942, 242] on div "hero .moveUp pressione enter hero .moveDown pressione enter hero .moveLeft pres…" at bounding box center [1019, 249] width 328 height 182
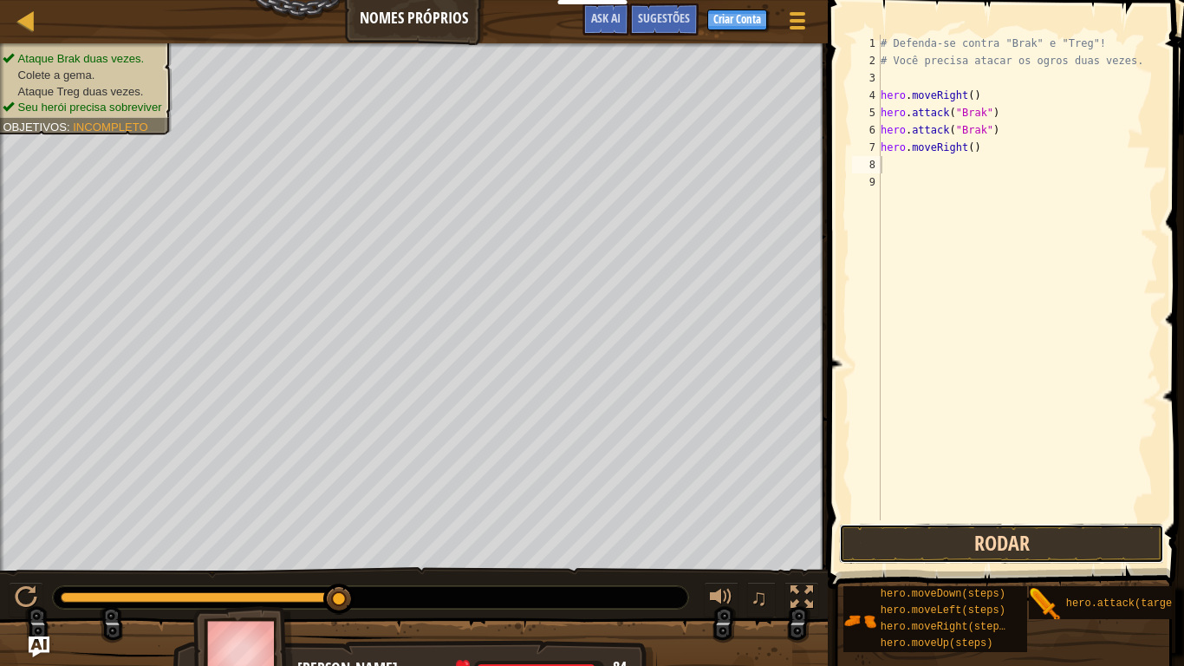
click at [1028, 548] on button "Rodar" at bounding box center [1001, 543] width 325 height 40
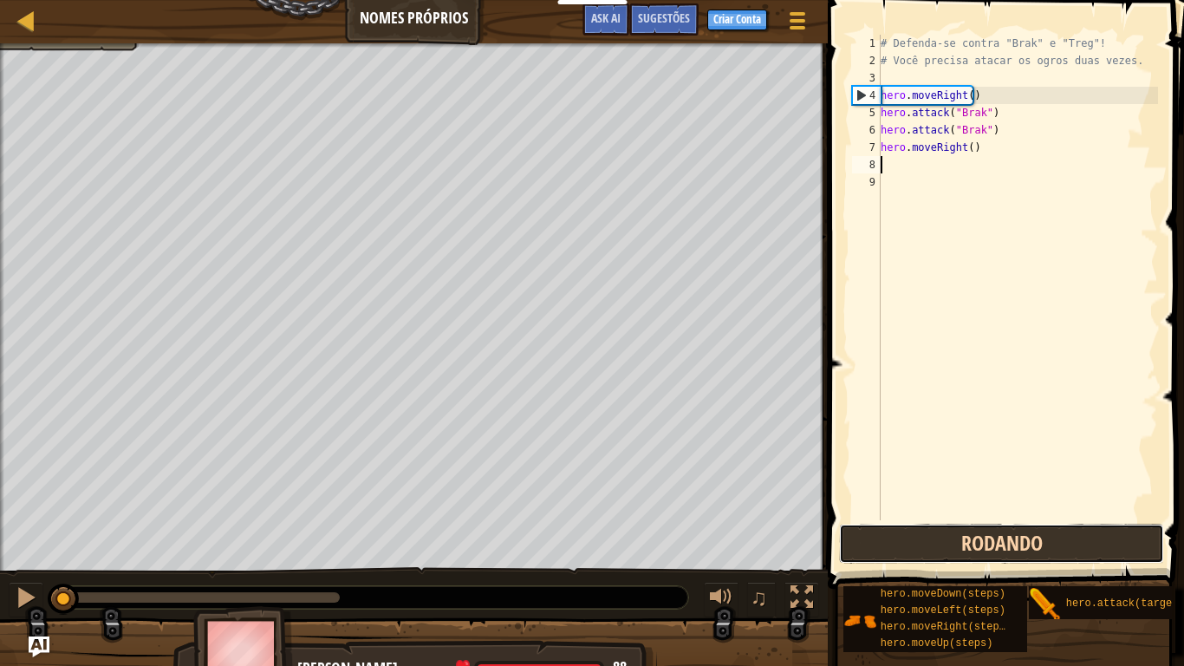
click at [1028, 548] on button "Rodando" at bounding box center [1001, 543] width 325 height 40
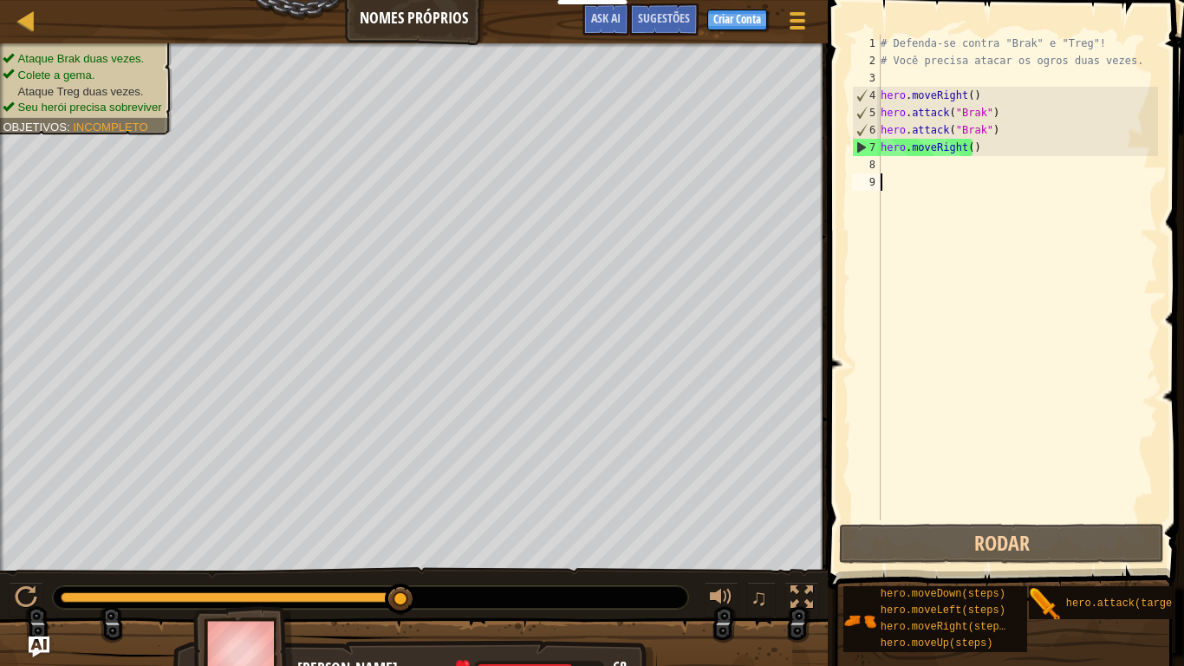
click at [888, 173] on div "# Defenda-se contra "Brak" e "Treg"! # Você precisa atacar os ogros duas vezes.…" at bounding box center [1017, 295] width 281 height 520
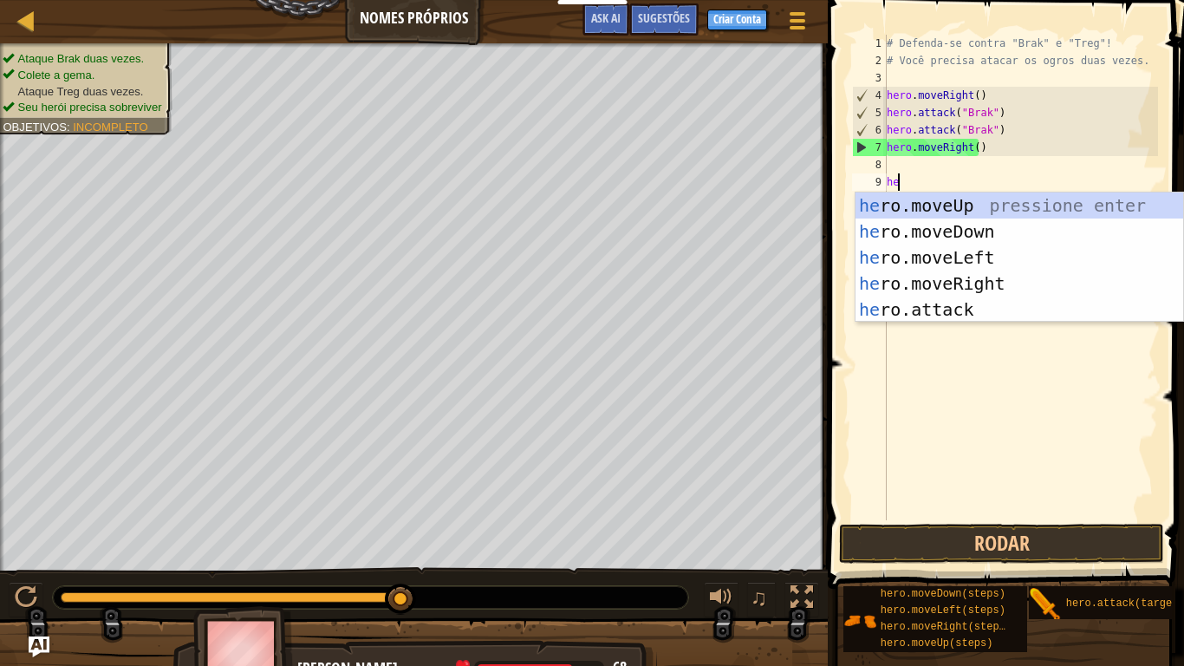
scroll to position [8, 1]
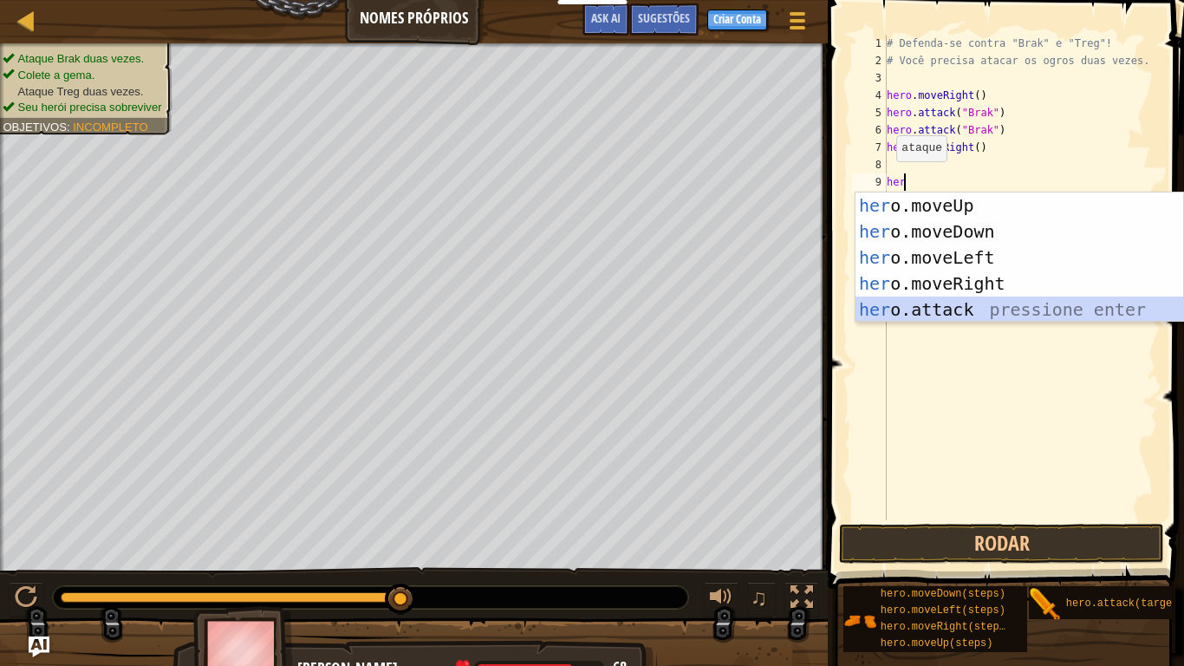
click at [932, 301] on div "her o.moveUp pressione enter her o.moveDown pressione enter her o.moveLeft pres…" at bounding box center [1019, 283] width 328 height 182
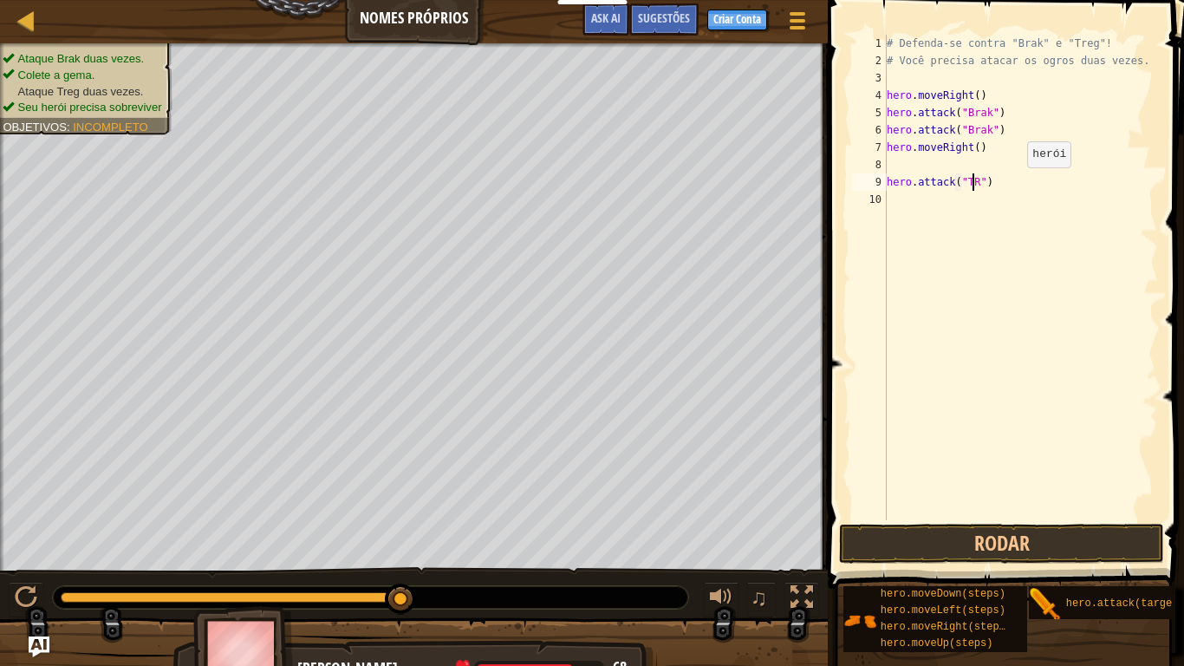
scroll to position [8, 8]
type textarea "hero.attack("TREG")"
click at [952, 165] on div "# Defenda-se contra "Brak" e "Treg"! # Você precisa atacar os ogros duas vezes.…" at bounding box center [1021, 295] width 276 height 520
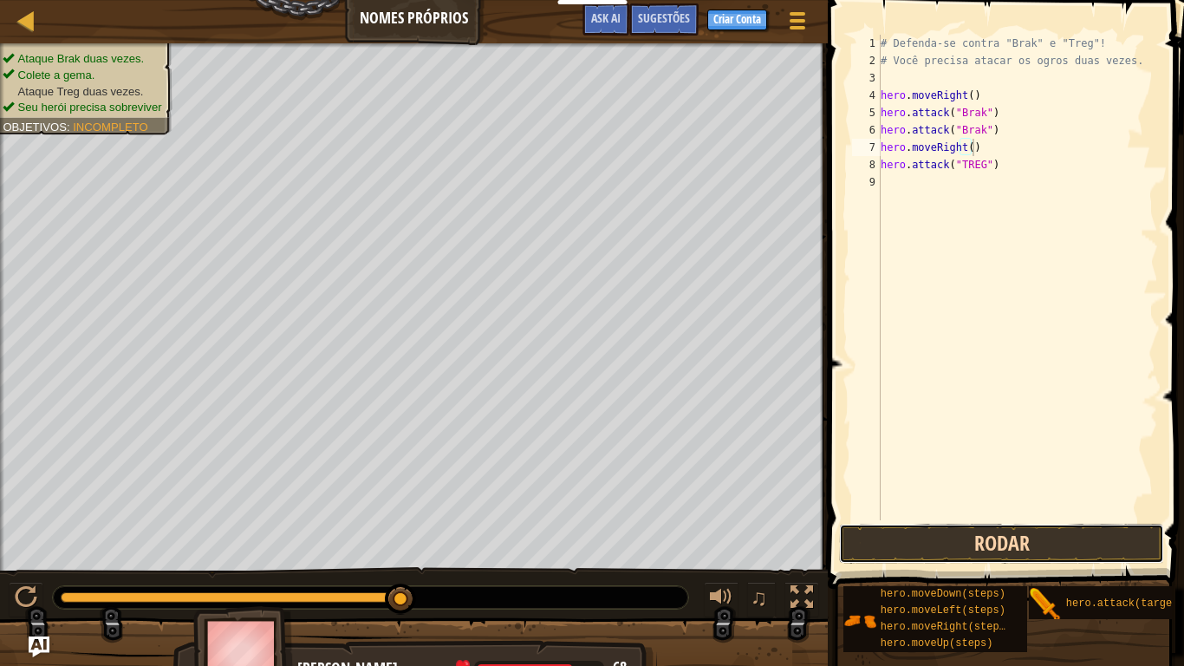
click at [1004, 536] on button "Rodar" at bounding box center [1001, 543] width 325 height 40
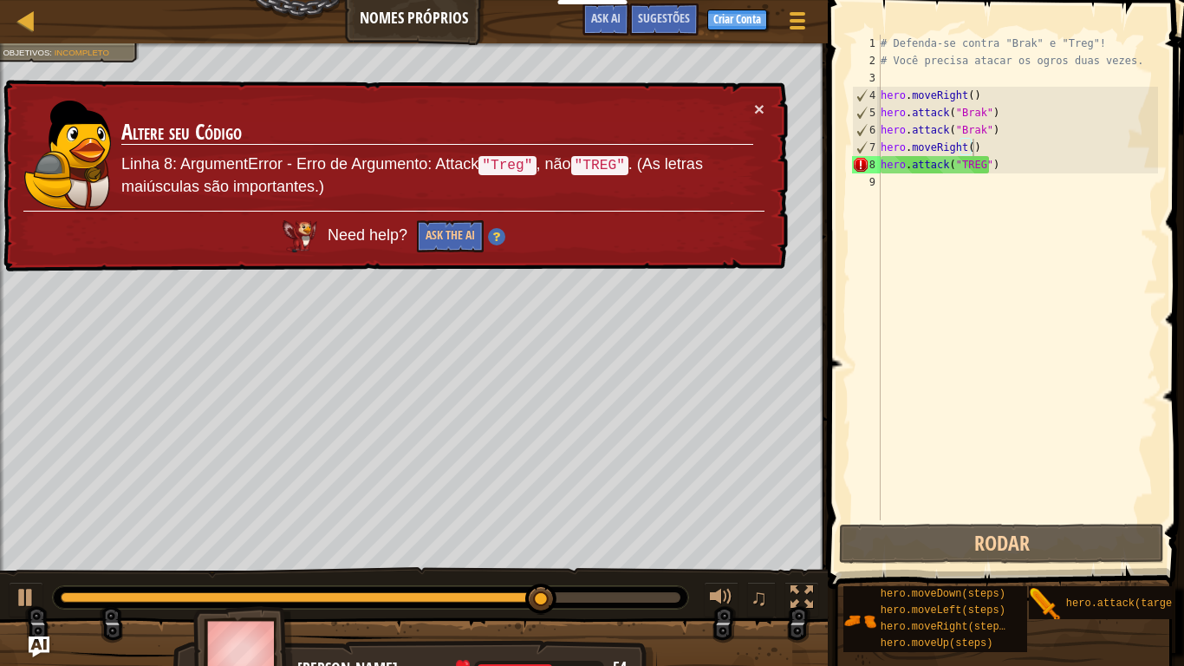
click at [765, 104] on div "× Altere seu Código Linha 8: ArgumentError - Erro de Argumento: Attack "Treg" ,…" at bounding box center [394, 176] width 788 height 192
drag, startPoint x: 765, startPoint y: 104, endPoint x: 756, endPoint y: 106, distance: 9.7
click at [756, 106] on div "× Altere seu Código Linha 8: ArgumentError - Erro de Argumento: Attack "Treg" ,…" at bounding box center [394, 176] width 788 height 192
click at [756, 106] on button "×" at bounding box center [759, 109] width 10 height 18
click at [982, 133] on div "Mapa Nomes Próprios Menu do Jogo Pronto Criar Conta Sugestões Ask AI 1 הההההההה…" at bounding box center [592, 333] width 1184 height 666
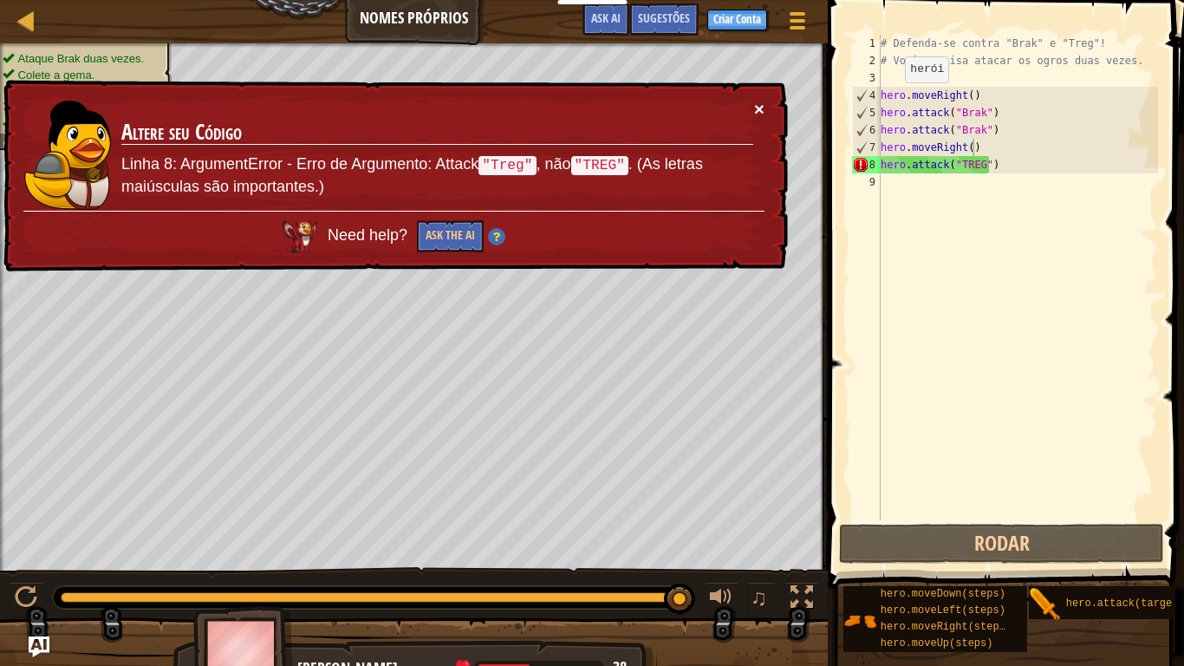
click at [762, 103] on button "×" at bounding box center [759, 109] width 10 height 18
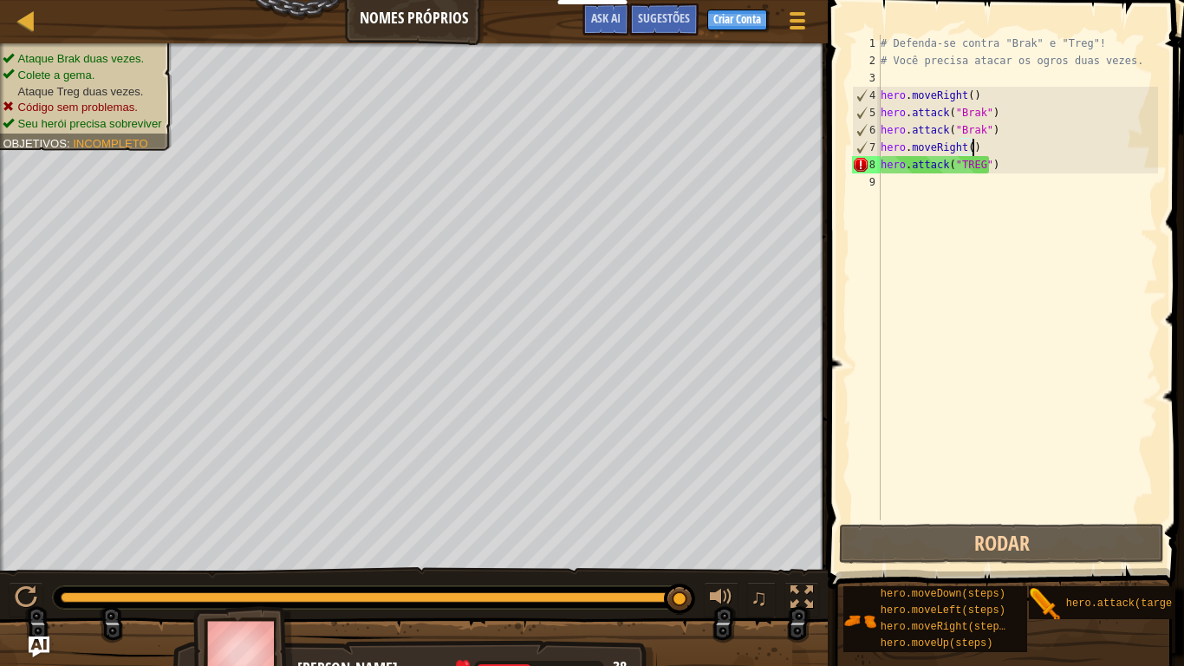
click at [991, 144] on div "Mapa Nomes Próprios Menu do Jogo Pronto Criar Conta Sugestões Ask AI 1 הההההההה…" at bounding box center [592, 333] width 1184 height 666
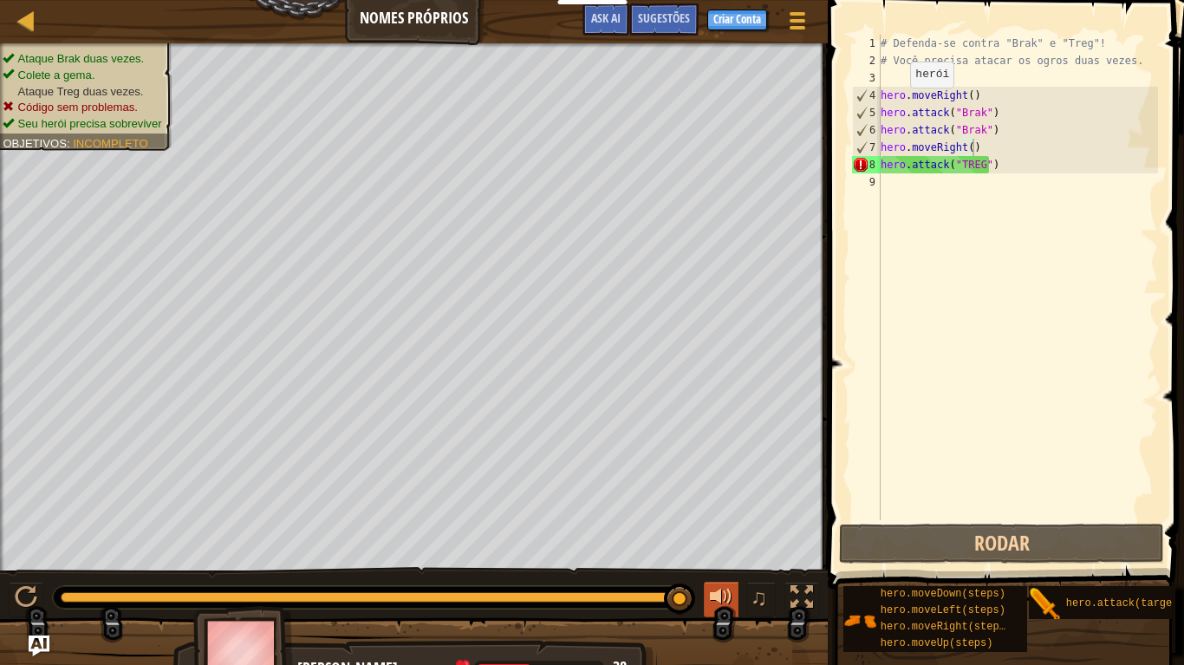
click at [717, 548] on div at bounding box center [721, 597] width 23 height 23
click at [735, 548] on button at bounding box center [721, 600] width 35 height 36
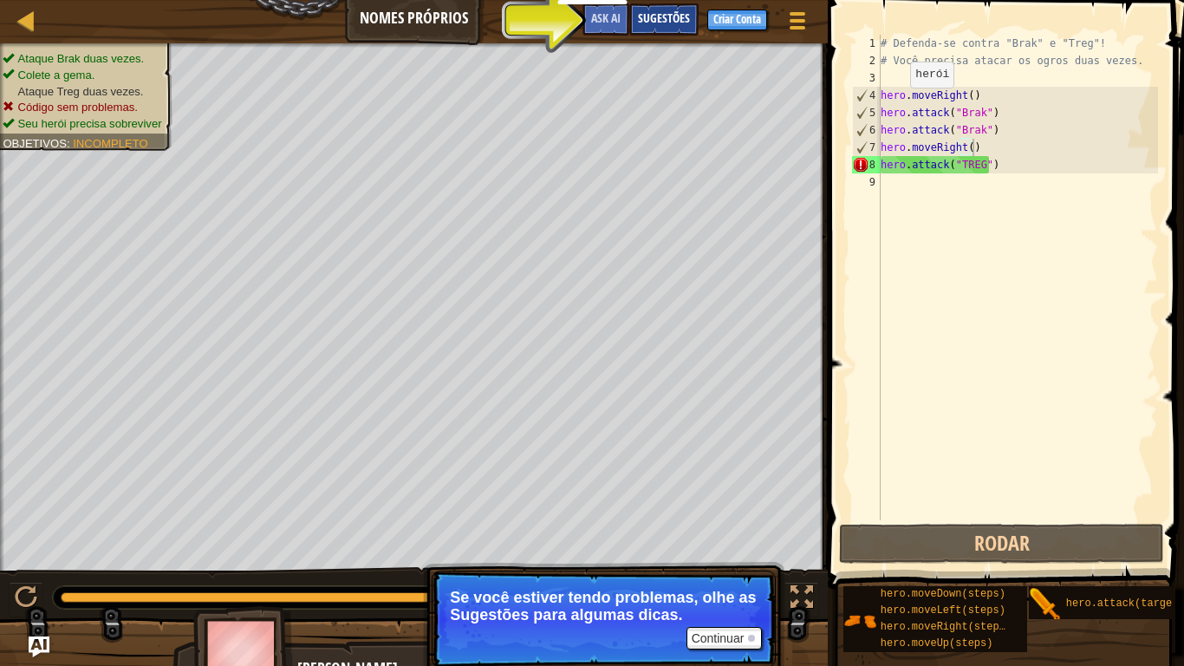
click at [665, 22] on span "Sugestões" at bounding box center [664, 18] width 52 height 16
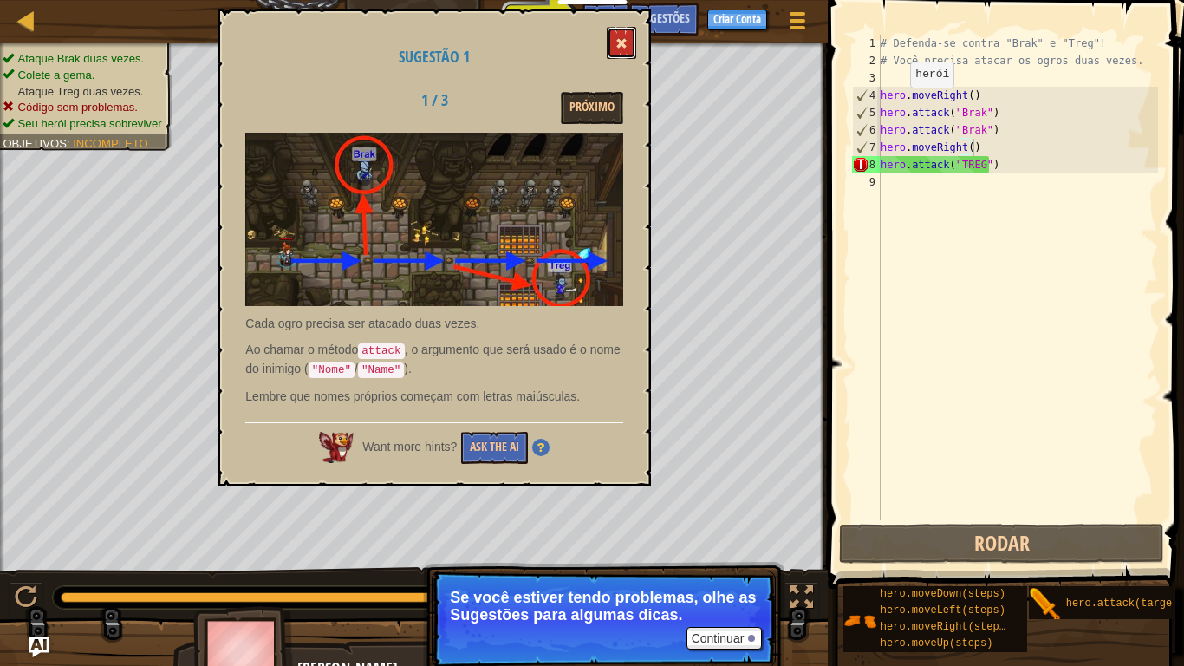
click at [627, 36] on button at bounding box center [621, 43] width 29 height 32
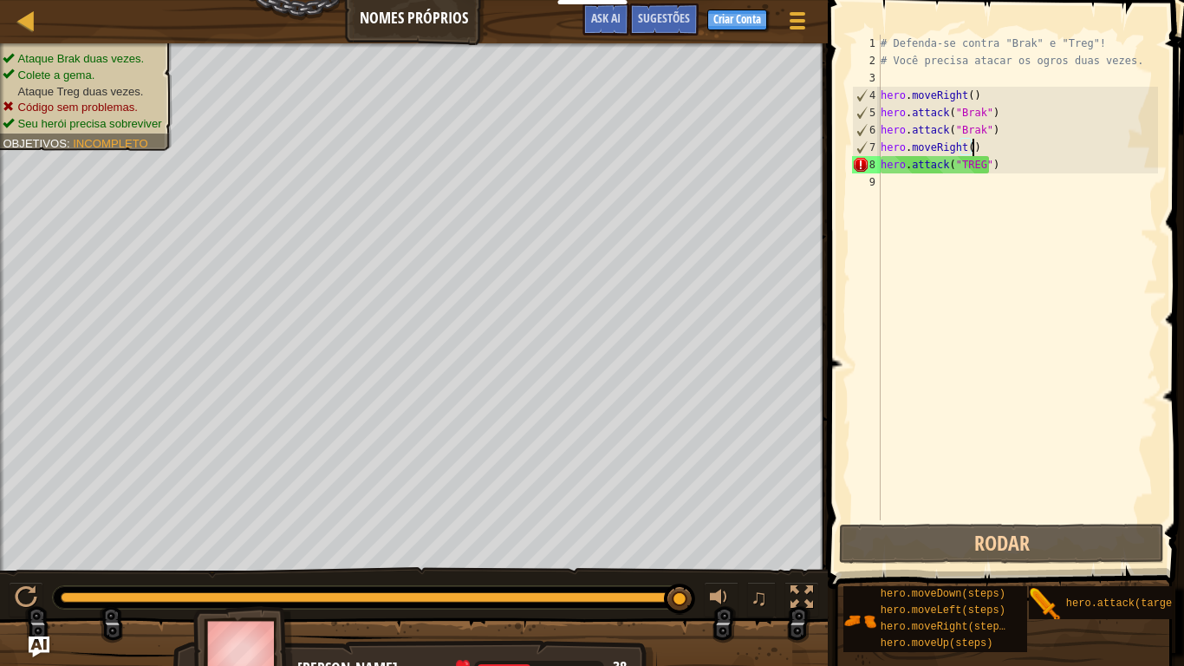
click at [979, 150] on div "# Defenda-se contra "Brak" e "Treg"! # Você precisa atacar os ogros duas vezes.…" at bounding box center [1017, 295] width 281 height 520
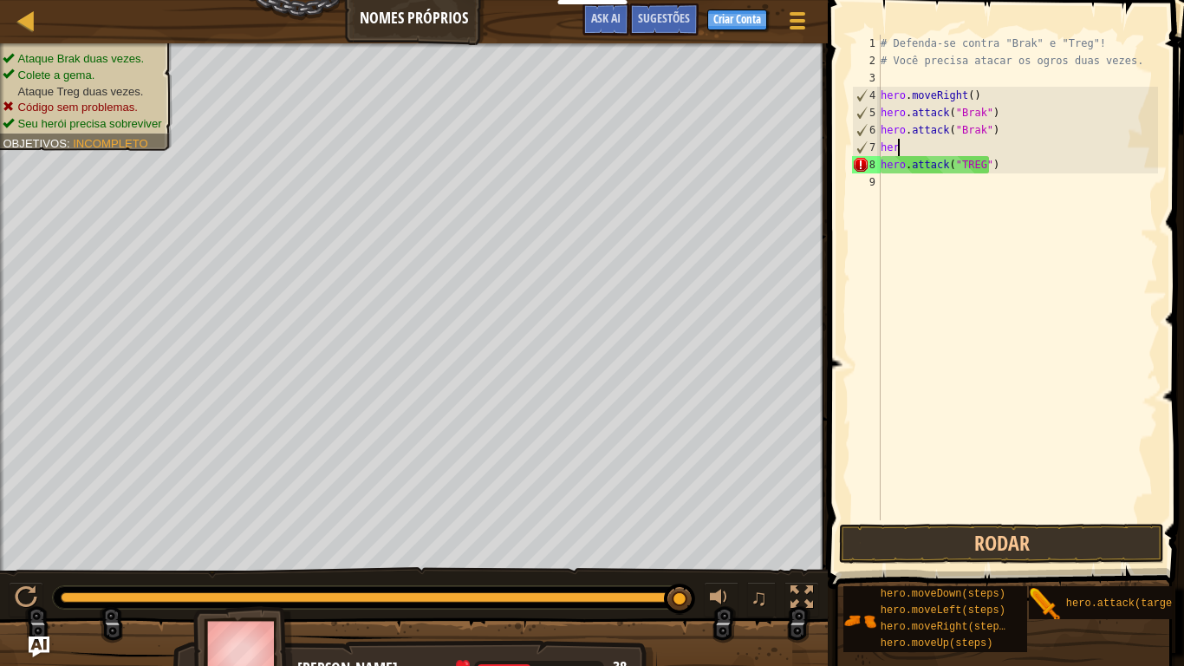
type textarea "h"
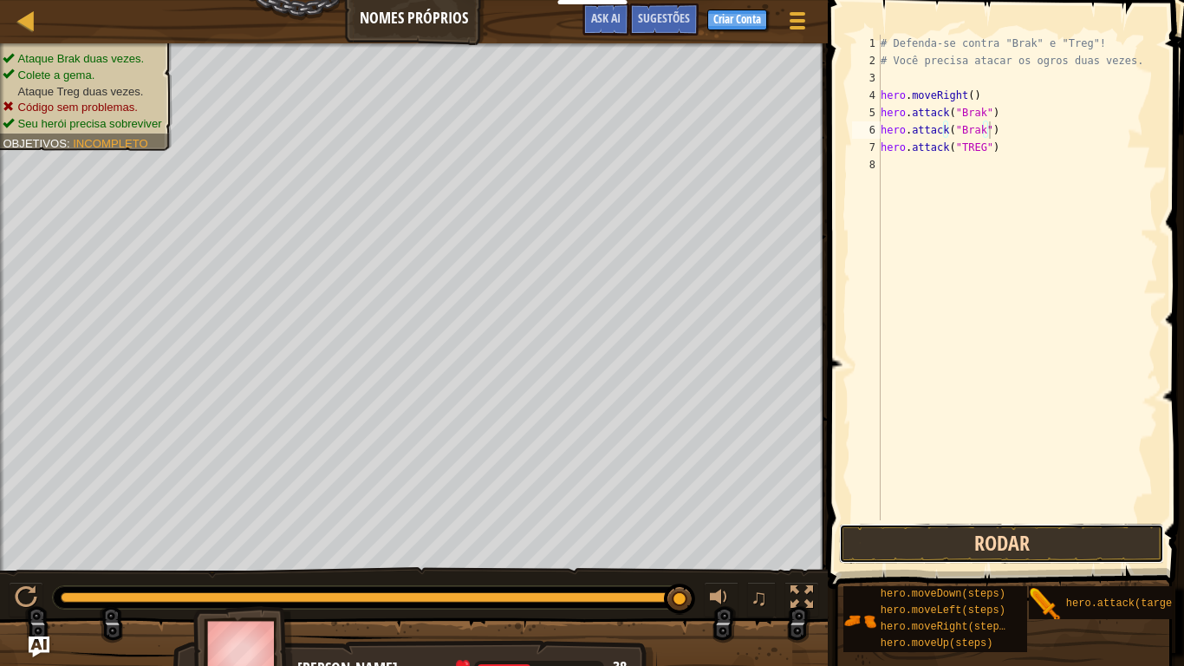
click at [868, 545] on button "Rodar" at bounding box center [1001, 543] width 325 height 40
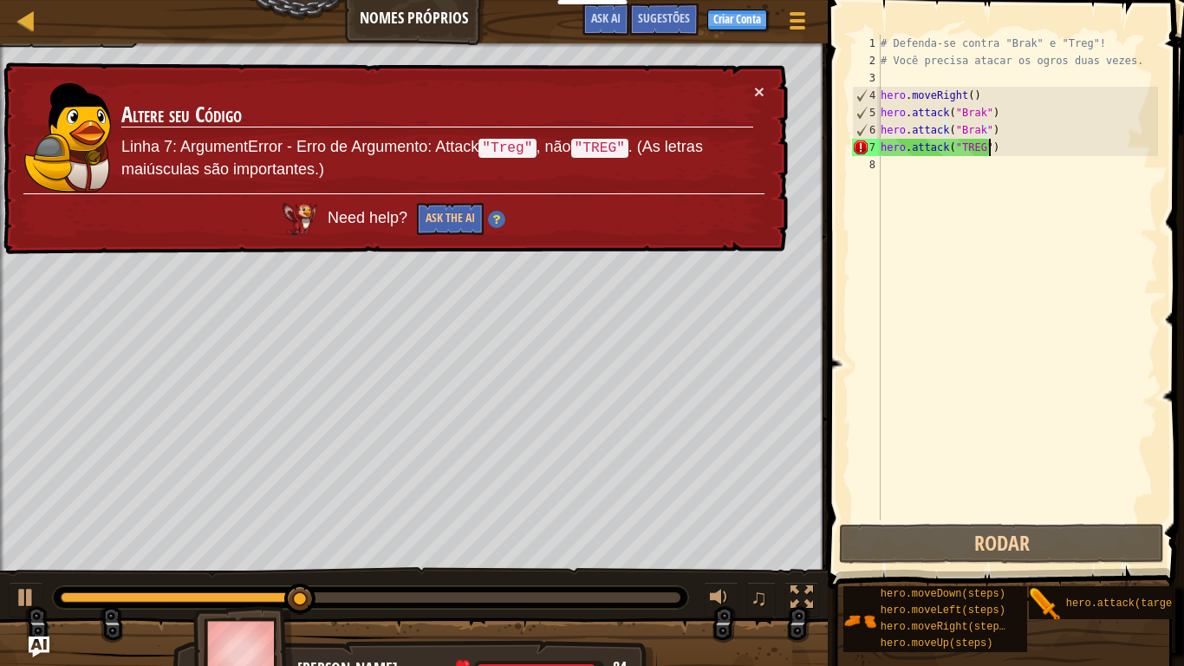
click at [997, 151] on div "# Defenda-se contra "Brak" e "Treg"! # Você precisa atacar os ogros duas vezes.…" at bounding box center [1017, 295] width 281 height 520
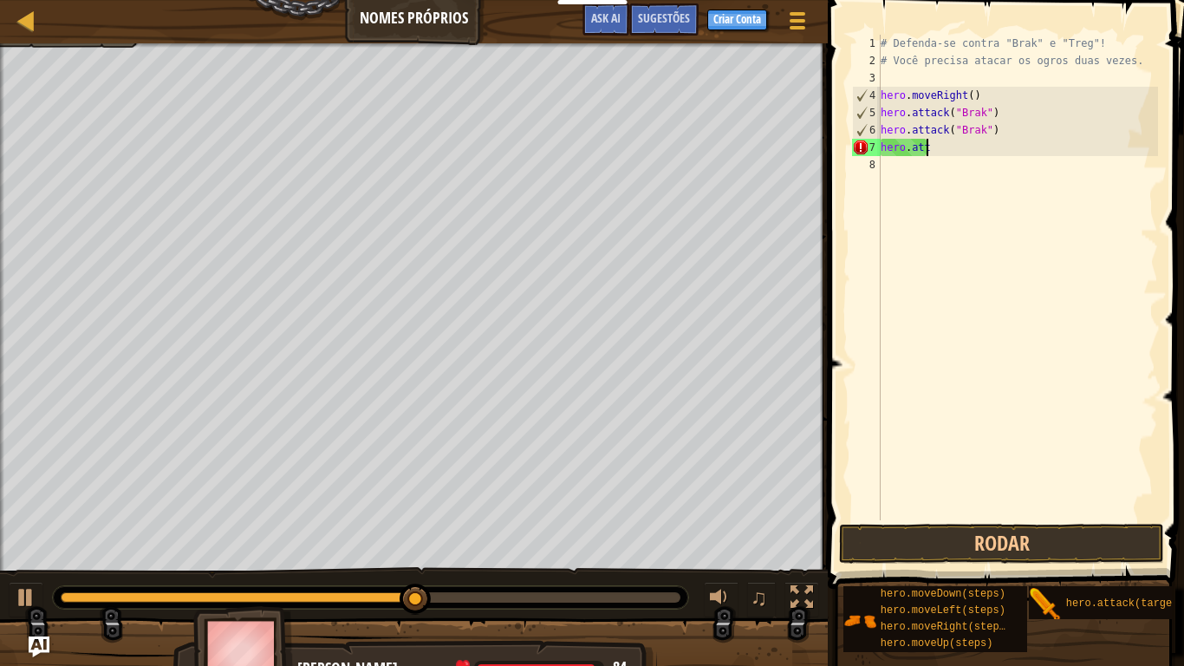
type textarea "h"
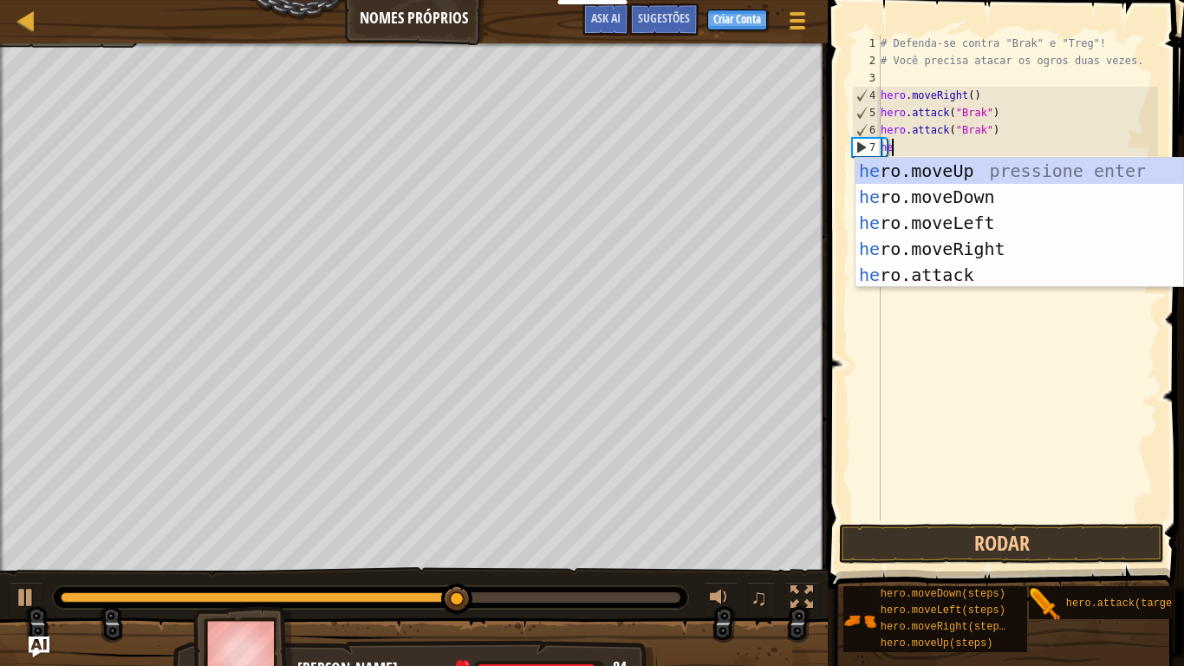
scroll to position [8, 1]
type textarea "hero"
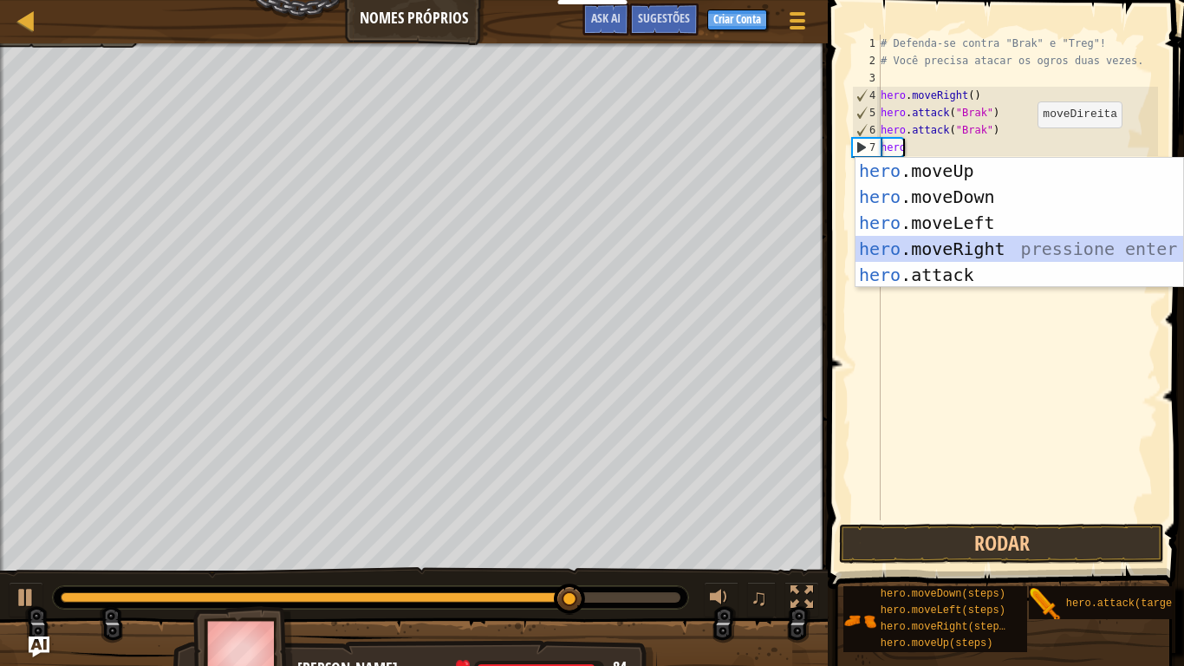
click at [1031, 244] on div "hero .moveUp pressione enter hero .moveDown pressione enter hero .moveLeft pres…" at bounding box center [1019, 249] width 328 height 182
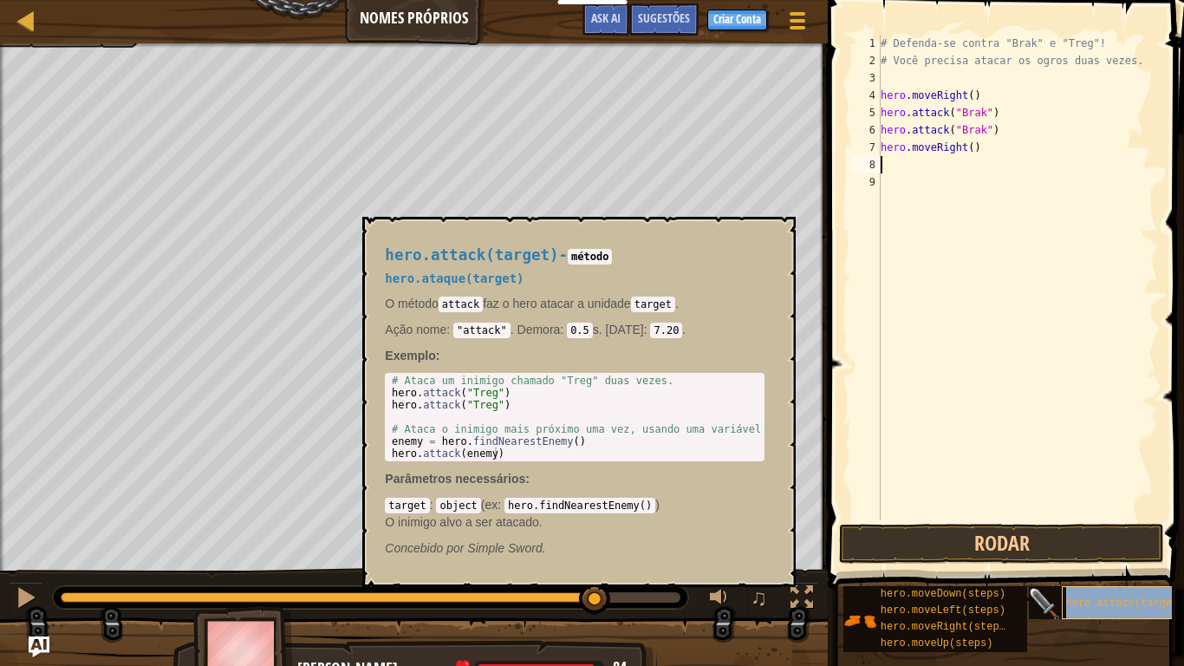
click at [1078, 548] on span "hero.attack(target)" at bounding box center [1125, 603] width 119 height 12
drag, startPoint x: 1038, startPoint y: 571, endPoint x: 1065, endPoint y: 199, distance: 372.7
click at [1065, 199] on div "# Defenda-se contra "Brak" e "Treg"! # Você precisa atacar os ogros duas vezes.…" at bounding box center [1017, 295] width 281 height 520
click at [900, 166] on div "# Defenda-se contra "Brak" e "Treg"! # Você precisa atacar os ogros duas vezes.…" at bounding box center [1017, 295] width 281 height 520
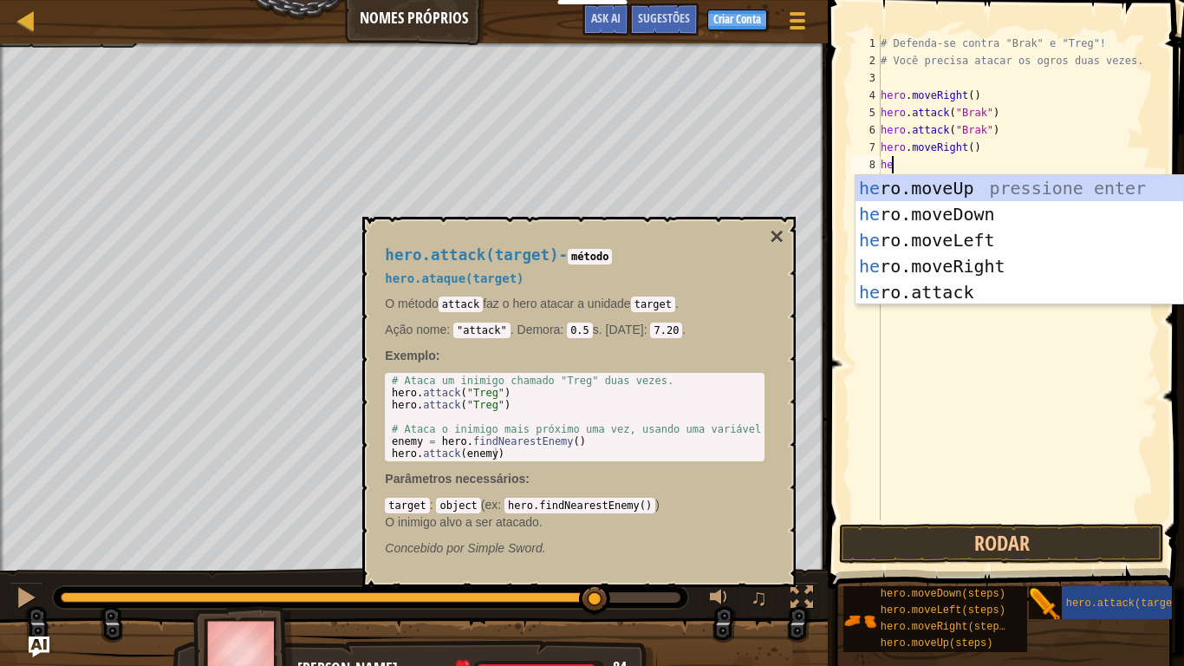
scroll to position [8, 1]
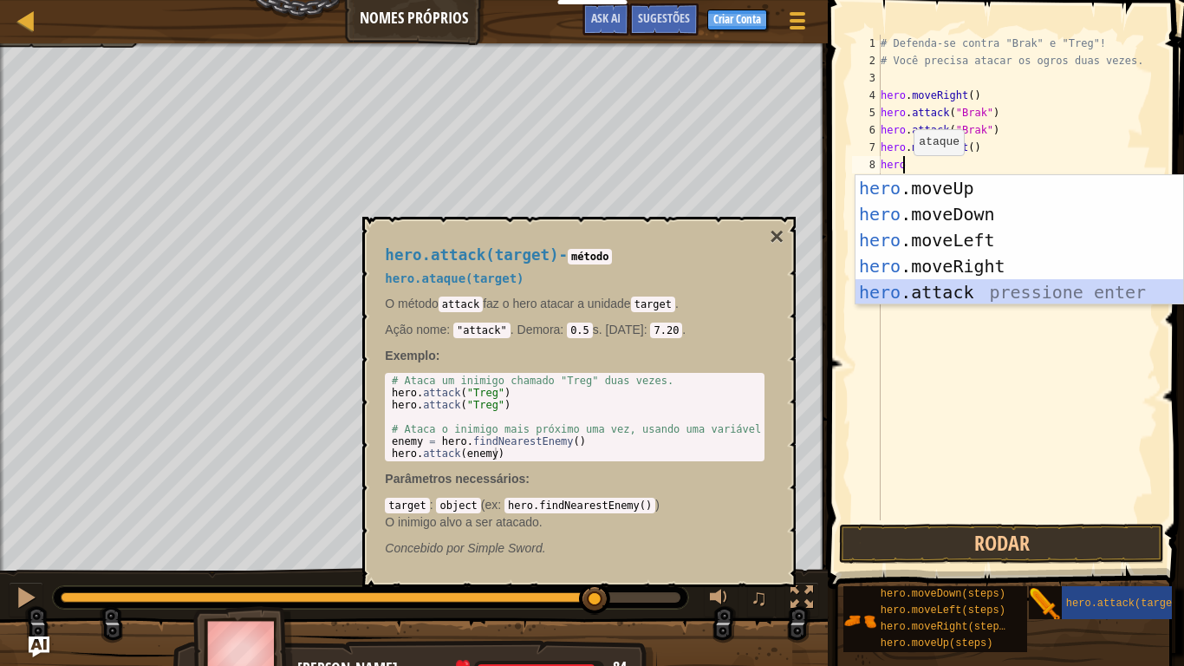
click at [958, 291] on div "hero .moveUp pressione enter hero .moveDown pressione enter hero .moveLeft pres…" at bounding box center [1019, 266] width 328 height 182
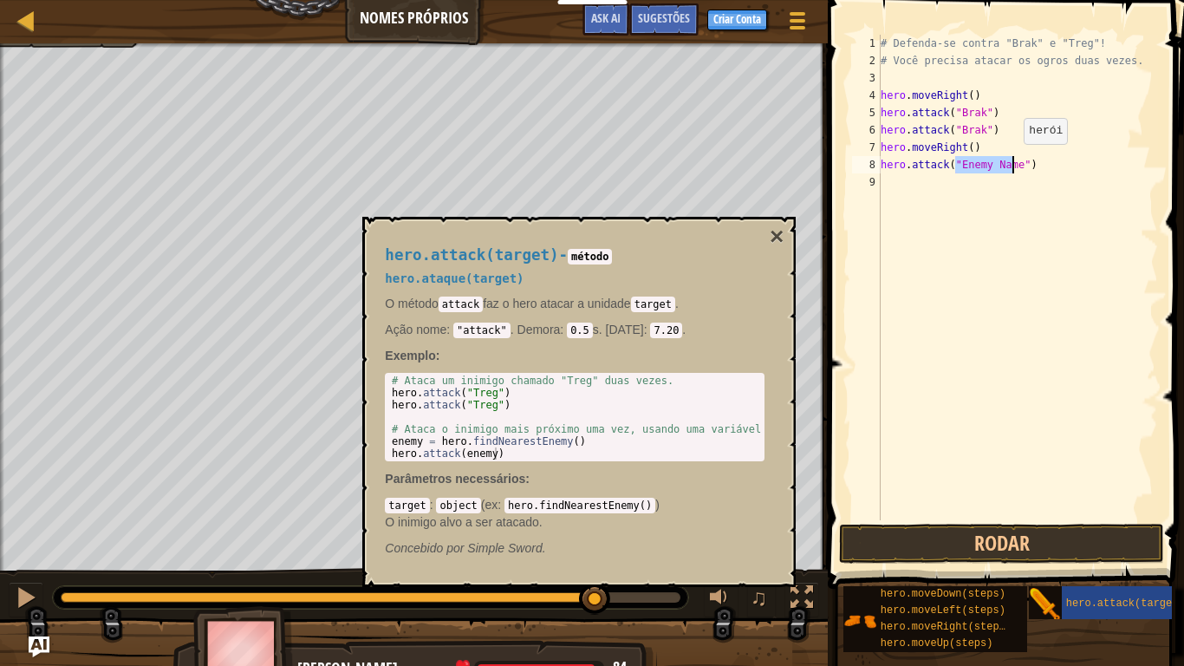
click at [1009, 161] on div "# Defenda-se contra "Brak" e "Treg"! # Você precisa atacar os ogros duas vezes.…" at bounding box center [1017, 277] width 281 height 485
click at [769, 235] on div "hero.attack(target) - método hero.ataque(target) O método attack faz o hero ata…" at bounding box center [575, 402] width 404 height 342
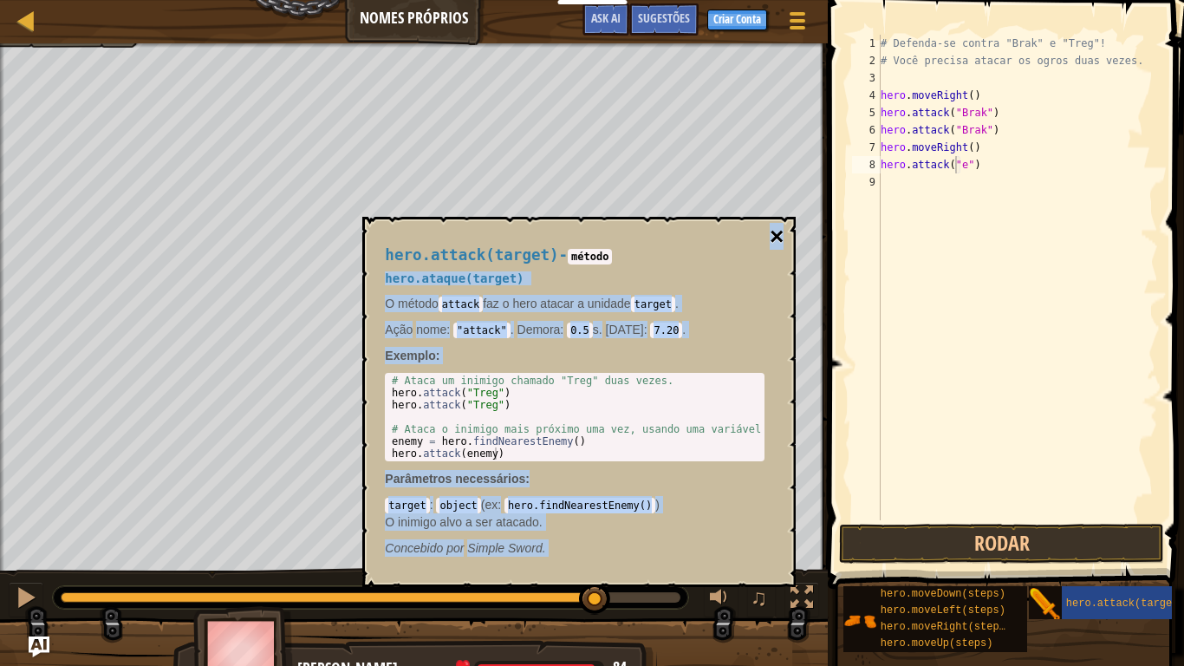
click at [770, 235] on div "hero.attack(target) - método hero.ataque(target) O método attack faz o hero ata…" at bounding box center [578, 402] width 433 height 370
click at [770, 235] on button "×" at bounding box center [777, 236] width 14 height 24
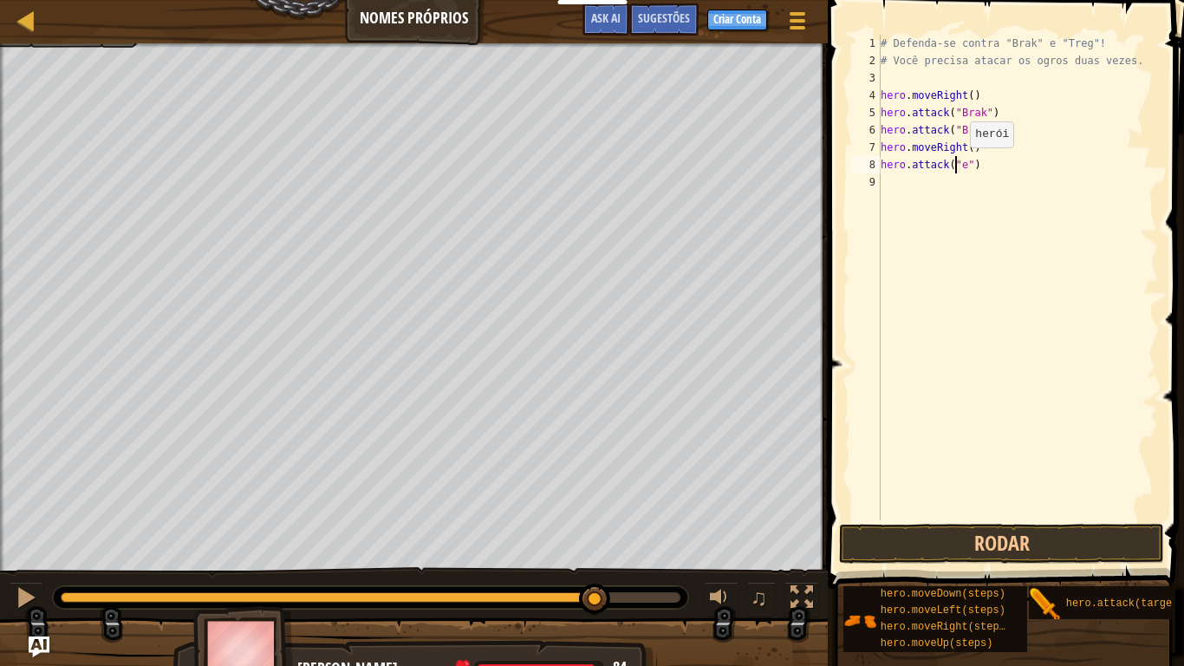
click at [955, 165] on div "Mapa Nomes Próprios Menu do Jogo Pronto Criar Conta Sugestões Ask AI 1 הההההההה…" at bounding box center [592, 333] width 1184 height 666
click at [955, 165] on div "# Defenda-se contra "Brak" e "Treg"! # Você precisa atacar os ogros duas vezes.…" at bounding box center [1017, 295] width 281 height 520
click at [969, 161] on div "# Defenda-se contra "Brak" e "Treg"! # Você precisa atacar os ogros duas vezes.…" at bounding box center [1017, 295] width 281 height 520
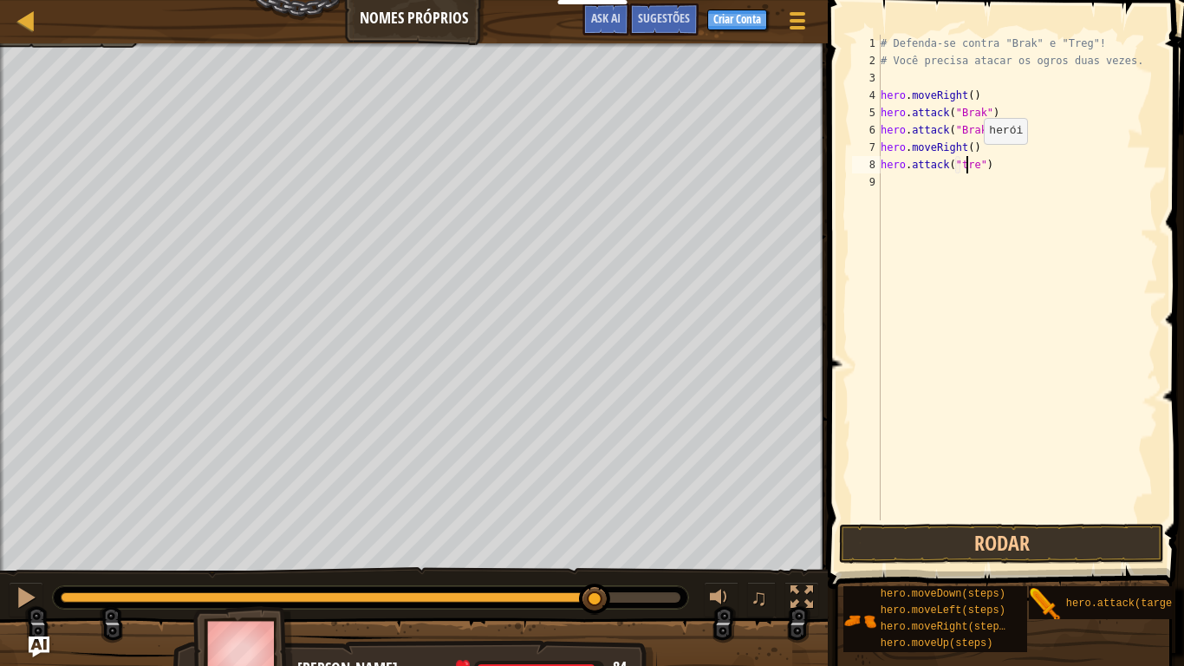
click at [969, 161] on div "# Defenda-se contra "Brak" e "Treg"! # Você precisa atacar os ogros duas vezes.…" at bounding box center [1017, 295] width 281 height 520
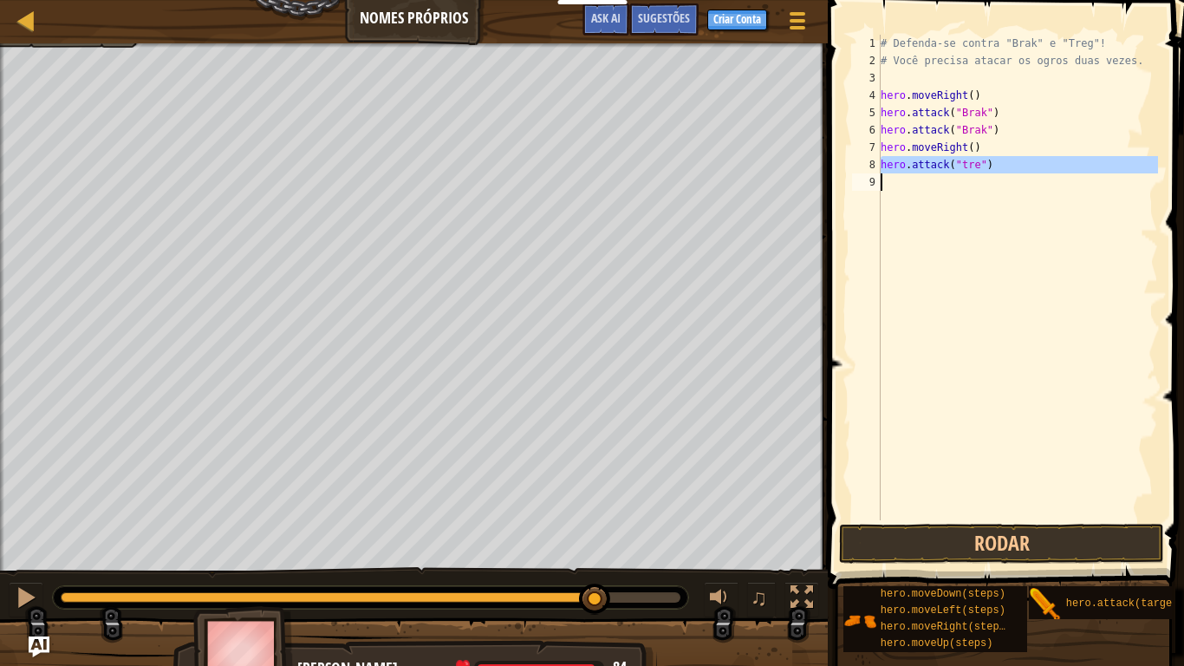
drag, startPoint x: 969, startPoint y: 161, endPoint x: 967, endPoint y: 184, distance: 22.6
click at [967, 184] on div "# Defenda-se contra "Brak" e "Treg"! # Você precisa atacar os ogros duas vezes.…" at bounding box center [1017, 295] width 281 height 520
click at [971, 166] on div "# Defenda-se contra "Brak" e "Treg"! # Você precisa atacar os ogros duas vezes.…" at bounding box center [1017, 277] width 281 height 485
click at [971, 166] on div "# Defenda-se contra "Brak" e "Treg"! # Você precisa atacar os ogros duas vezes.…" at bounding box center [1017, 295] width 281 height 520
type textarea "hero.attack("treg")"
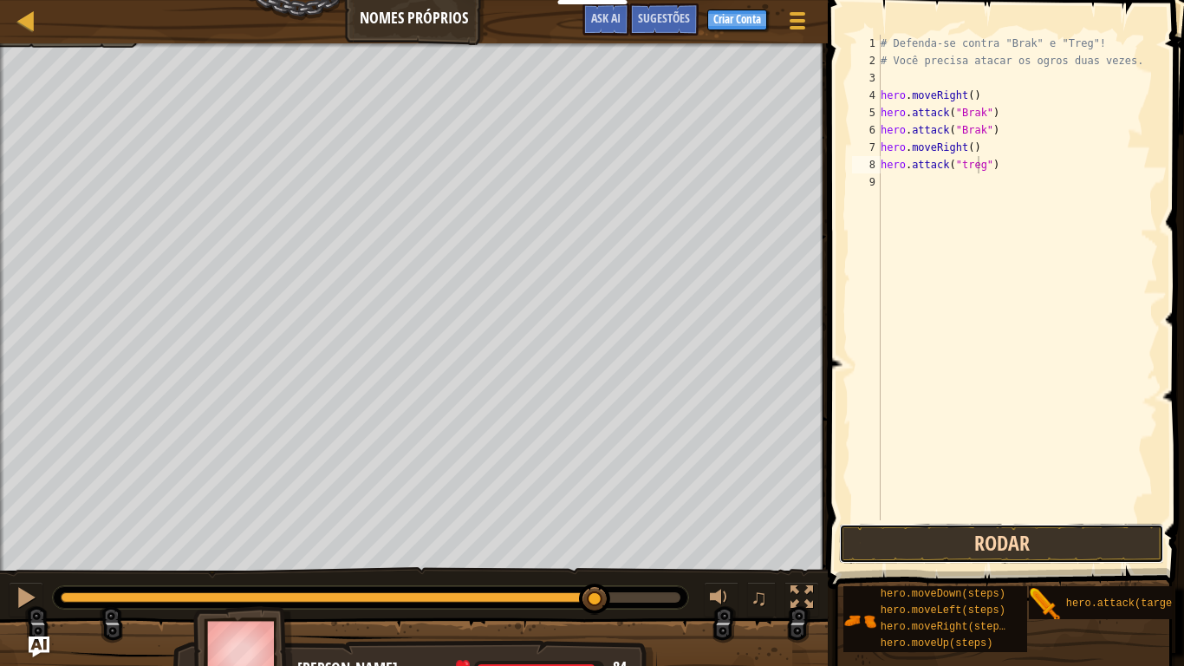
click at [966, 534] on button "Rodar" at bounding box center [1001, 543] width 325 height 40
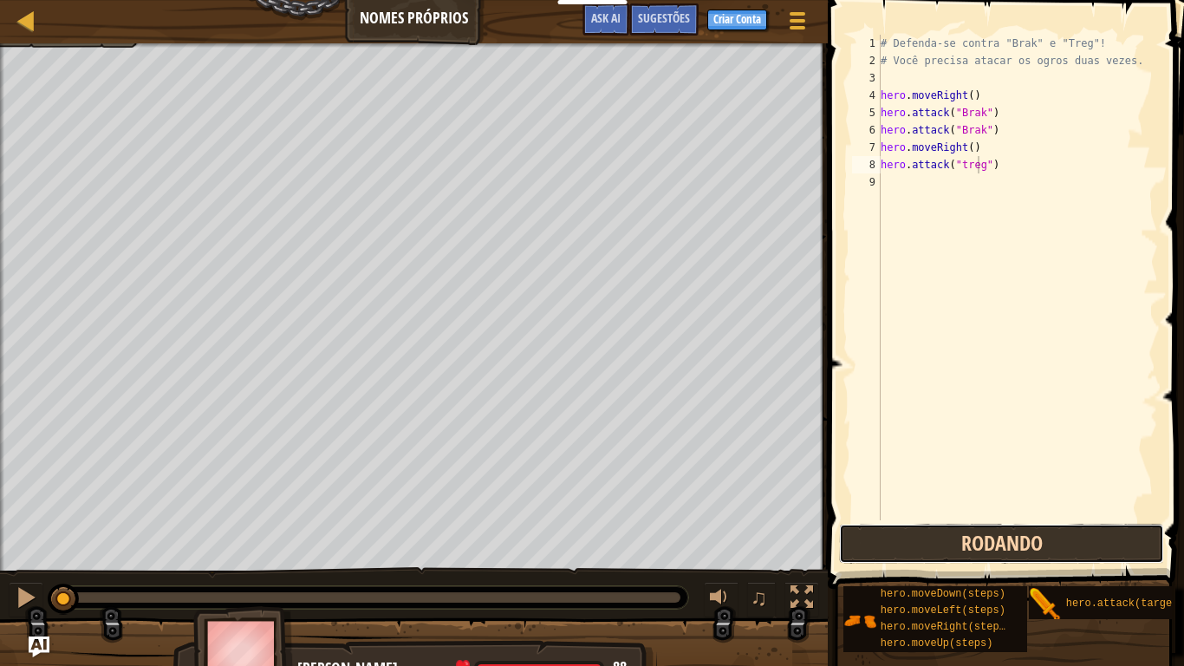
click at [966, 534] on button "Rodando" at bounding box center [1001, 543] width 325 height 40
